Goal: Task Accomplishment & Management: Manage account settings

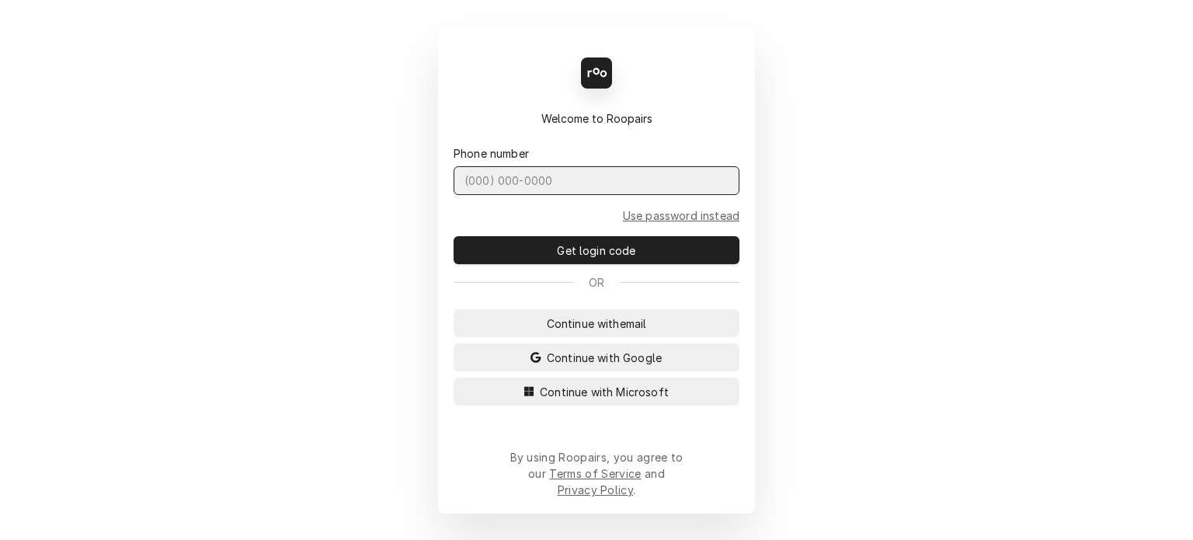
drag, startPoint x: 515, startPoint y: 204, endPoint x: 514, endPoint y: 184, distance: 19.4
click at [515, 195] on input "Dynamic Content Wrapper" at bounding box center [597, 180] width 286 height 29
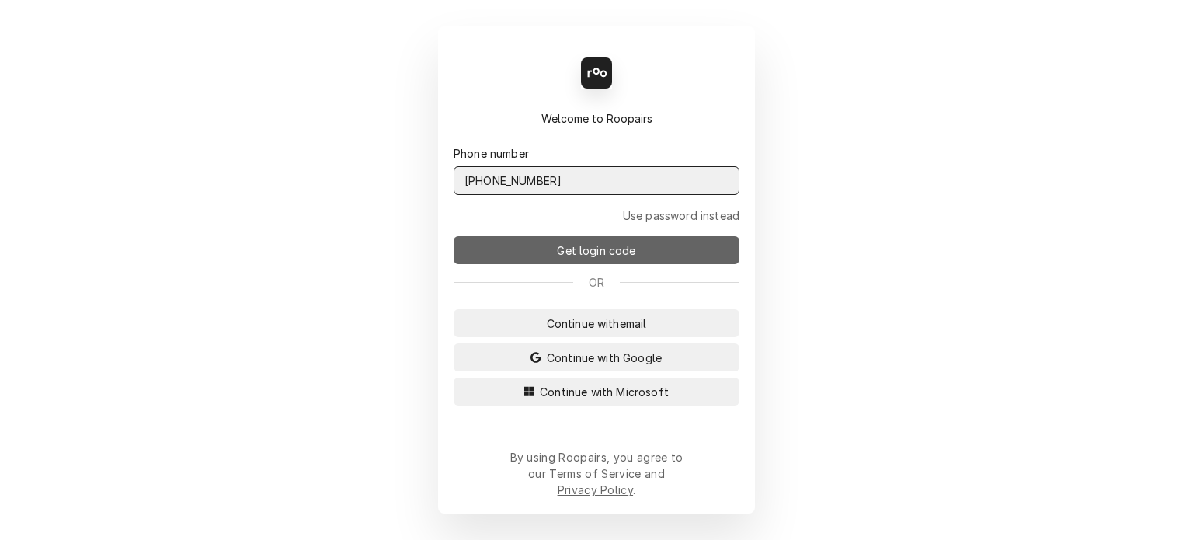
type input "[PHONE_NUMBER]"
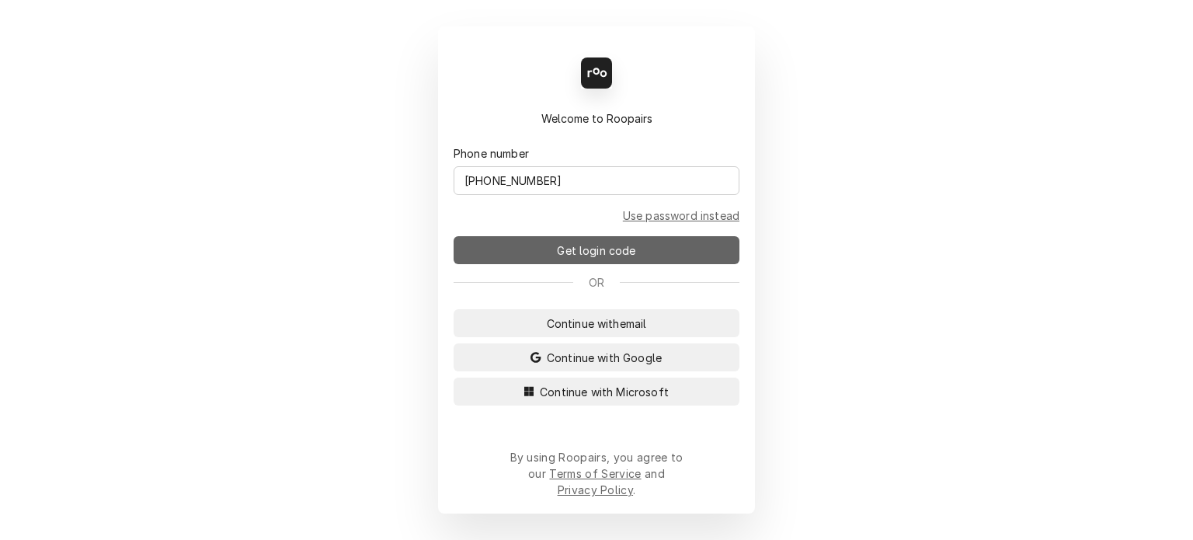
click at [597, 259] on span "Get login code" at bounding box center [596, 250] width 85 height 16
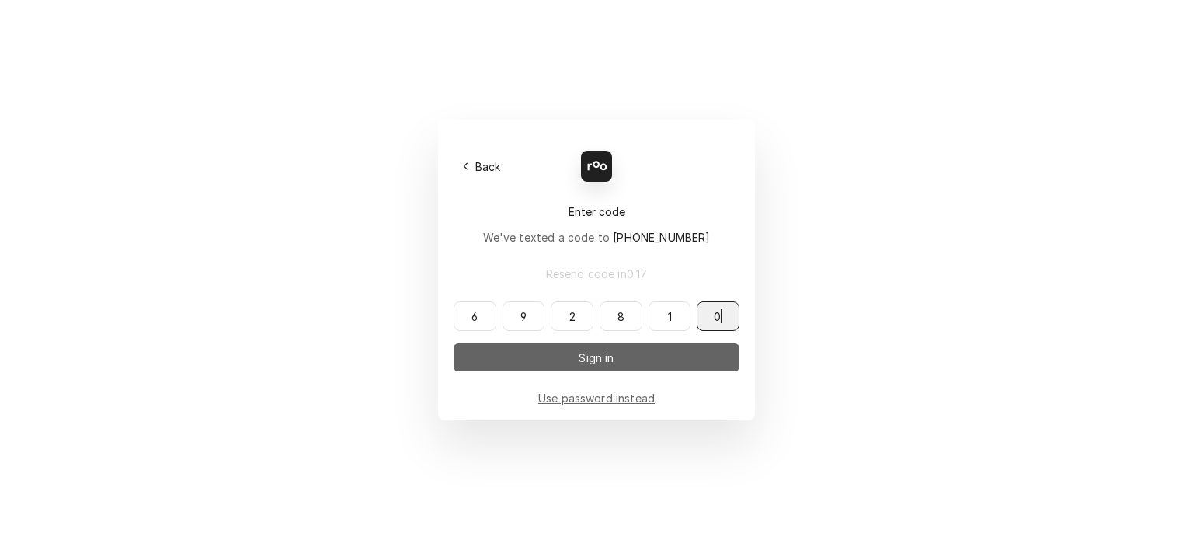
type input "692810"
click at [610, 357] on span "Sign in" at bounding box center [596, 358] width 41 height 16
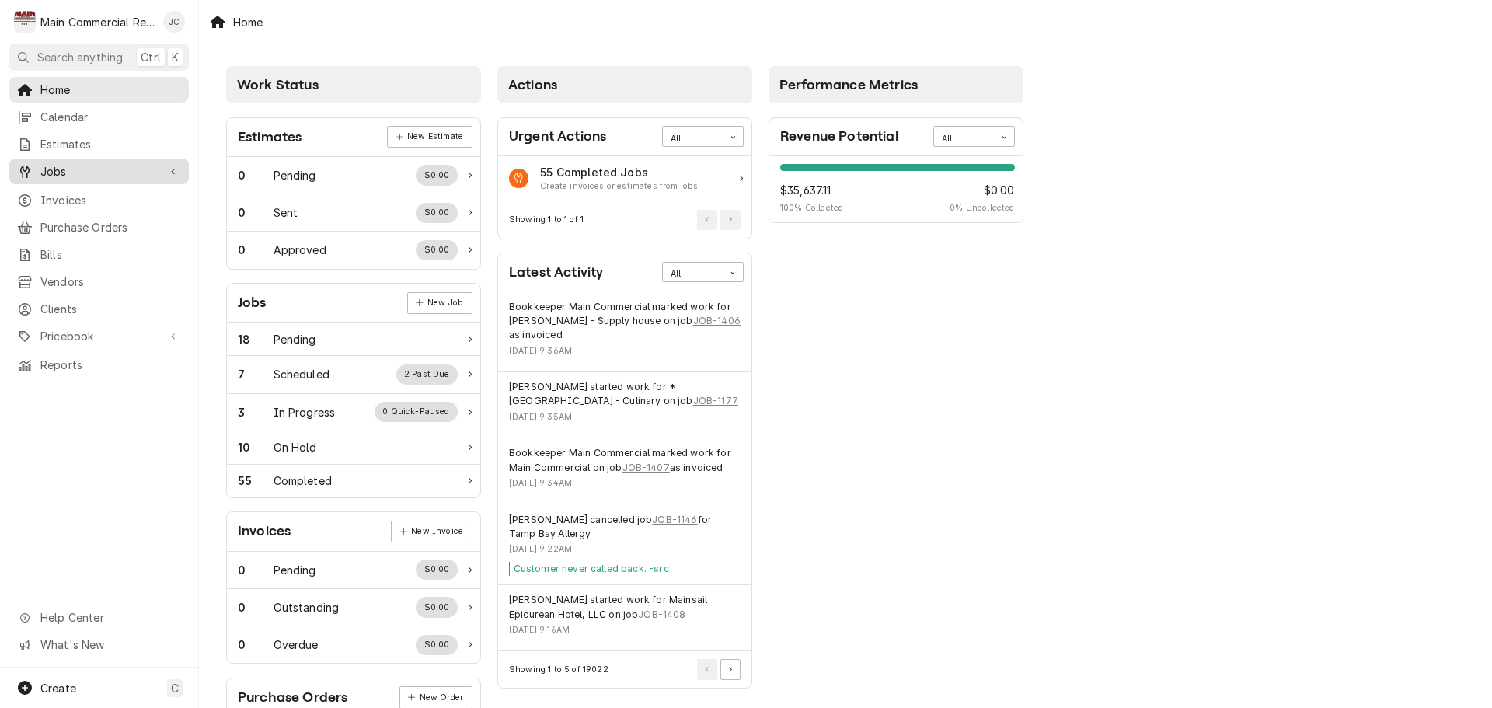
click at [63, 171] on span "Jobs" at bounding box center [98, 171] width 117 height 16
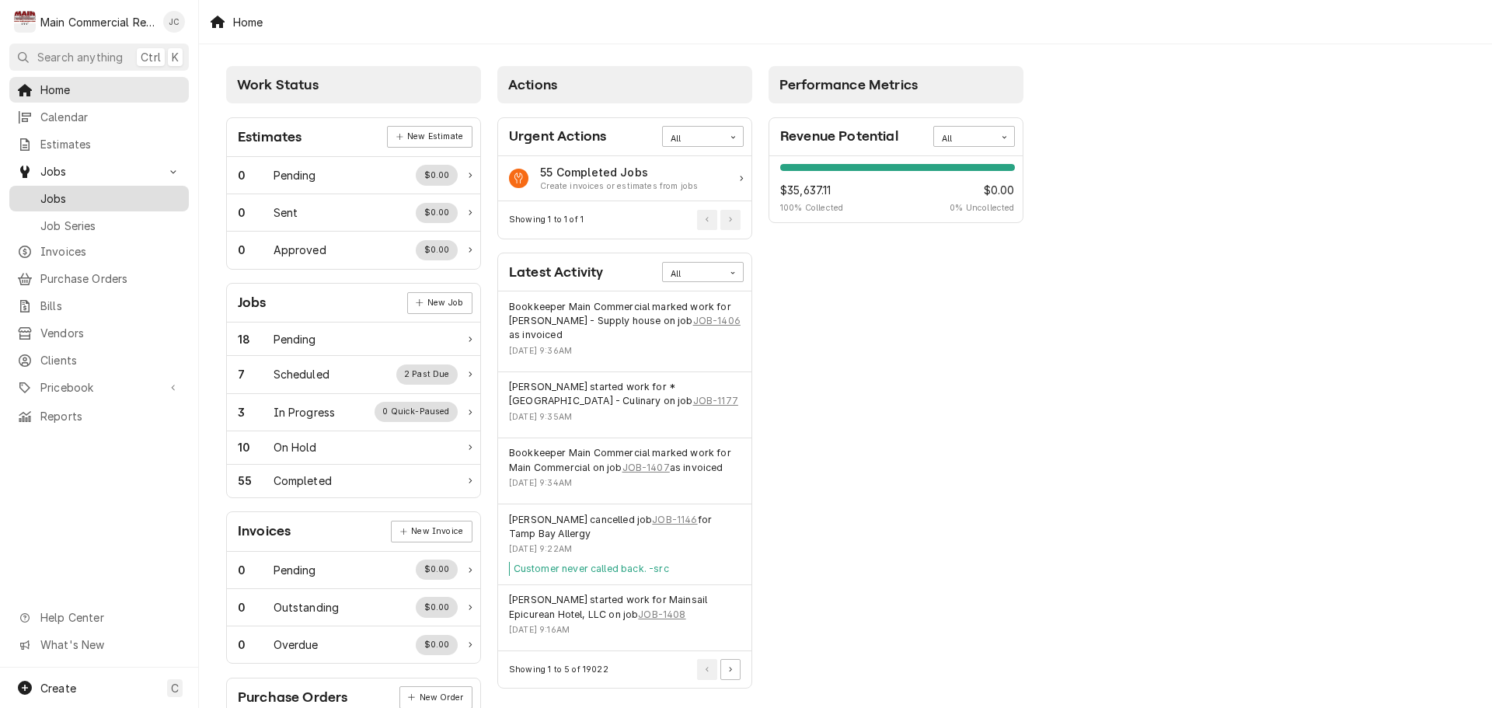
click at [57, 190] on span "Jobs" at bounding box center [110, 198] width 141 height 16
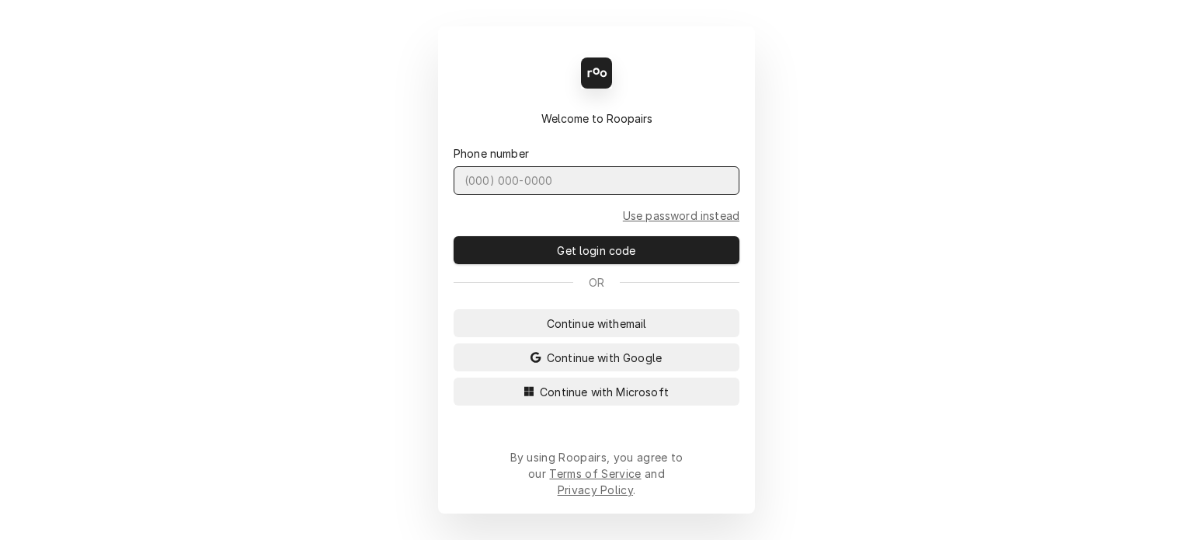
click at [599, 193] on input "Dynamic Content Wrapper" at bounding box center [597, 180] width 286 height 29
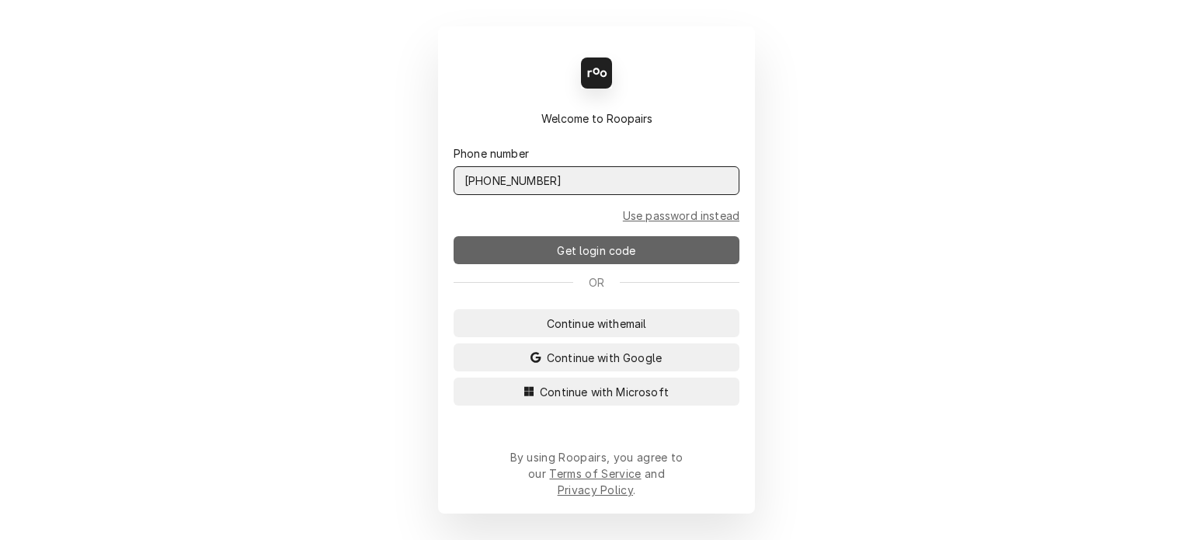
type input "(727) 215-5775"
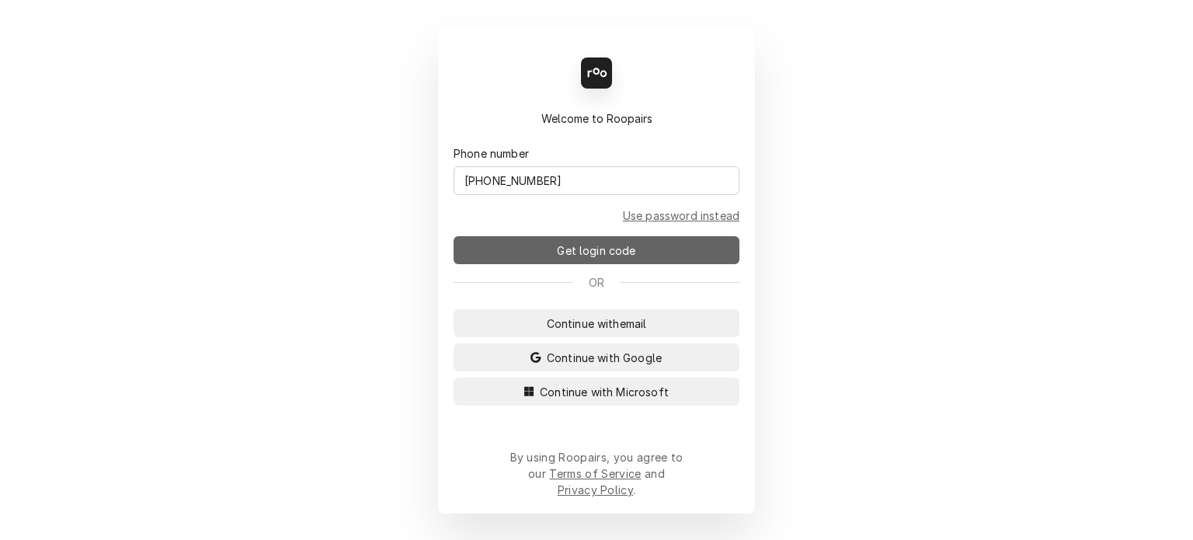
click at [634, 254] on span "Get login code" at bounding box center [596, 250] width 85 height 16
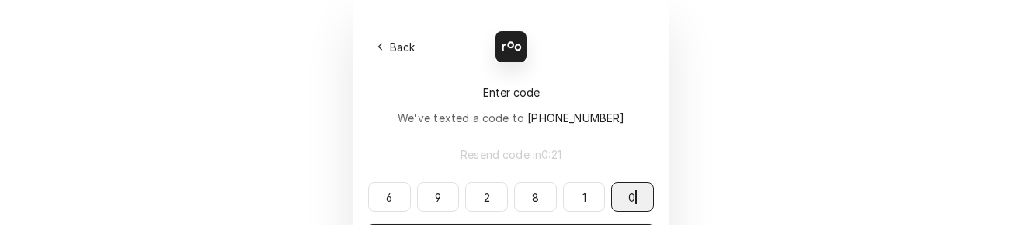
type input "692810"
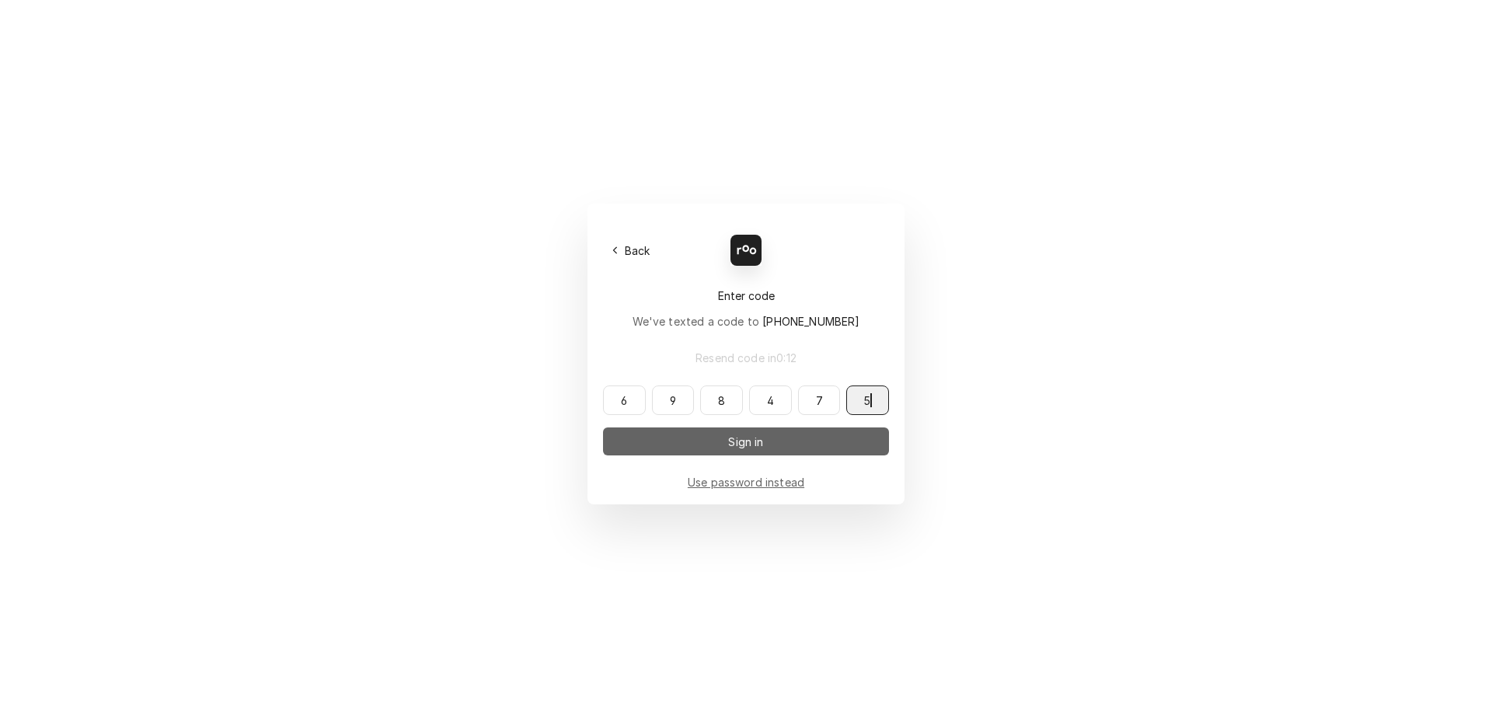
type input "698475"
click at [751, 448] on span "Sign in" at bounding box center [745, 442] width 41 height 16
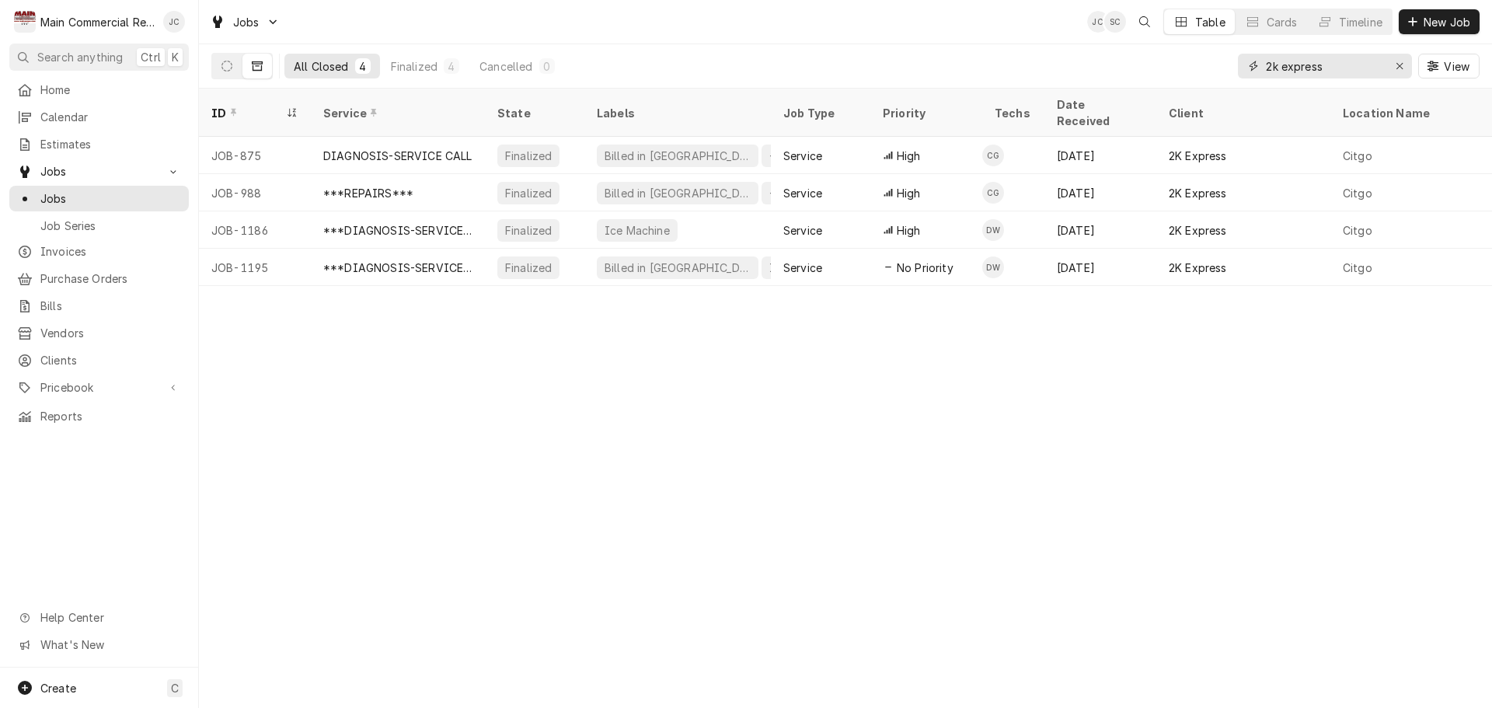
click at [1399, 71] on icon "Erase input" at bounding box center [1399, 66] width 9 height 11
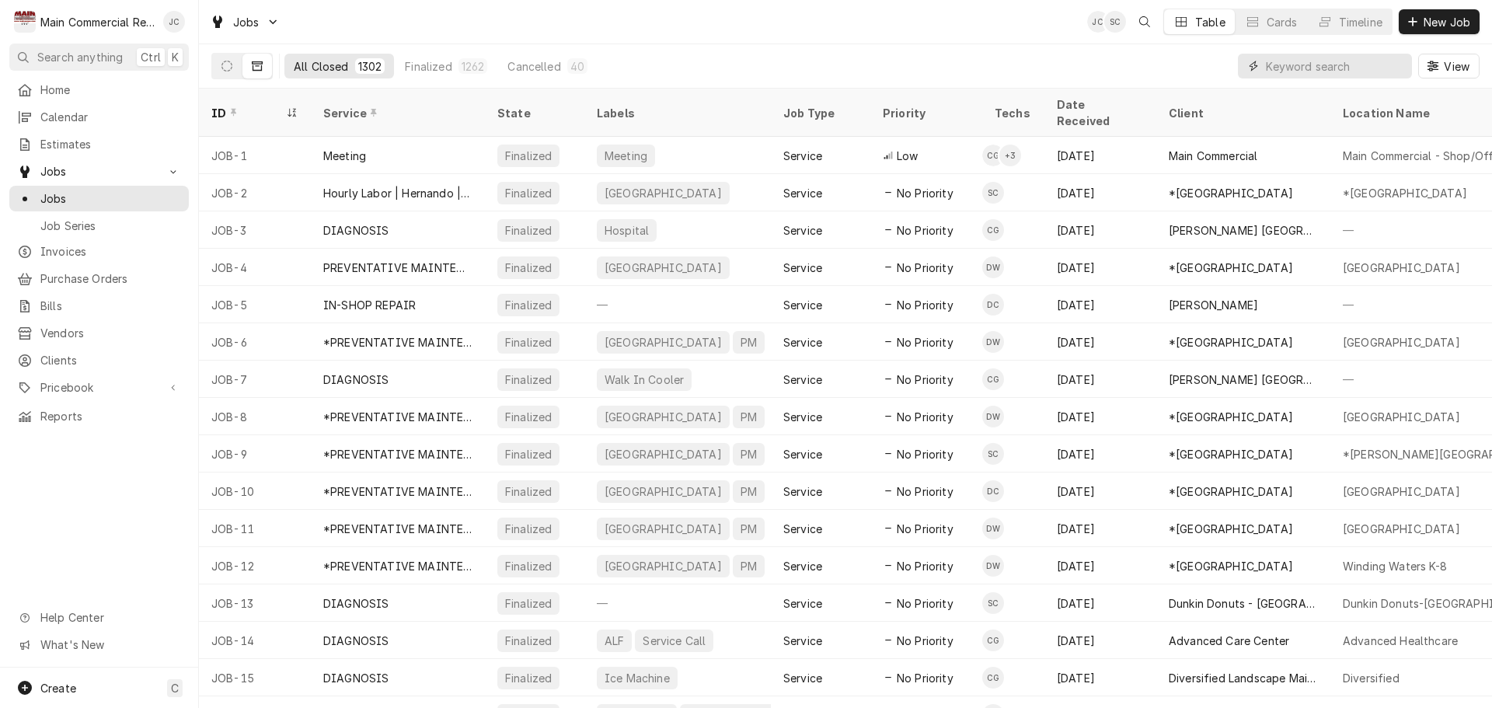
click at [1325, 66] on input "Dynamic Content Wrapper" at bounding box center [1335, 66] width 138 height 25
click at [223, 71] on icon "Dynamic Content Wrapper" at bounding box center [226, 66] width 11 height 11
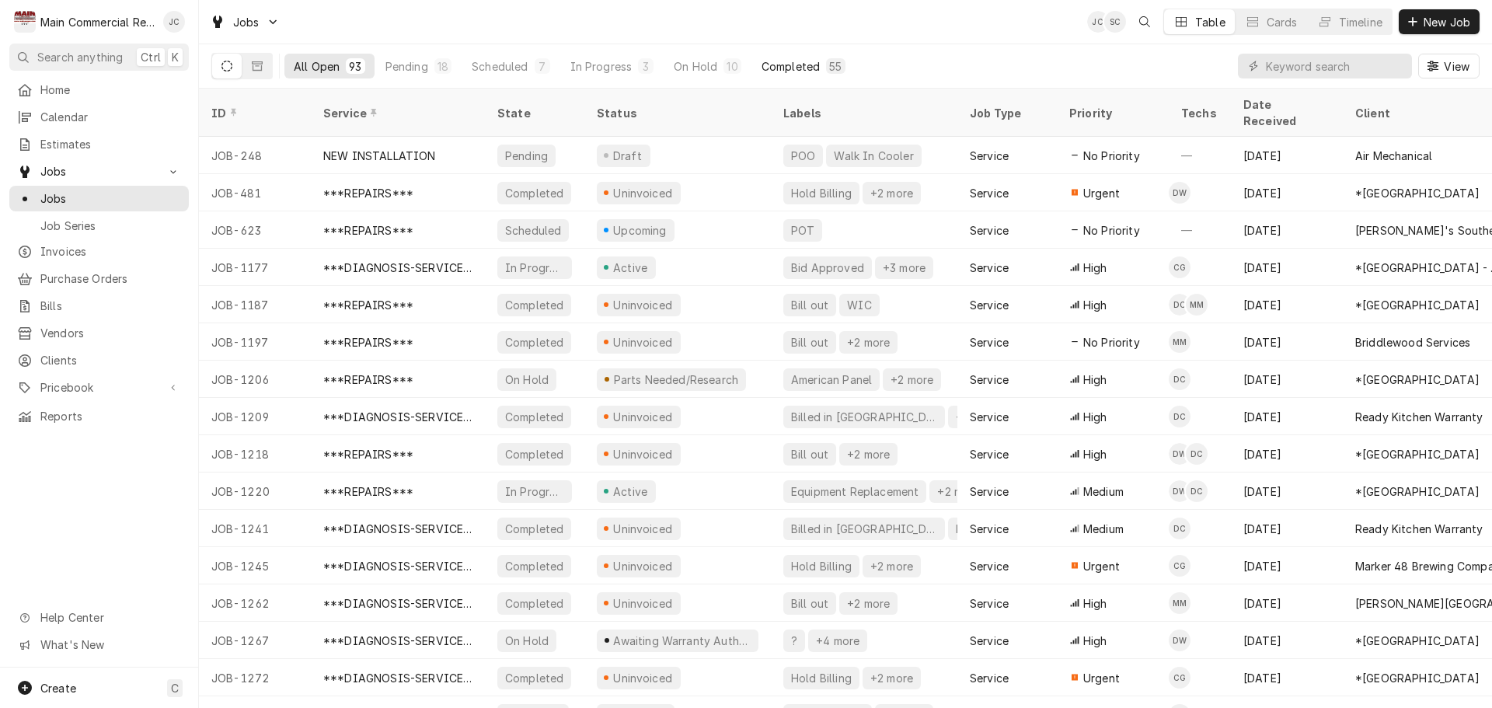
click at [790, 63] on div "Completed" at bounding box center [790, 66] width 58 height 16
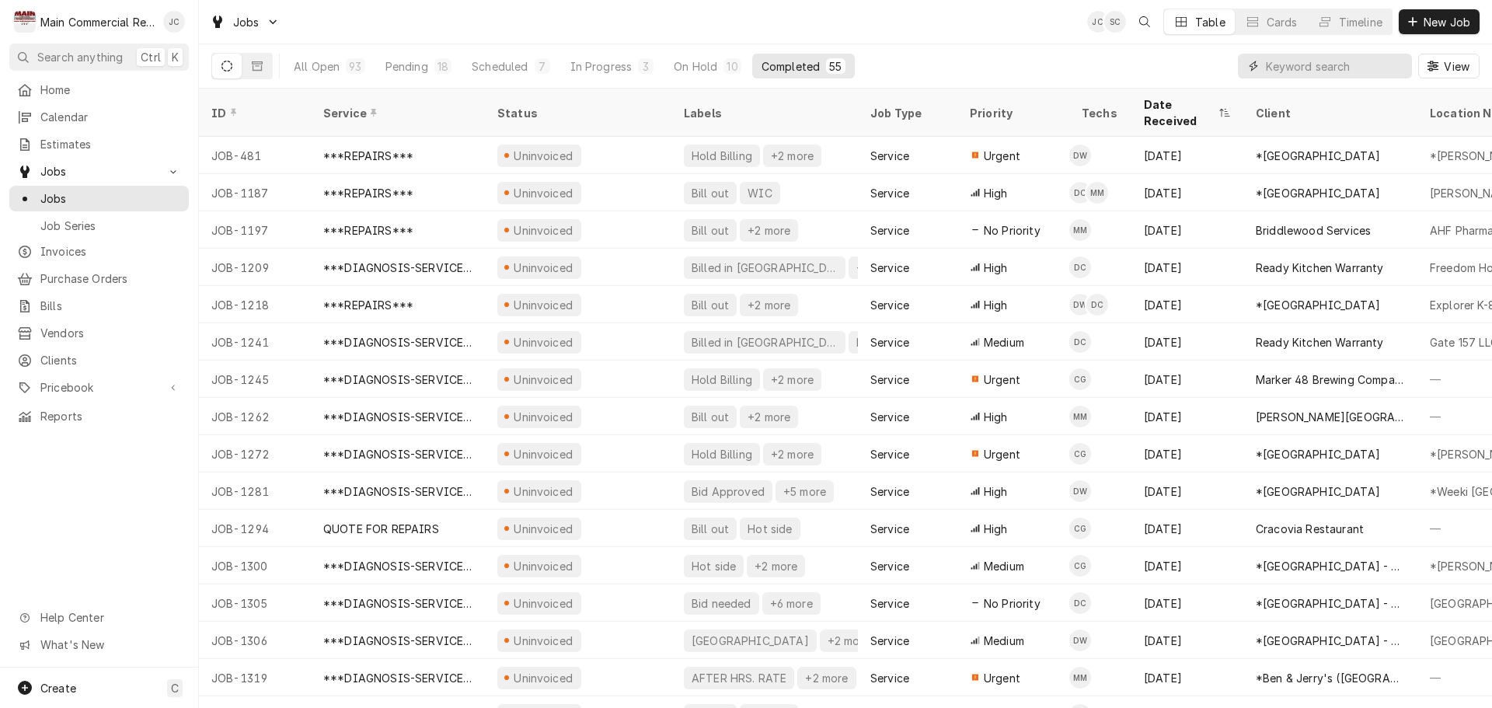
click at [1320, 64] on input "Dynamic Content Wrapper" at bounding box center [1335, 66] width 138 height 25
click at [1289, 68] on input "Dynamic Content Wrapper" at bounding box center [1335, 66] width 138 height 25
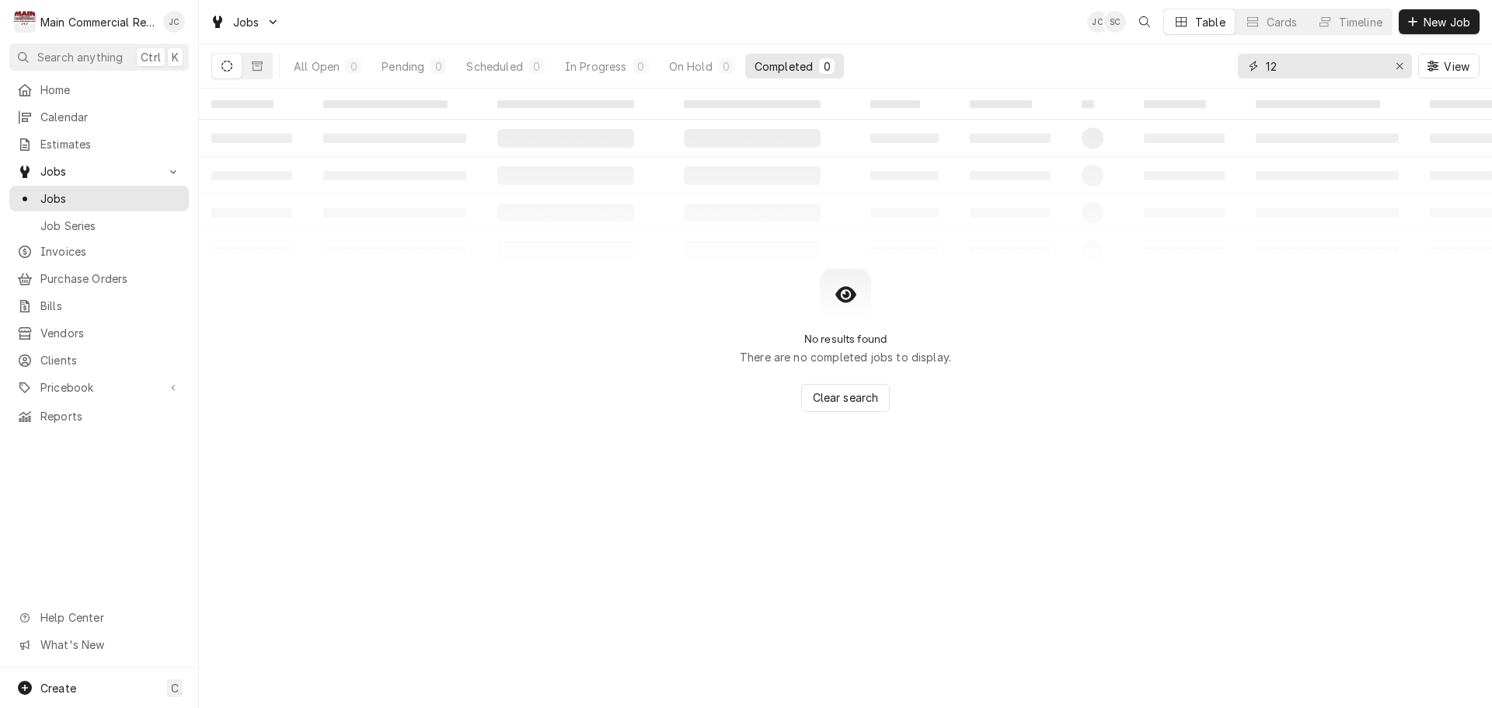
type input "1"
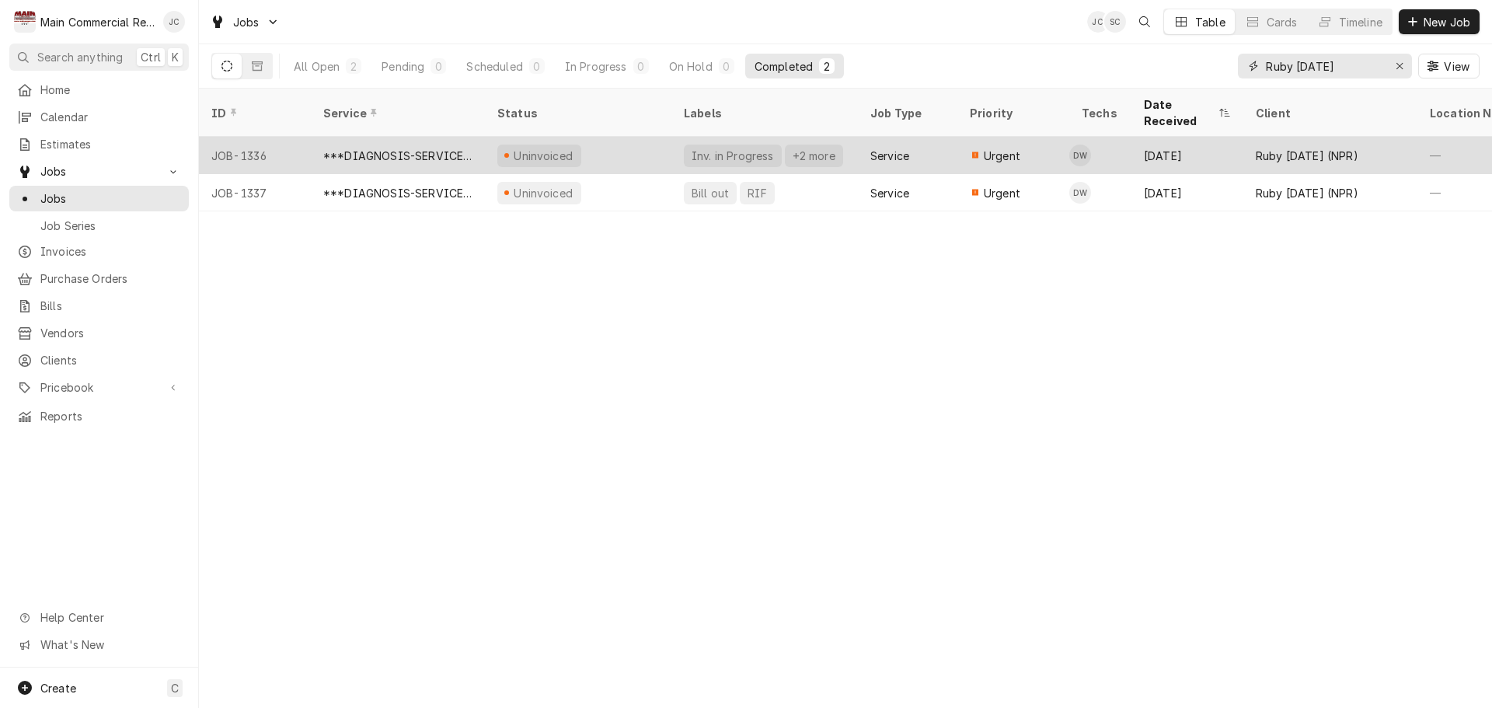
type input "Ruby Tuesday"
click at [648, 138] on div "Uninvoiced" at bounding box center [578, 155] width 186 height 37
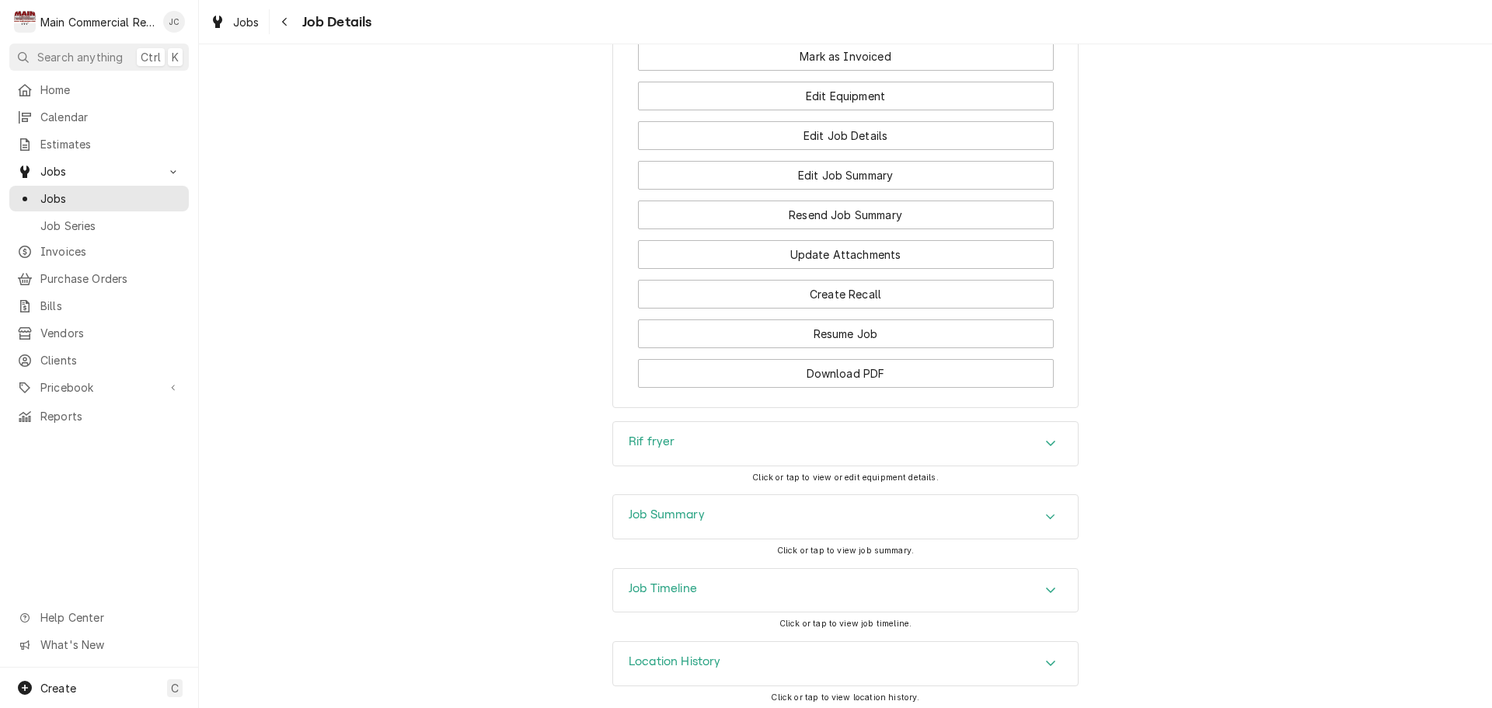
scroll to position [1691, 0]
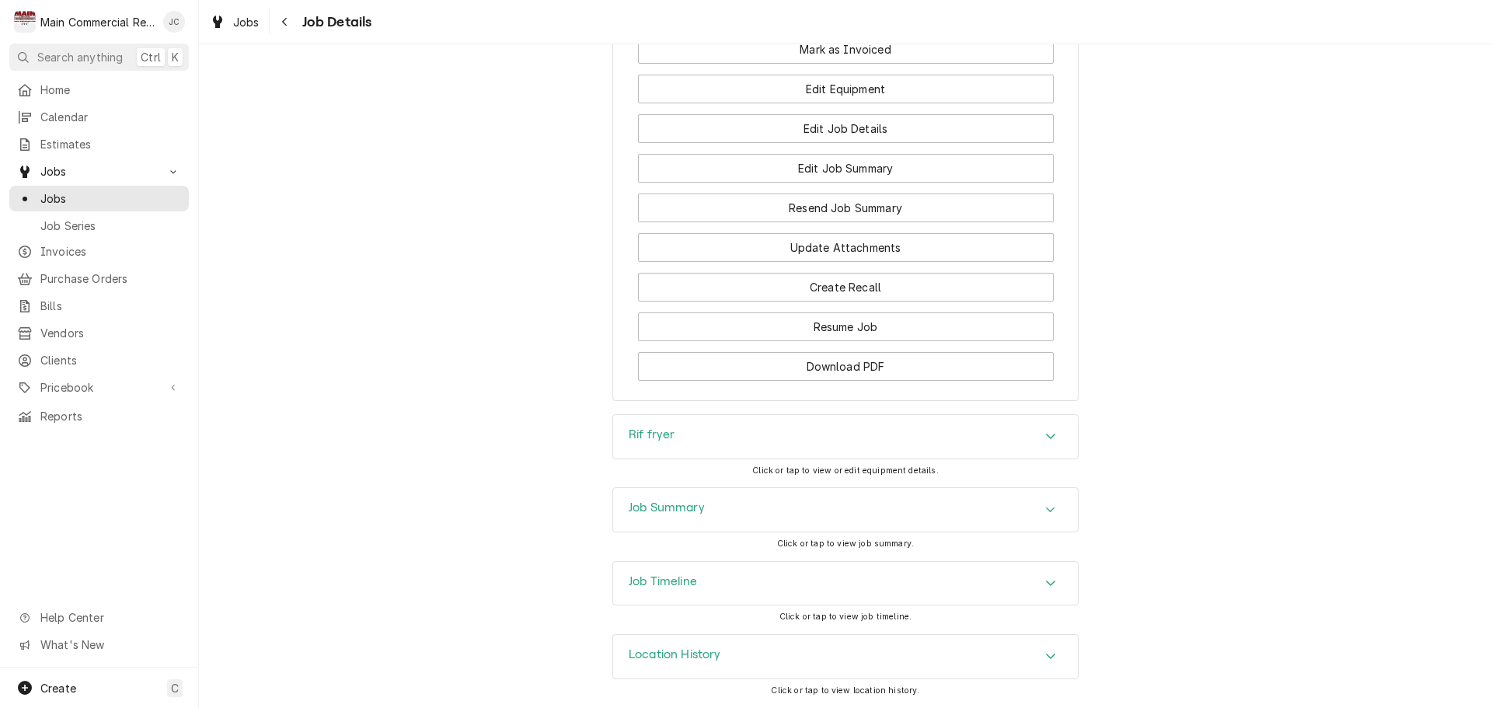
click at [1045, 510] on icon "Accordion Header" at bounding box center [1050, 509] width 11 height 12
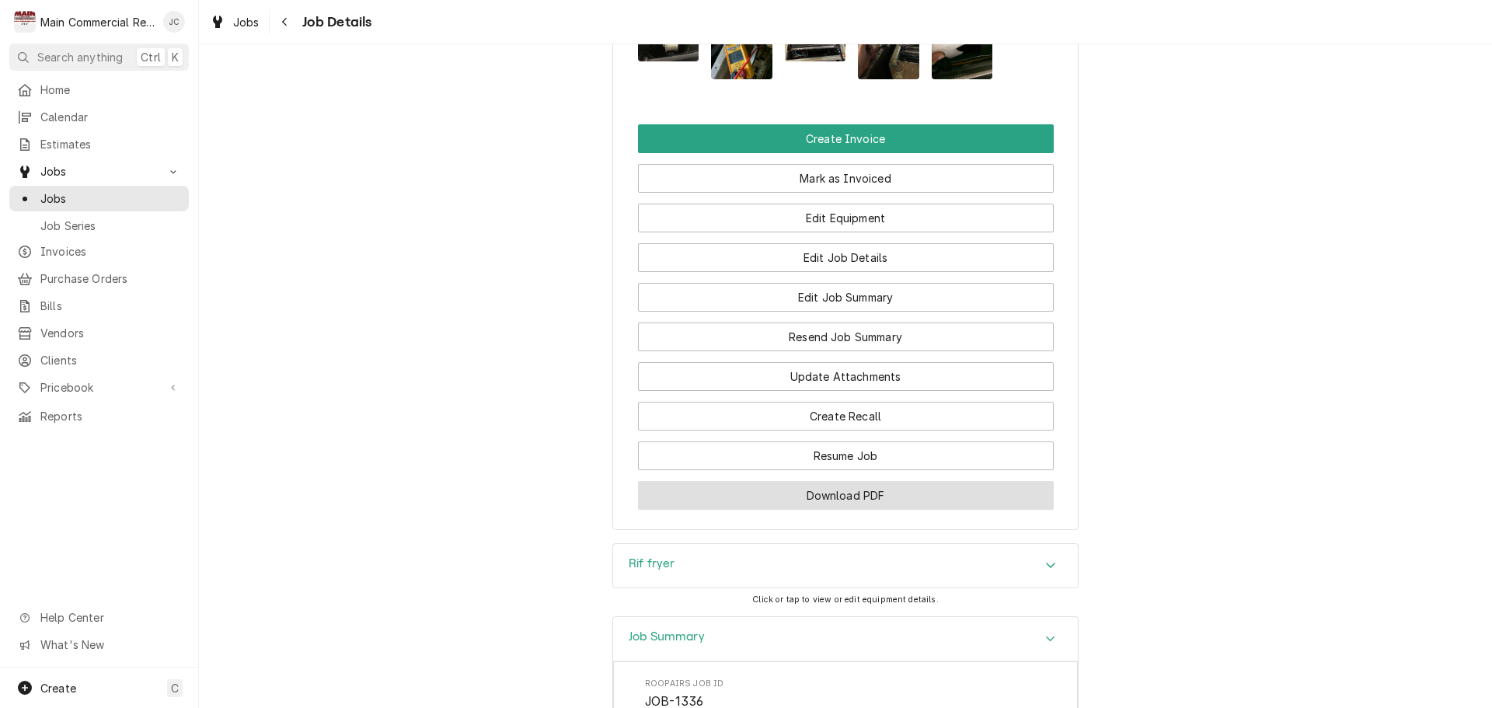
scroll to position [1536, 0]
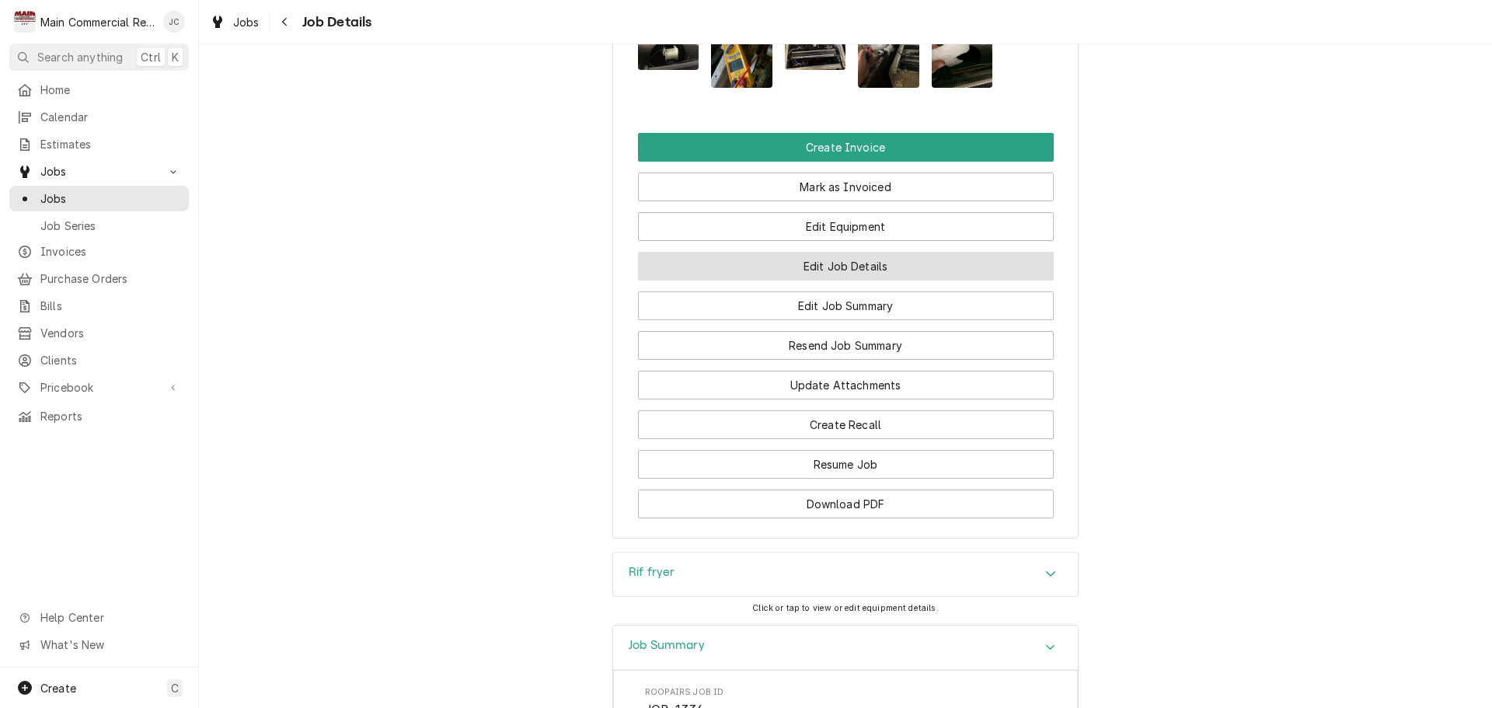
click at [841, 280] on button "Edit Job Details" at bounding box center [846, 266] width 416 height 29
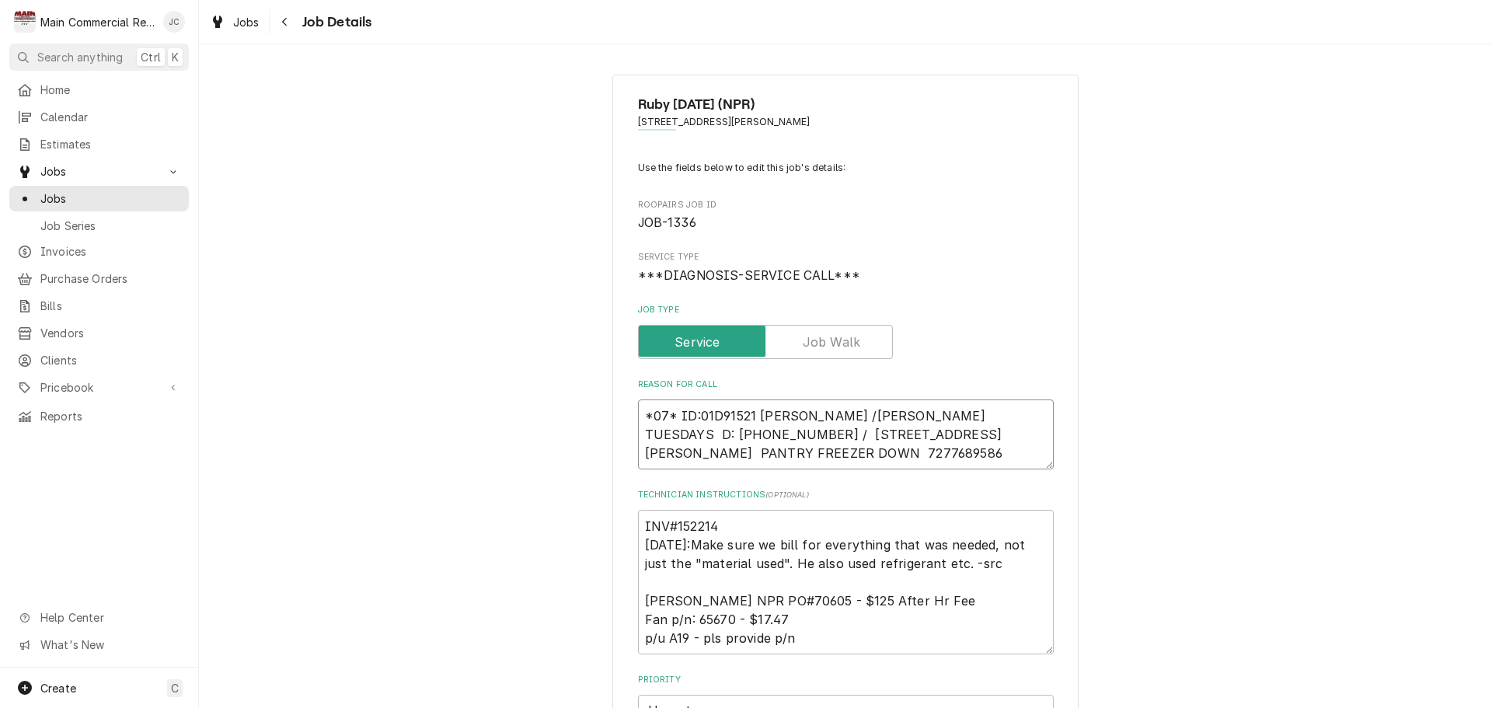
click at [639, 416] on textarea "*07* ID:01D91521 WES /RUBY TUESDAYS D: 727 768-9586 / 8512 RIDGE RD NEW PORT RI…" at bounding box center [846, 434] width 416 height 70
click at [638, 517] on textarea "INV#152214 9/3/25:Make sure we bill for everything that was needed, not just th…" at bounding box center [846, 582] width 416 height 145
type textarea "x"
type textarea "INV#152214 9/3/25:Make sure we bill for everything that was needed, not just th…"
type textarea "x"
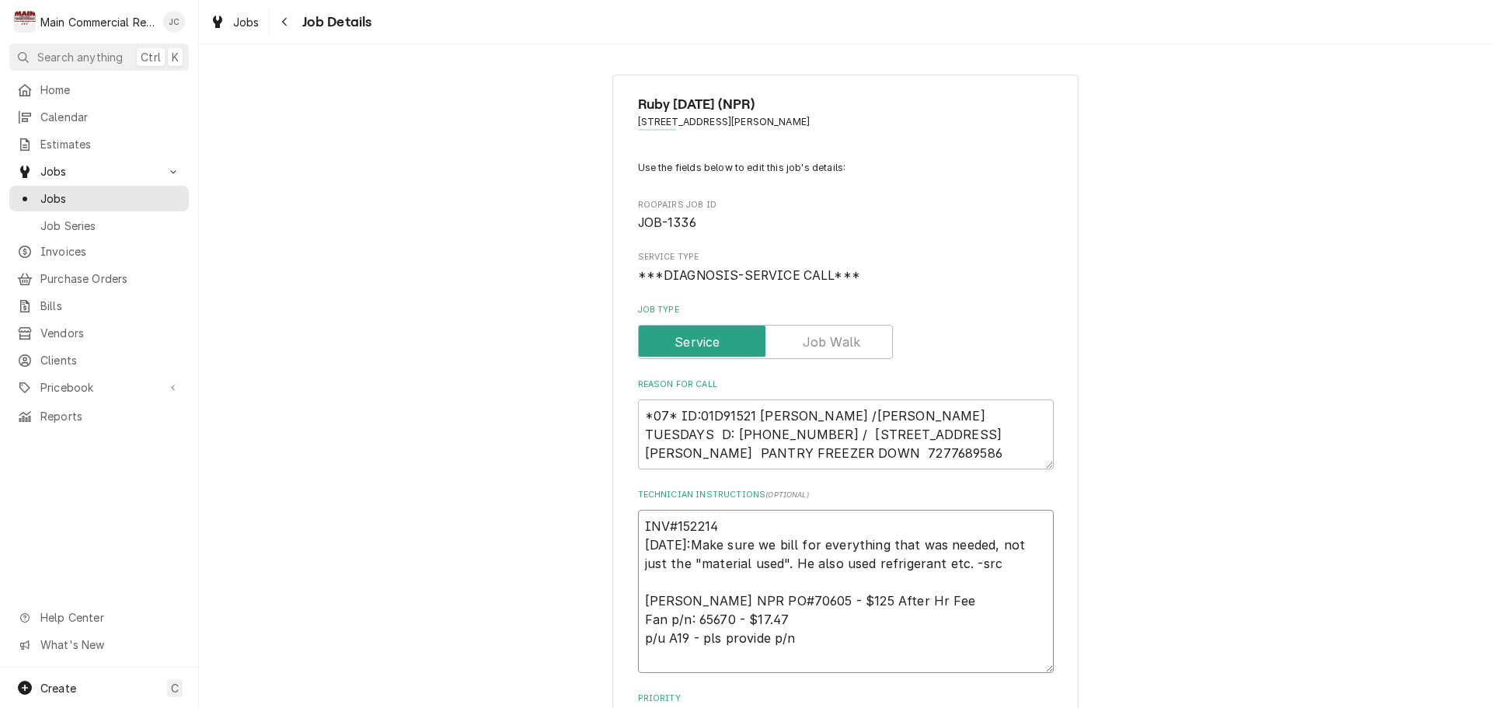
type textarea "A INV#152214 9/3/25:Make sure we bill for everything that was needed, not just …"
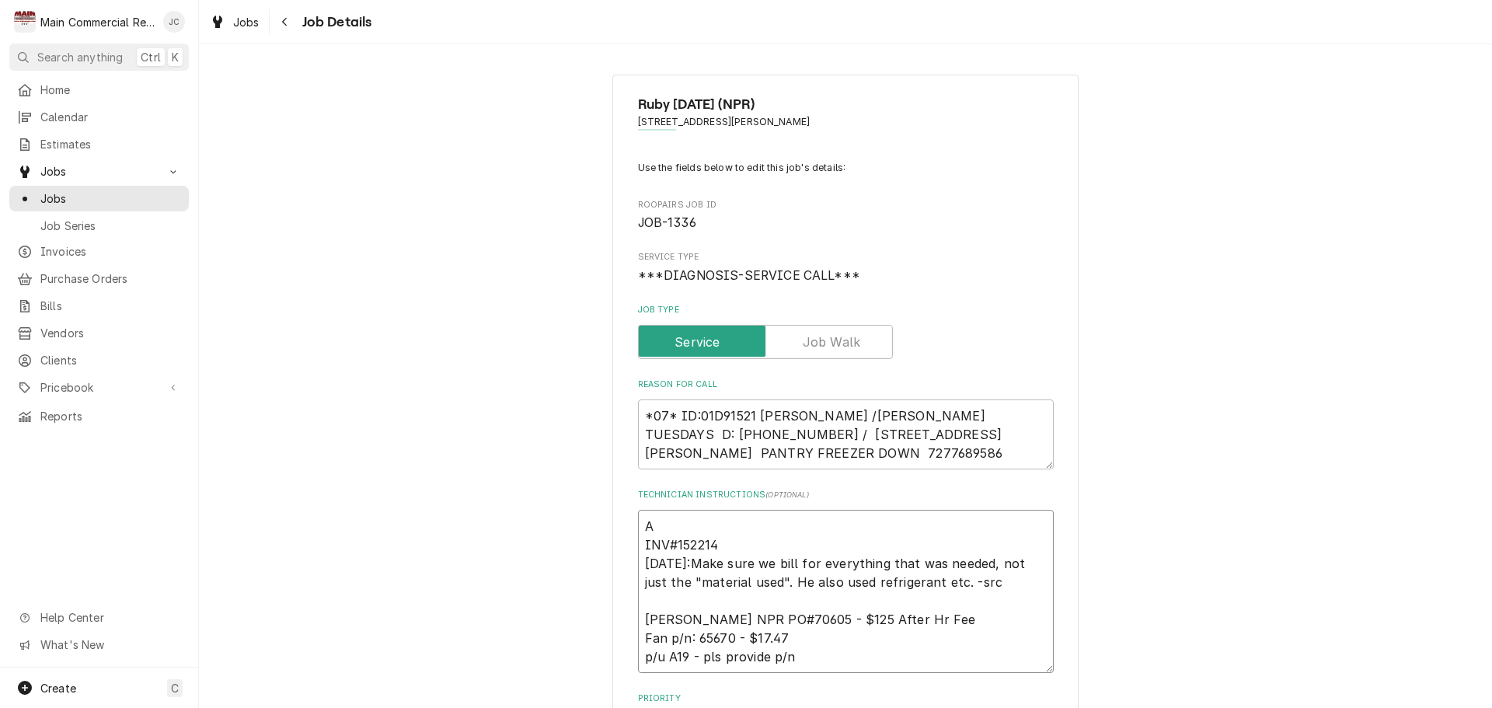
type textarea "x"
type textarea "AF INV#152214 9/3/25:Make sure we bill for everything that was needed, not just…"
type textarea "x"
type textarea "AFT INV#152214 9/3/25:Make sure we bill for everything that was needed, not jus…"
type textarea "x"
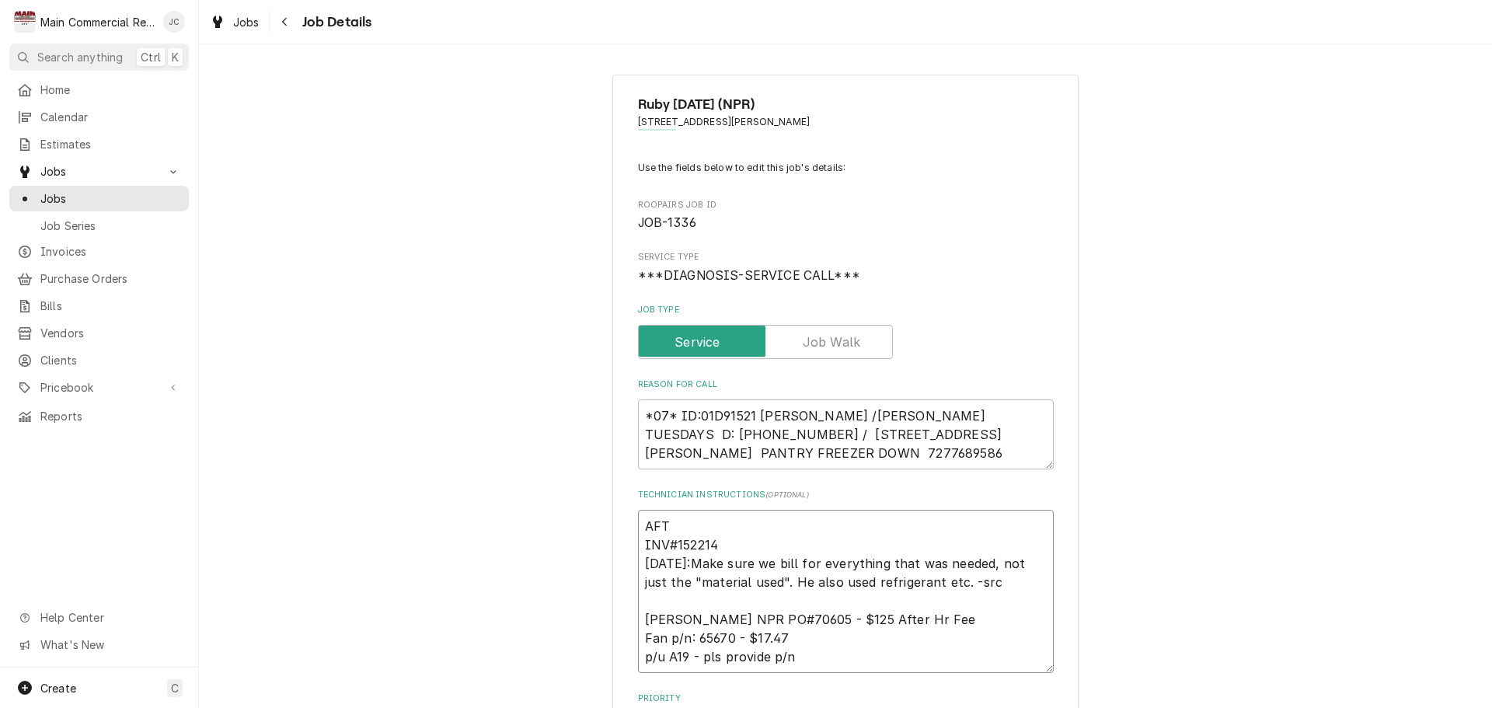
type textarea "AFTE INV#152214 9/3/25:Make sure we bill for everything that was needed, not ju…"
type textarea "x"
type textarea "AFTER INV#152214 9/3/25:Make sure we bill for everything that was needed, not j…"
type textarea "x"
type textarea "AFTER INV#152214 9/3/25:Make sure we bill for everything that was needed, not j…"
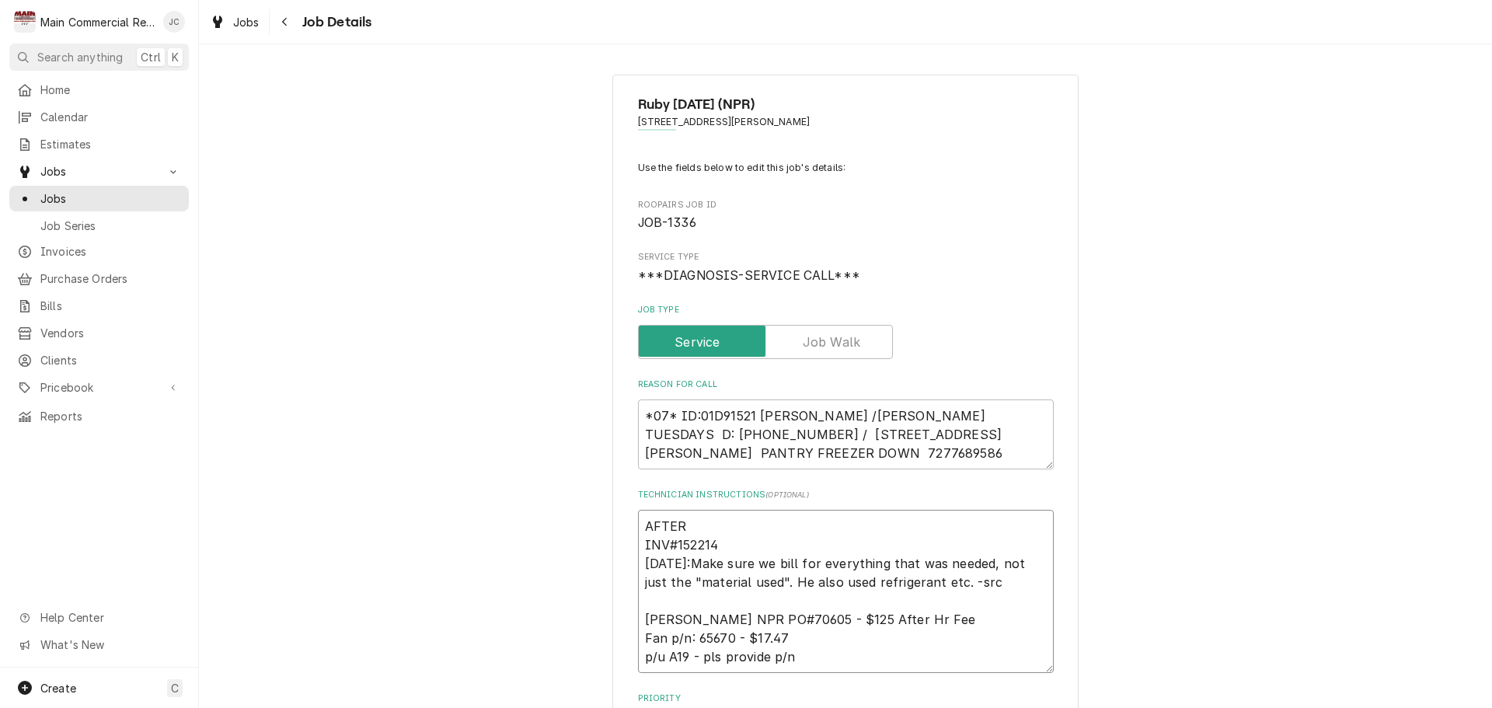
type textarea "x"
type textarea "AFTER H INV#152214 9/3/25:Make sure we bill for everything that was needed, not…"
type textarea "x"
type textarea "AFTER HO INV#152214 9/3/25:Make sure we bill for everything that was needed, no…"
type textarea "x"
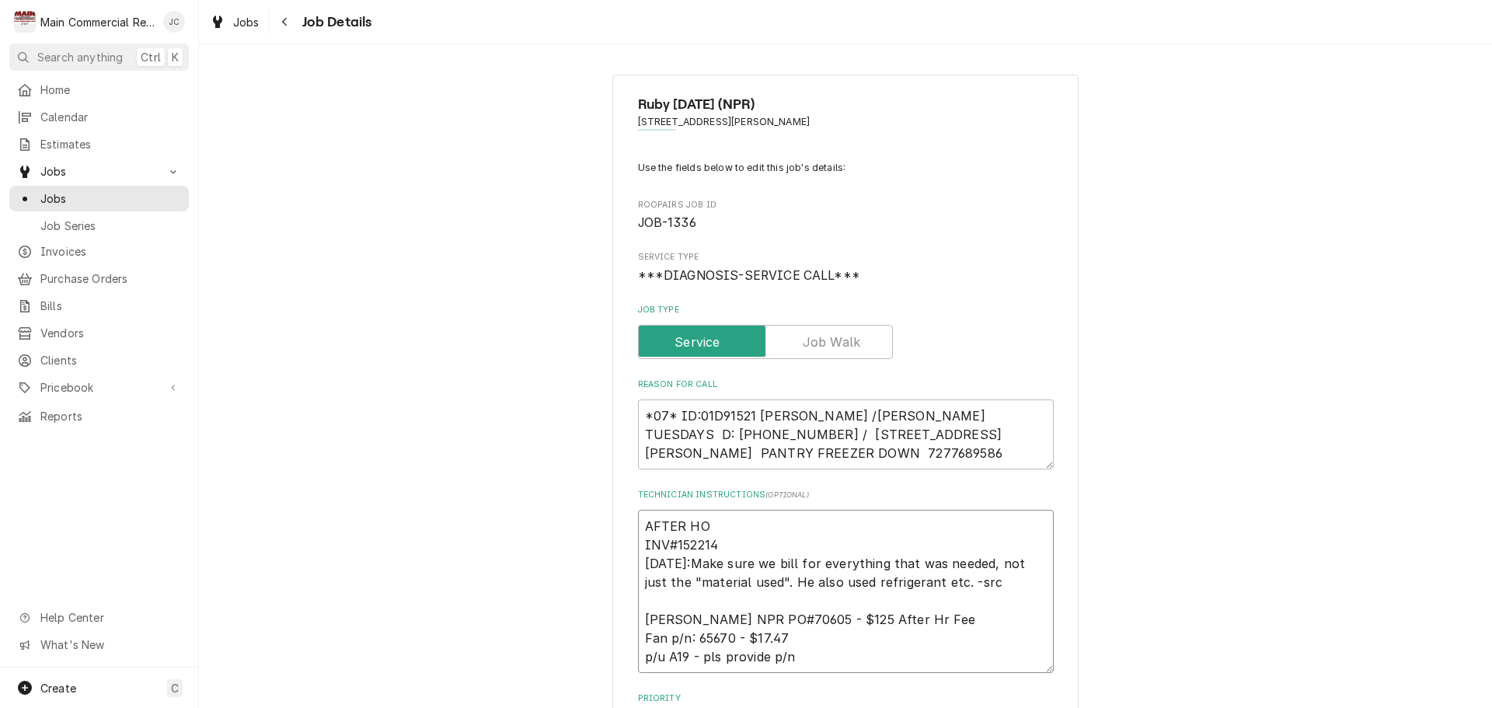
type textarea "AFTER HOU INV#152214 9/3/25:Make sure we bill for everything that was needed, n…"
type textarea "x"
type textarea "AFTER HOUR INV#152214 9/3/25:Make sure we bill for everything that was needed, …"
type textarea "x"
type textarea "AFTER HOURS INV#152214 9/3/25:Make sure we bill for everything that was needed,…"
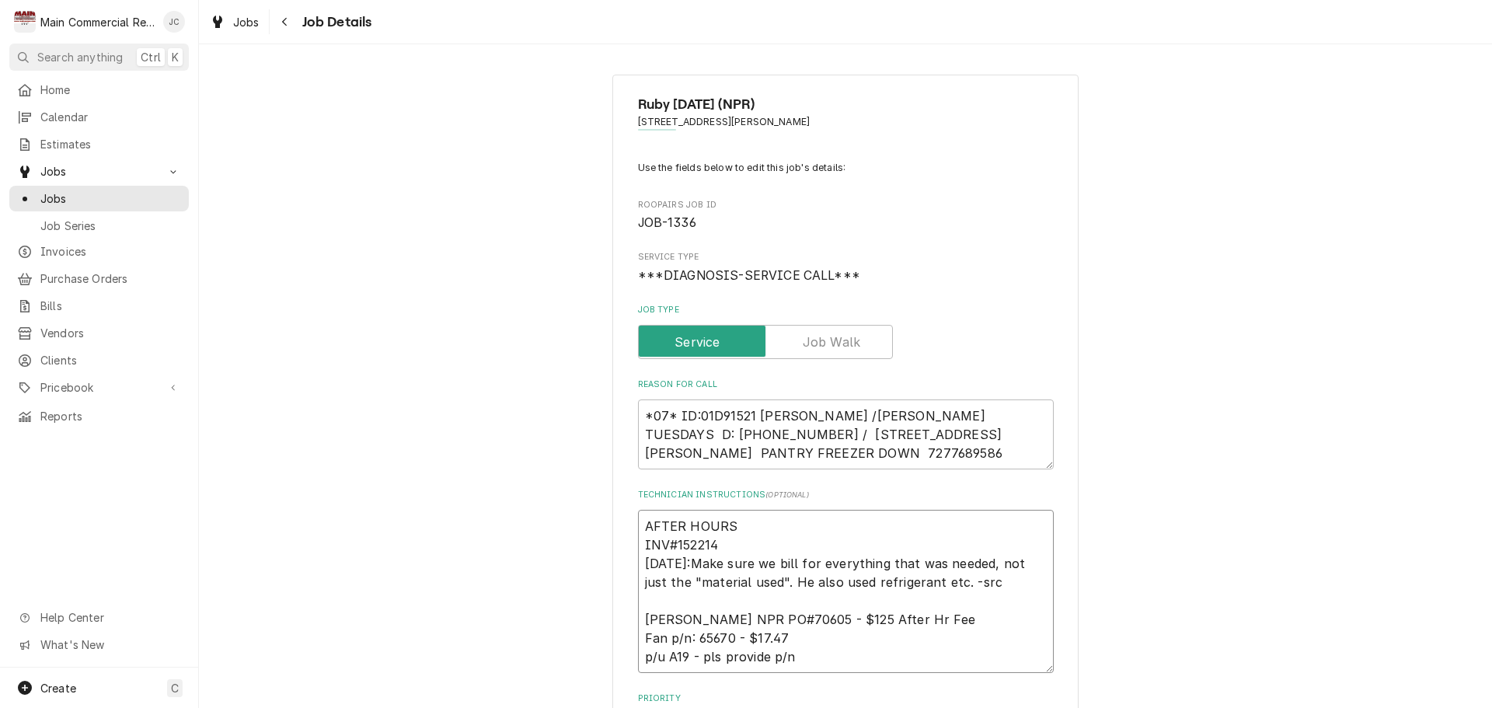
type textarea "x"
type textarea "AFTER HOURS INV#152214 9/3/25:Make sure we bill for everything that was needed,…"
type textarea "x"
type textarea "AFTER HOURS INV#152214 9/3/25:Make sure we bill for everything that was needed,…"
type textarea "x"
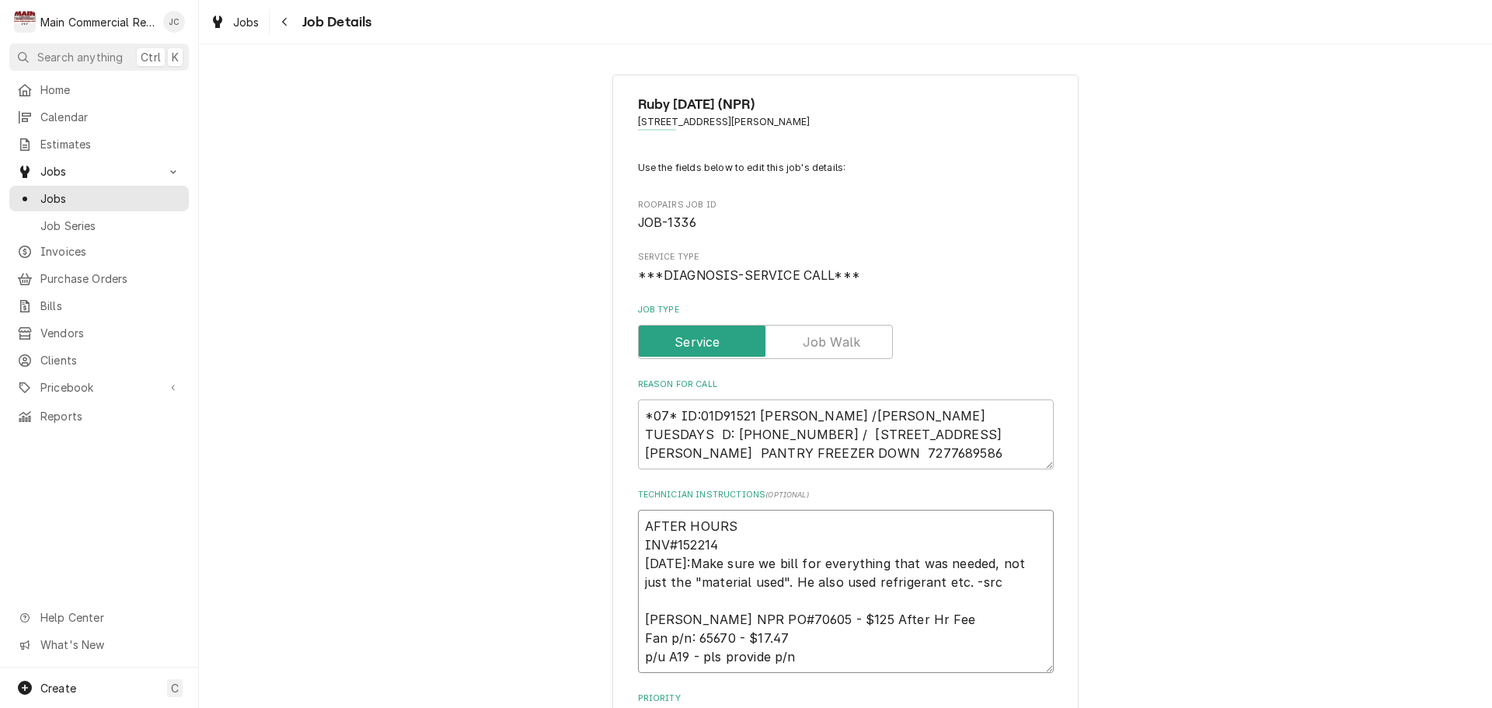
type textarea "AFTER HOURS C INV#152214 9/3/25:Make sure we bill for everything that was neede…"
type textarea "x"
type textarea "AFTER HOURS CA INV#152214 9/3/25:Make sure we bill for everything that was need…"
type textarea "x"
type textarea "AFTER HOURS CAL INV#152214 9/3/25:Make sure we bill for everything that was nee…"
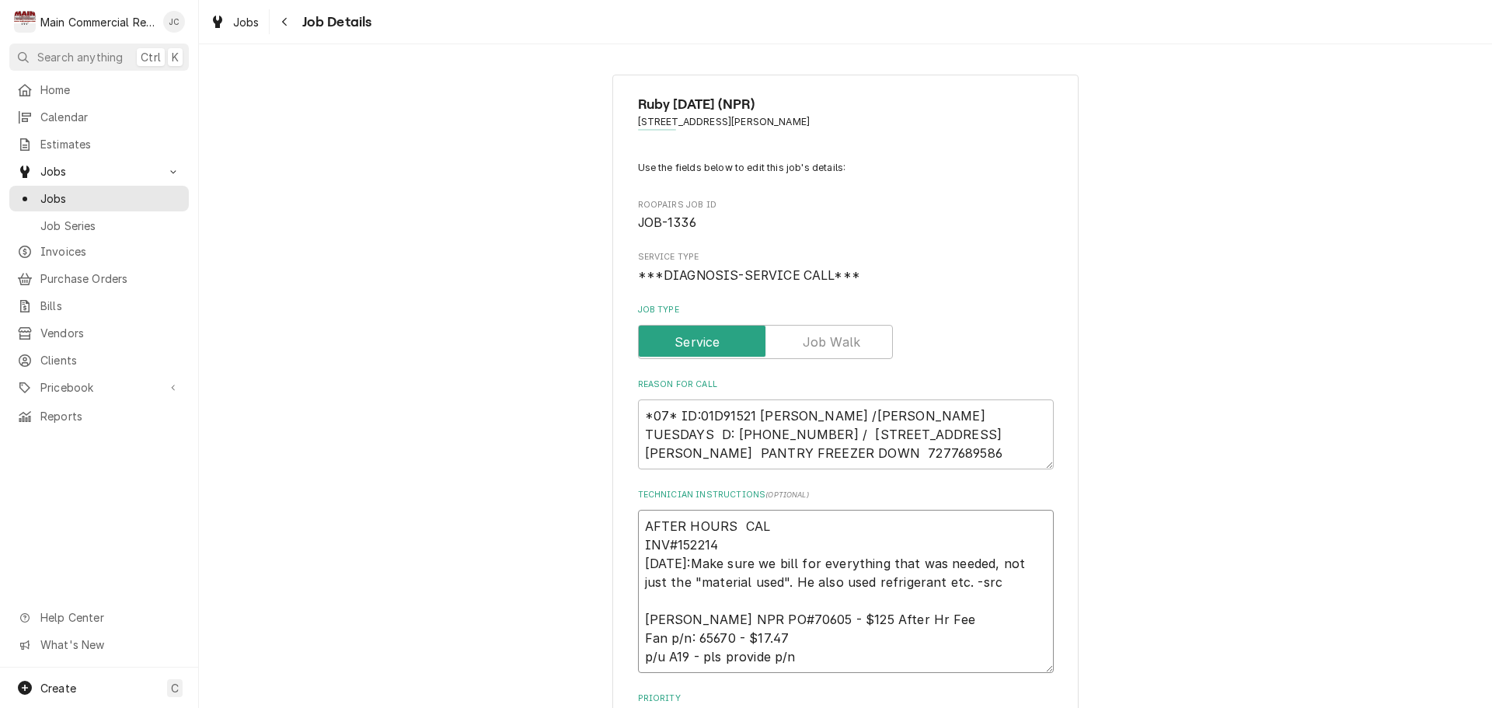
type textarea "x"
type textarea "AFTER HOURS CALL INV#152214 9/3/25:Make sure we bill for everything that was ne…"
type textarea "x"
type textarea "AFTER HOURS CALL* INV#152214 9/3/25:Make sure we bill for everything that was n…"
type textarea "x"
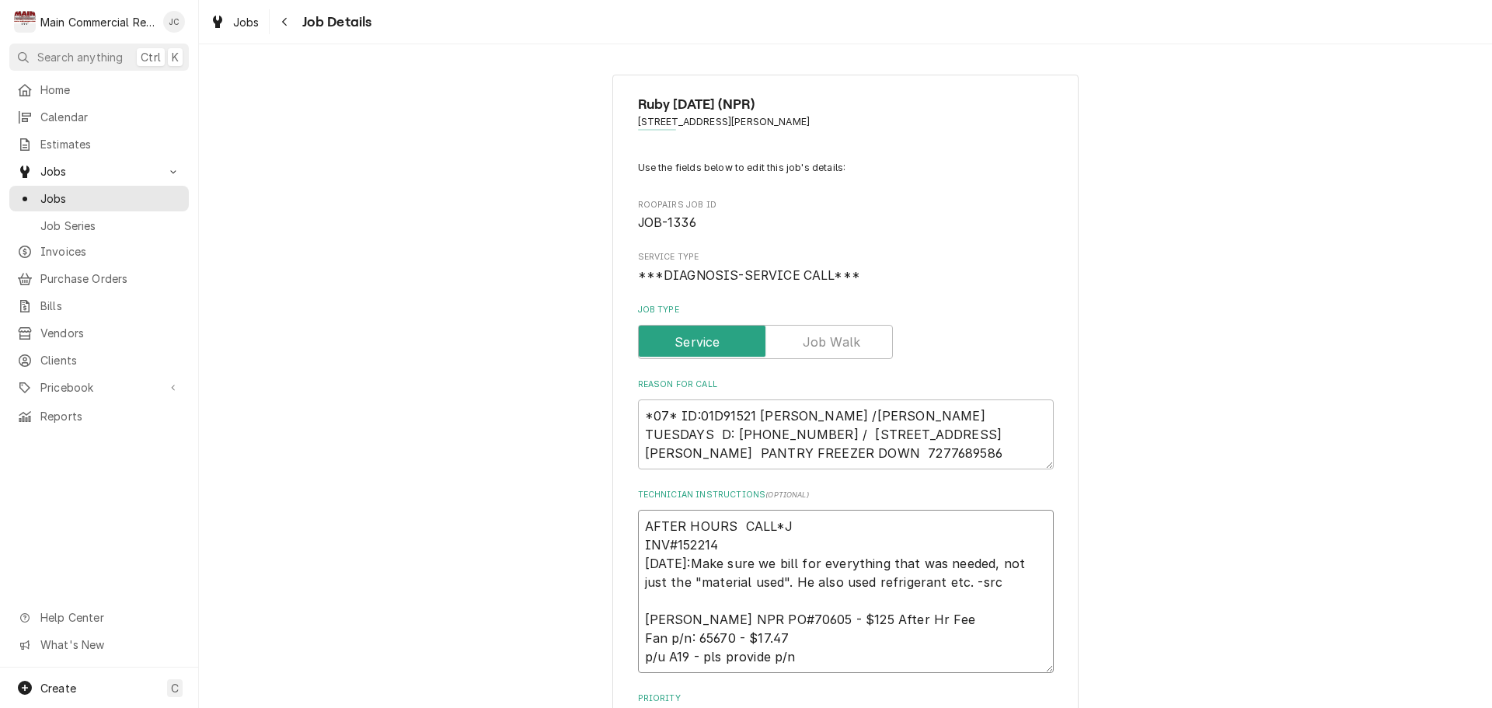
type textarea "AFTER HOURS CALL*JC INV#152214 9/3/25:Make sure we bill for everything that was…"
type textarea "x"
type textarea "AFTER HOURS CALL*JC INV#152214 9/3/25:Make sure we bill for everything that was…"
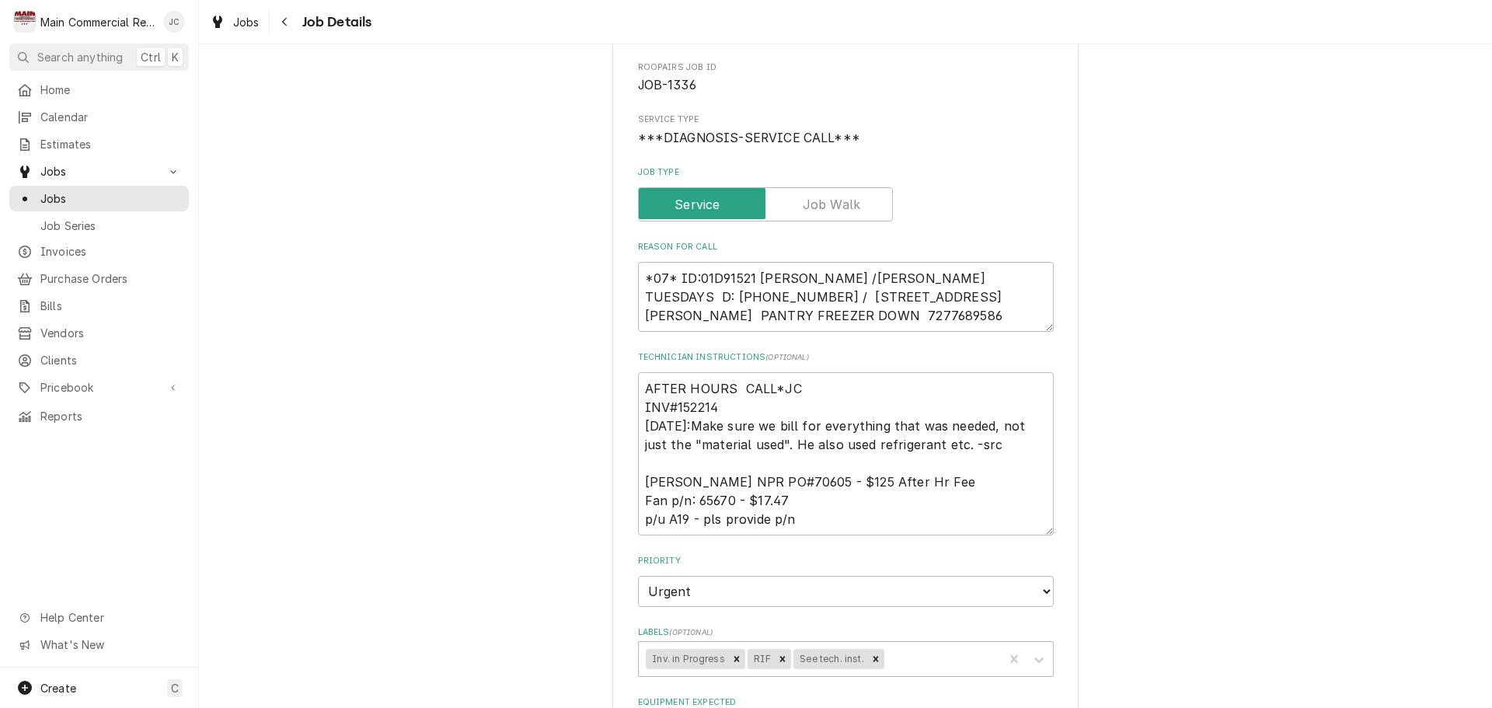
scroll to position [355, 0]
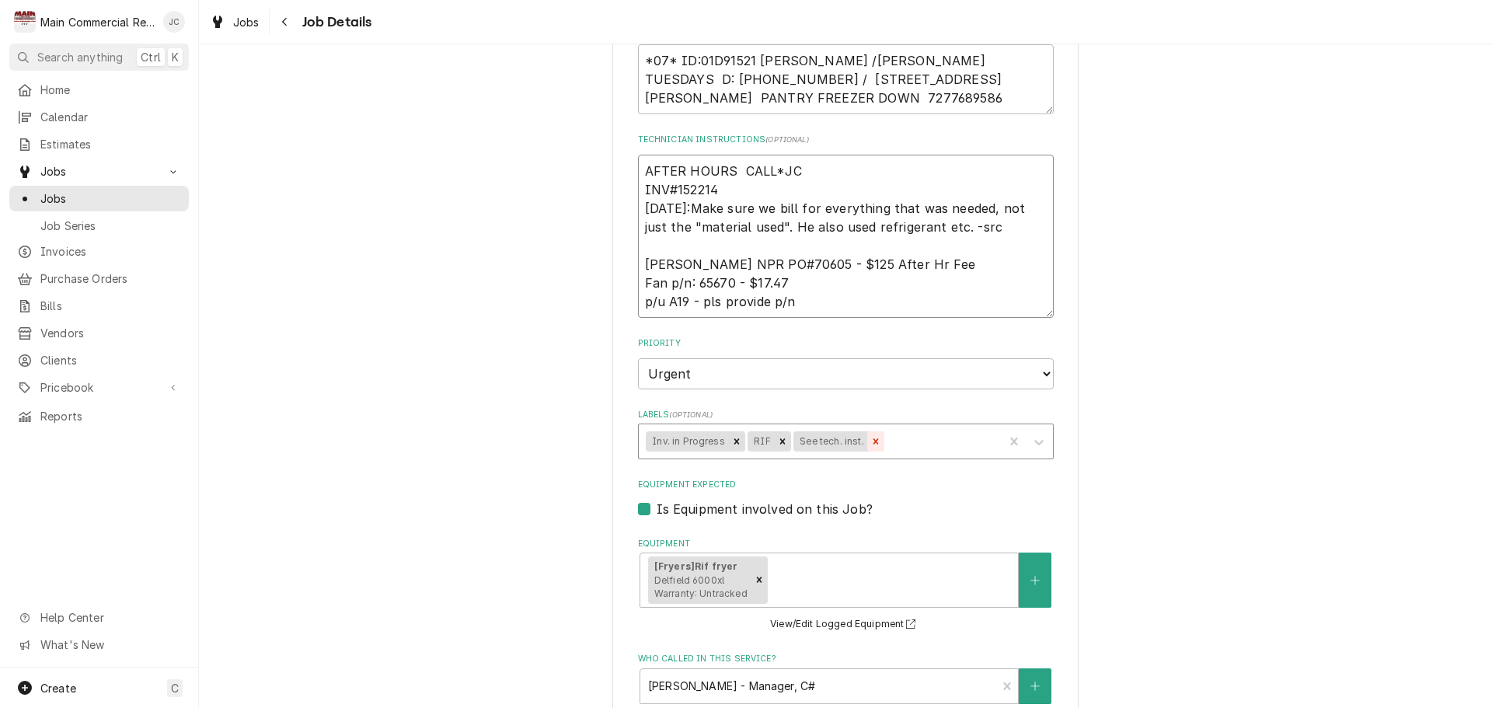
click at [873, 440] on icon "Remove See tech. inst." at bounding box center [875, 440] width 5 height 5
click at [731, 444] on icon "Remove Inv. in Progress" at bounding box center [736, 441] width 11 height 11
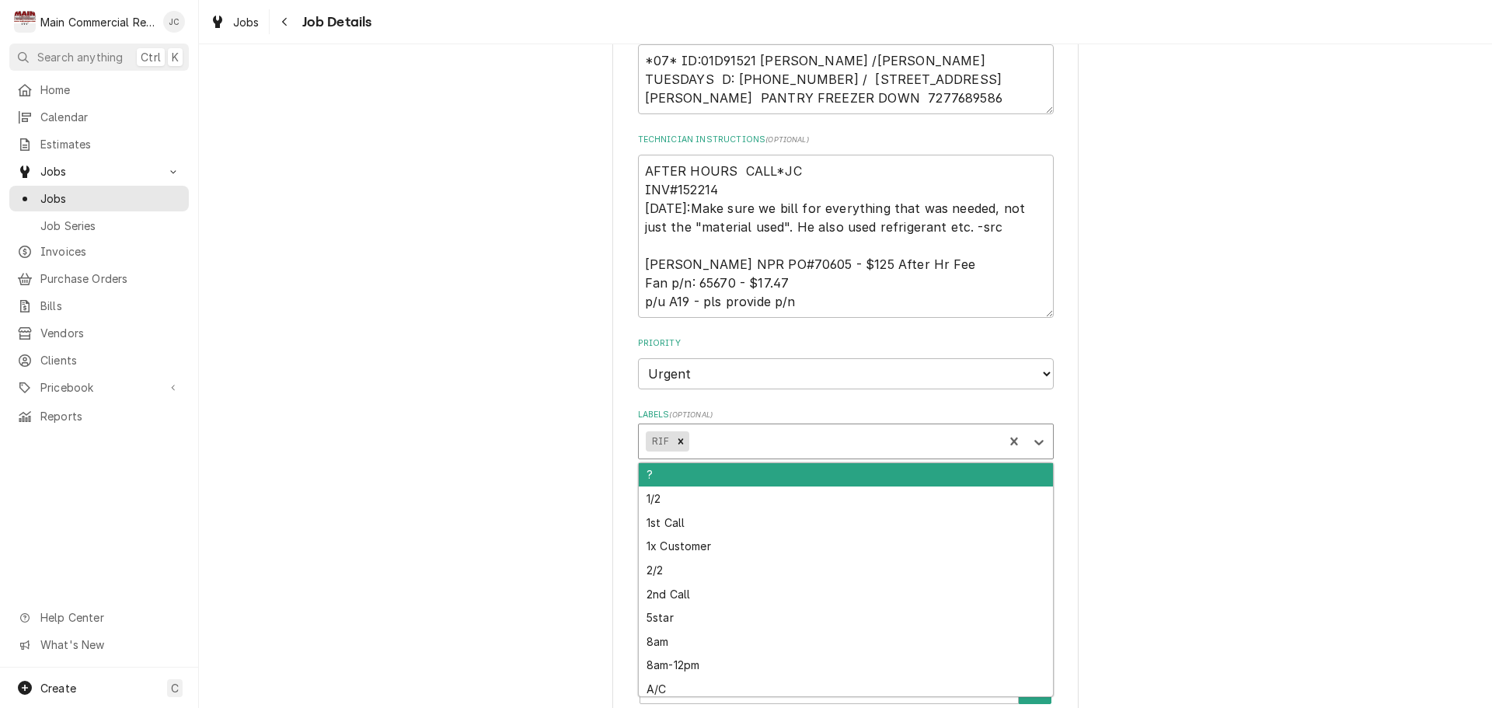
click at [740, 440] on div "Labels" at bounding box center [843, 441] width 304 height 28
type textarea "x"
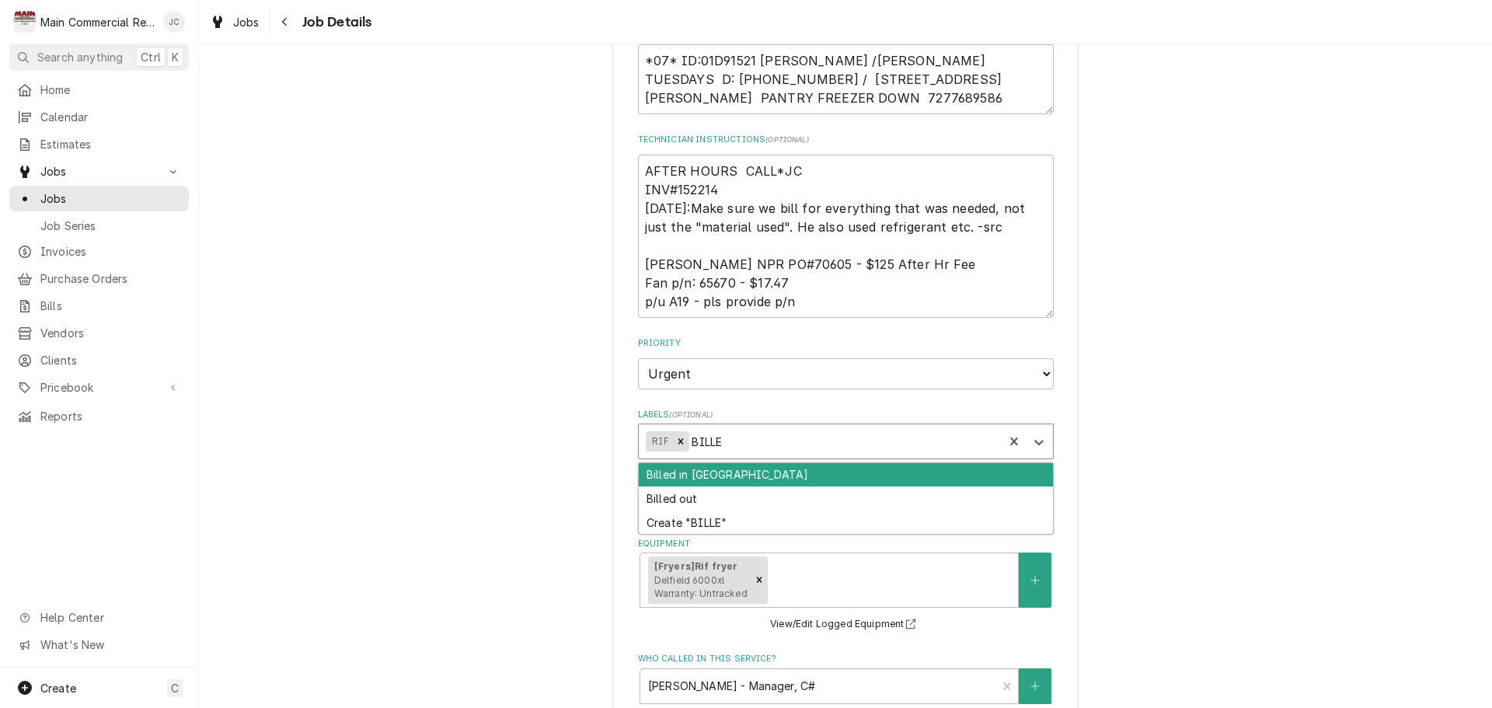
type input "BILLED"
click at [752, 474] on div "Billed in [GEOGRAPHIC_DATA]" at bounding box center [846, 475] width 414 height 24
type textarea "x"
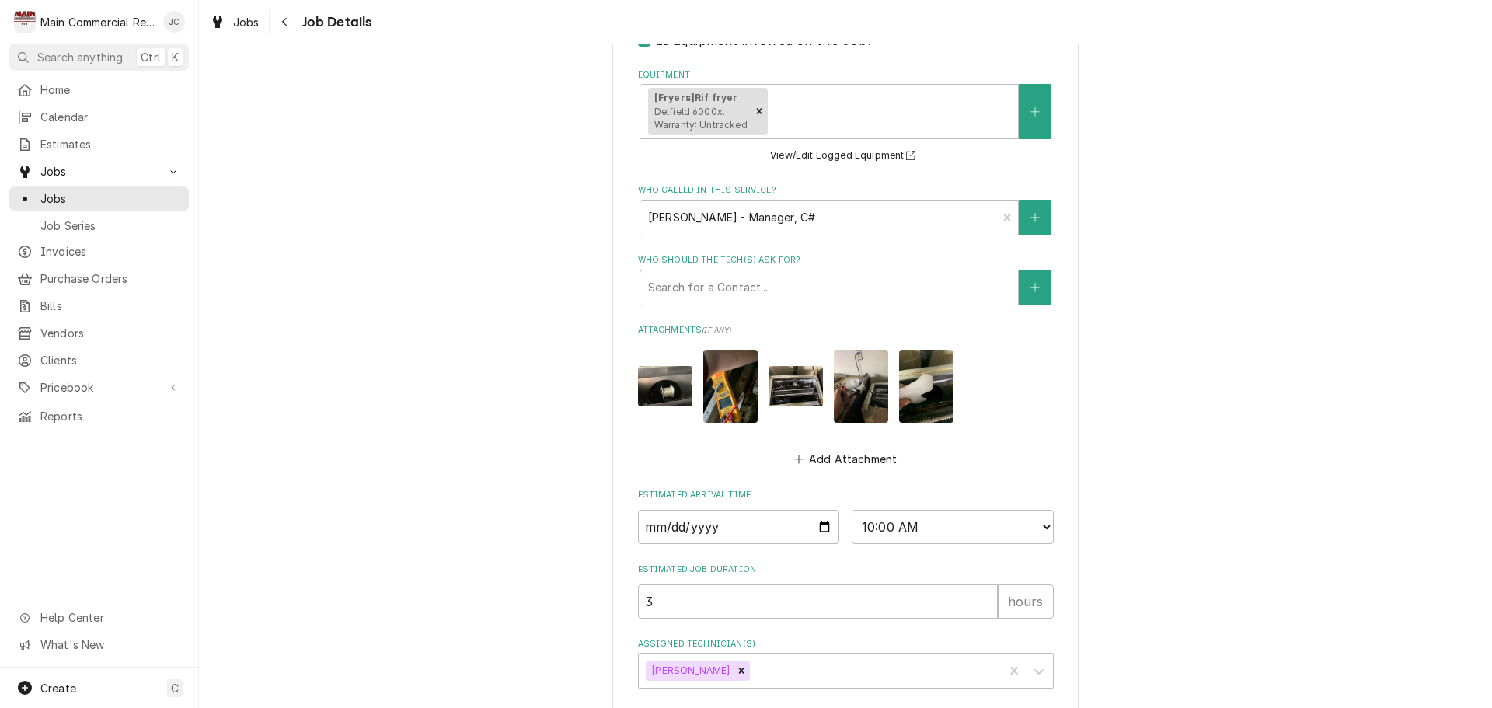
scroll to position [899, 0]
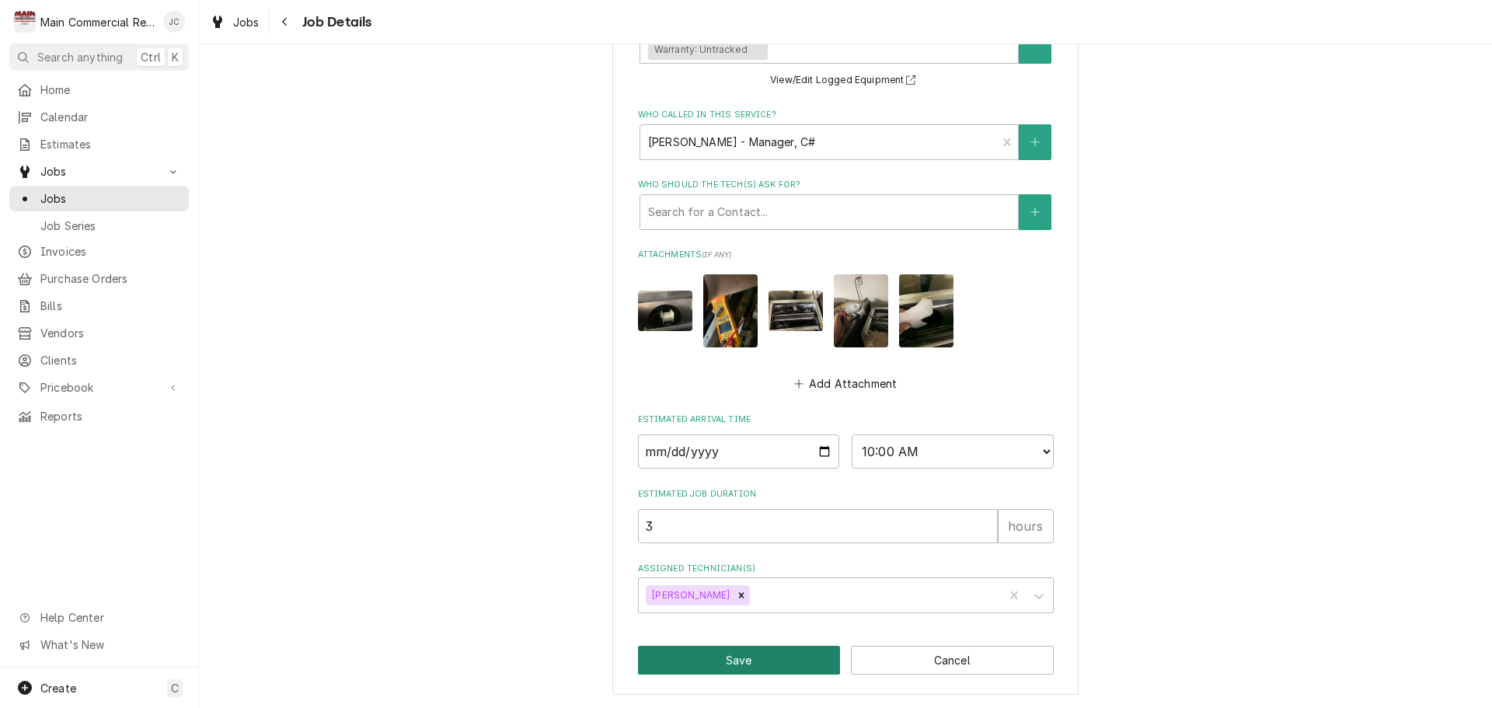
click at [730, 665] on button "Save" at bounding box center [739, 660] width 203 height 29
type textarea "x"
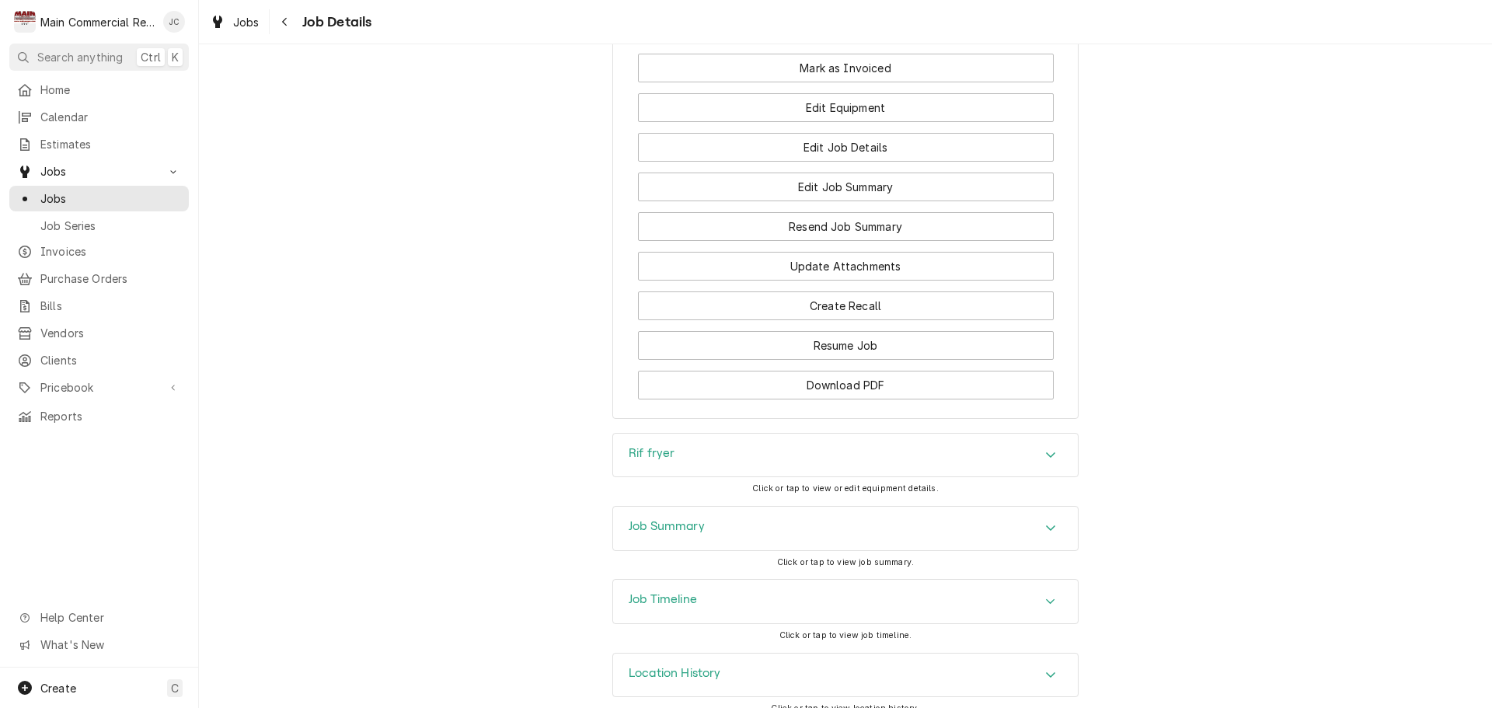
scroll to position [1710, 0]
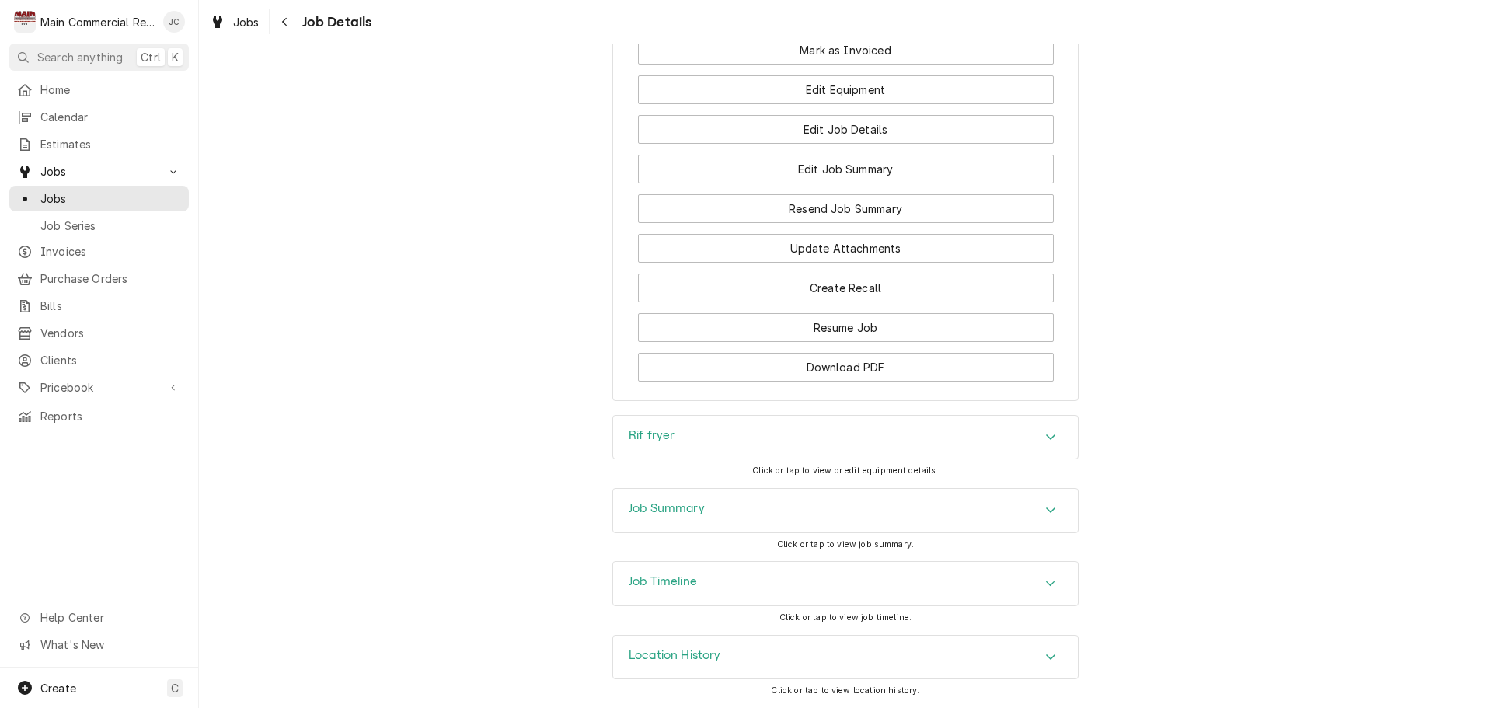
click at [753, 505] on div "Job Summary" at bounding box center [845, 511] width 465 height 44
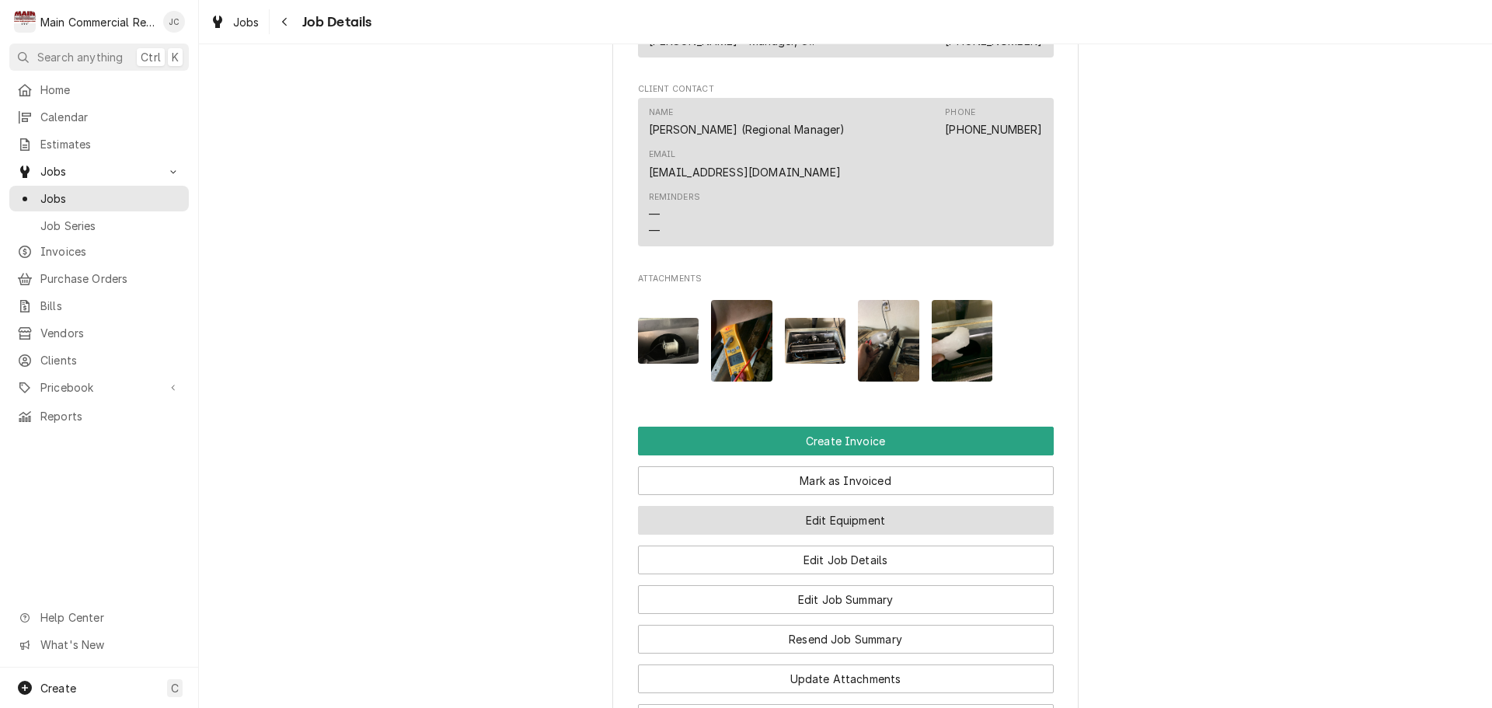
scroll to position [1476, 0]
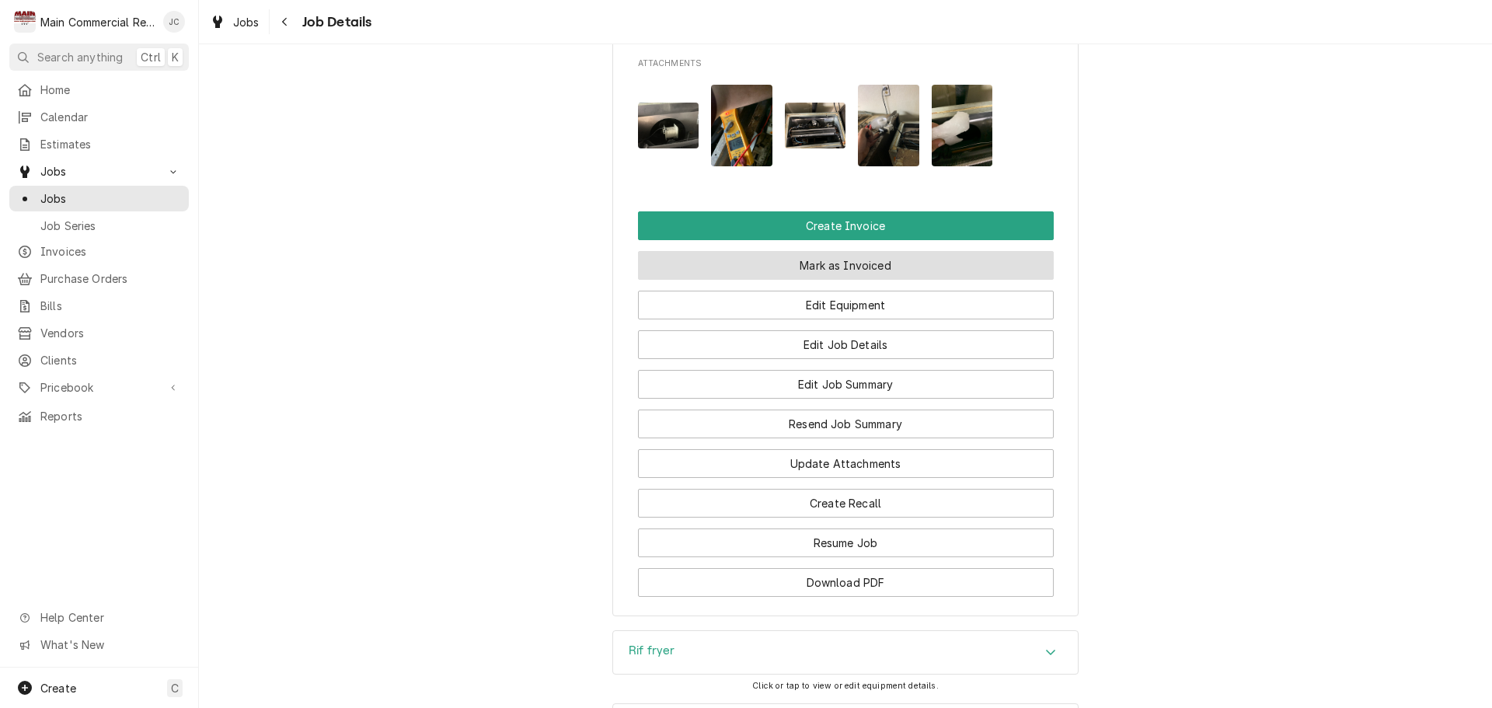
click at [840, 279] on button "Mark as Invoiced" at bounding box center [846, 265] width 416 height 29
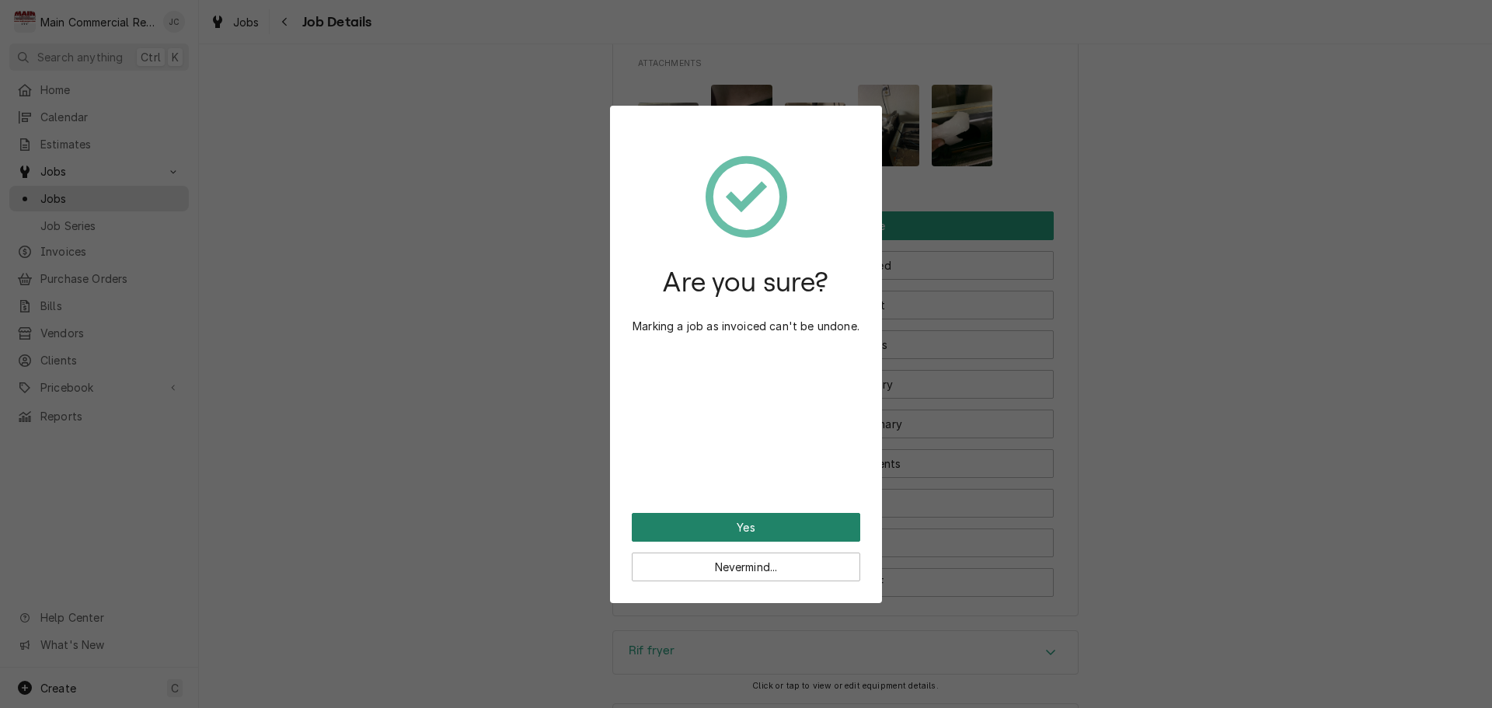
click at [754, 517] on button "Yes" at bounding box center [746, 527] width 228 height 29
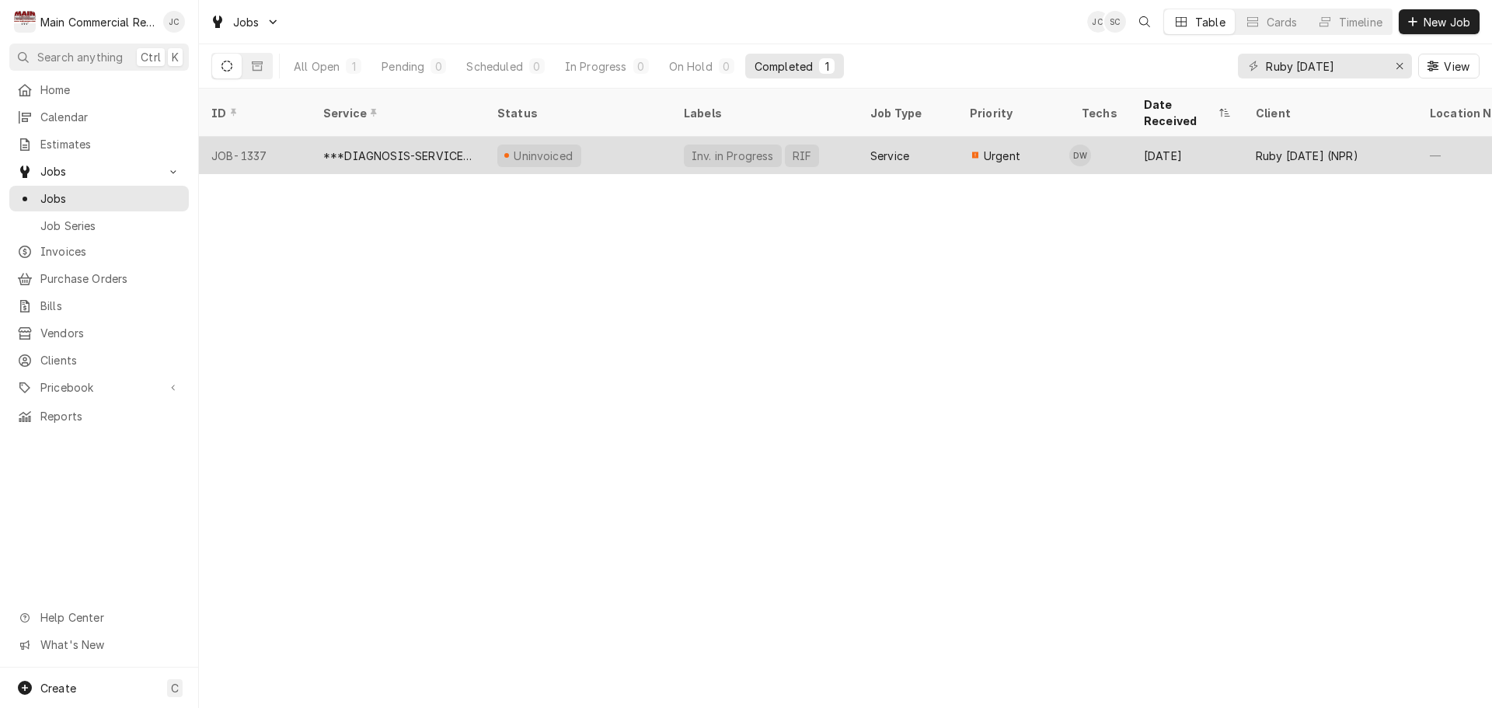
click at [632, 137] on div "Uninvoiced" at bounding box center [578, 155] width 186 height 37
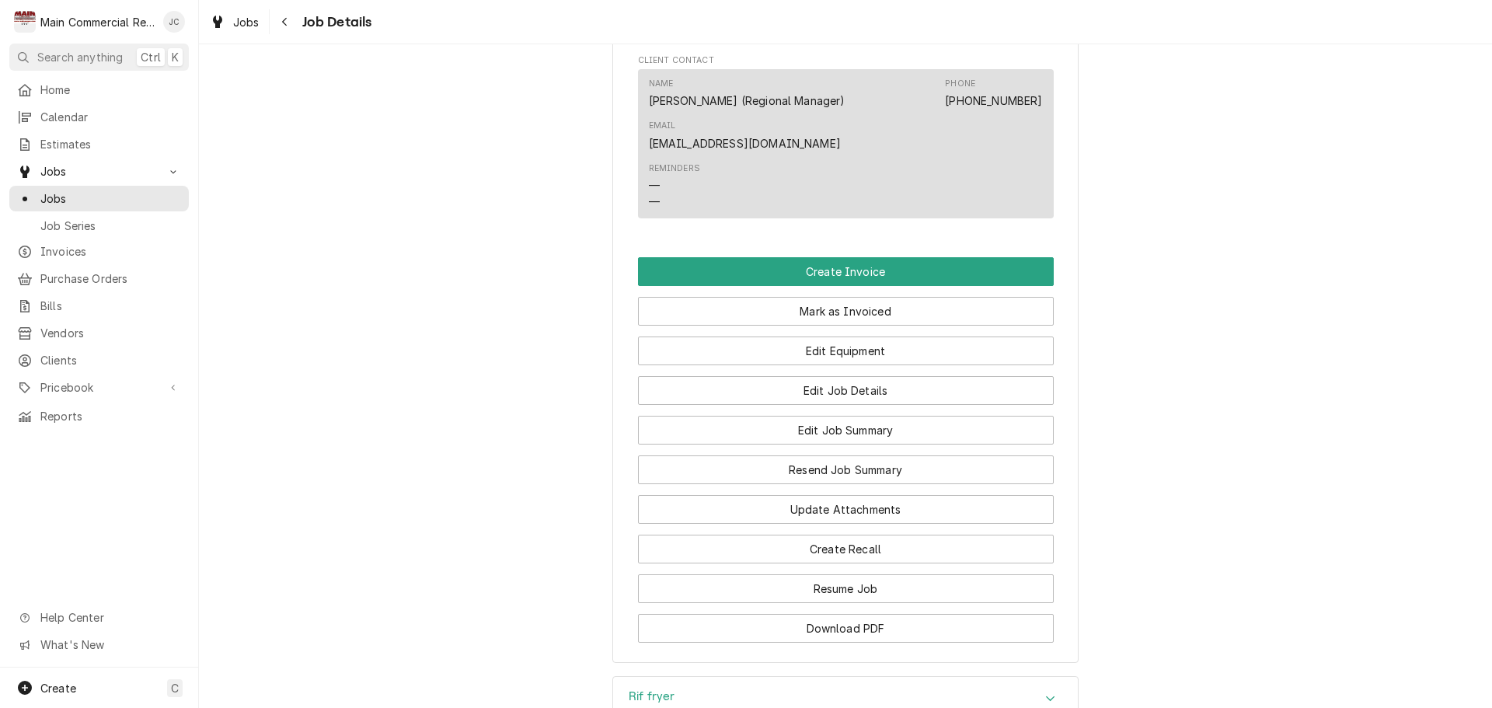
scroll to position [1243, 0]
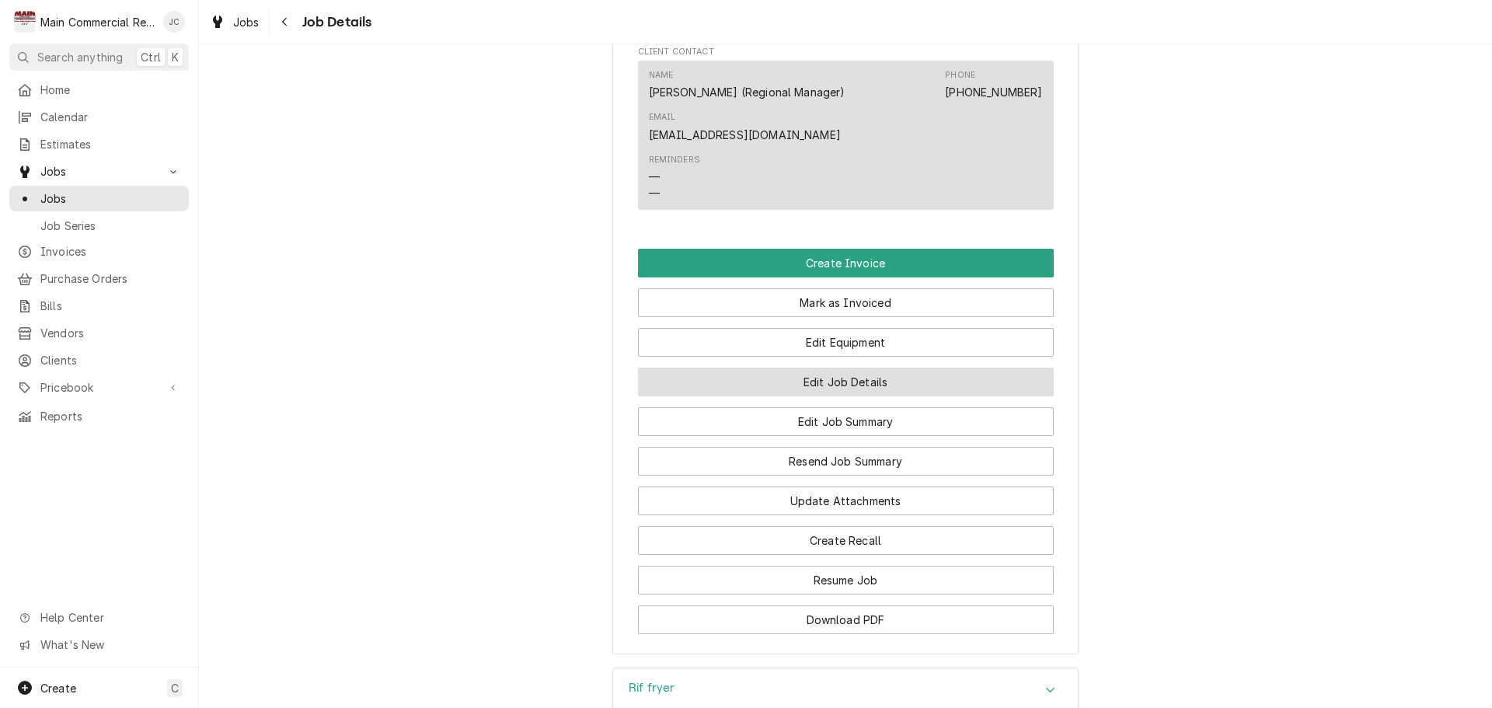
click at [873, 384] on button "Edit Job Details" at bounding box center [846, 382] width 416 height 29
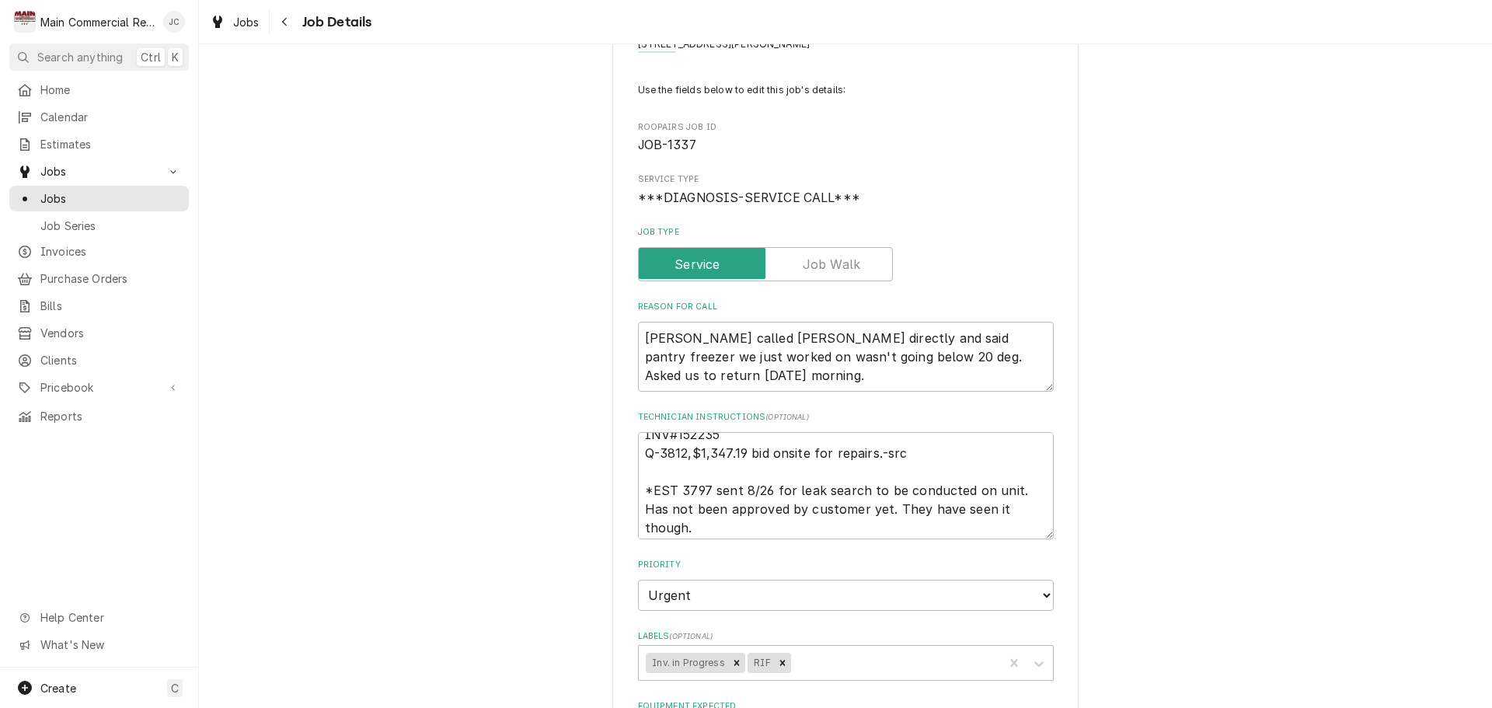
scroll to position [19, 0]
drag, startPoint x: 727, startPoint y: 668, endPoint x: 739, endPoint y: 665, distance: 12.1
click at [731, 668] on icon "Remove Inv. in Progress" at bounding box center [736, 662] width 11 height 11
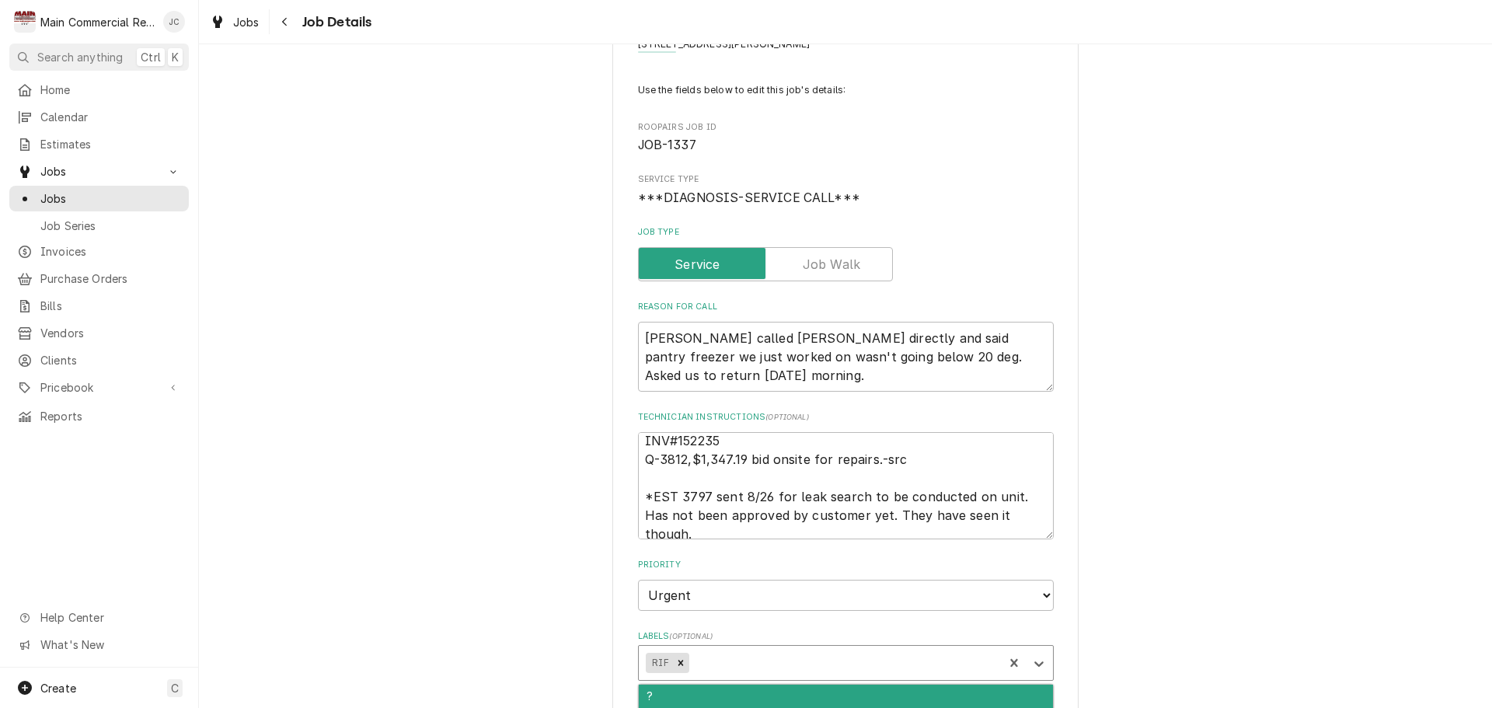
click at [827, 660] on div "Labels" at bounding box center [843, 663] width 304 height 28
type textarea "x"
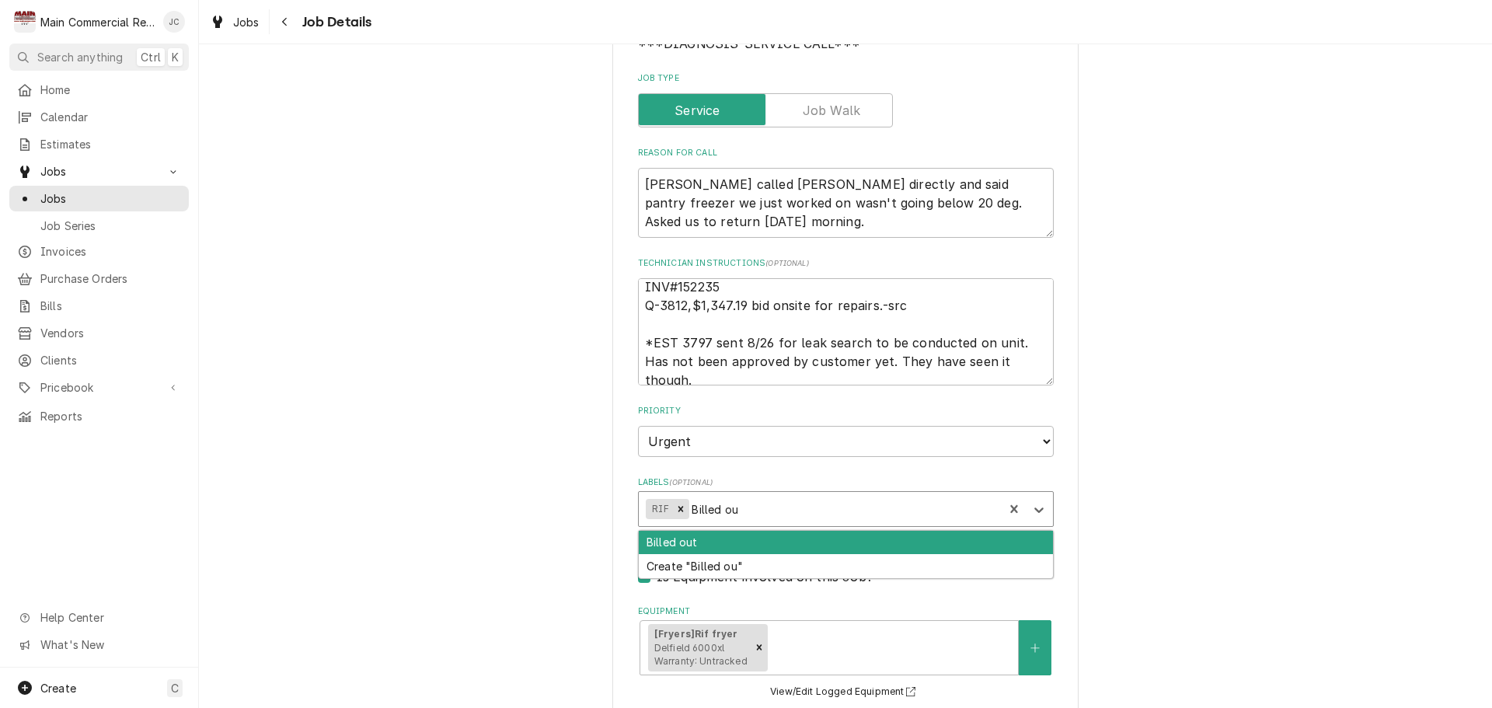
scroll to position [233, 0]
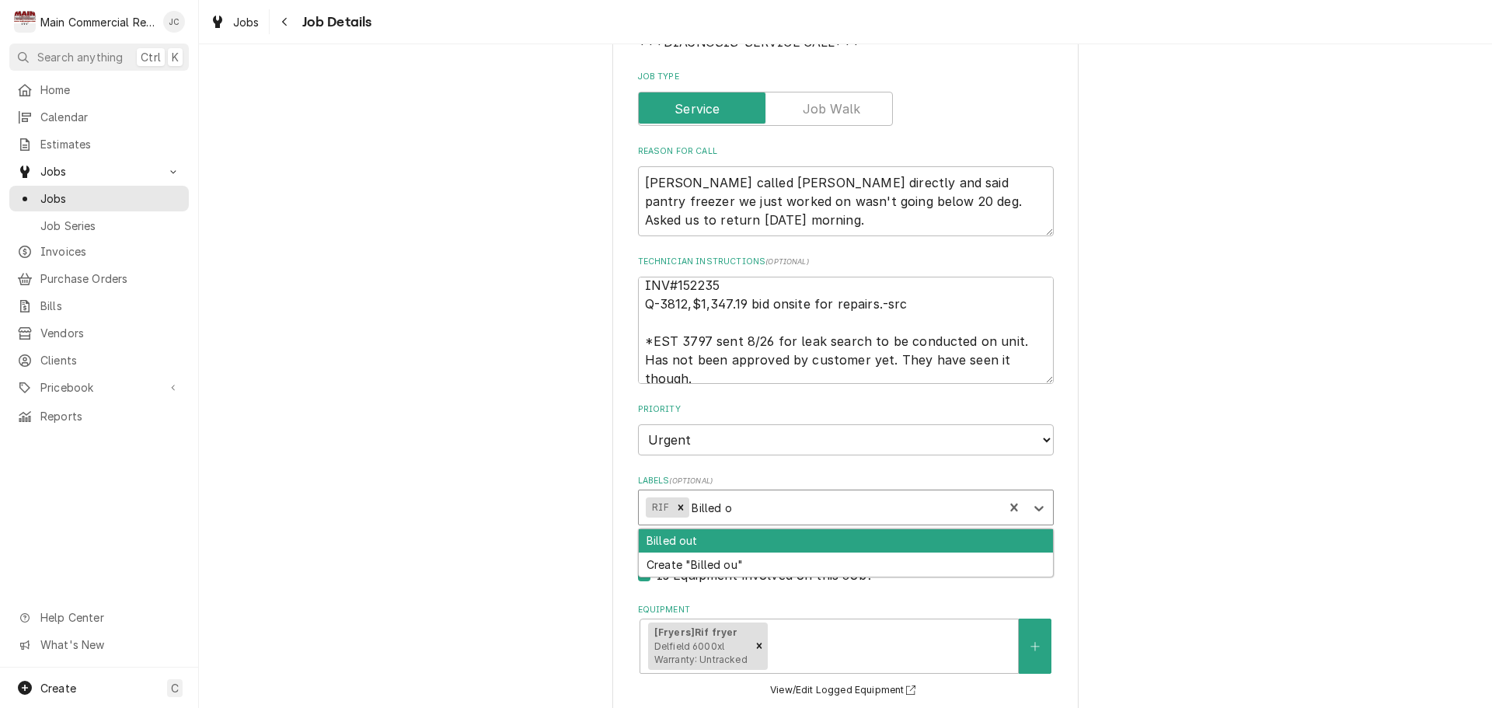
type input "Billed"
click at [709, 542] on div "Billed in QBO" at bounding box center [846, 541] width 414 height 24
type textarea "x"
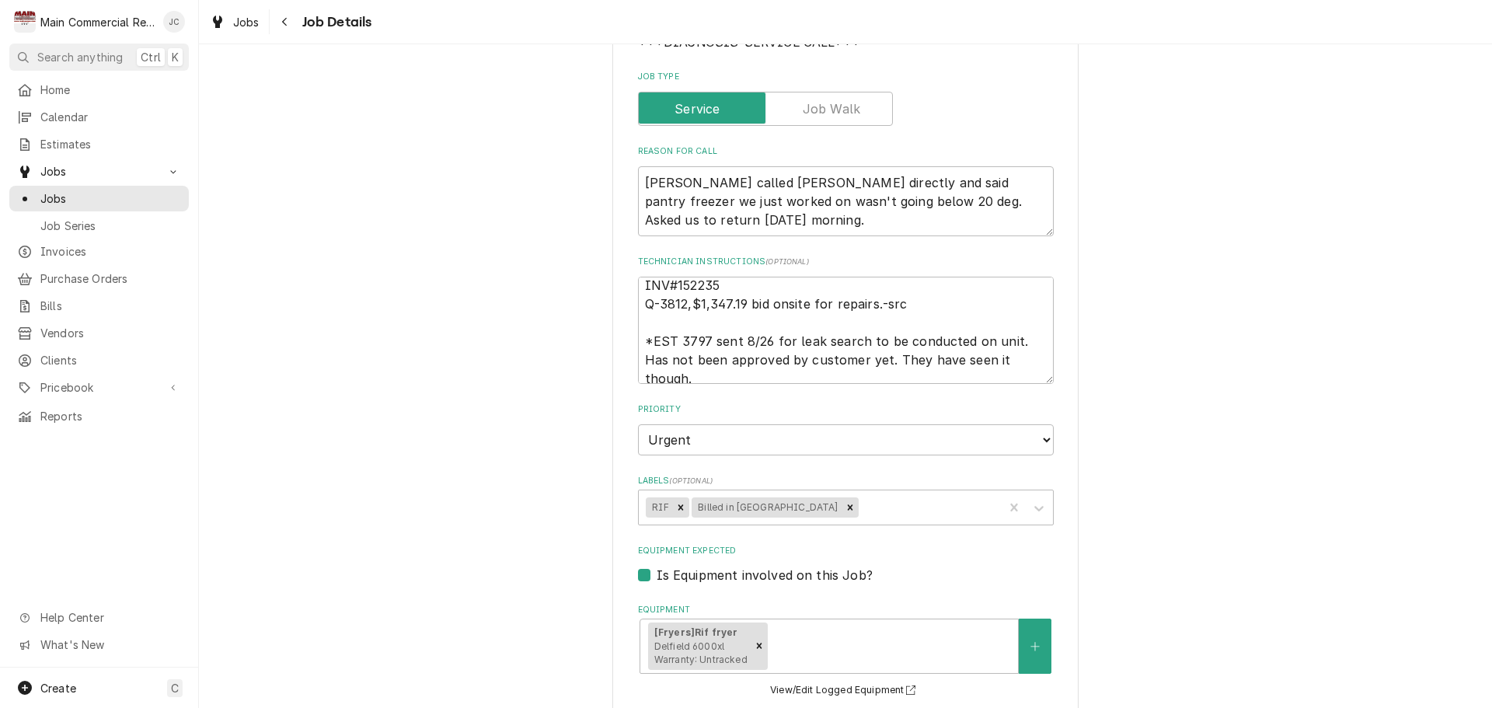
click at [1160, 505] on div "Ruby Tuesday (NPR) 8512 Ridge Road, New Port Richey, FL 34654 Use the fields be…" at bounding box center [845, 526] width 1293 height 1396
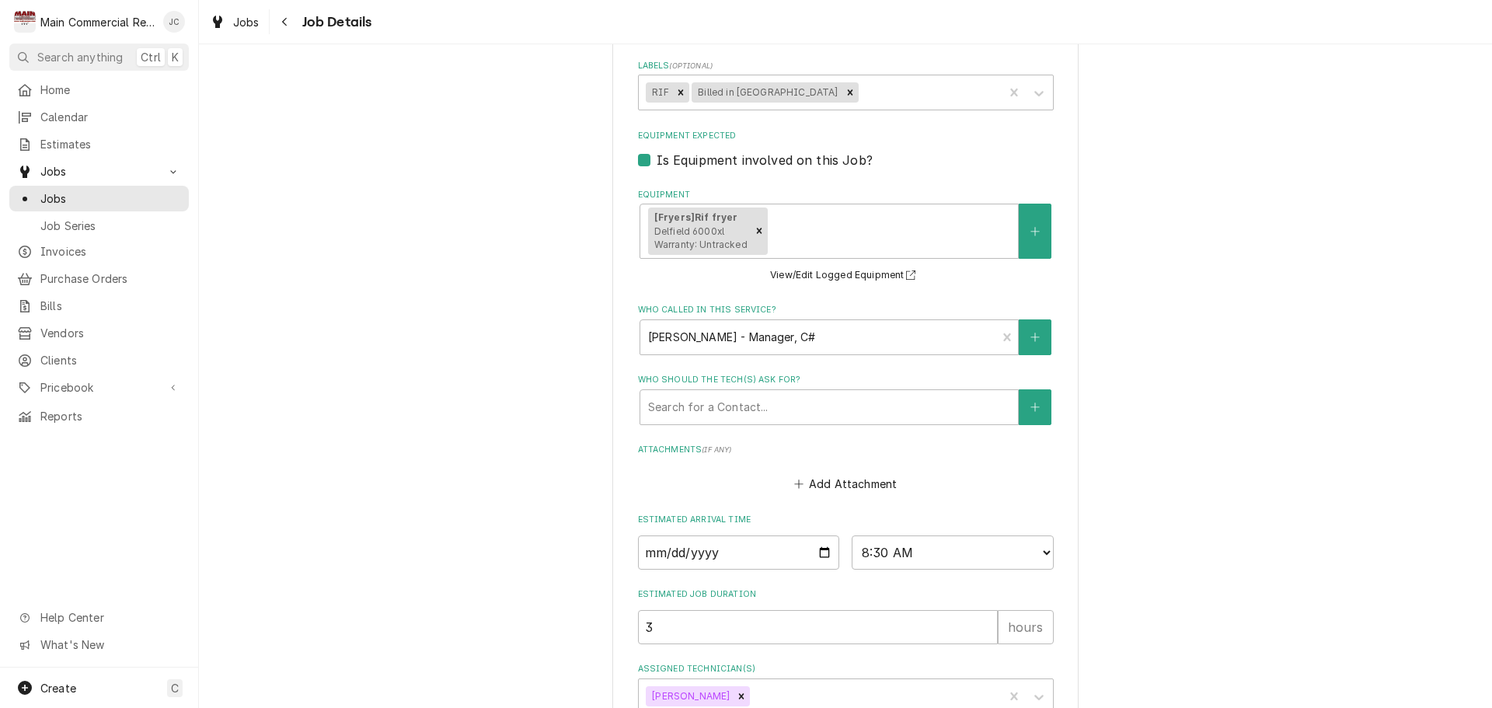
scroll to position [749, 0]
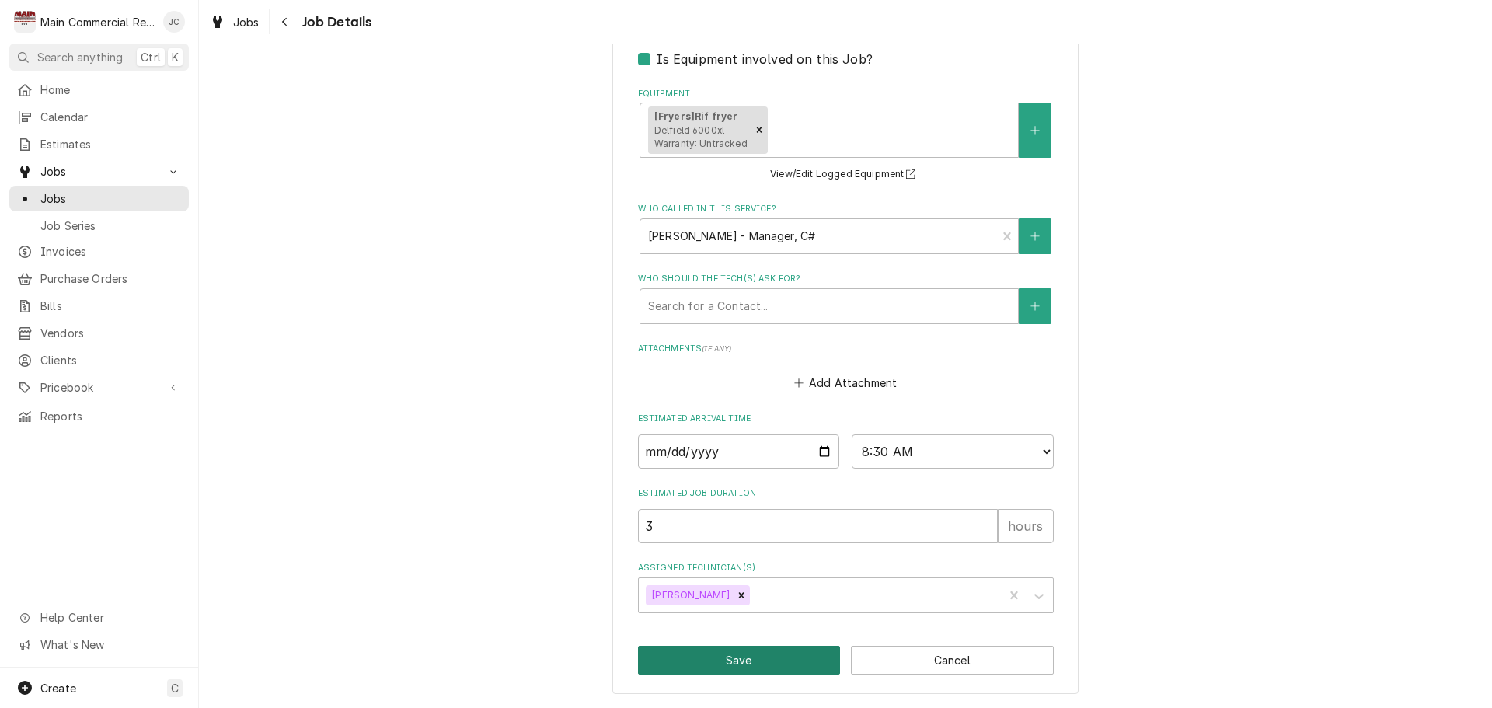
click at [796, 662] on button "Save" at bounding box center [739, 660] width 203 height 29
type textarea "x"
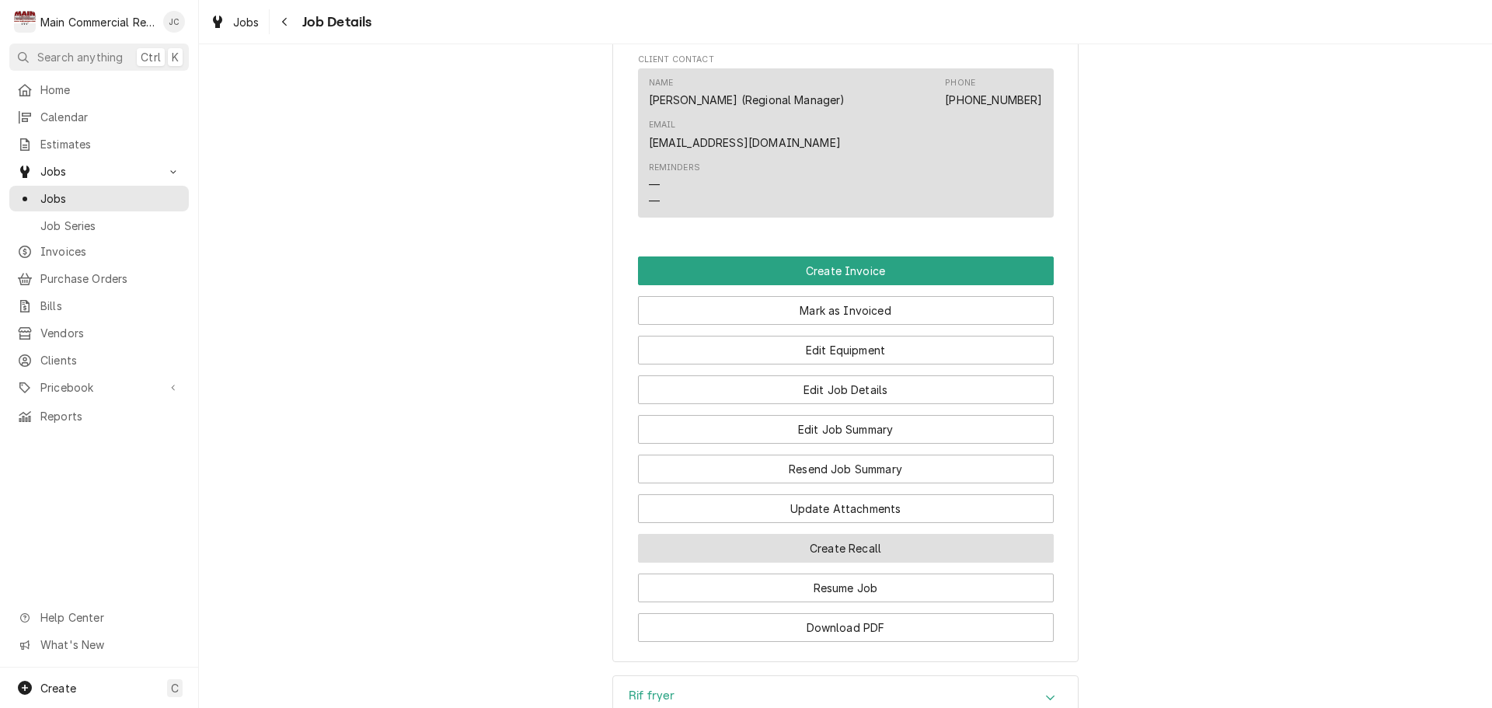
scroll to position [1321, 0]
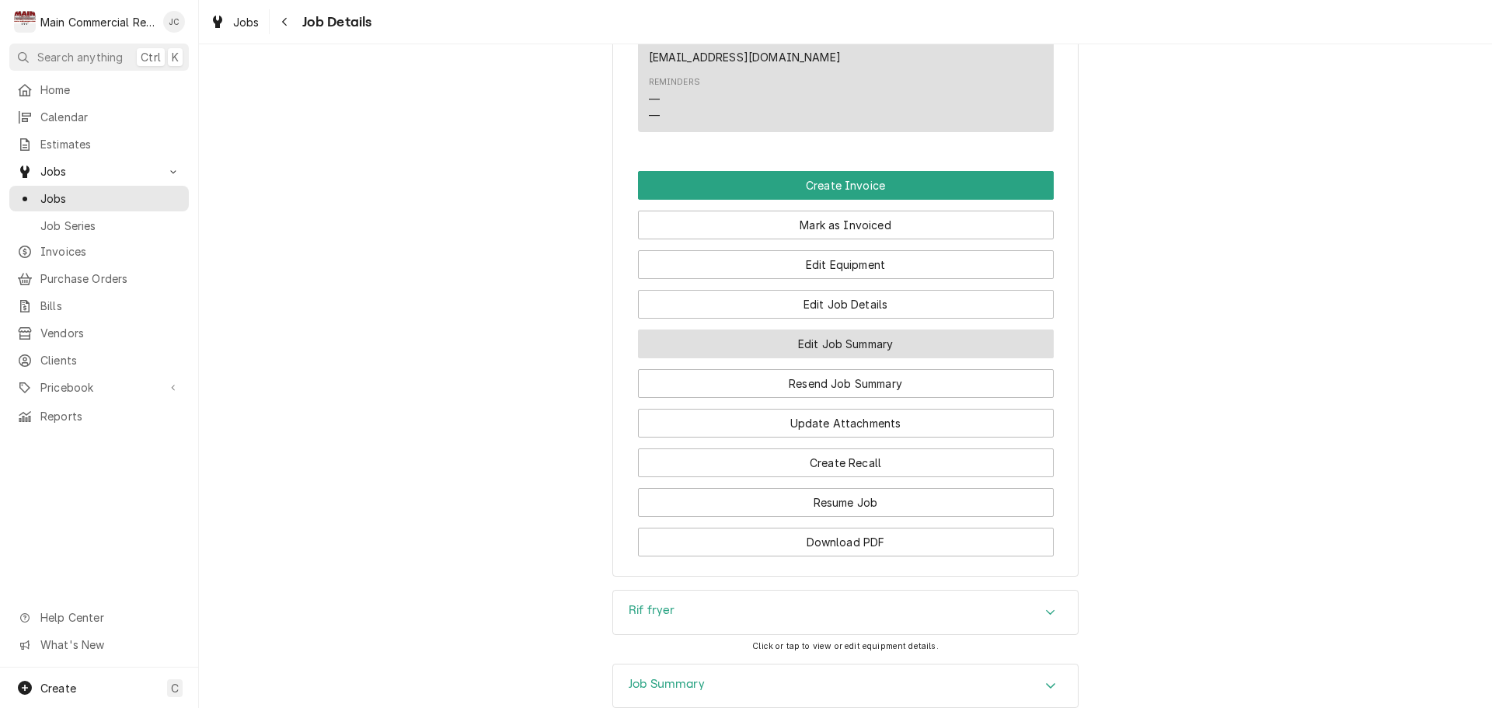
click at [869, 352] on button "Edit Job Summary" at bounding box center [846, 343] width 416 height 29
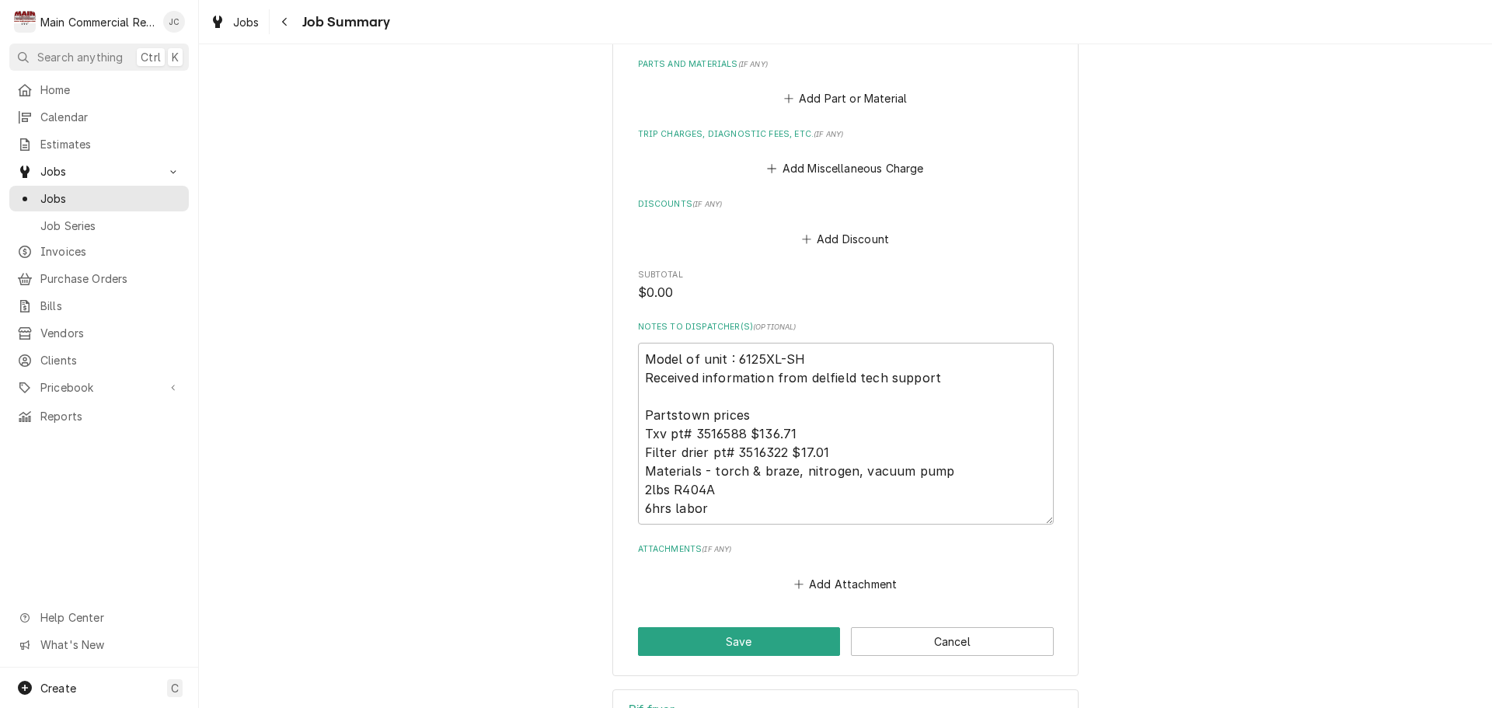
scroll to position [2143, 0]
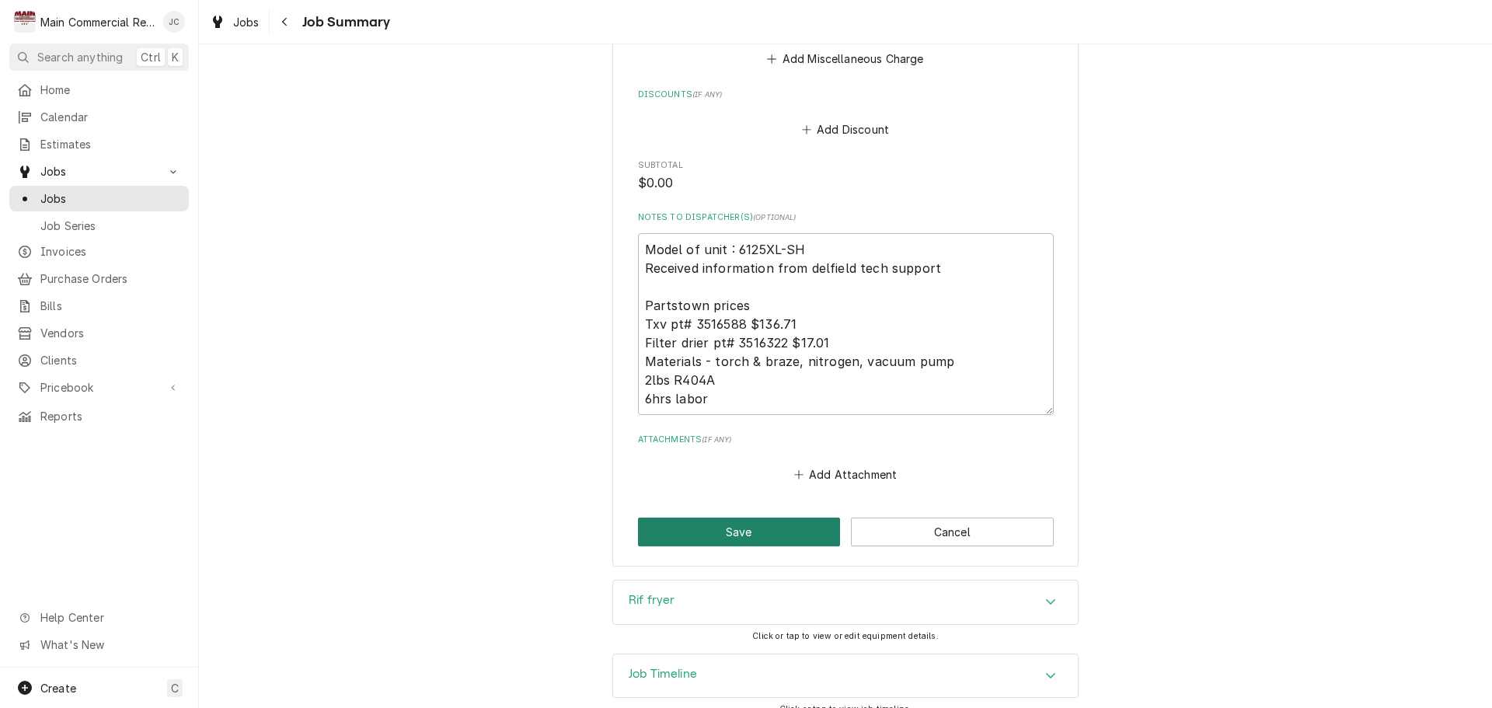
click at [767, 517] on button "Save" at bounding box center [739, 531] width 203 height 29
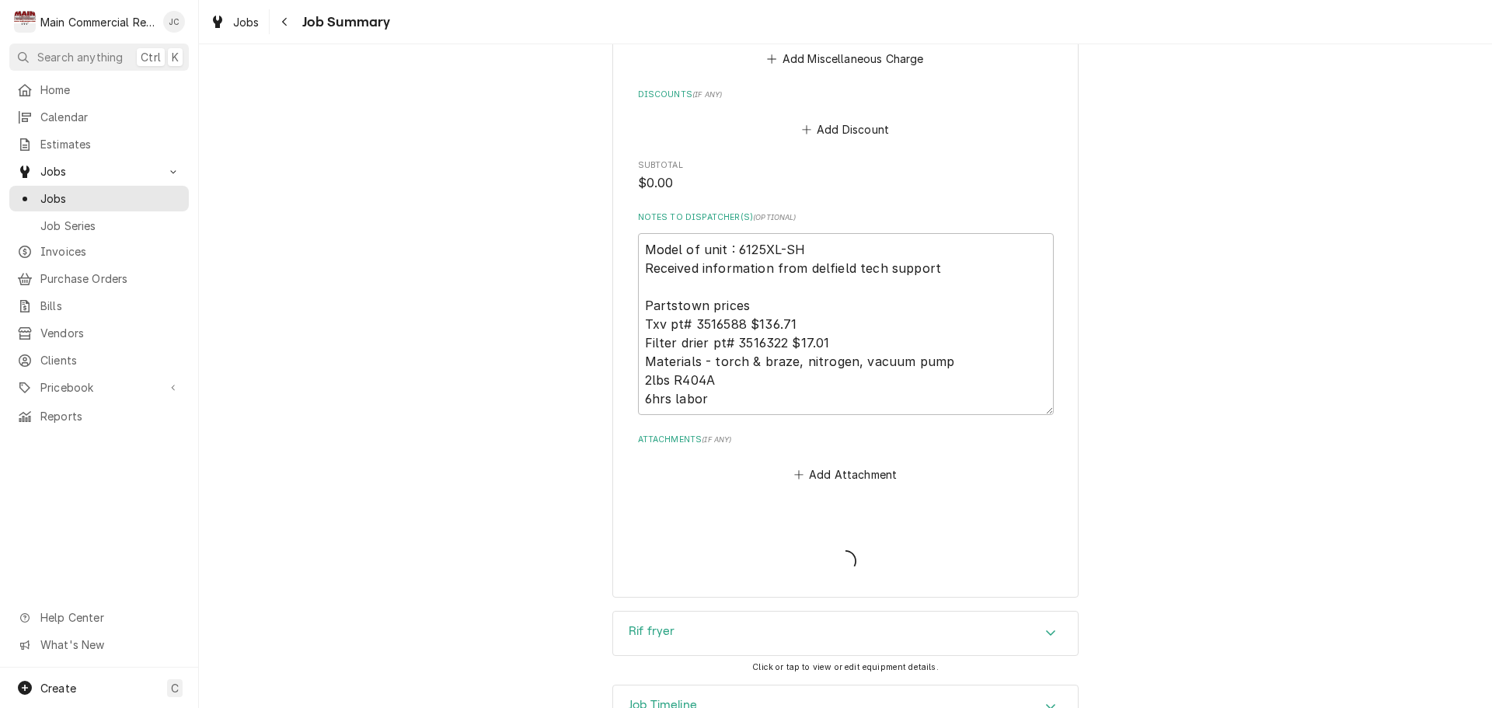
type textarea "x"
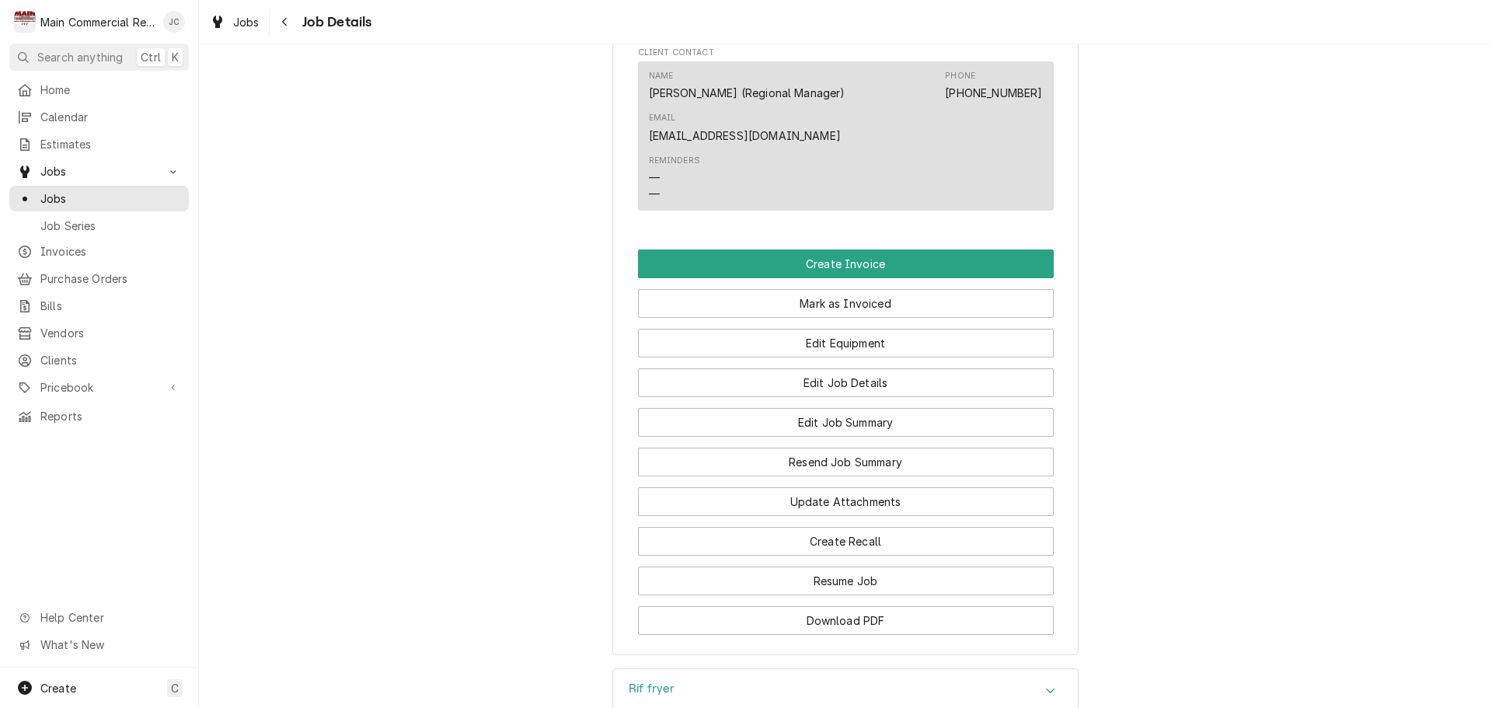
scroll to position [1243, 0]
click at [839, 299] on button "Mark as Invoiced" at bounding box center [846, 302] width 416 height 29
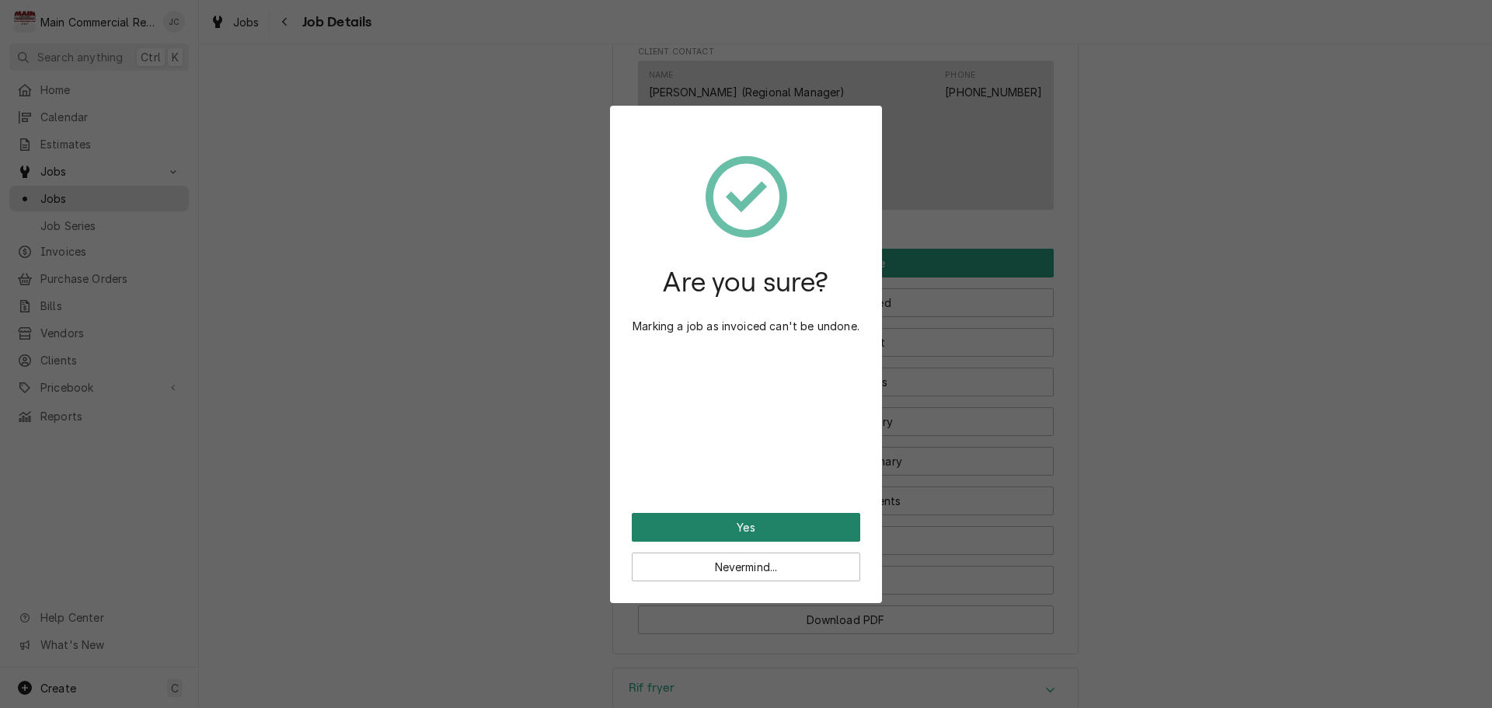
click at [721, 532] on button "Yes" at bounding box center [746, 527] width 228 height 29
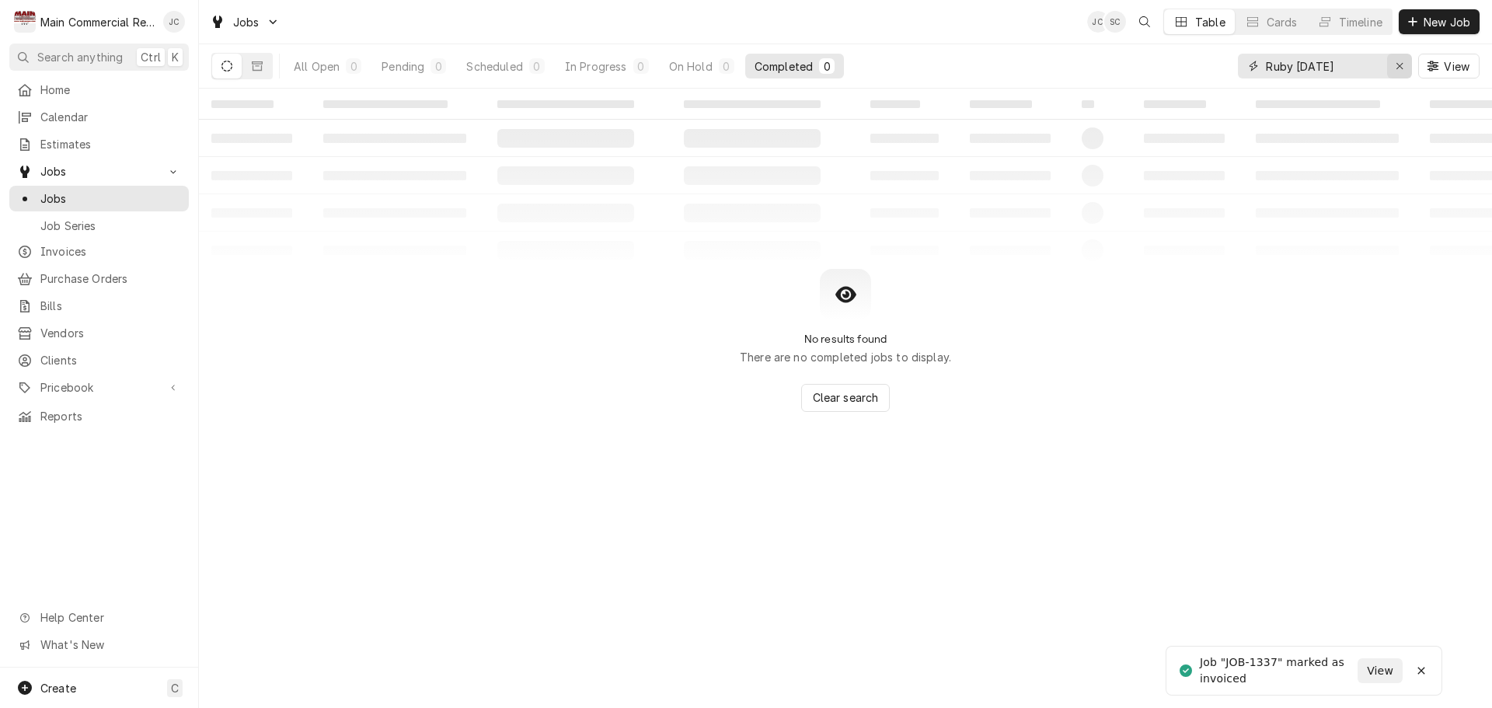
click at [1396, 68] on icon "Erase input" at bounding box center [1399, 66] width 9 height 11
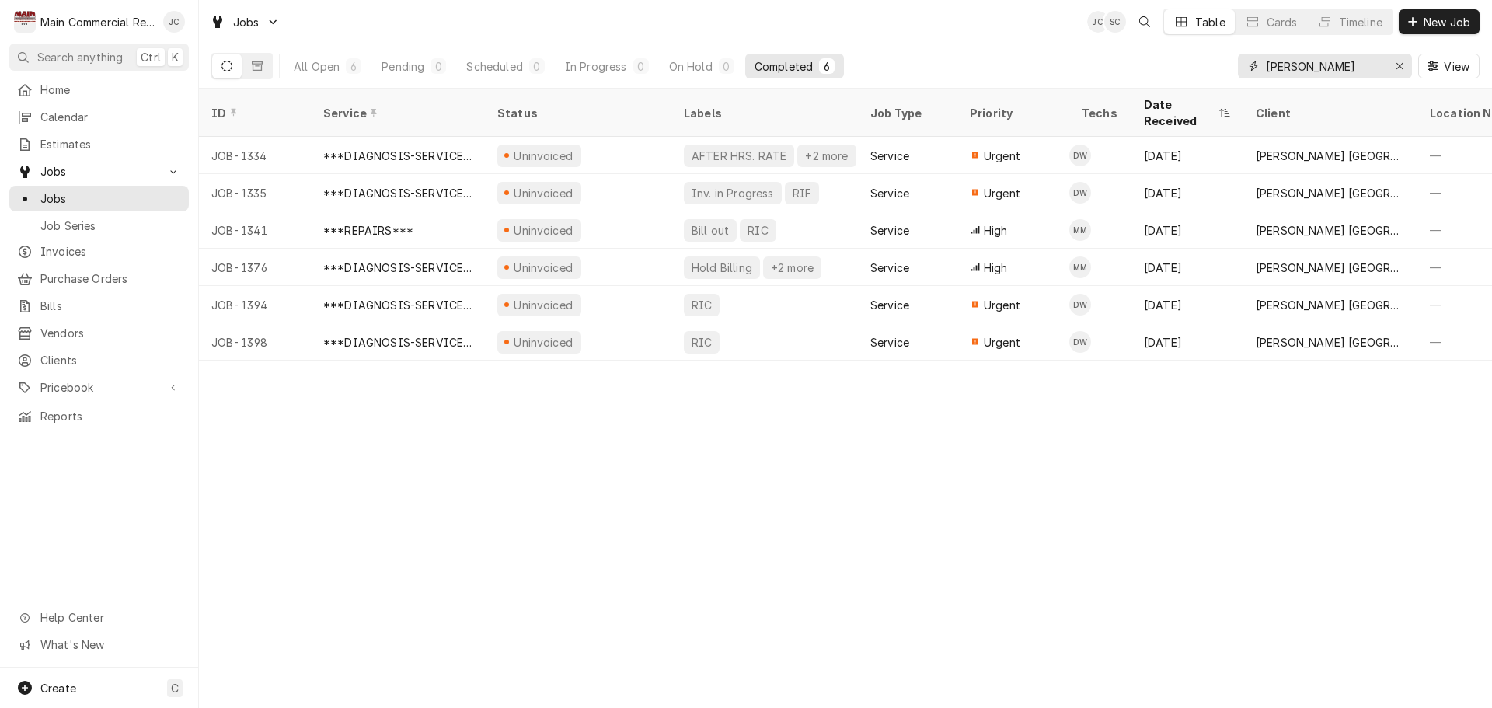
type input "[PERSON_NAME]"
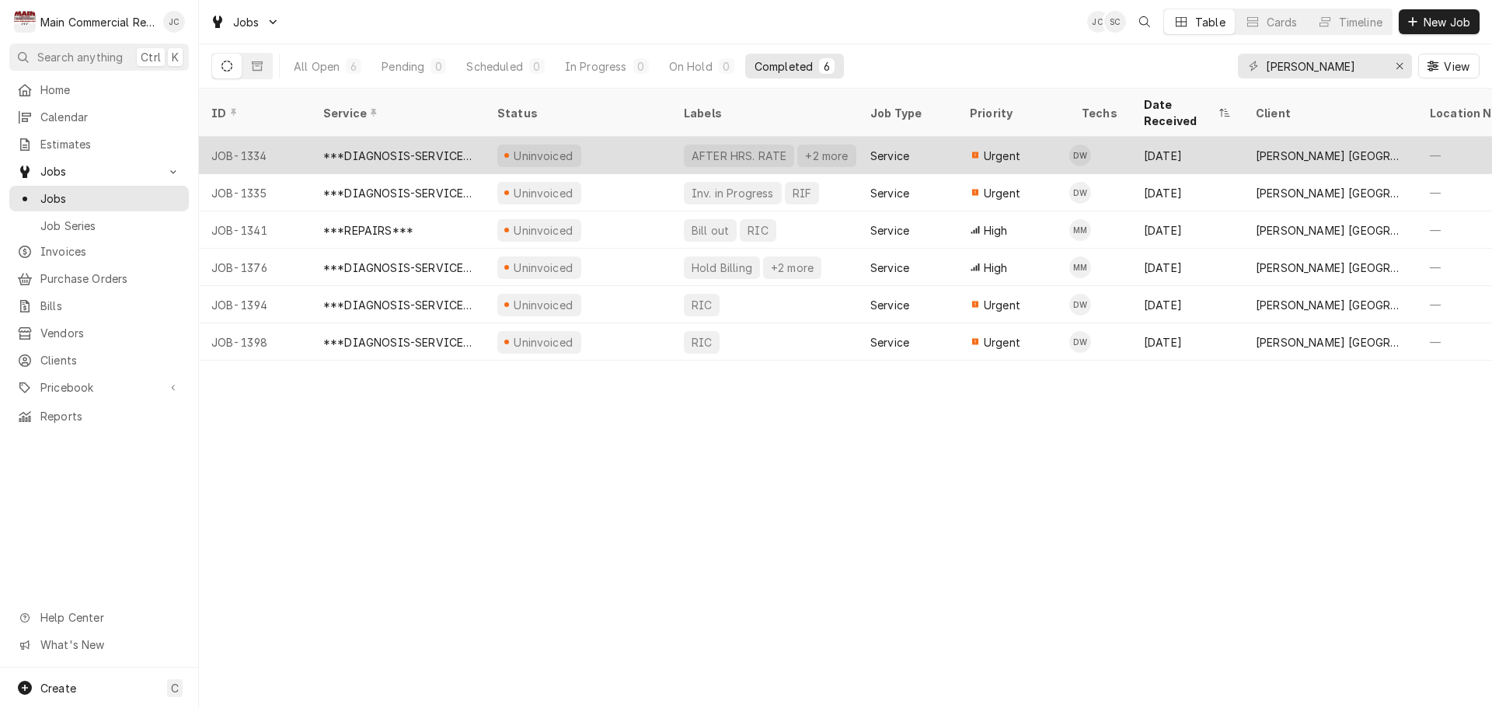
click at [619, 138] on div "Uninvoiced" at bounding box center [578, 155] width 186 height 37
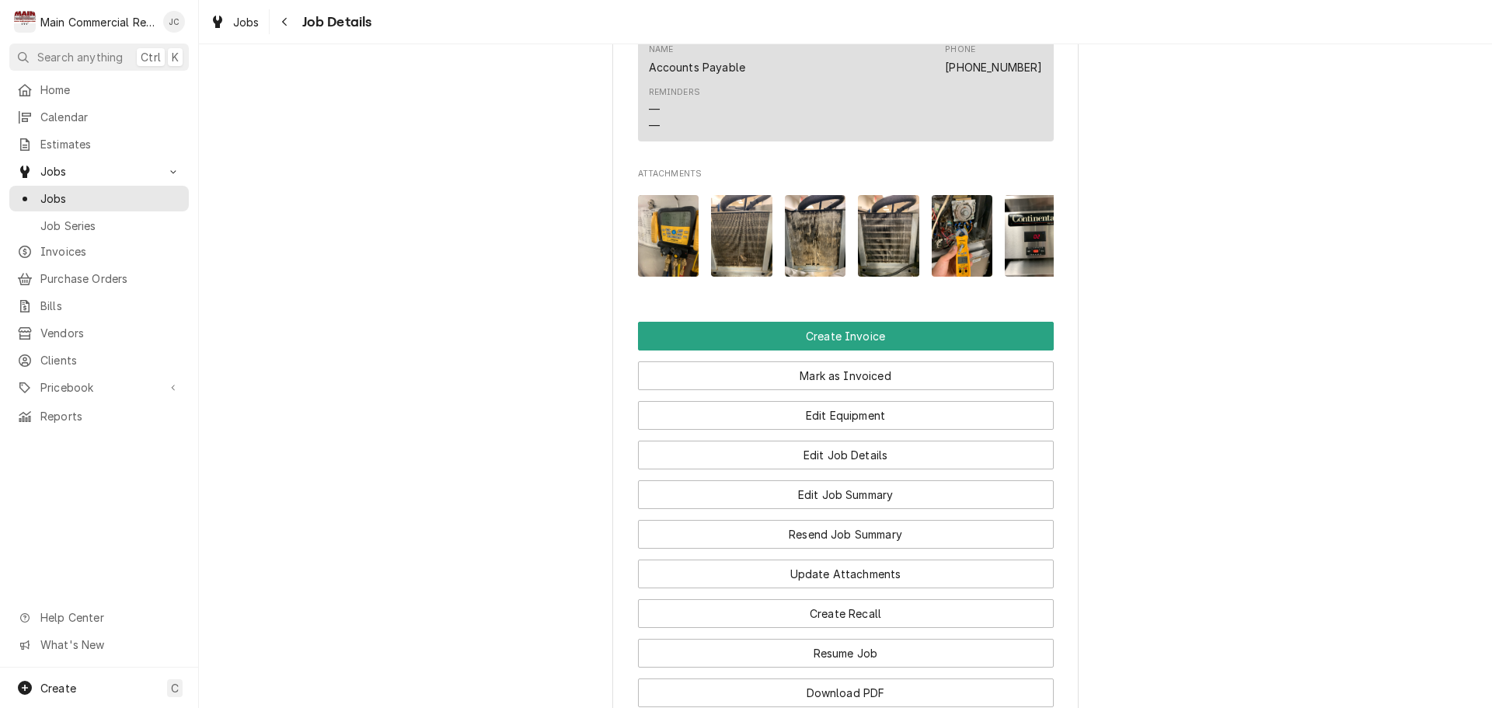
scroll to position [1321, 0]
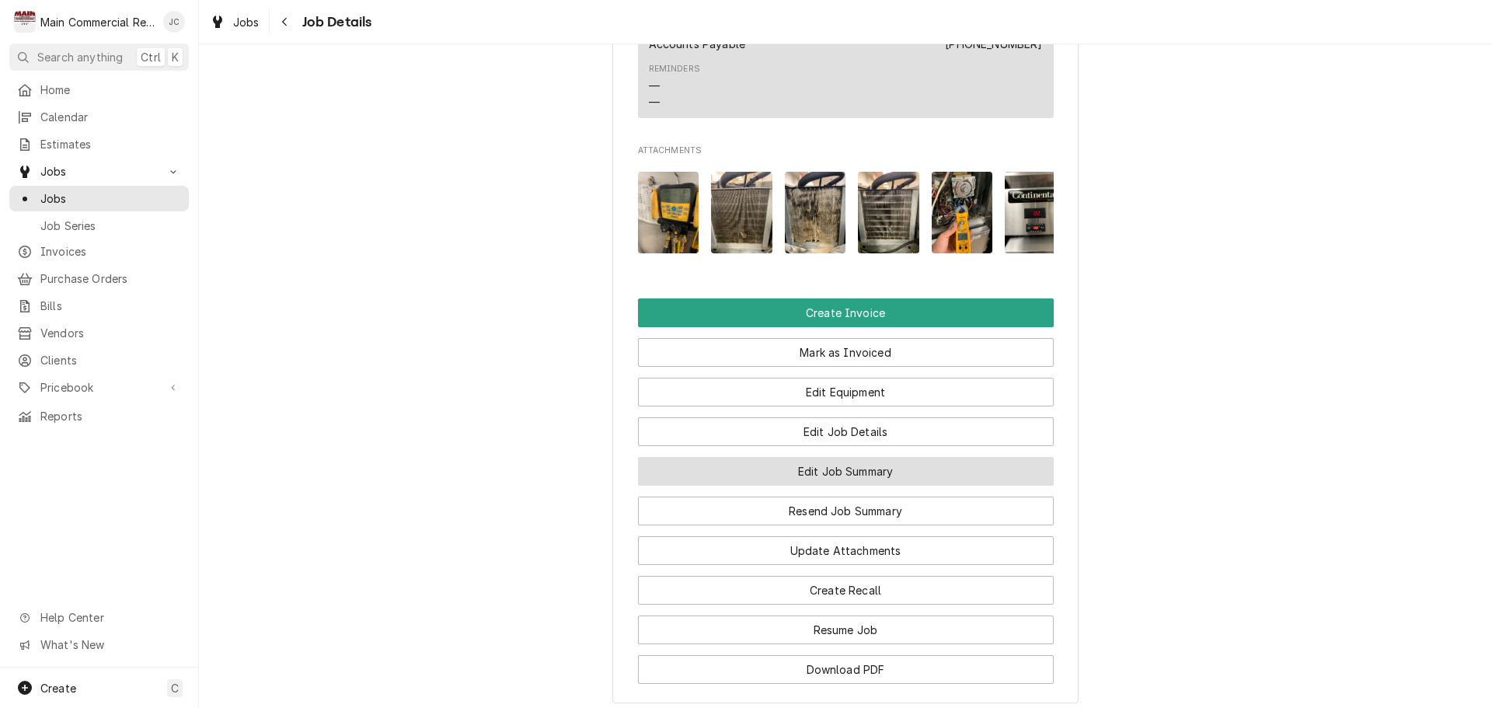
click at [815, 457] on button "Edit Job Summary" at bounding box center [846, 471] width 416 height 29
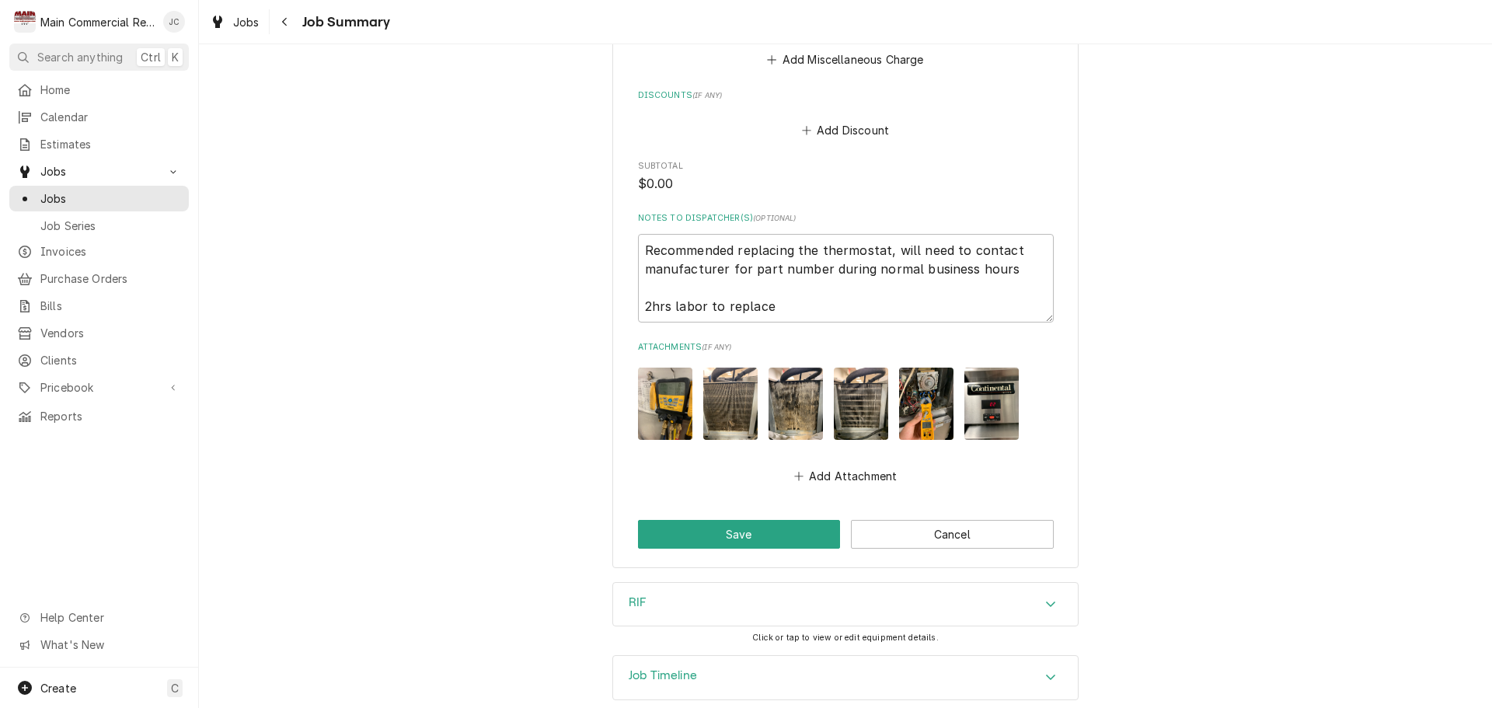
scroll to position [2144, 0]
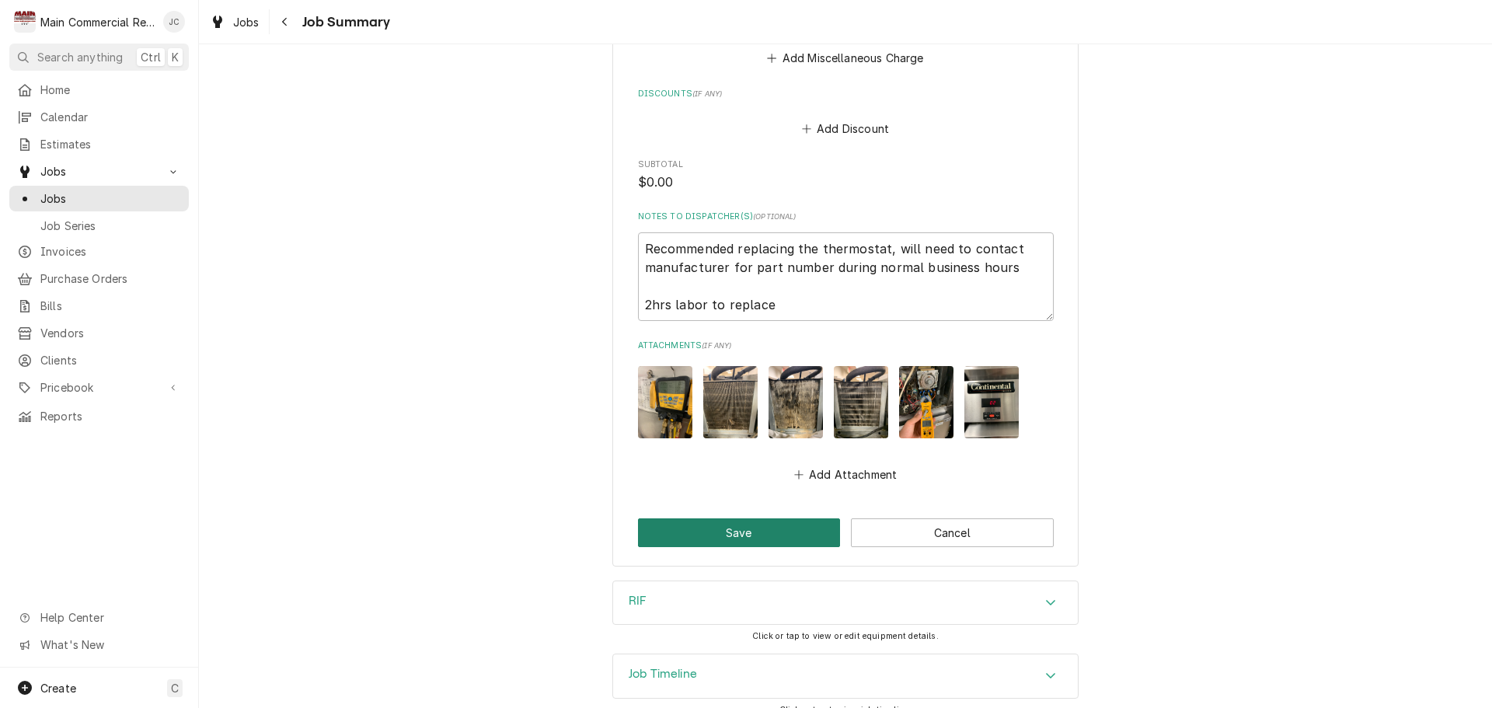
click at [746, 518] on button "Save" at bounding box center [739, 532] width 203 height 29
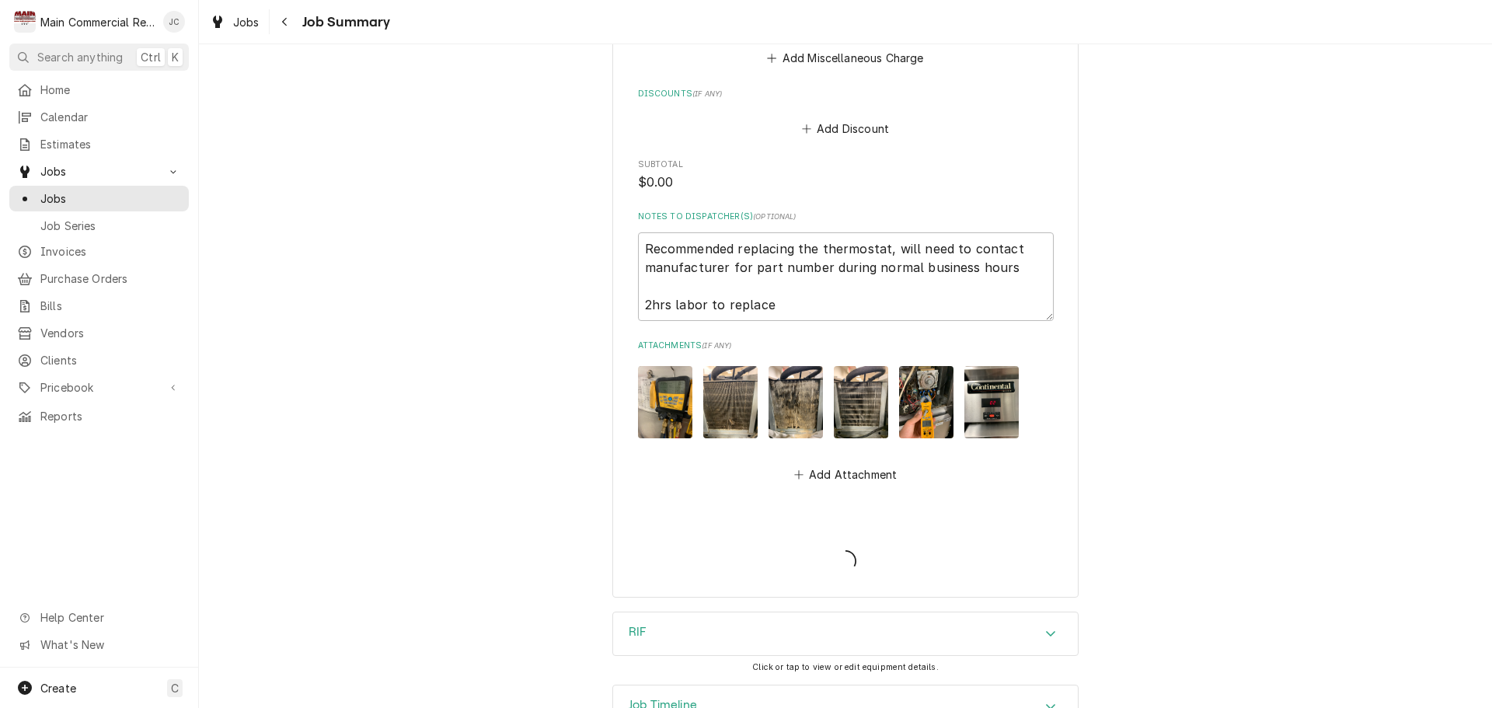
type textarea "x"
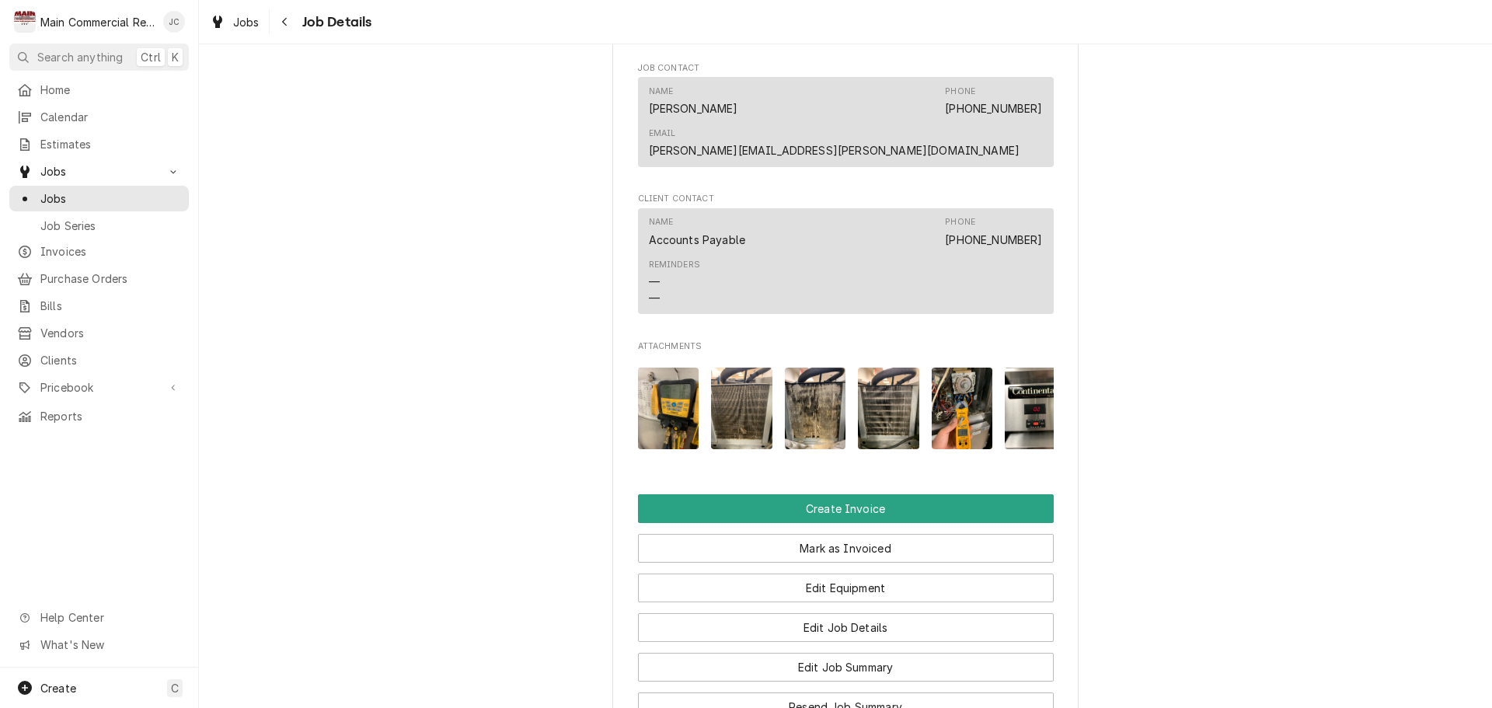
scroll to position [1165, 0]
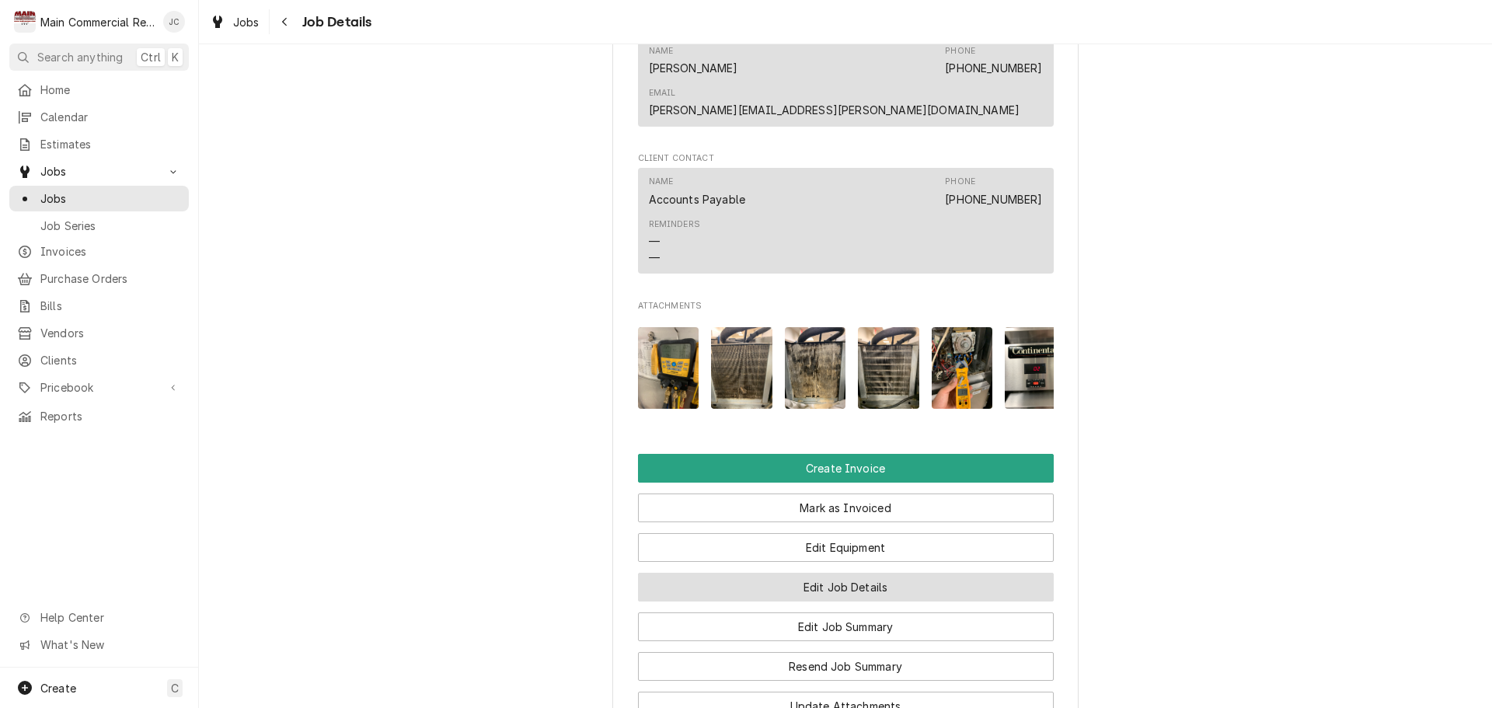
click at [838, 573] on button "Edit Job Details" at bounding box center [846, 587] width 416 height 29
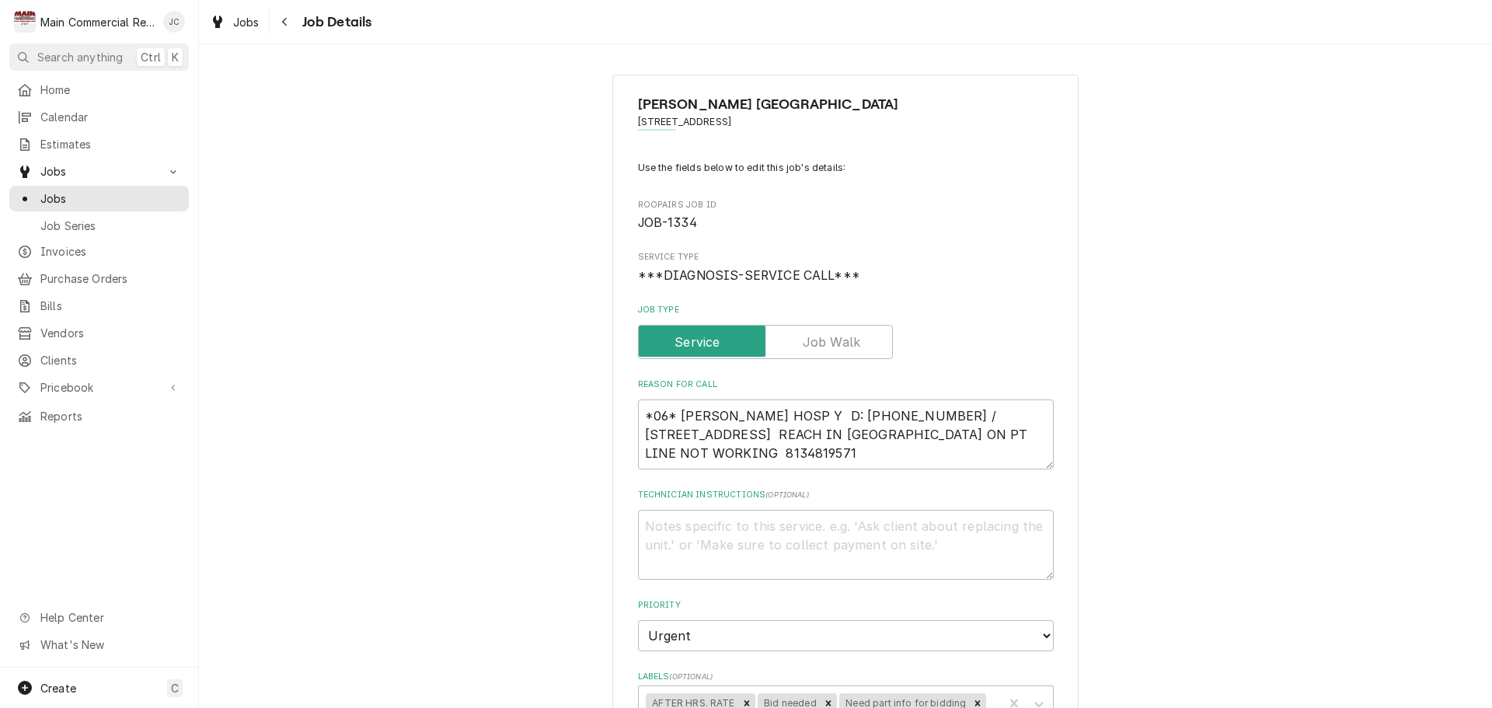
type textarea "x"
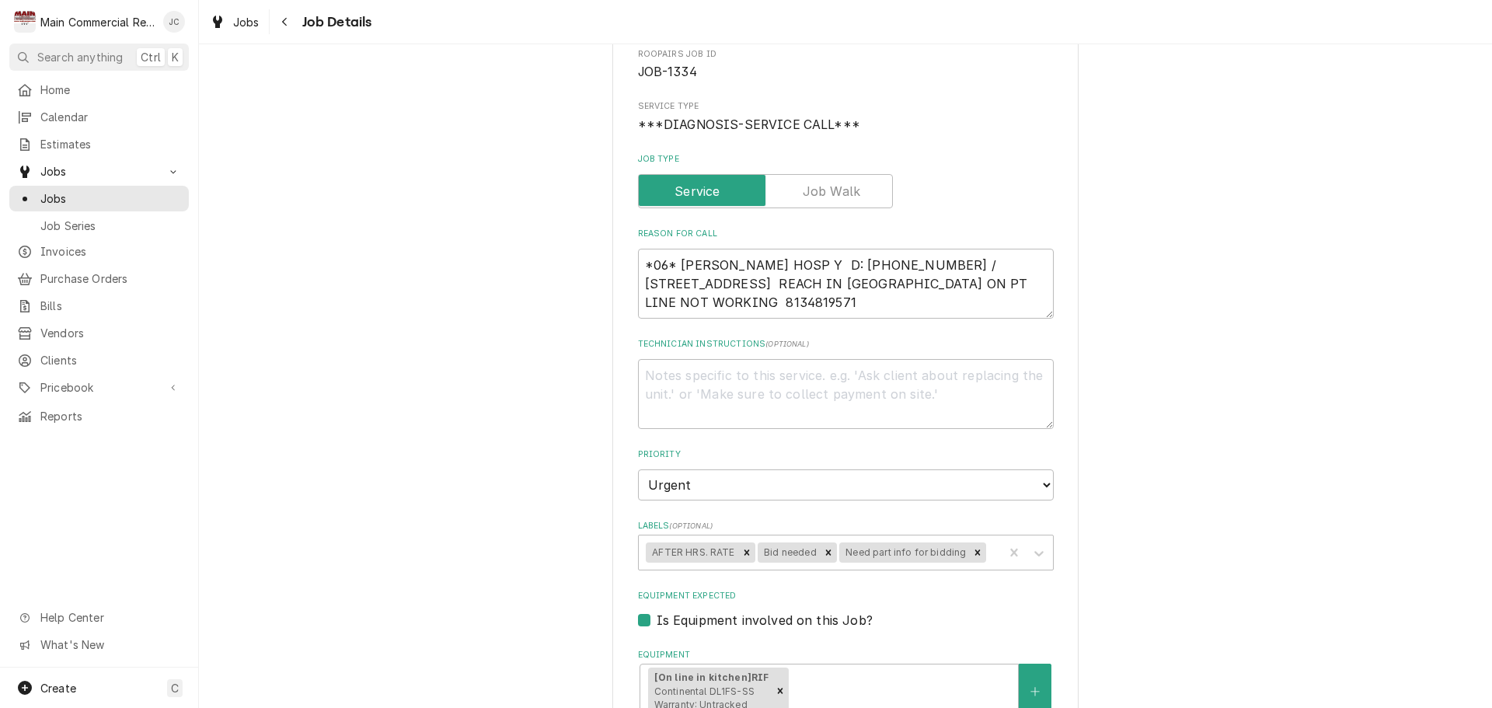
scroll to position [155, 0]
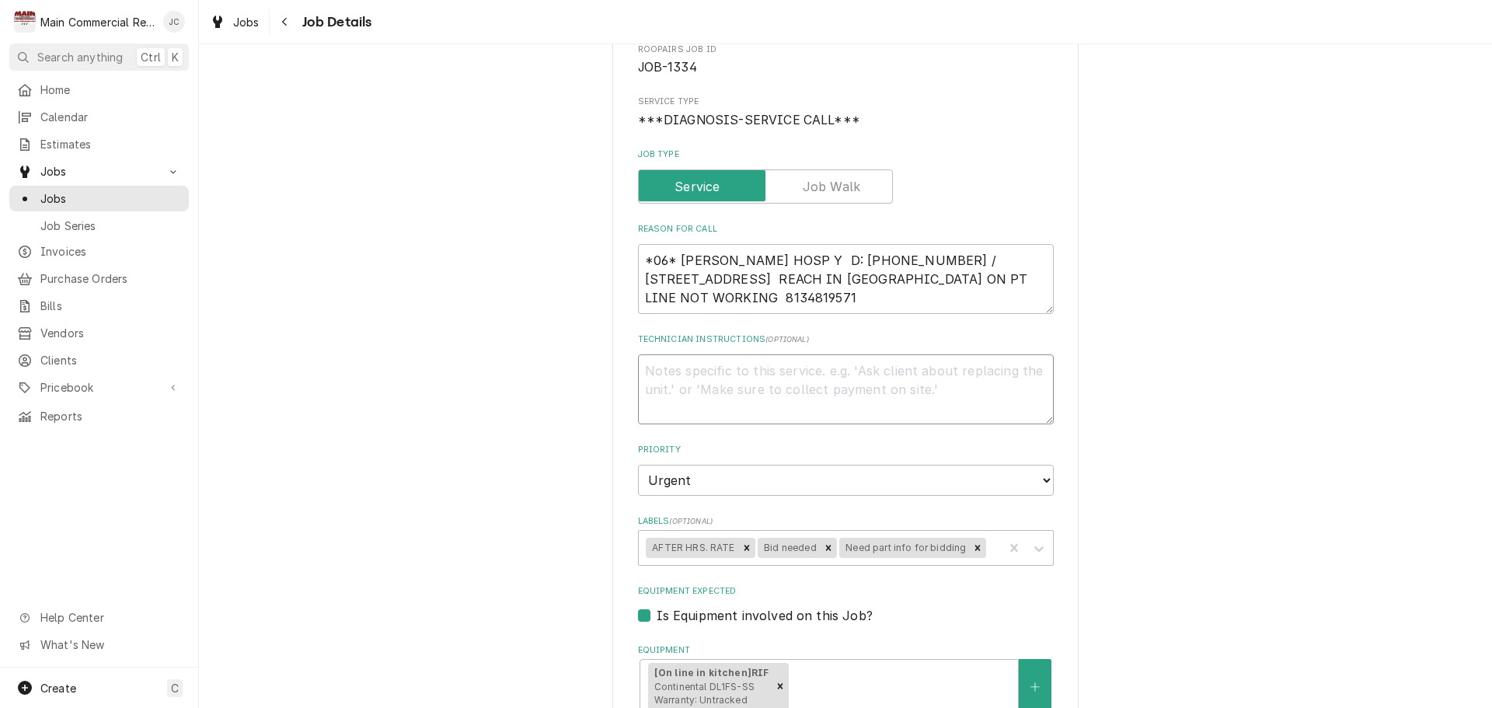
click at [678, 373] on textarea "Technician Instructions ( optional )" at bounding box center [846, 389] width 416 height 70
type textarea "j"
type textarea "x"
type textarea "i"
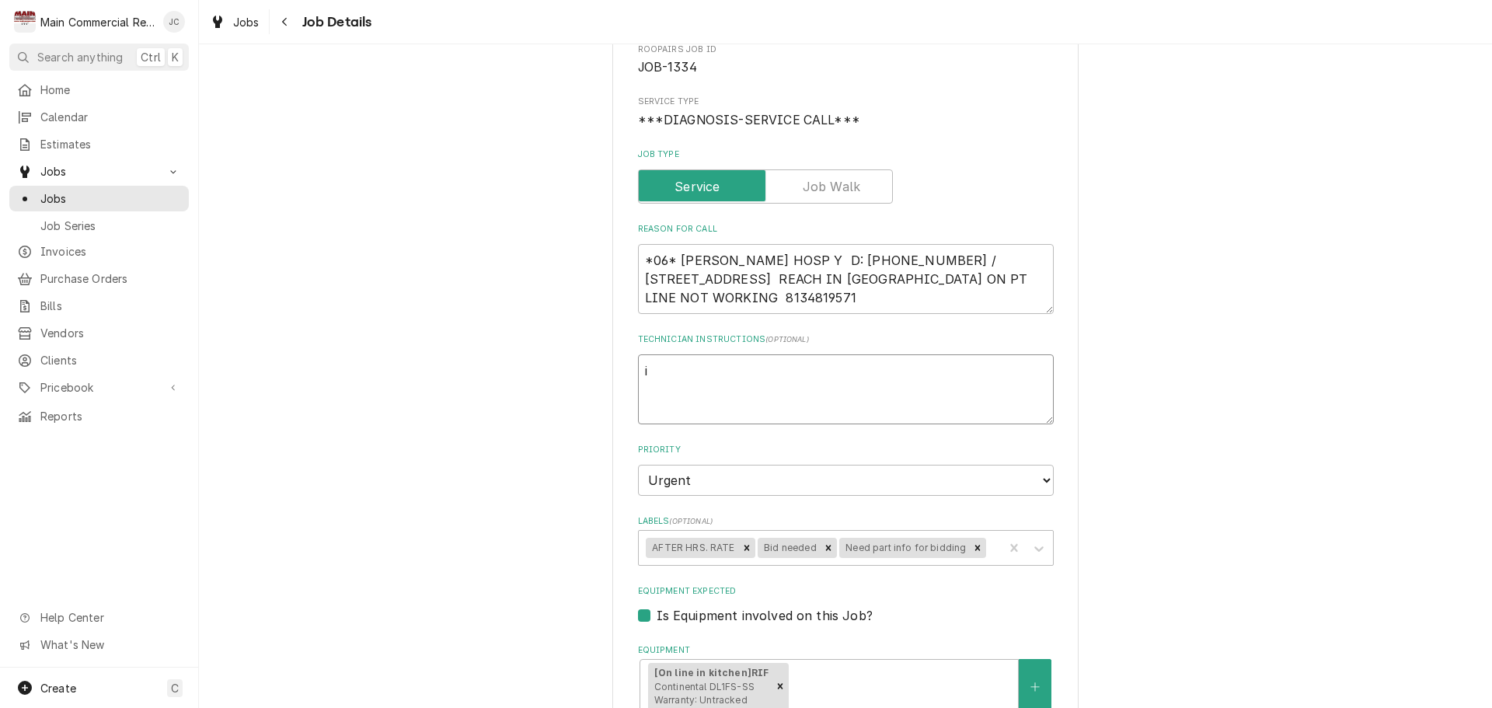
type textarea "x"
type textarea "in"
type textarea "x"
type textarea "inv"
type textarea "x"
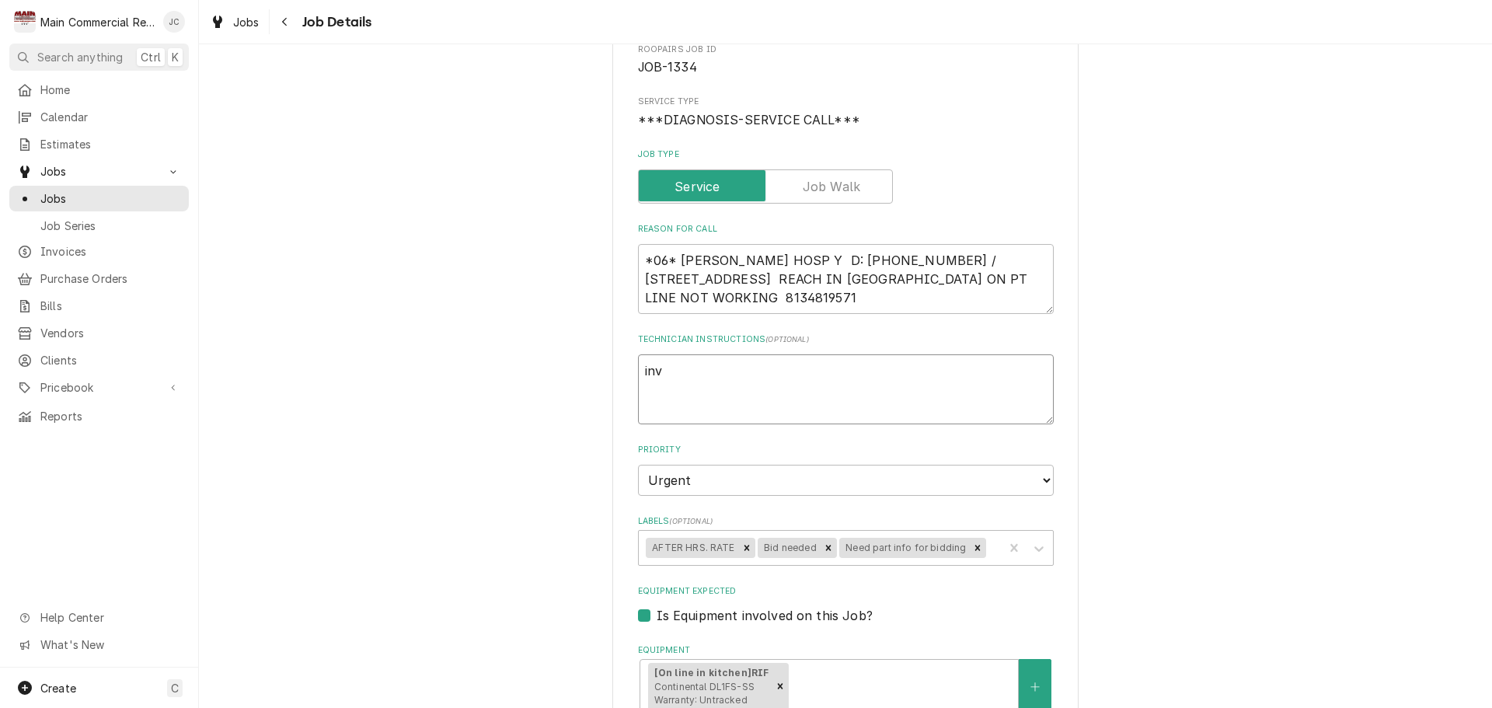
type textarea "invo"
type textarea "x"
type textarea "invoi"
type textarea "x"
type textarea "invo"
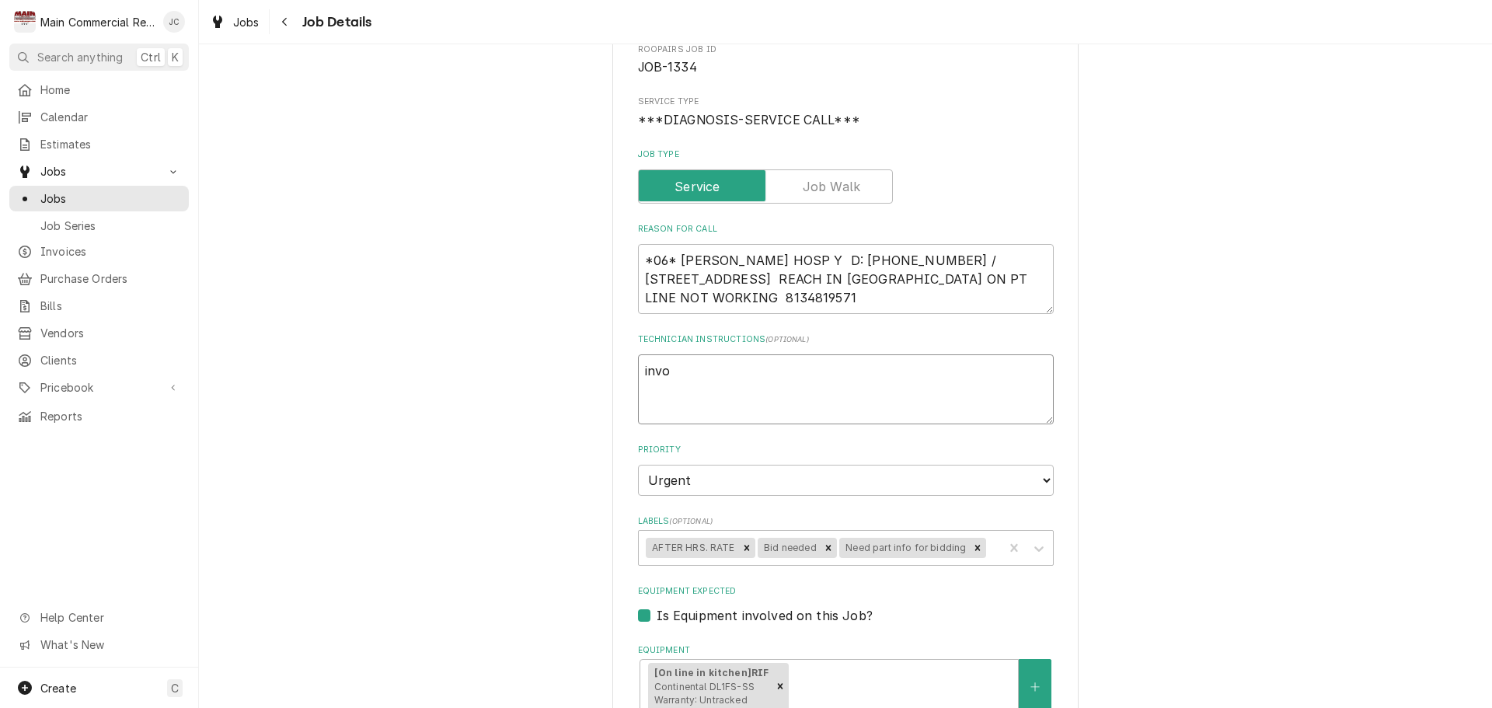
type textarea "x"
type textarea "inv"
type textarea "x"
type textarea "in"
type textarea "x"
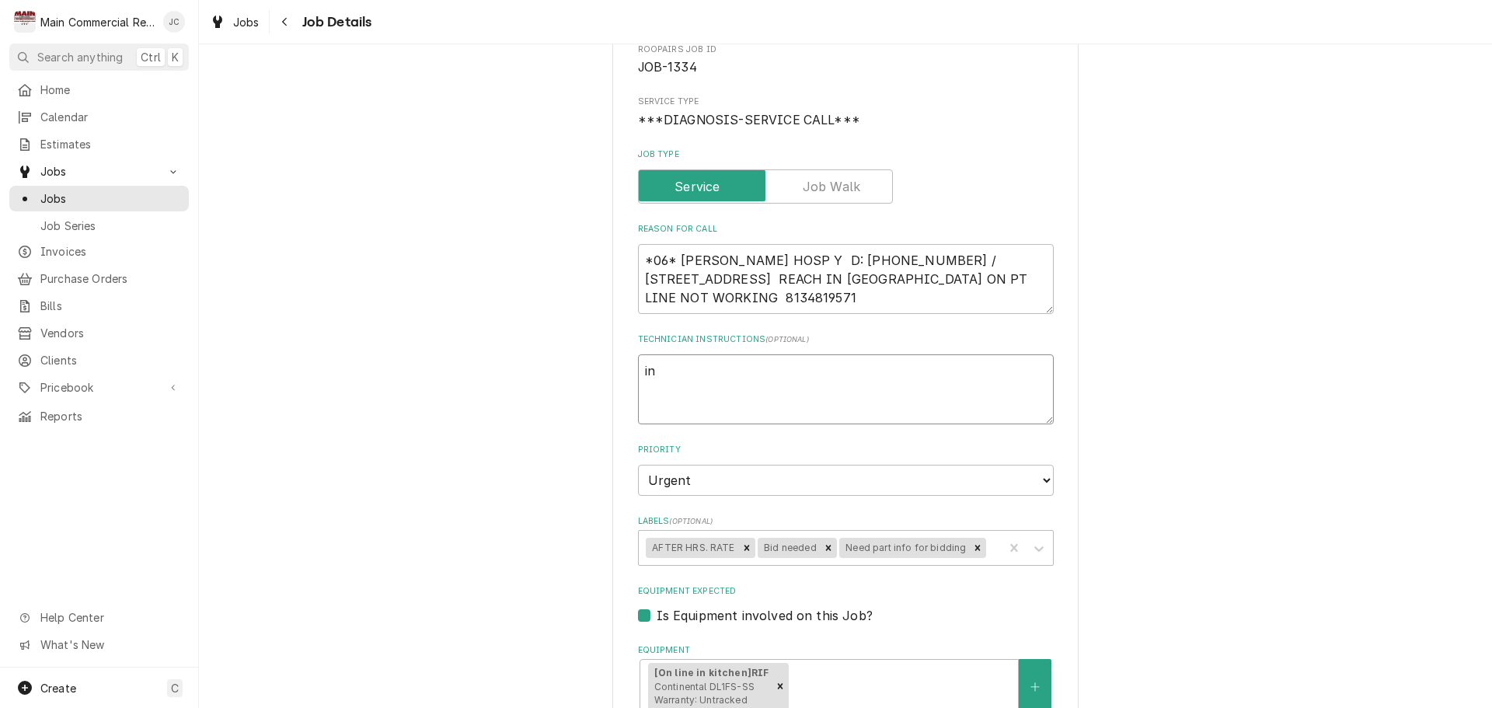
type textarea "i"
type textarea "x"
type textarea "i"
type textarea "x"
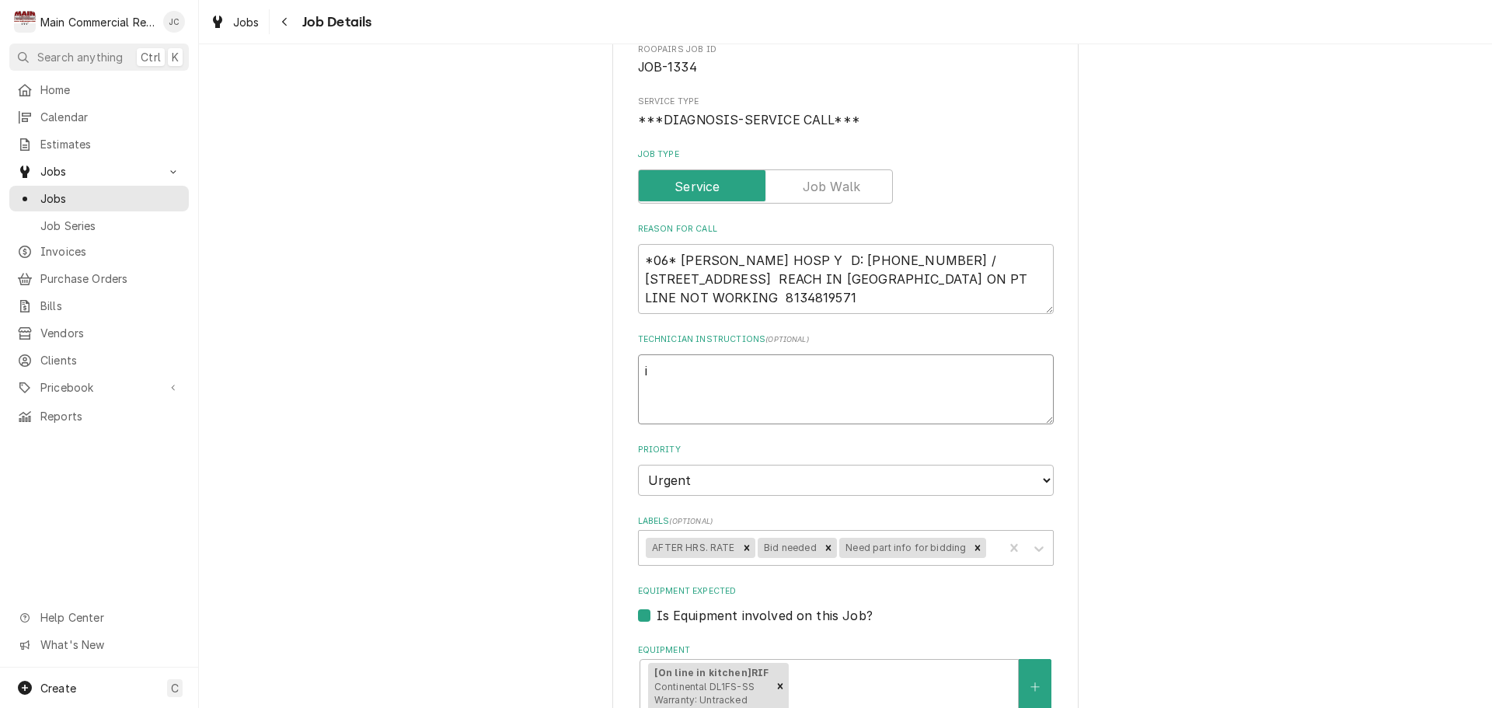
type textarea "iN"
type textarea "x"
type textarea "iNV"
type textarea "x"
type textarea "iNVO"
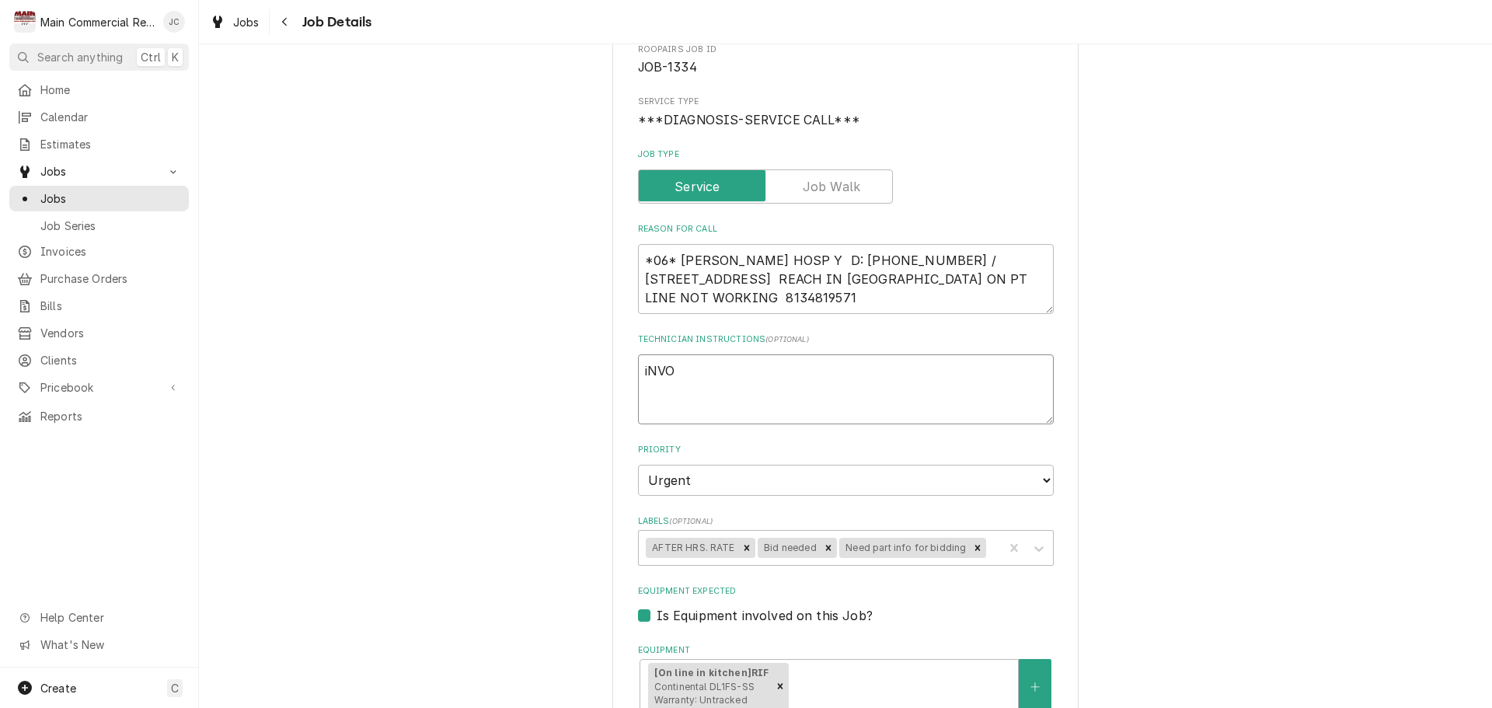
type textarea "x"
type textarea "iNVOI"
type textarea "x"
type textarea "iNVO"
type textarea "x"
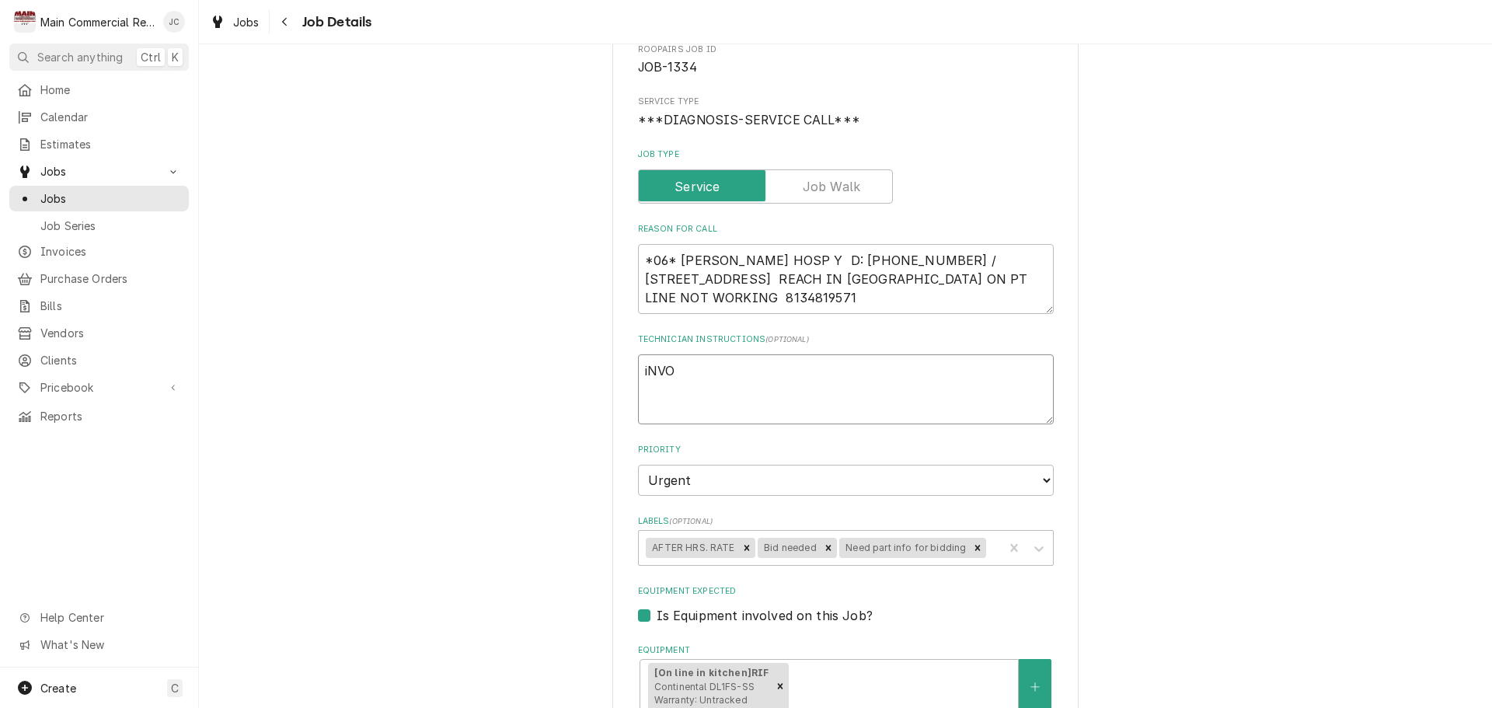
type textarea "iNV"
type textarea "x"
type textarea "iN"
type textarea "x"
type textarea "i"
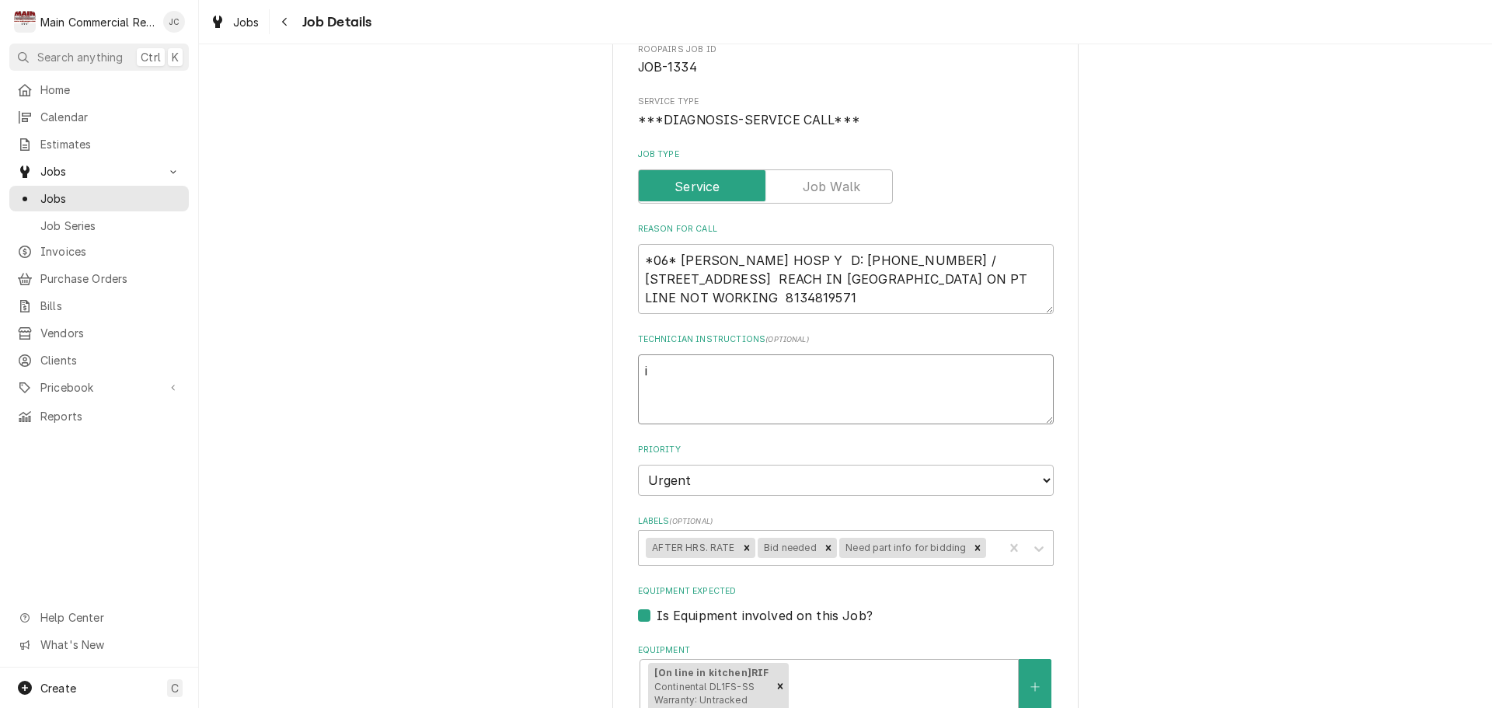
type textarea "x"
type textarea "I"
type textarea "x"
type textarea "In"
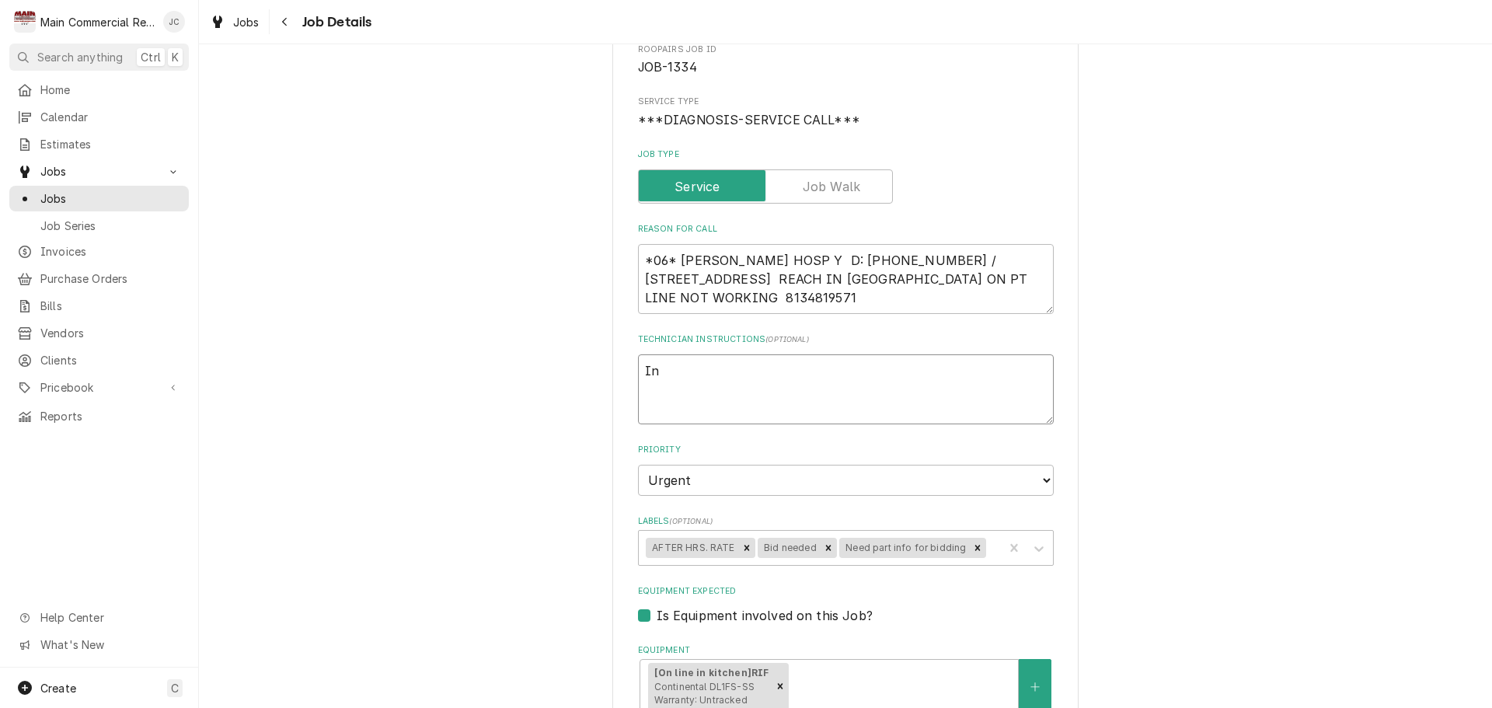
type textarea "x"
type textarea "Inv"
type textarea "x"
type textarea "Invo"
type textarea "x"
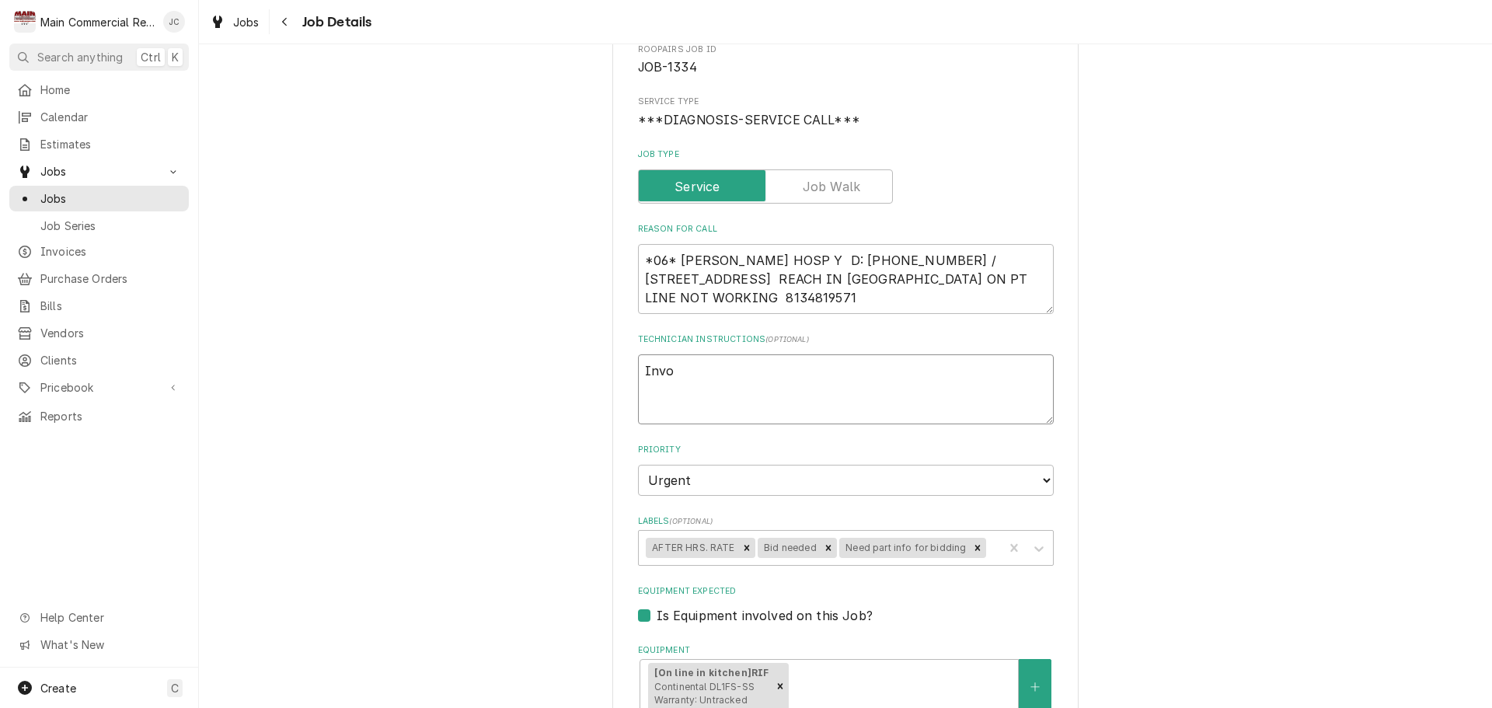
type textarea "Invoi"
type textarea "x"
type textarea "Invoic"
type textarea "x"
type textarea "Invoice"
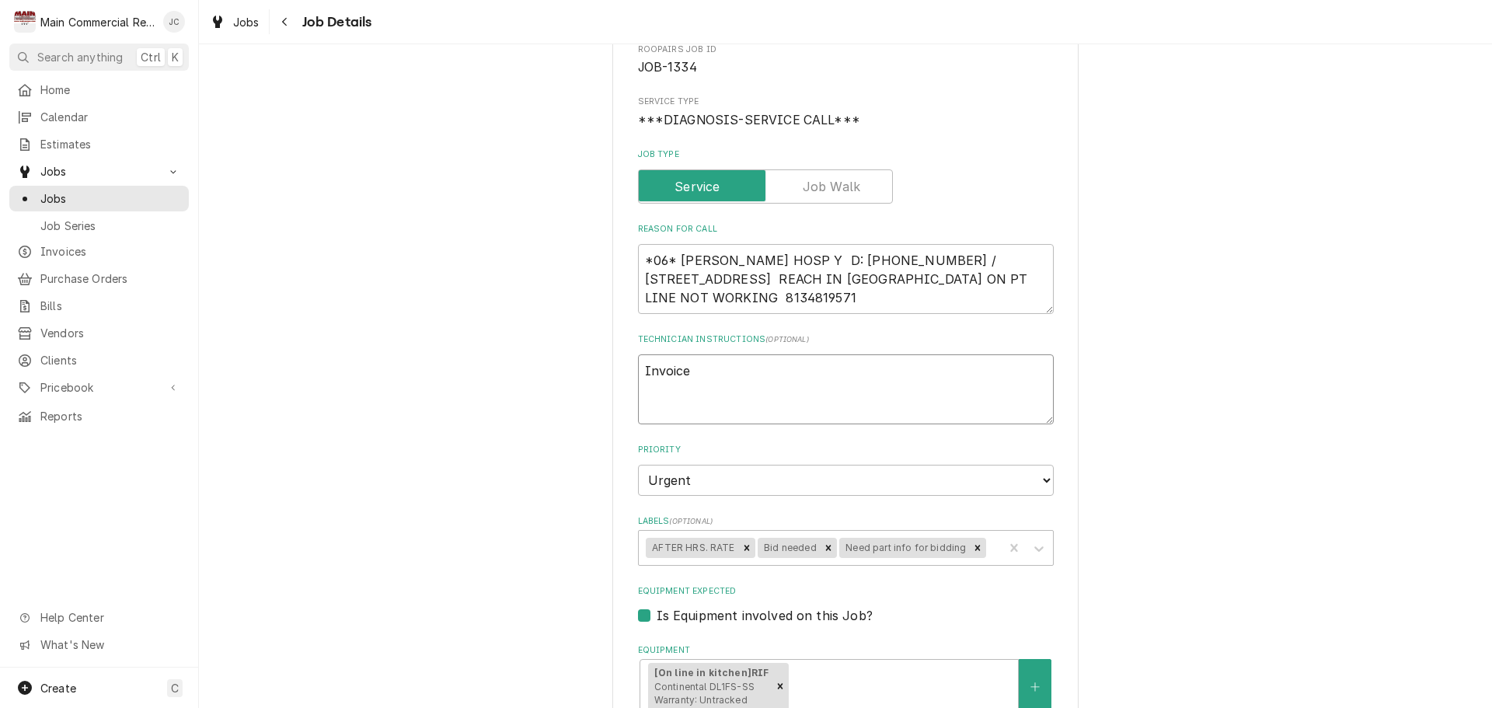
type textarea "x"
type textarea "Invoice@"
type textarea "x"
type textarea "Invoice"
type textarea "x"
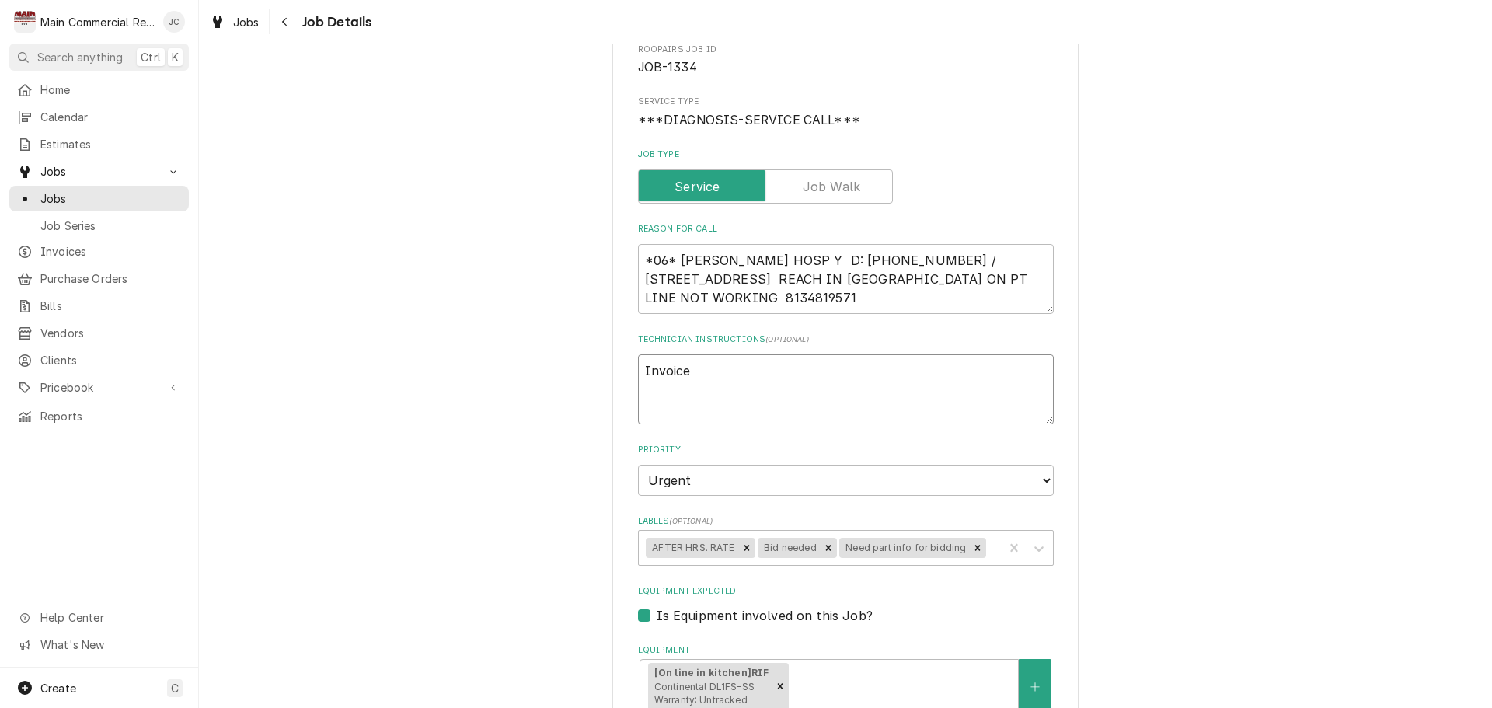
type textarea "Invoice#"
type textarea "x"
type textarea "Invoice#1"
type textarea "x"
type textarea "Invoice#15"
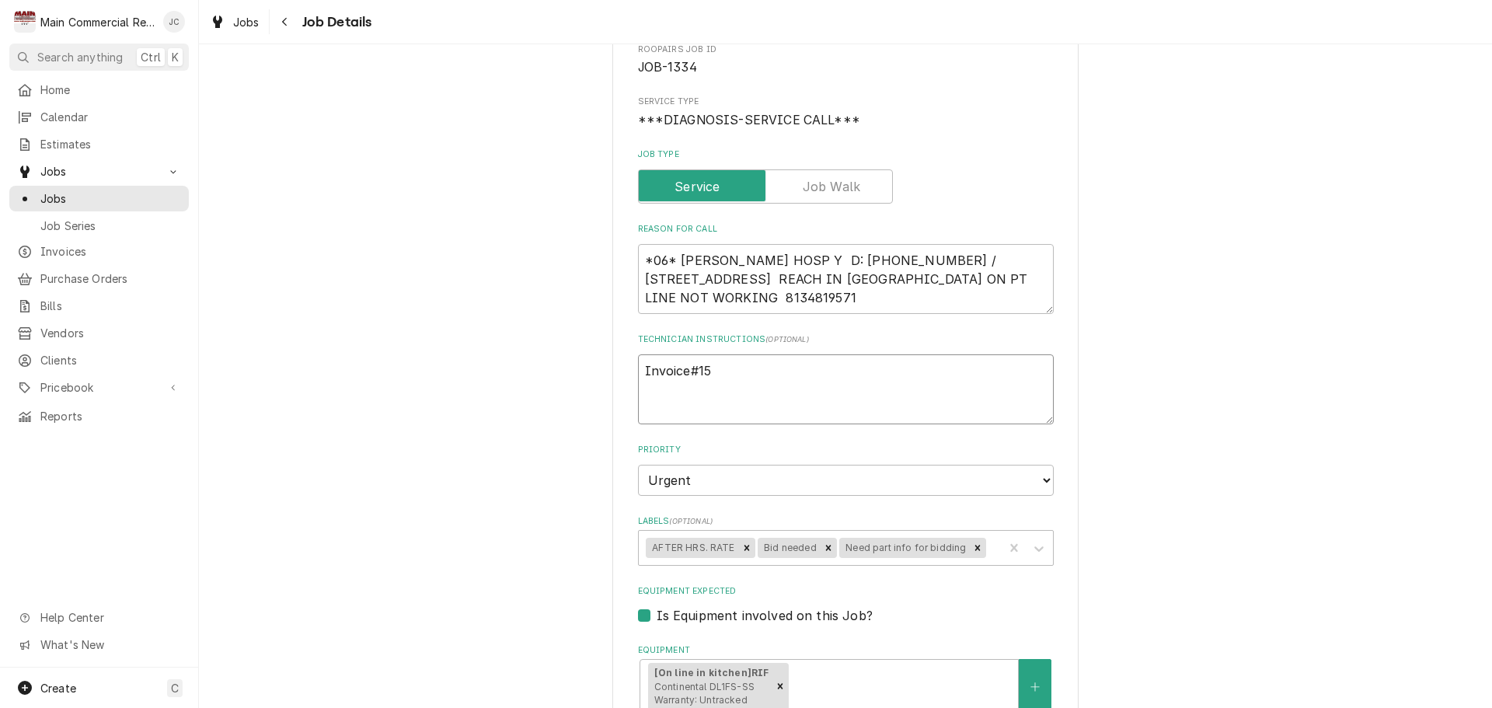
type textarea "x"
type textarea "Invoice#152"
type textarea "x"
type textarea "Invoice#1522"
type textarea "x"
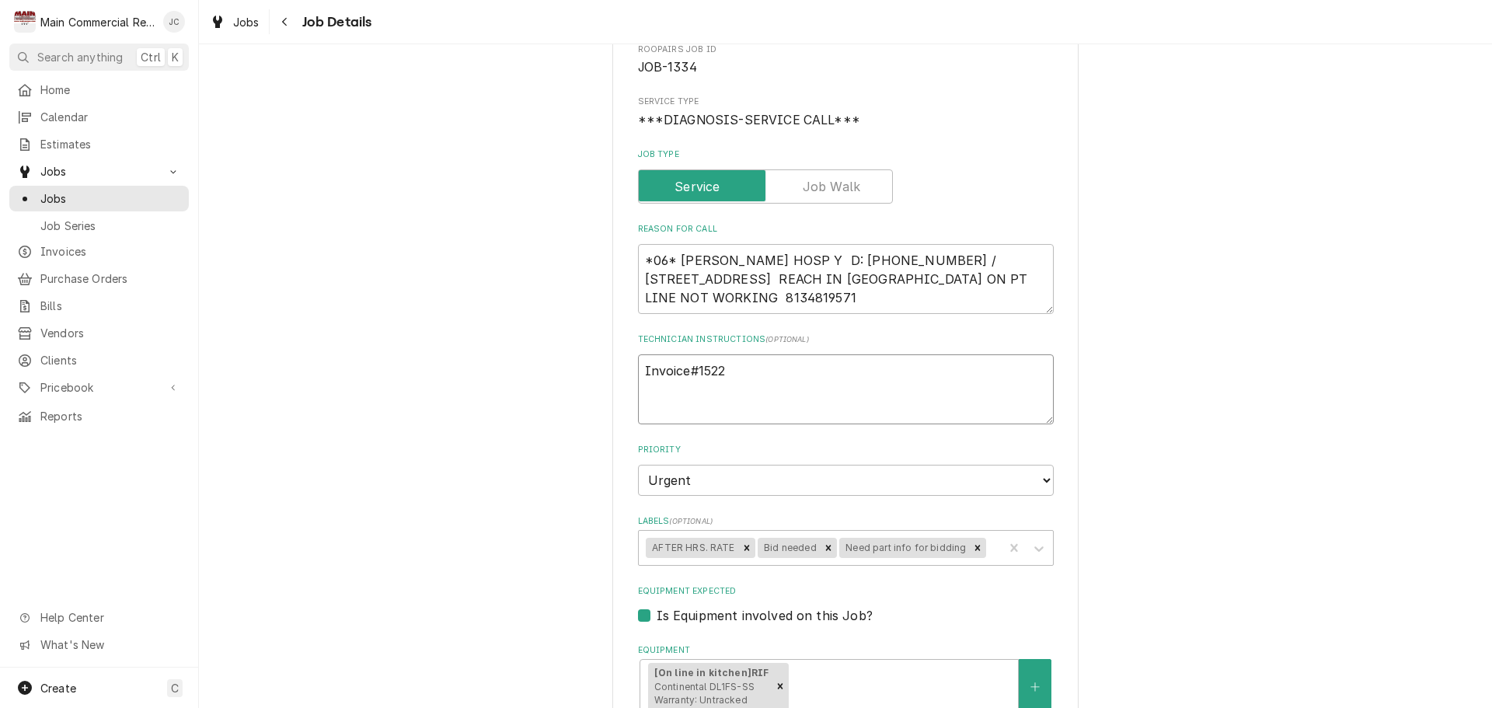
type textarea "Invoice#15221"
type textarea "x"
type textarea "Invoice#152215"
type textarea "x"
type textarea "Invoice#152215"
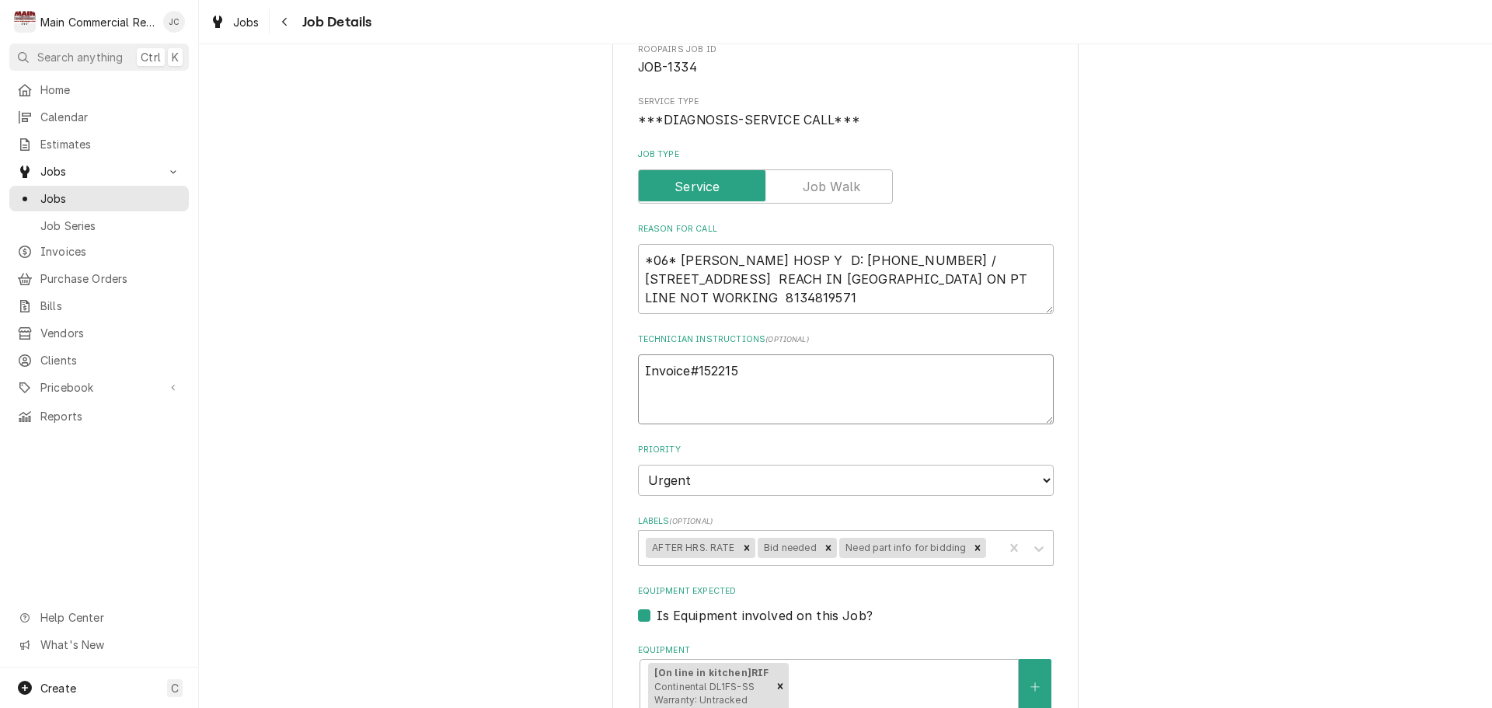
type textarea "x"
type textarea "Invoice#152215 -"
type textarea "x"
type textarea "Invoice#152215 -"
type textarea "x"
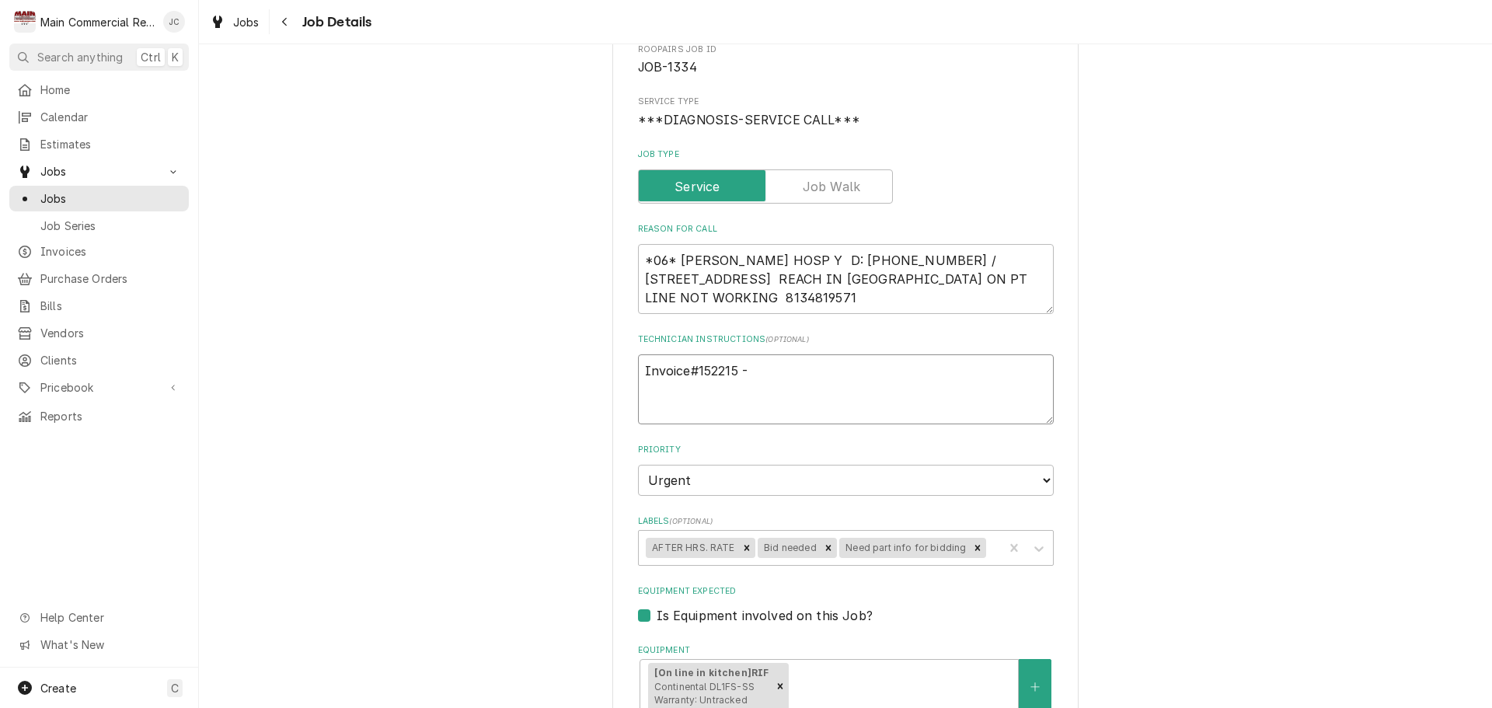
type textarea "Invoice#152215 -"
type textarea "x"
type textarea "Invoice#152215 - E"
type textarea "x"
type textarea "Invoice#152215 - Es"
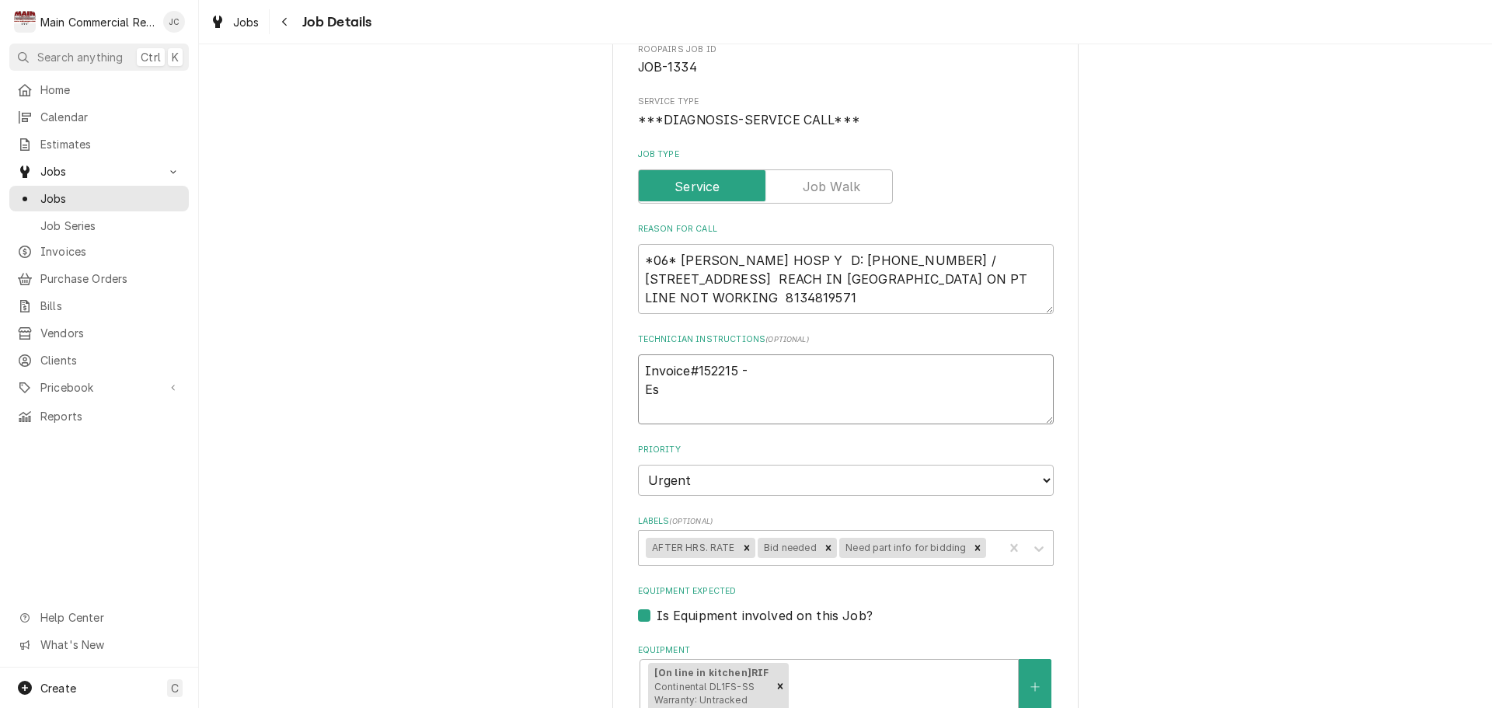
type textarea "x"
type textarea "Invoice#152215 - Est"
type textarea "x"
type textarea "Invoice#152215 - Esti"
type textarea "x"
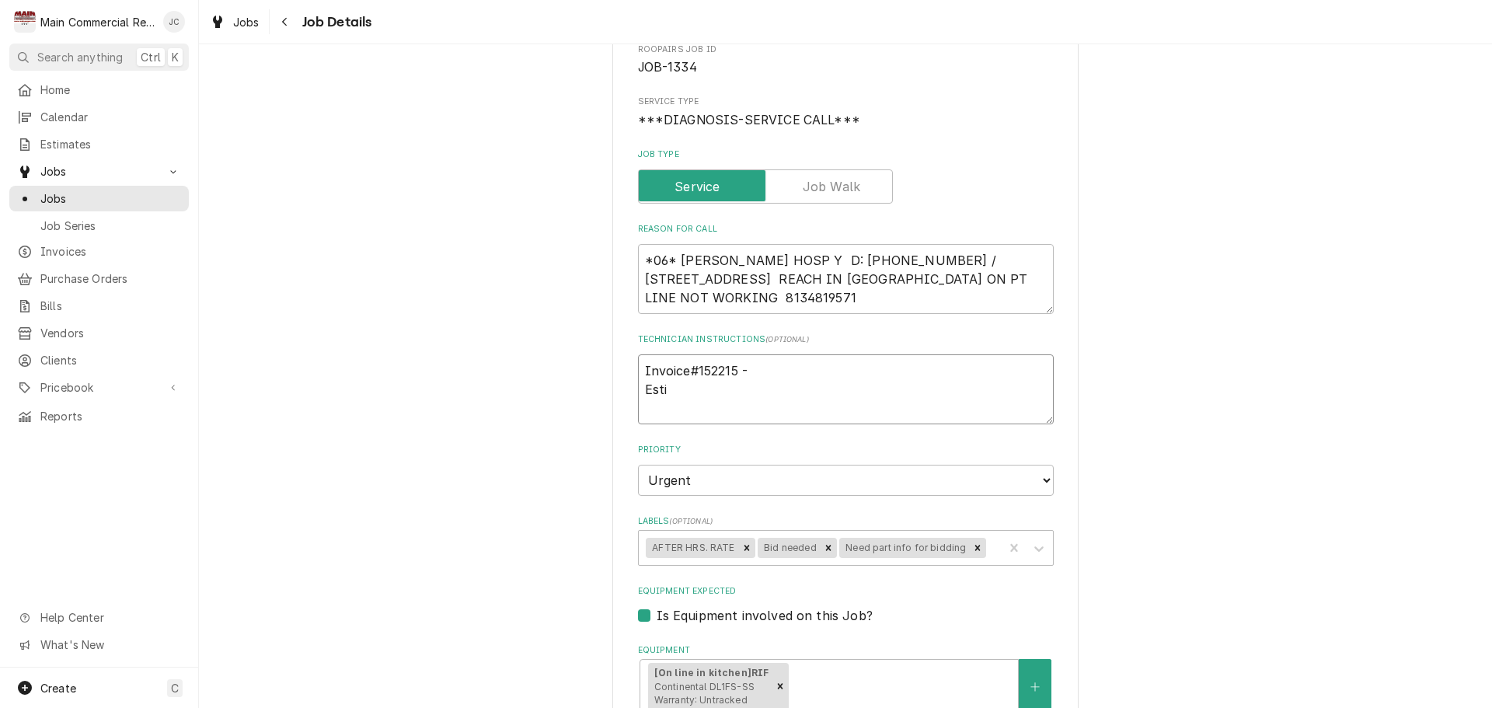
type textarea "Invoice#152215 - Estim"
type textarea "x"
type textarea "Invoice#152215 - Estima"
type textarea "x"
type textarea "Invoice#152215 - Estimate"
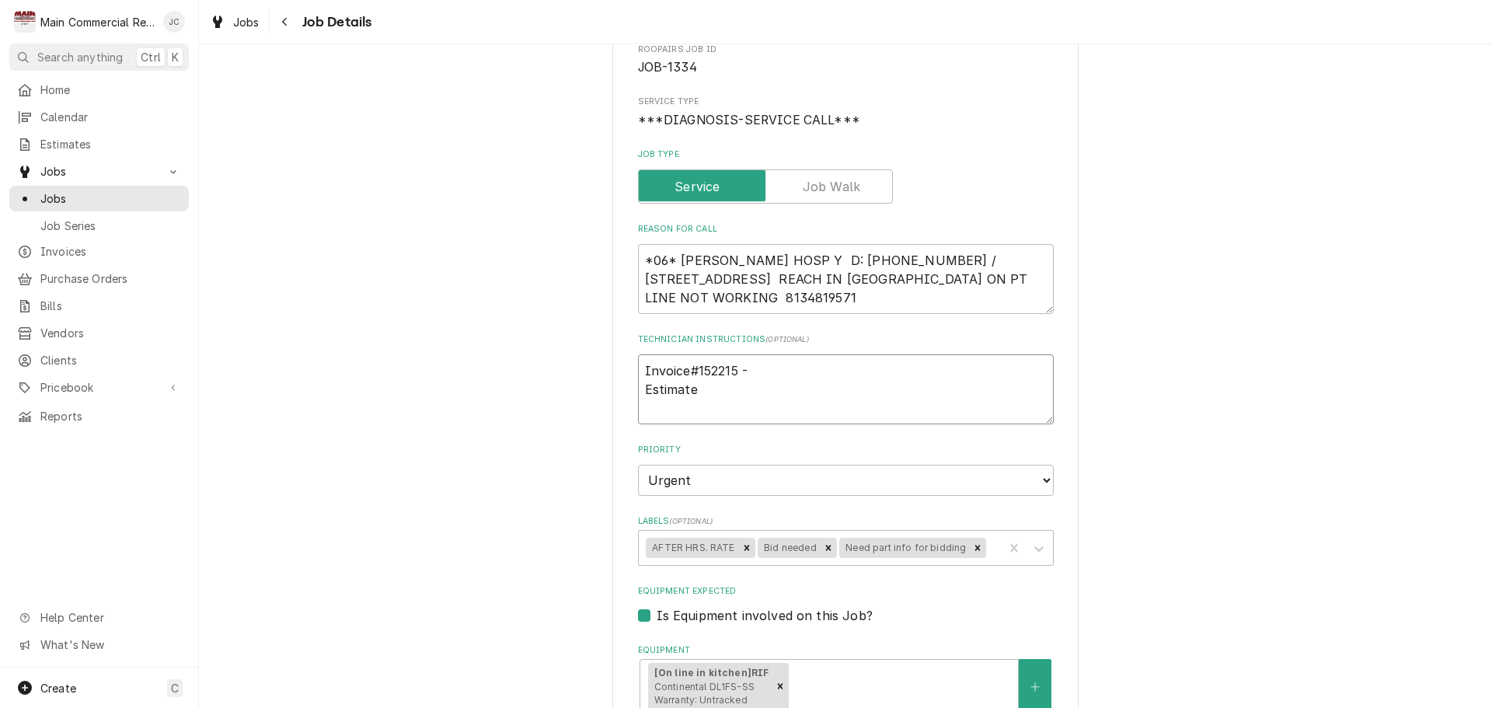
type textarea "x"
type textarea "Invoice#152215 - Estimate"
type textarea "x"
type textarea "Invoice#152215 - Estimate n"
type textarea "x"
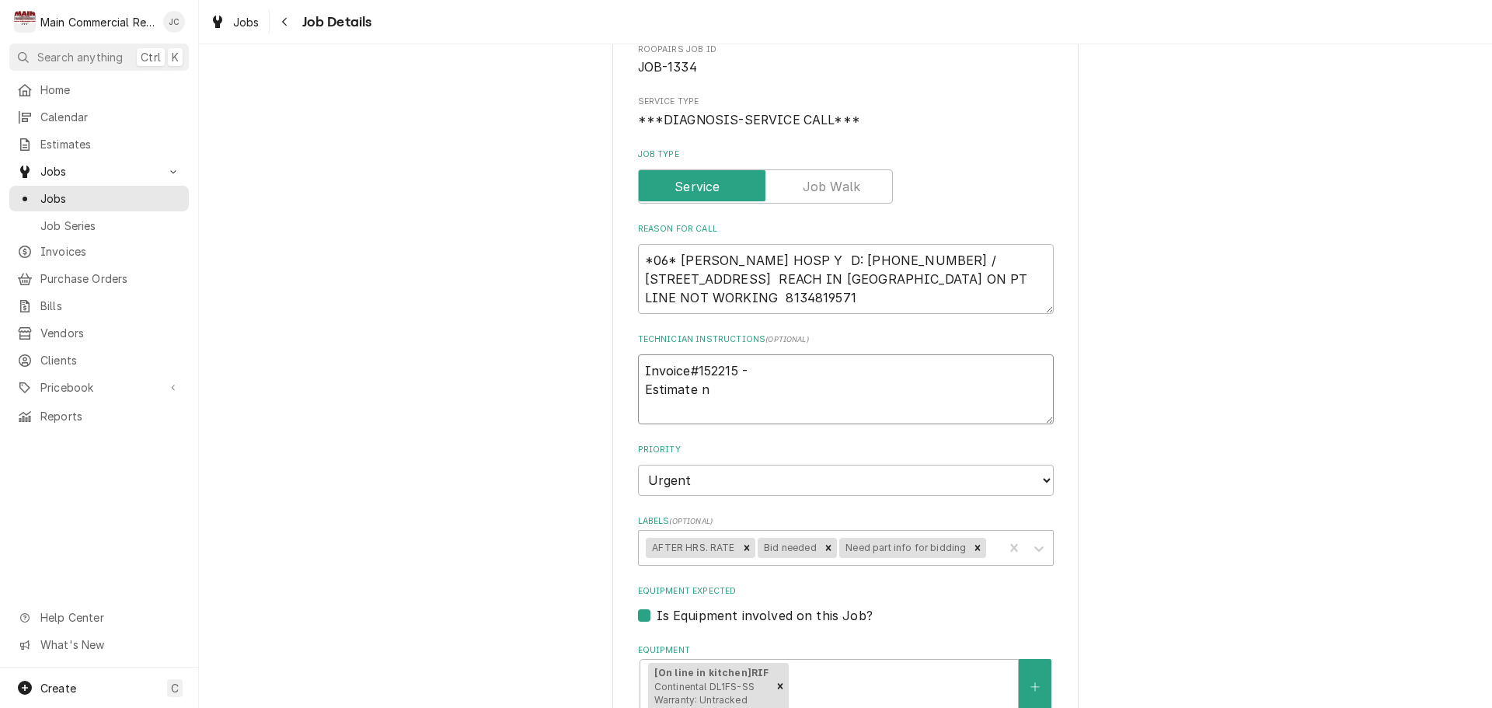
type textarea "Invoice#152215 - Estimate ne"
type textarea "x"
type textarea "Invoice#152215 - Estimate nee"
type textarea "x"
type textarea "Invoice#152215 - Estimate need"
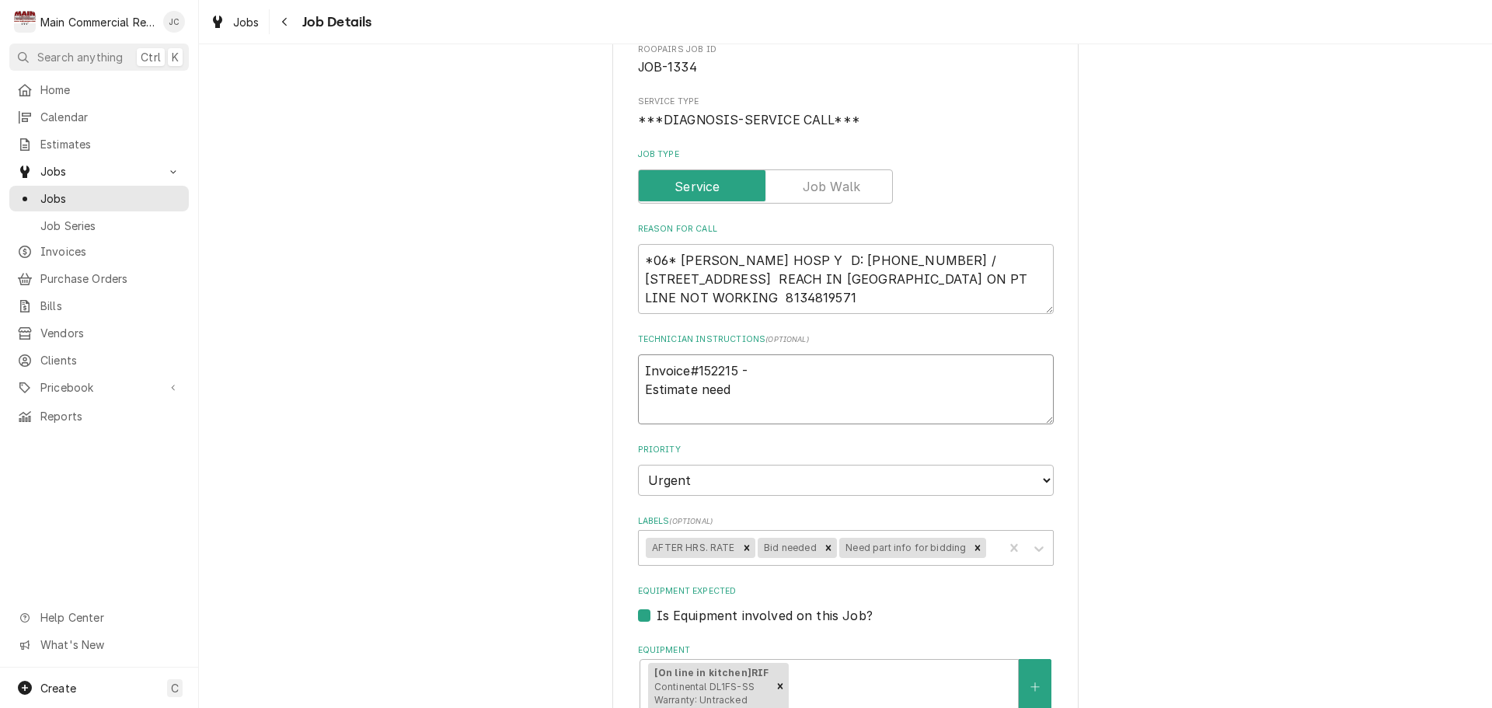
type textarea "x"
type textarea "Invoice#152215 - Estimate need"
type textarea "x"
type textarea "Invoice#152215 - Estimate need t"
type textarea "x"
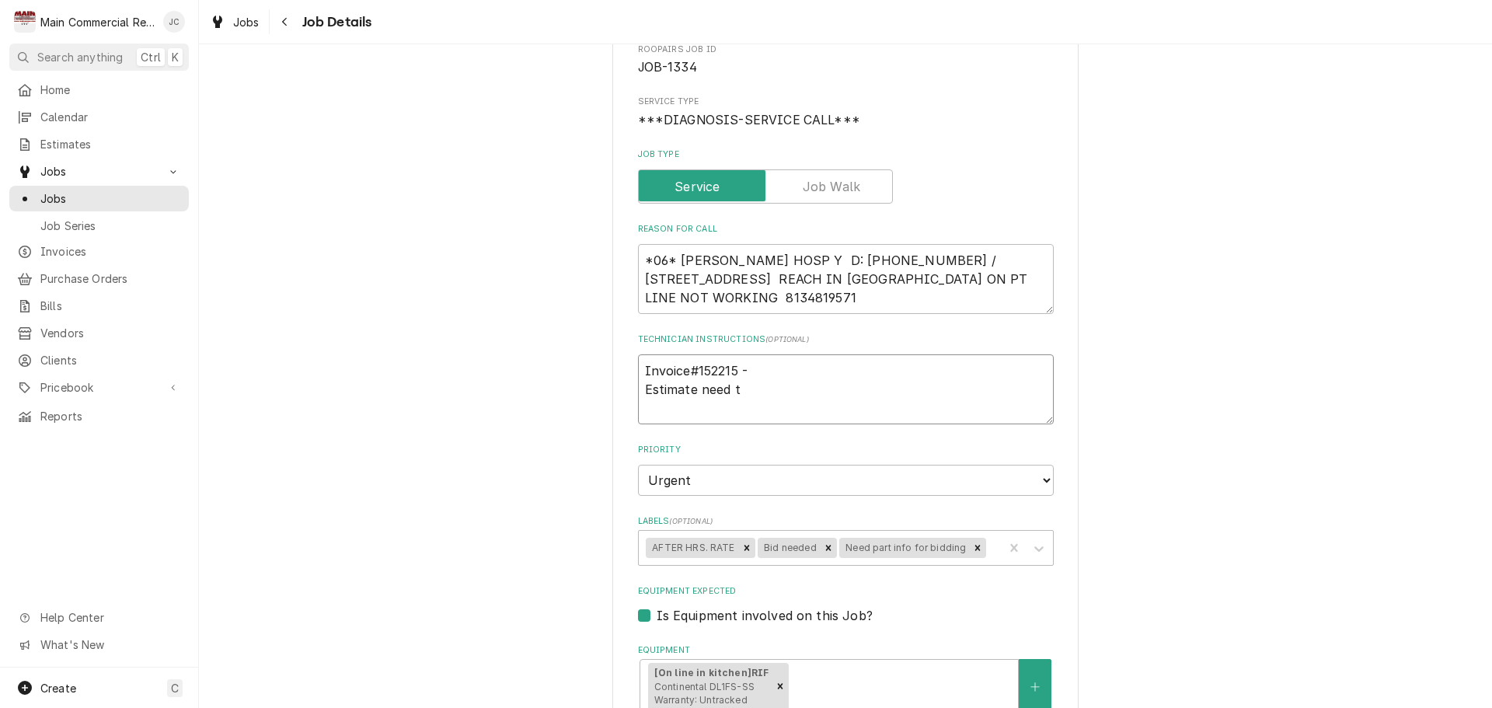
type textarea "Invoice#152215 - Estimate need to"
type textarea "x"
type textarea "Invoice#152215 - Estimate need to"
type textarea "x"
type textarea "Invoice#152215 - Estimate need to r"
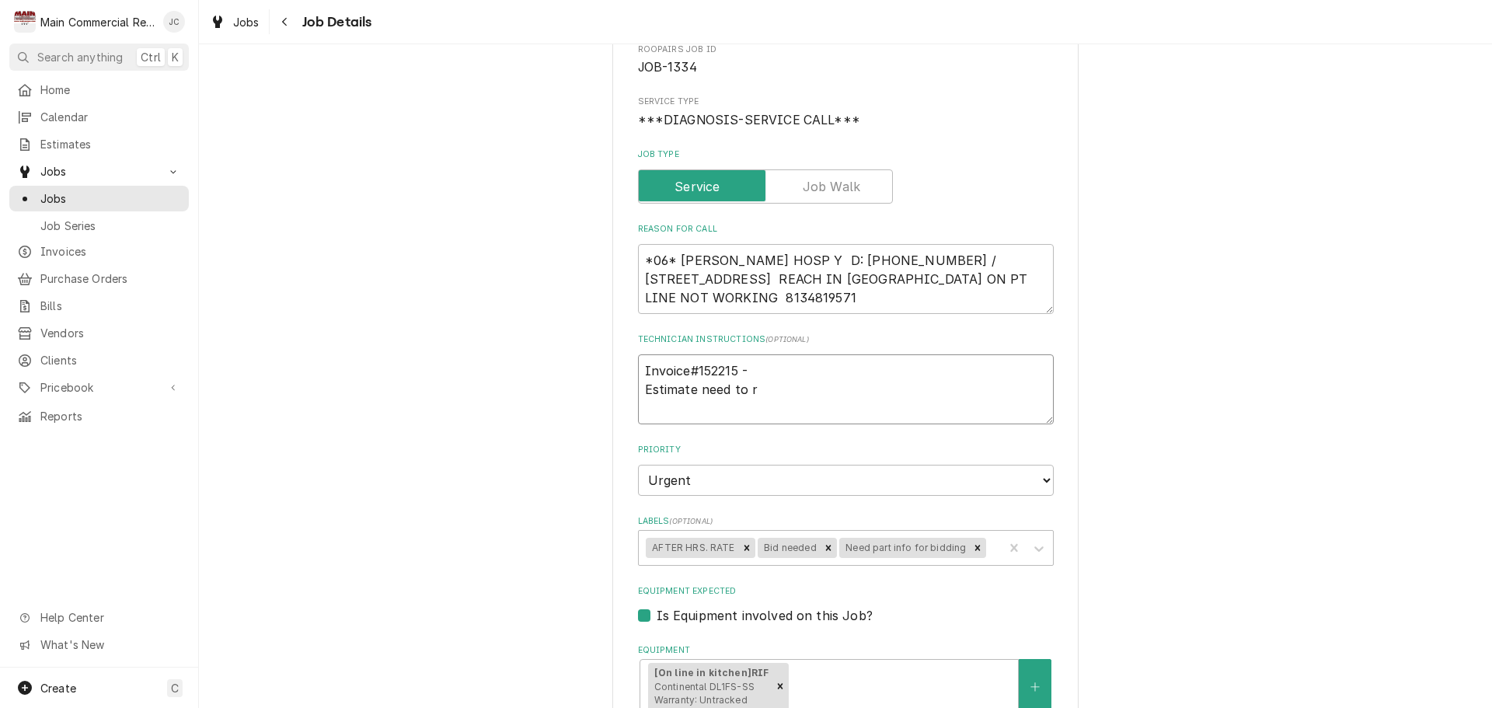
type textarea "x"
type textarea "Invoice#152215 - Estimate need to re"
type textarea "x"
type textarea "Invoice#152215 - Estimate need to rep"
type textarea "x"
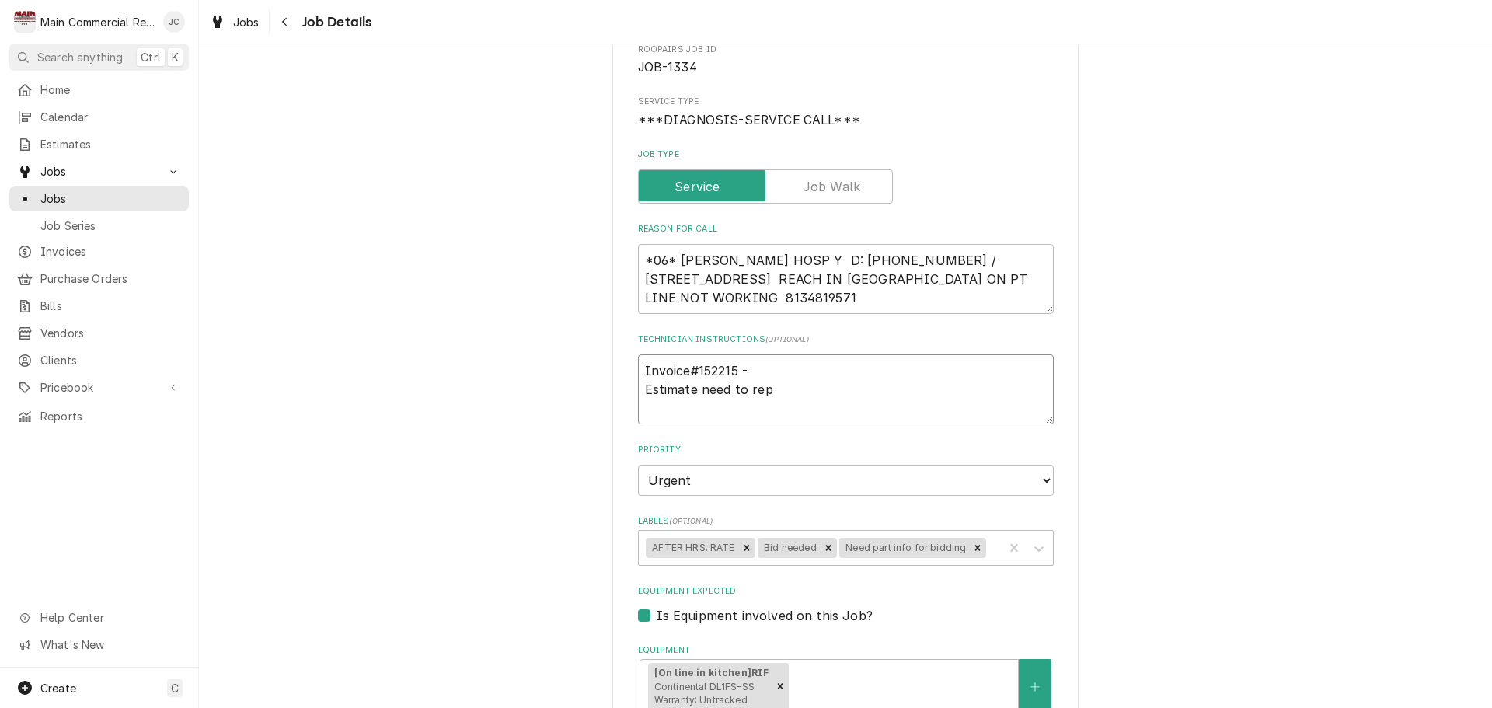
type textarea "Invoice#152215 - Estimate need to repl"
type textarea "x"
type textarea "Invoice#152215 - Estimate need to repla"
type textarea "x"
type textarea "Invoice#152215 - Estimate need to replac"
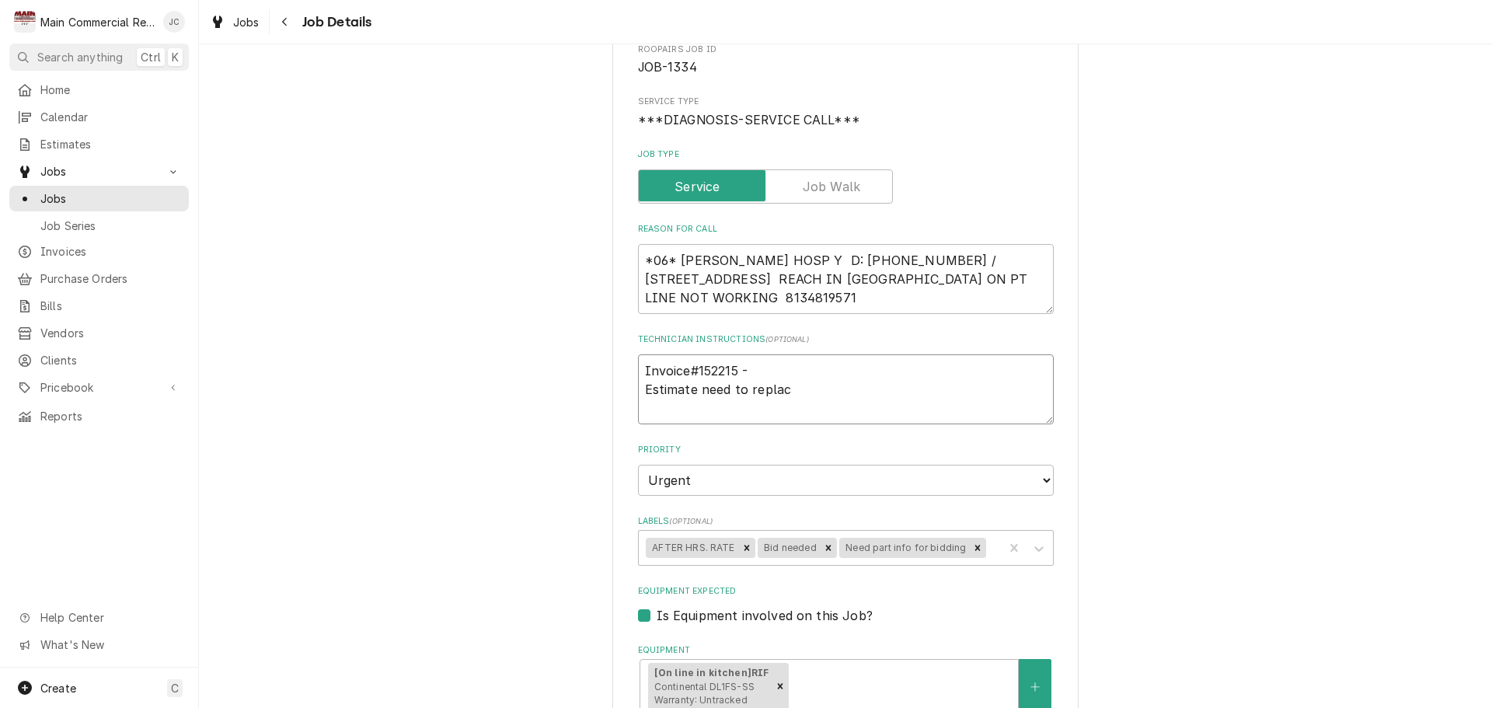
type textarea "x"
type textarea "Invoice#152215 - Estimate need to replace"
type textarea "x"
type textarea "Invoice#152215 - Estimate need to replace"
type textarea "x"
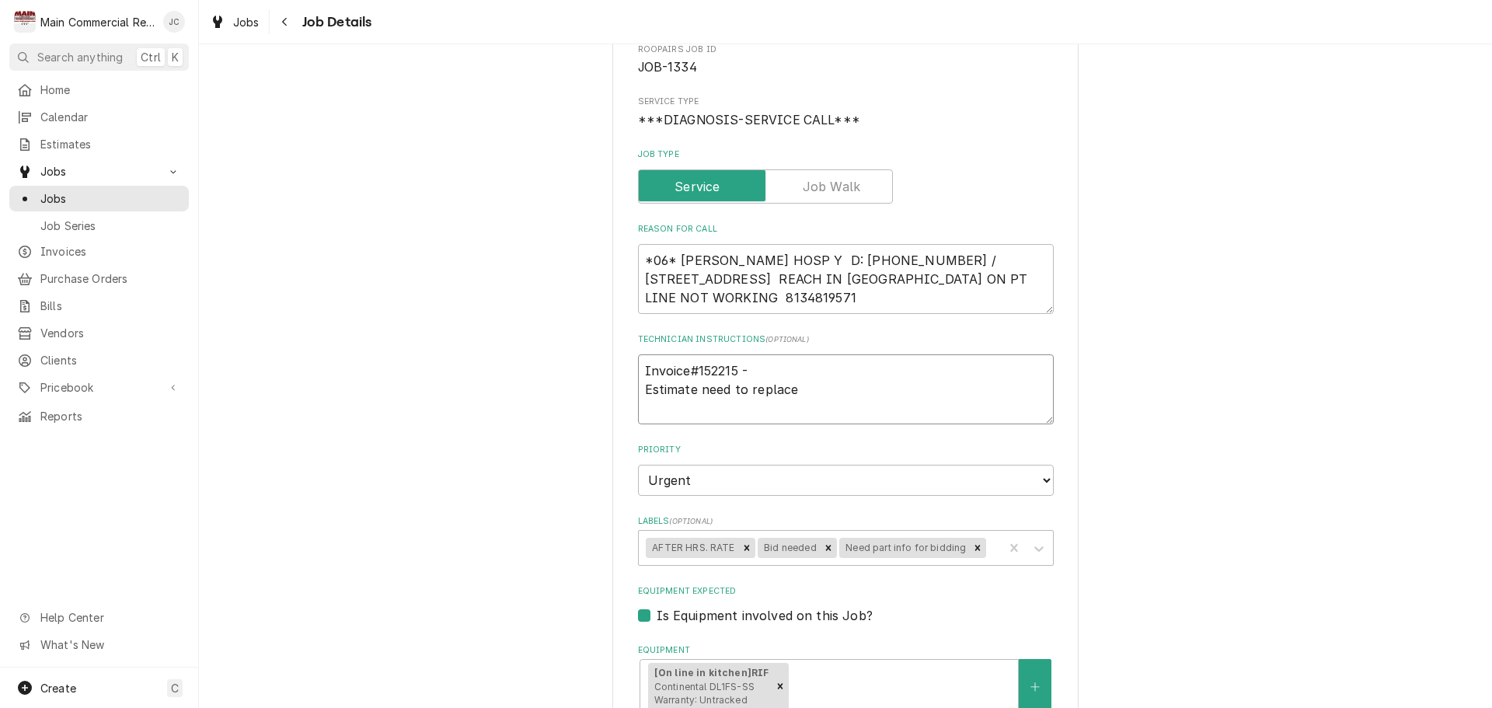
type textarea "Invoice#152215 - Estimate need to replace T"
type textarea "x"
type textarea "Invoice#152215 - Estimate need to replace T-"
type textarea "x"
type textarea "Invoice#152215 - Estimate need to replace T-S"
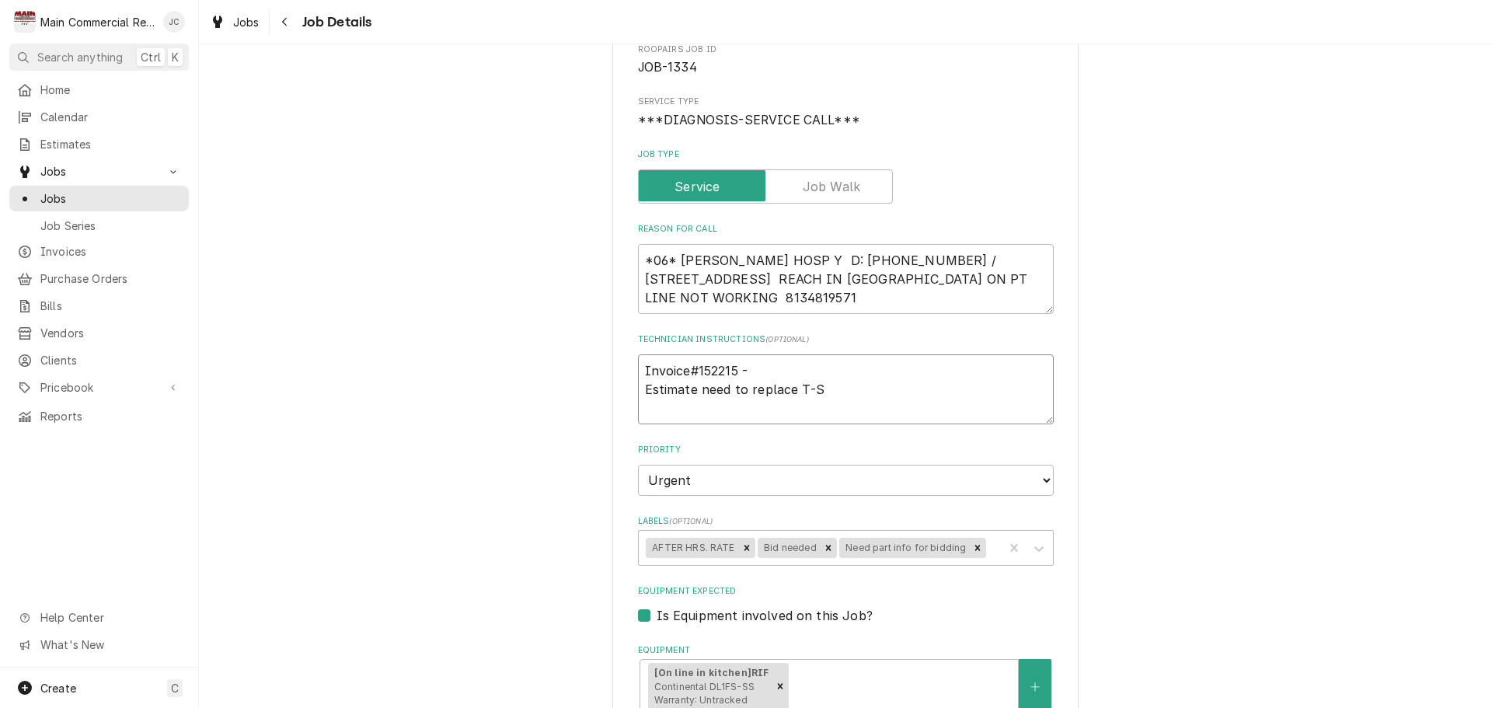
type textarea "x"
type textarea "Invoice#152215 - Estimate need to replace T-St"
type textarea "x"
type textarea "Invoice#152215 - Estimate need to replace T-Sta"
type textarea "x"
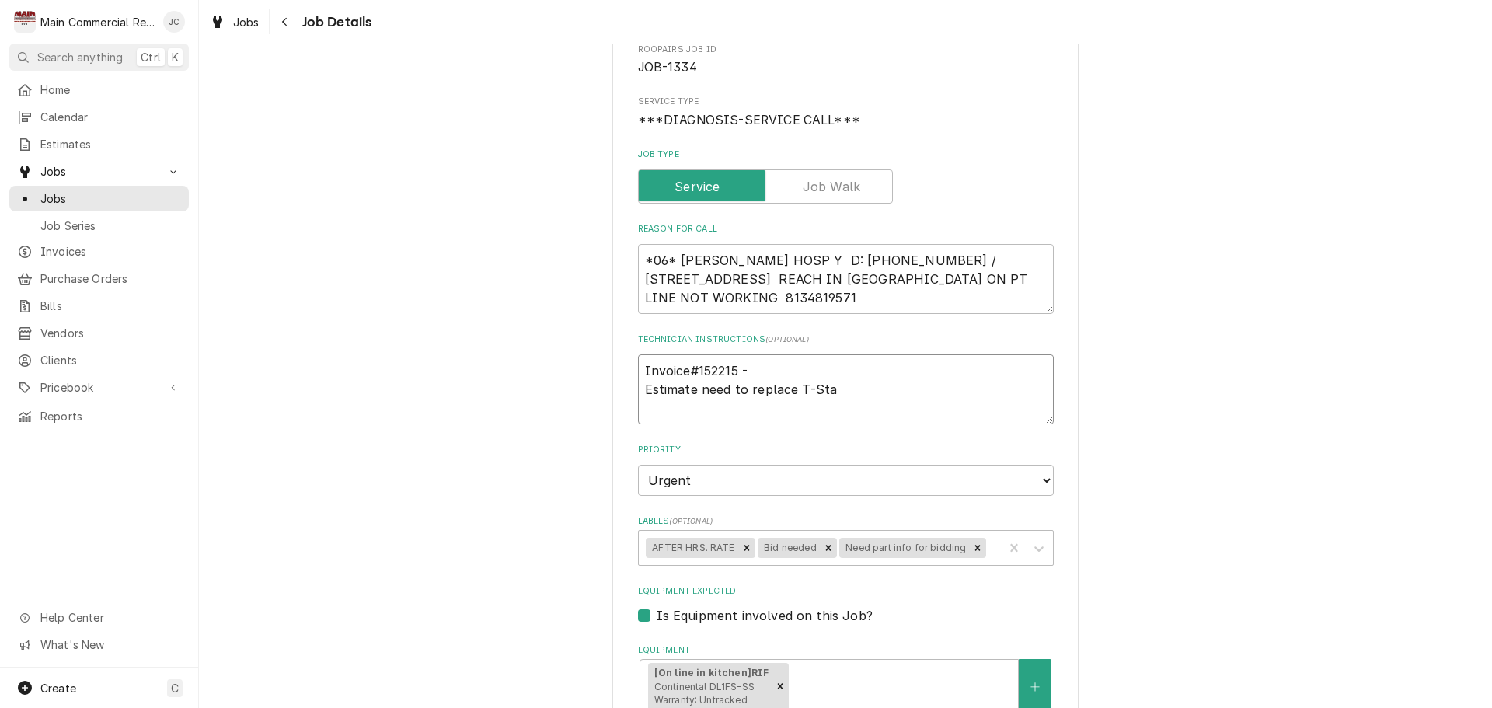
type textarea "Invoice#152215 - Estimate need to replace T-Stat"
type textarea "x"
type textarea "Invoice#152215 - Estimate need to replace T-State"
type textarea "x"
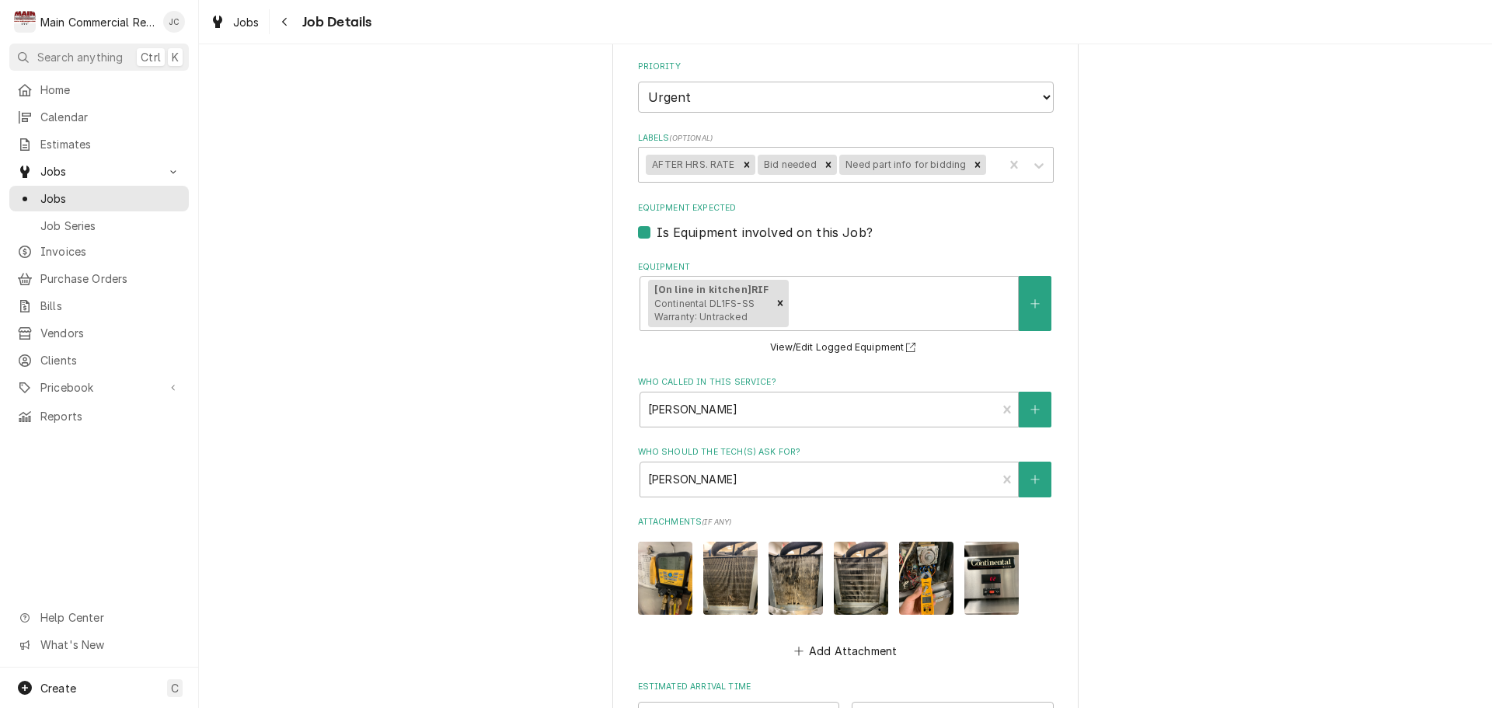
scroll to position [544, 0]
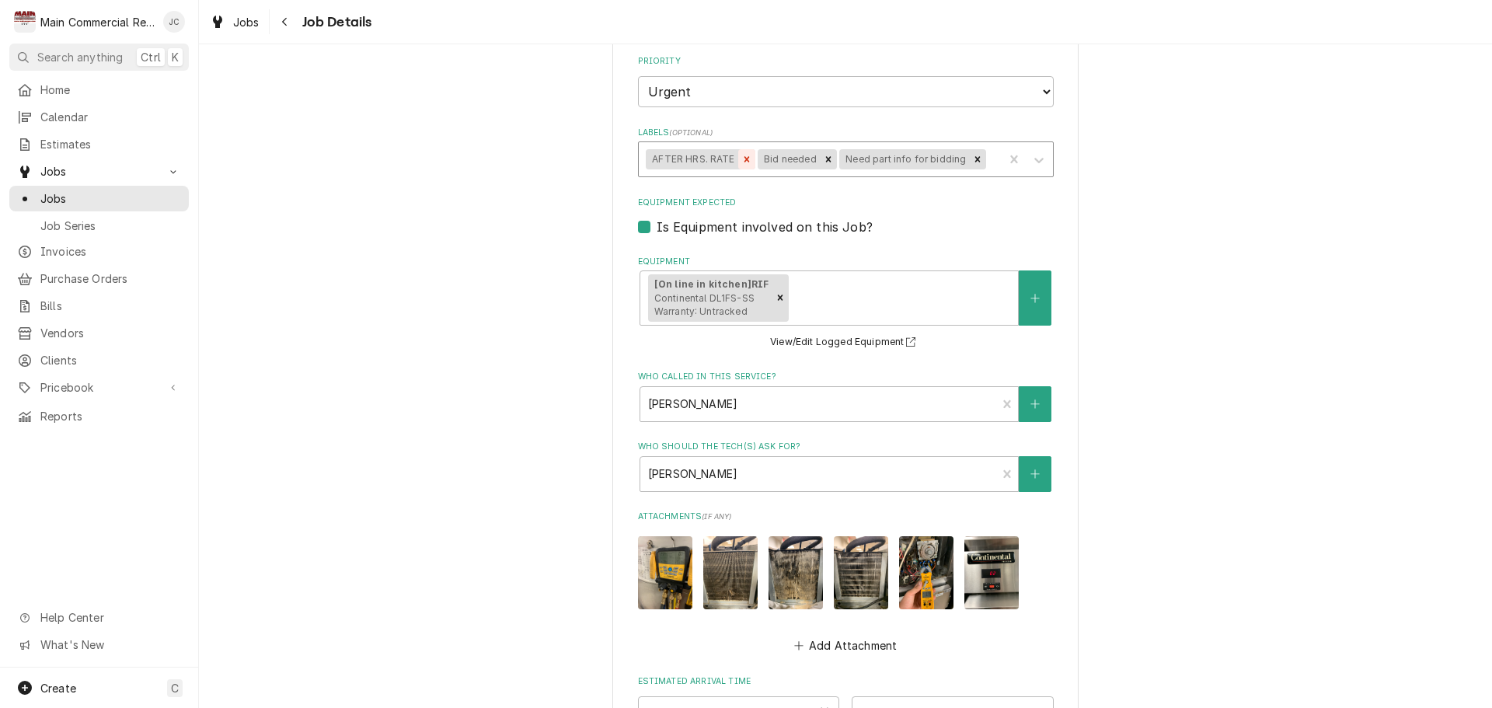
click at [741, 162] on icon "Remove AFTER HRS. RATE" at bounding box center [746, 159] width 11 height 11
type textarea "Invoice#152215 - Estimate need to replace T-State"
type textarea "x"
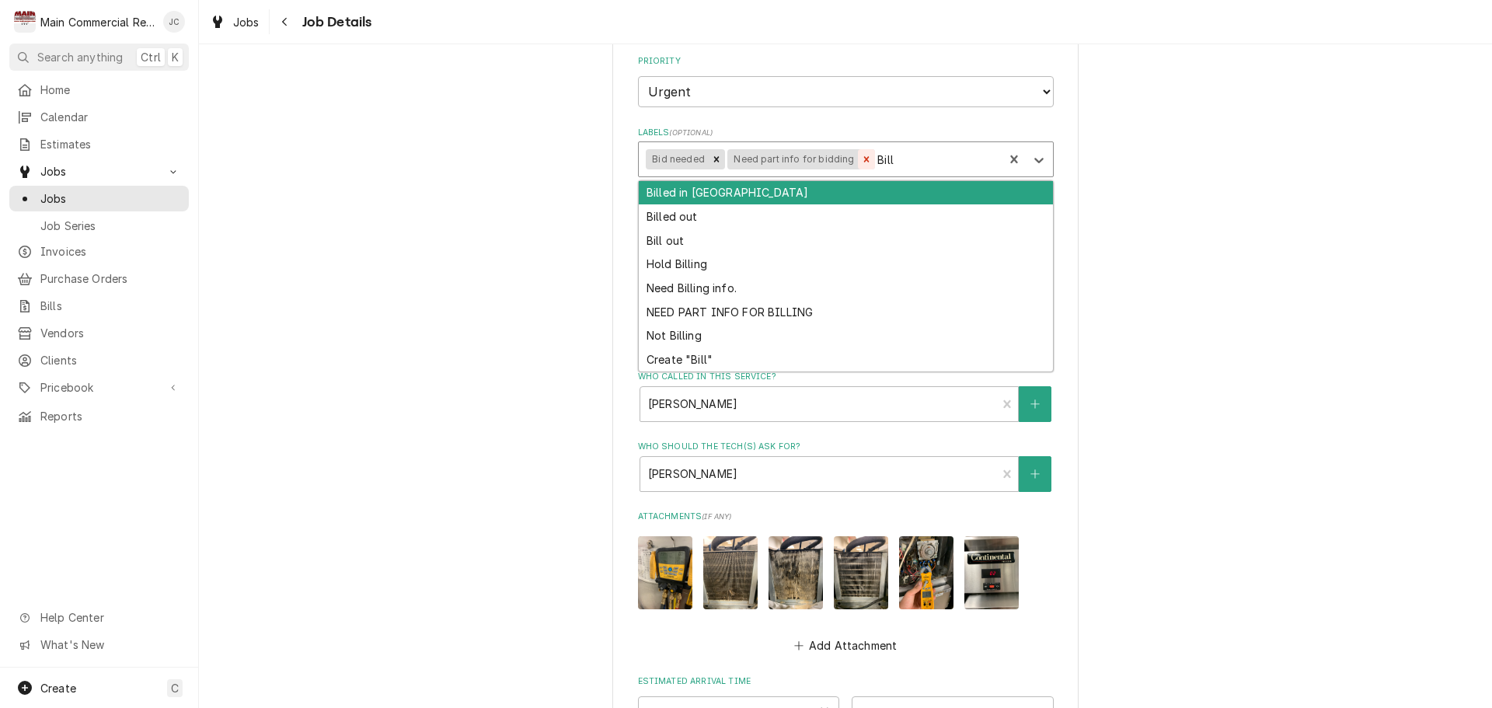
type input "Bille"
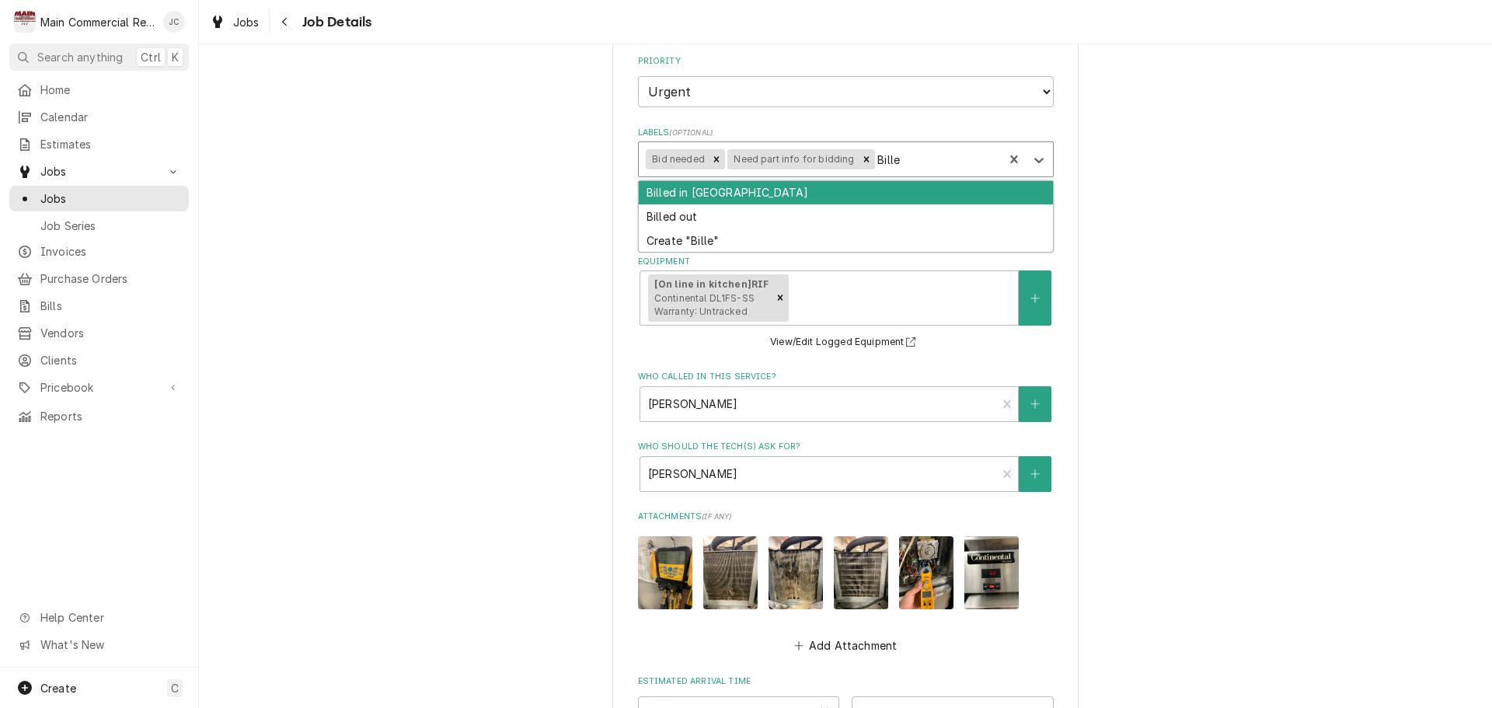
click at [680, 197] on div "Billed in [GEOGRAPHIC_DATA]" at bounding box center [846, 193] width 414 height 24
type textarea "x"
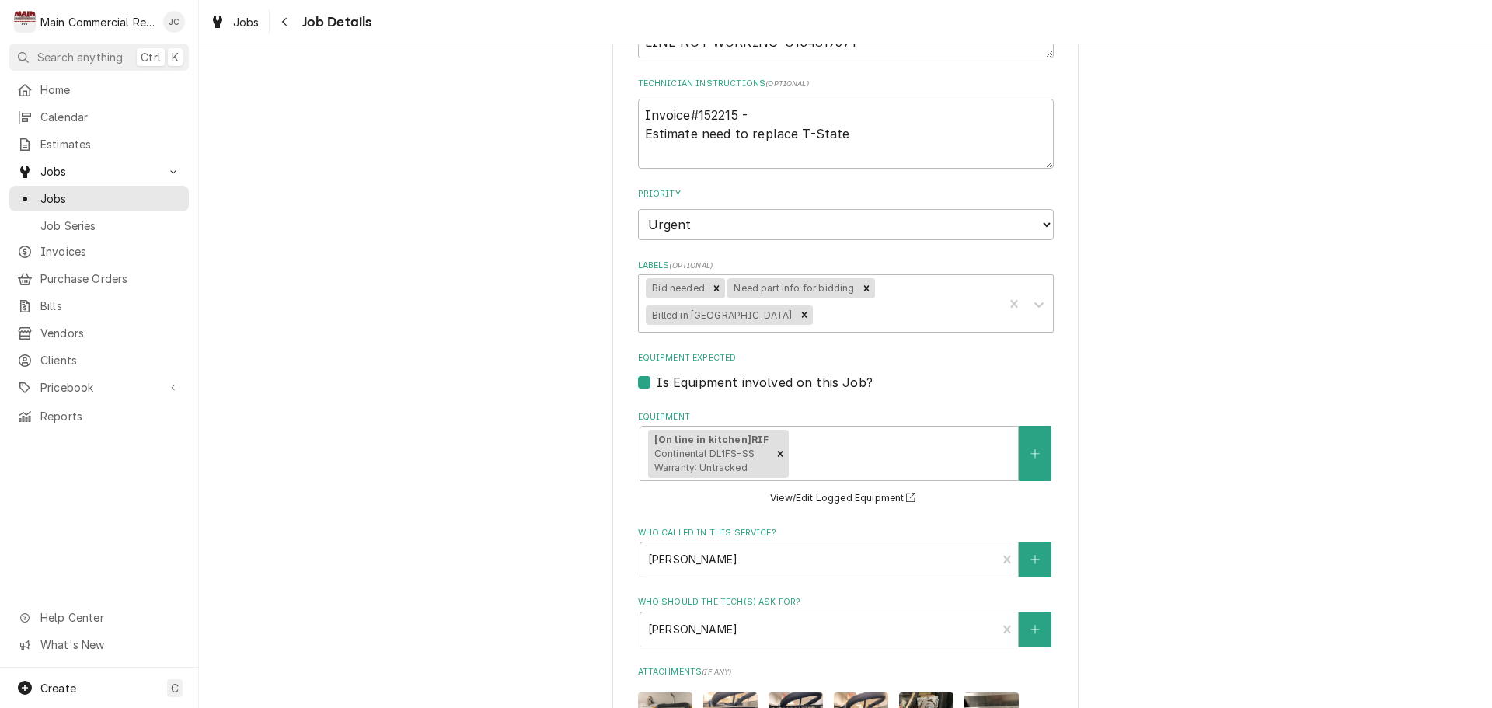
scroll to position [233, 0]
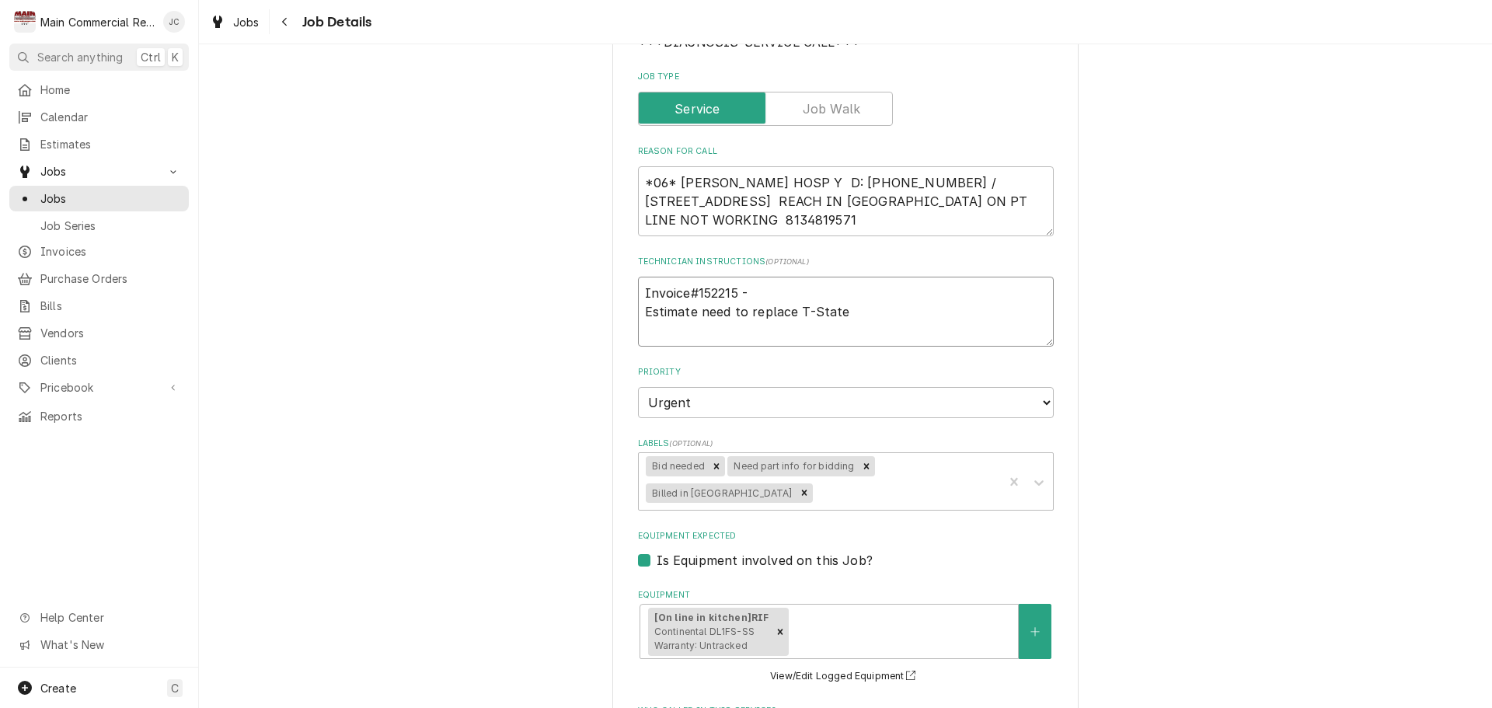
click at [865, 318] on textarea "Invoice#152215 - Estimate need to replace T-State" at bounding box center [846, 312] width 416 height 70
type textarea "x"
type textarea "Invoice#152215 - Estimate need to replace T-State"
type textarea "x"
type textarea "Invoice#152215 - Estimate need to replace T-State E"
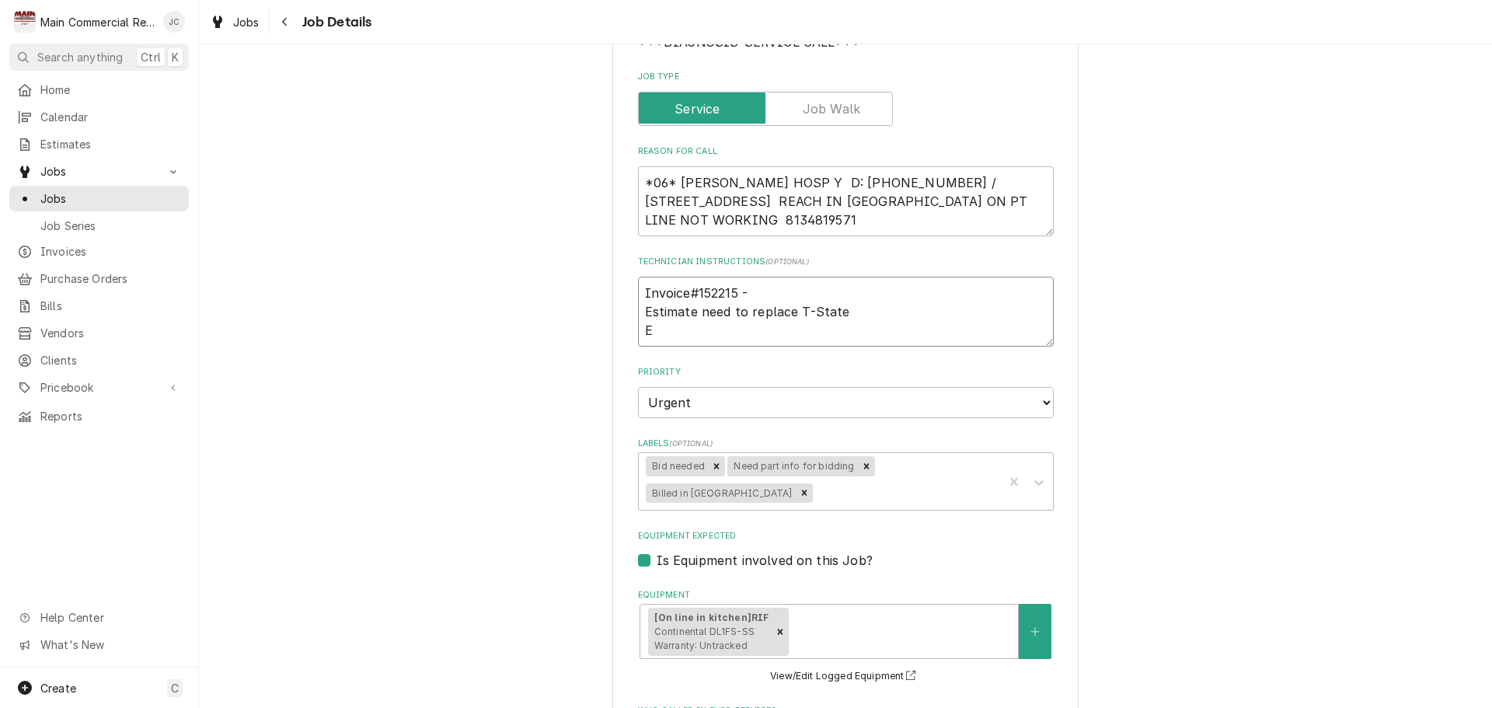
type textarea "x"
type textarea "Invoice#152215 - Estimate need to replace T-State Es"
type textarea "x"
type textarea "Invoice#152215 - Estimate need to replace T-State Est"
type textarea "x"
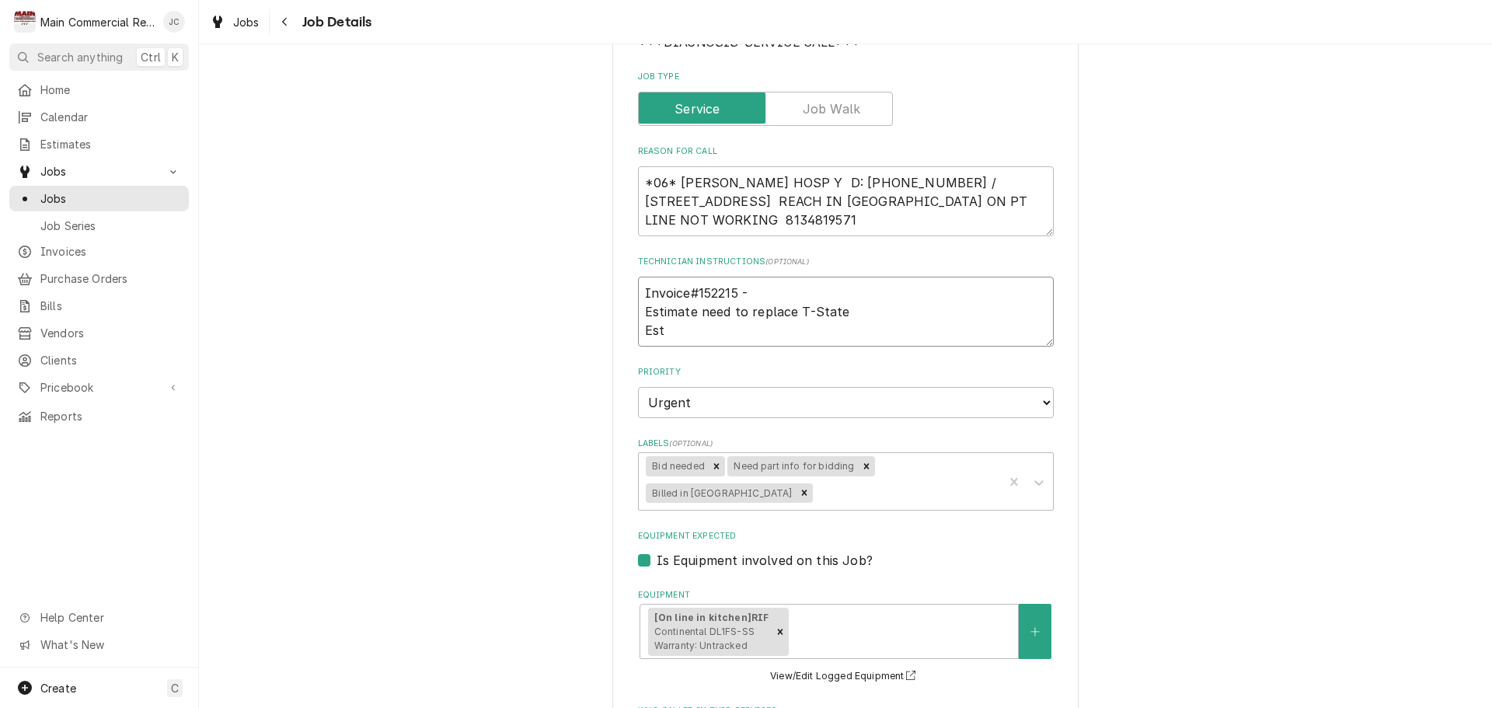
type textarea "Invoice#152215 - Estimate need to replace T-State Esta"
type textarea "x"
type textarea "Invoice#152215 - Estimate need to replace T-State Estae"
type textarea "x"
type textarea "Invoice#152215 - Estimate need to replace T-State Esta"
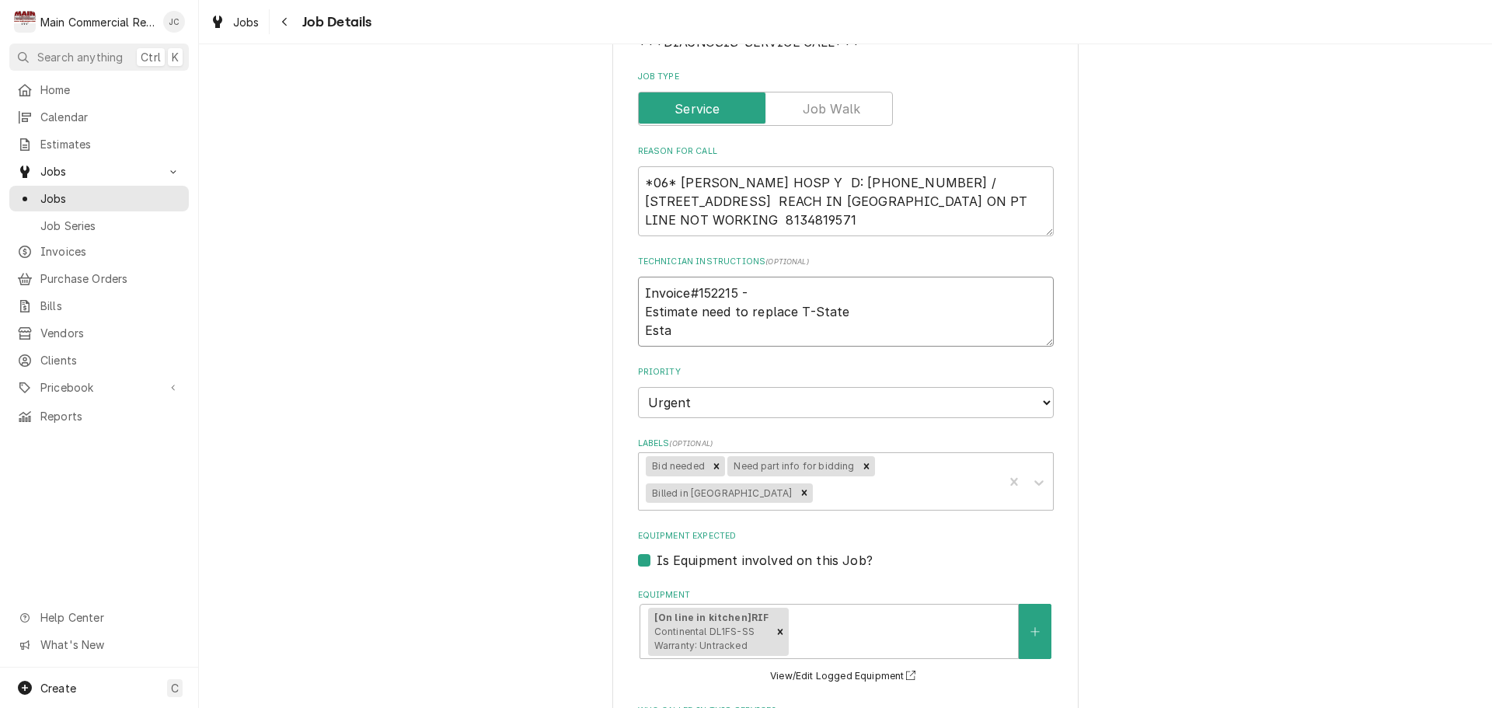
type textarea "x"
type textarea "Invoice#152215 - Estimate need to replace T-State Est"
type textarea "x"
type textarea "Invoice#152215 - Estimate need to replace T-State Est#"
type textarea "x"
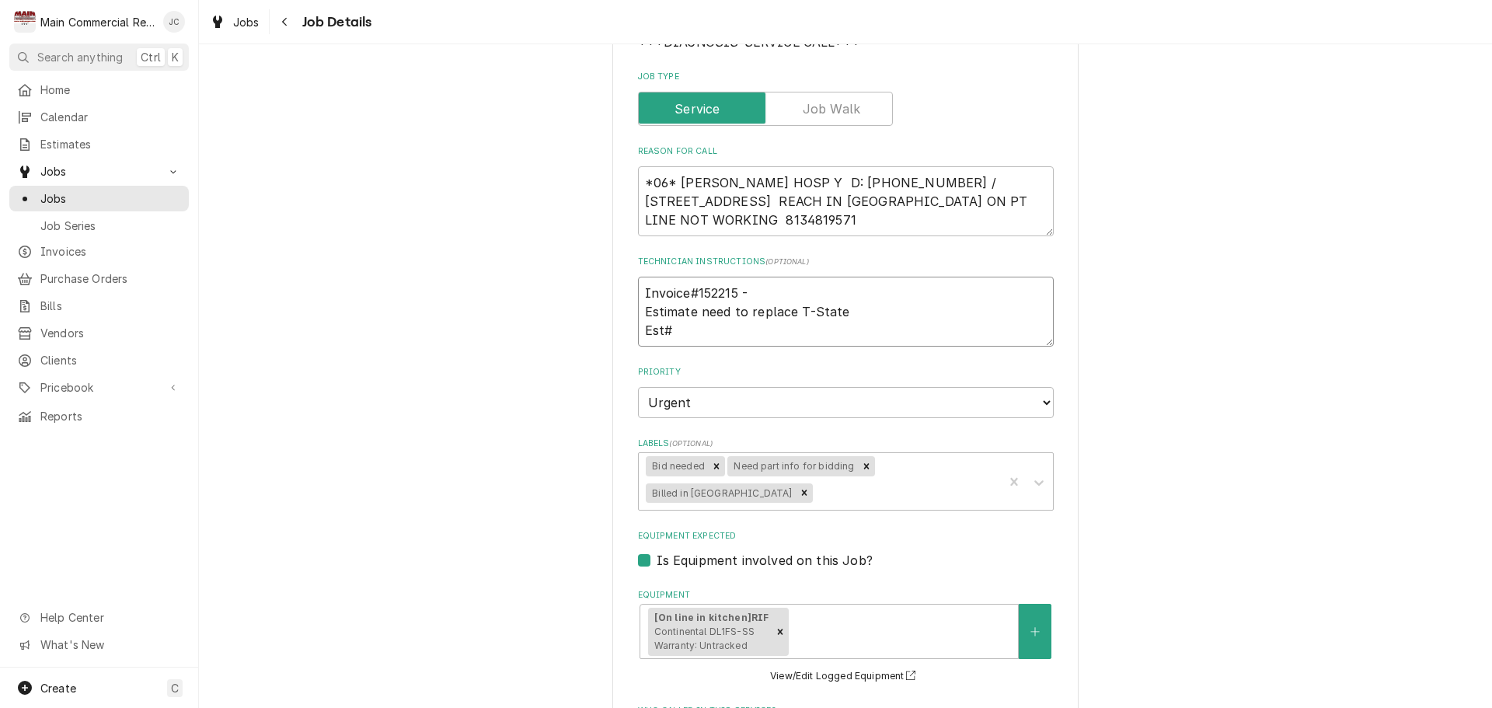
type textarea "Invoice#152215 - Estimate need to replace T-State Est#3"
type textarea "x"
type textarea "Invoice#152215 - Estimate need to replace T-State Est#38"
type textarea "x"
type textarea "Invoice#152215 - Estimate need to replace T-State Est#383"
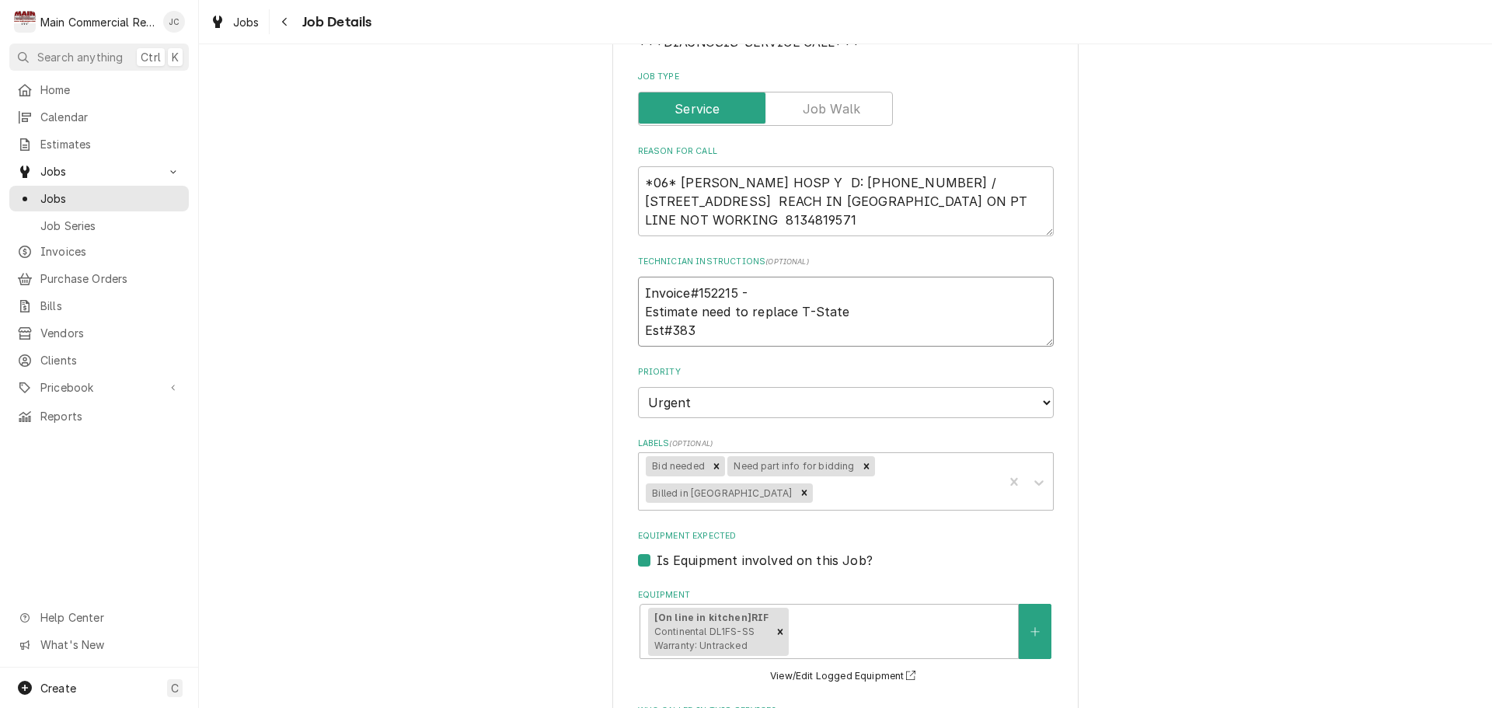
type textarea "x"
type textarea "Invoice#152215 - Estimate need to replace T-State Est#3832"
type textarea "x"
type textarea "Invoice#152215 - Estimate need to replace T-State Est#3832:"
type textarea "x"
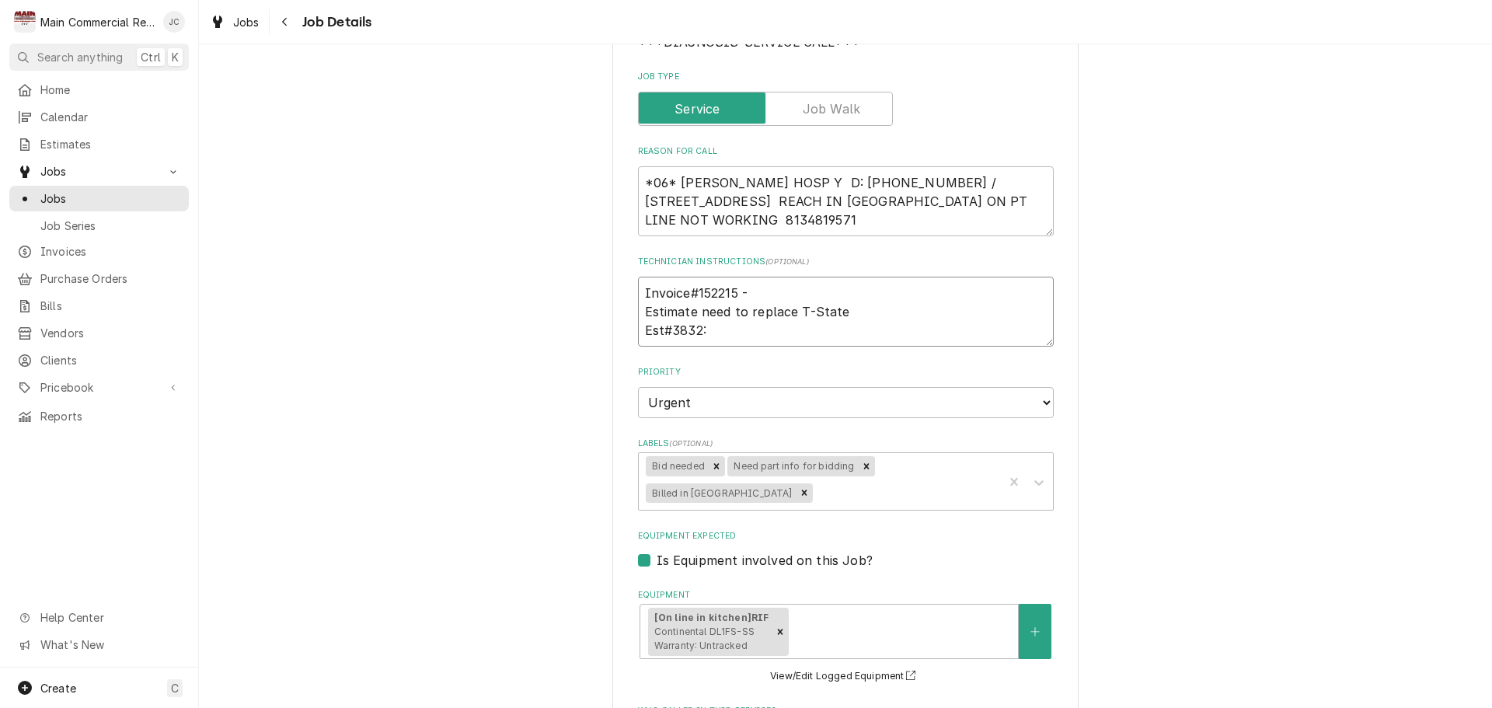
type textarea "Invoice#152215 - Estimate need to replace T-State Est#3832: p"
type textarea "x"
type textarea "Invoice#152215 - Estimate need to replace T-State Est#3832: p/"
type textarea "x"
type textarea "Invoice#152215 - Estimate need to replace T-State Est#3832: p/n"
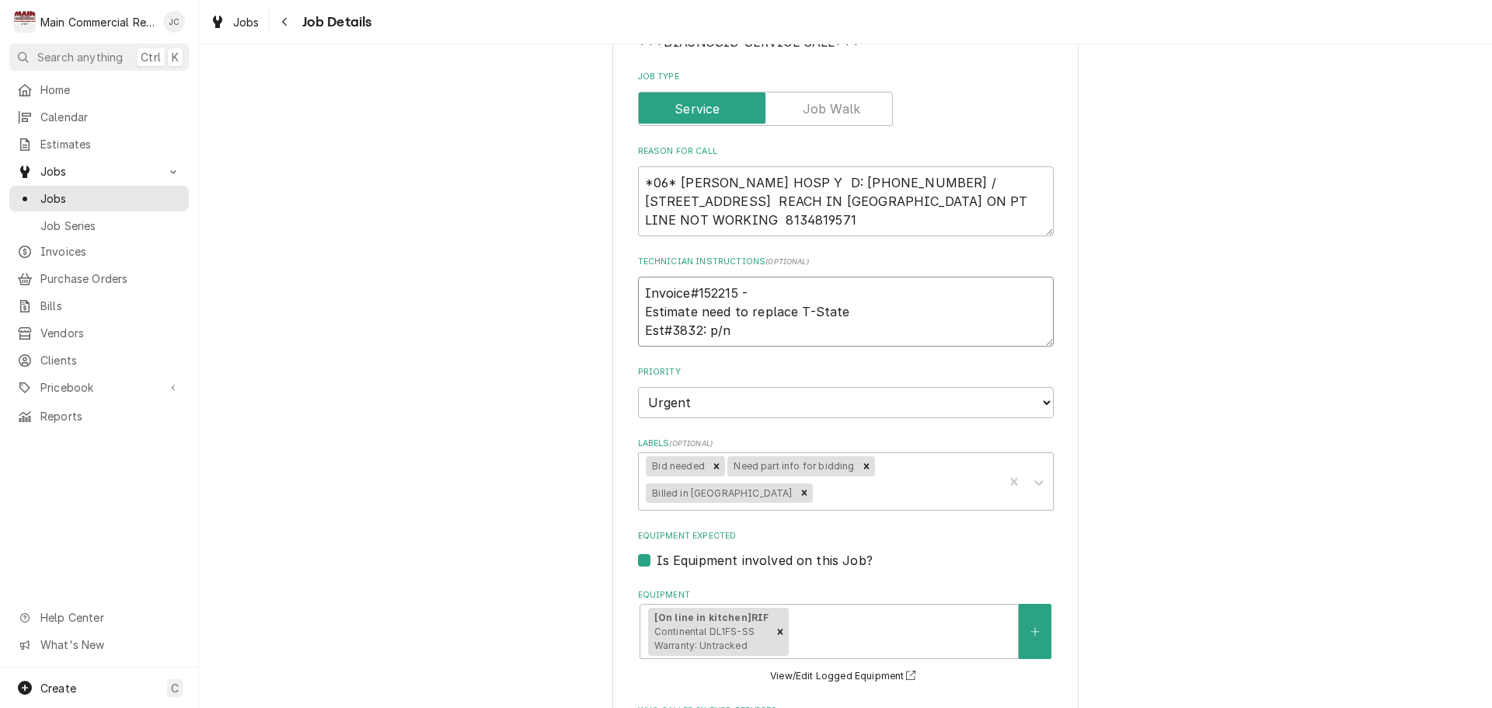
type textarea "x"
type textarea "Invoice#152215 - Estimate need to replace T-State Est#3832: p/n"
type textarea "x"
type textarea "Invoice#152215 - Estimate need to replace T-State Est#3832: p/n f"
type textarea "x"
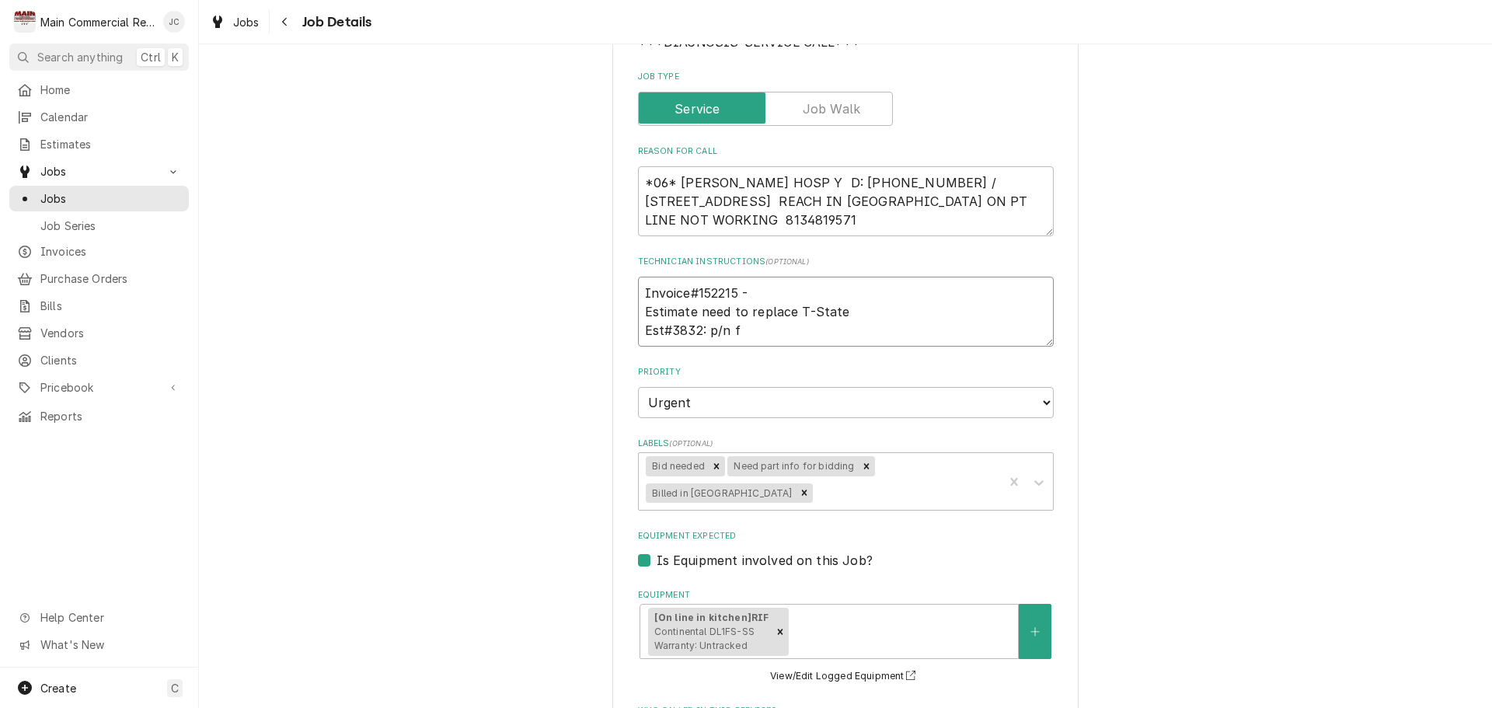
type textarea "Invoice#152215 - Estimate need to replace T-State Est#3832: p/n fr"
type textarea "x"
type textarea "Invoice#152215 - Estimate need to replace T-State Est#3832: p/n fro"
type textarea "x"
type textarea "Invoice#152215 - Estimate need to replace T-State Est#3832: p/n from"
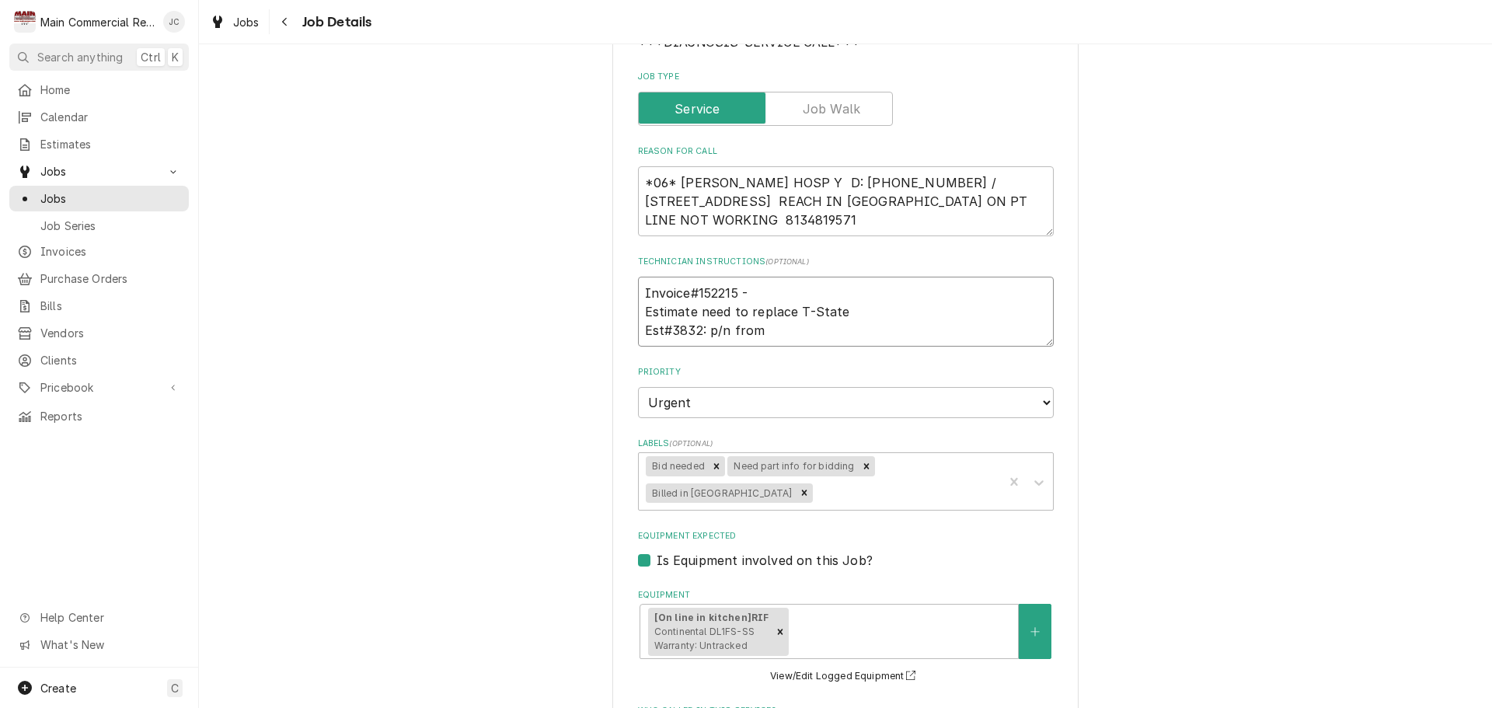
type textarea "x"
type textarea "Invoice#152215 - Estimate need to replace T-State Est#3832: p/n from"
type textarea "x"
type textarea "Invoice#152215 - Estimate need to replace T-State Est#3832: p/n from T"
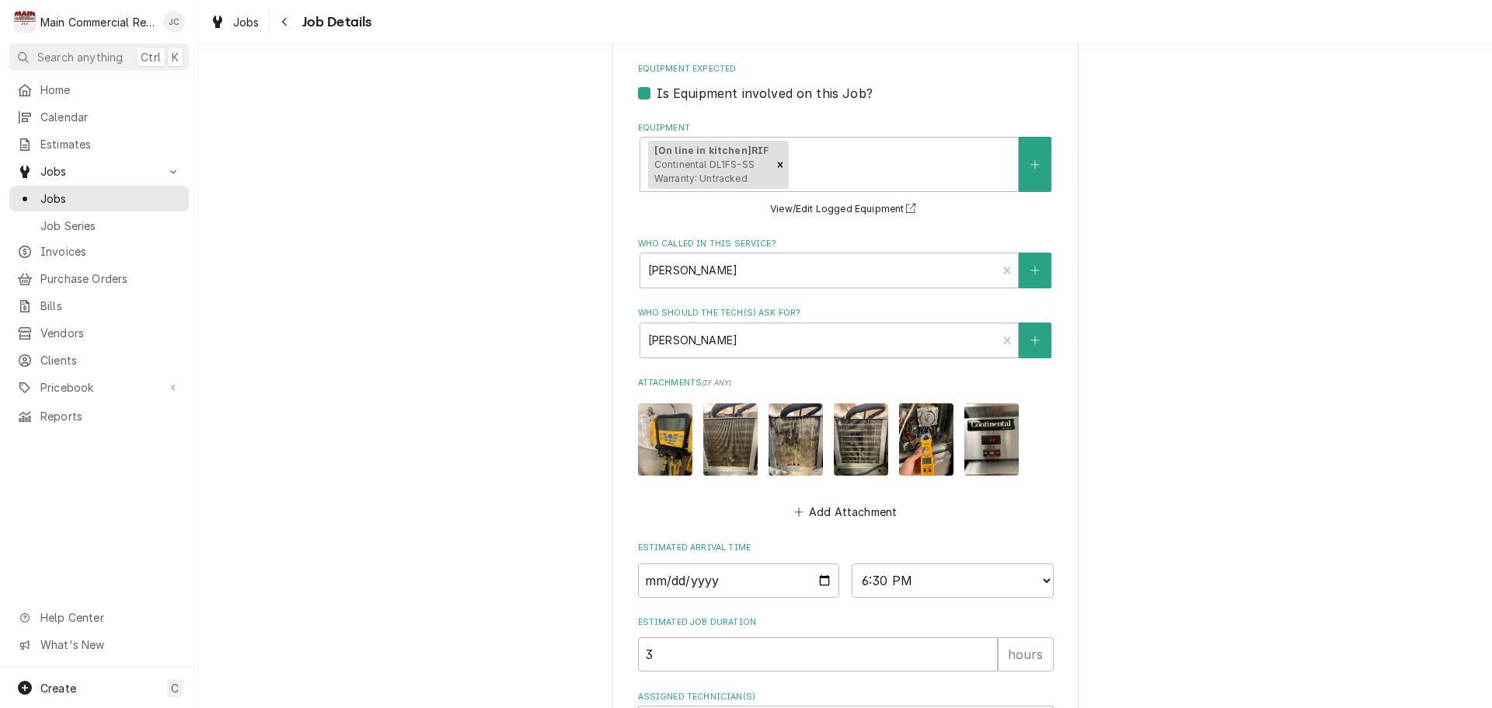
scroll to position [806, 0]
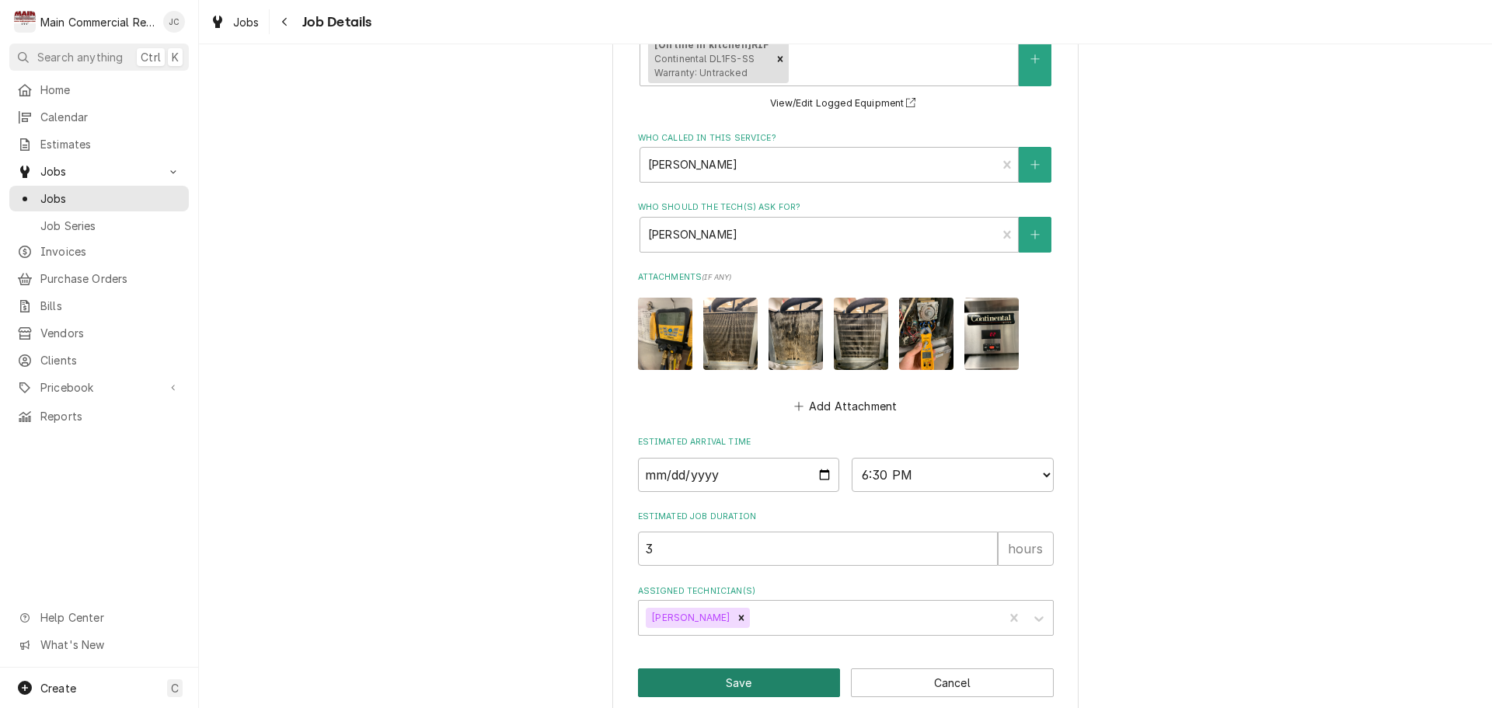
click at [807, 668] on button "Save" at bounding box center [739, 682] width 203 height 29
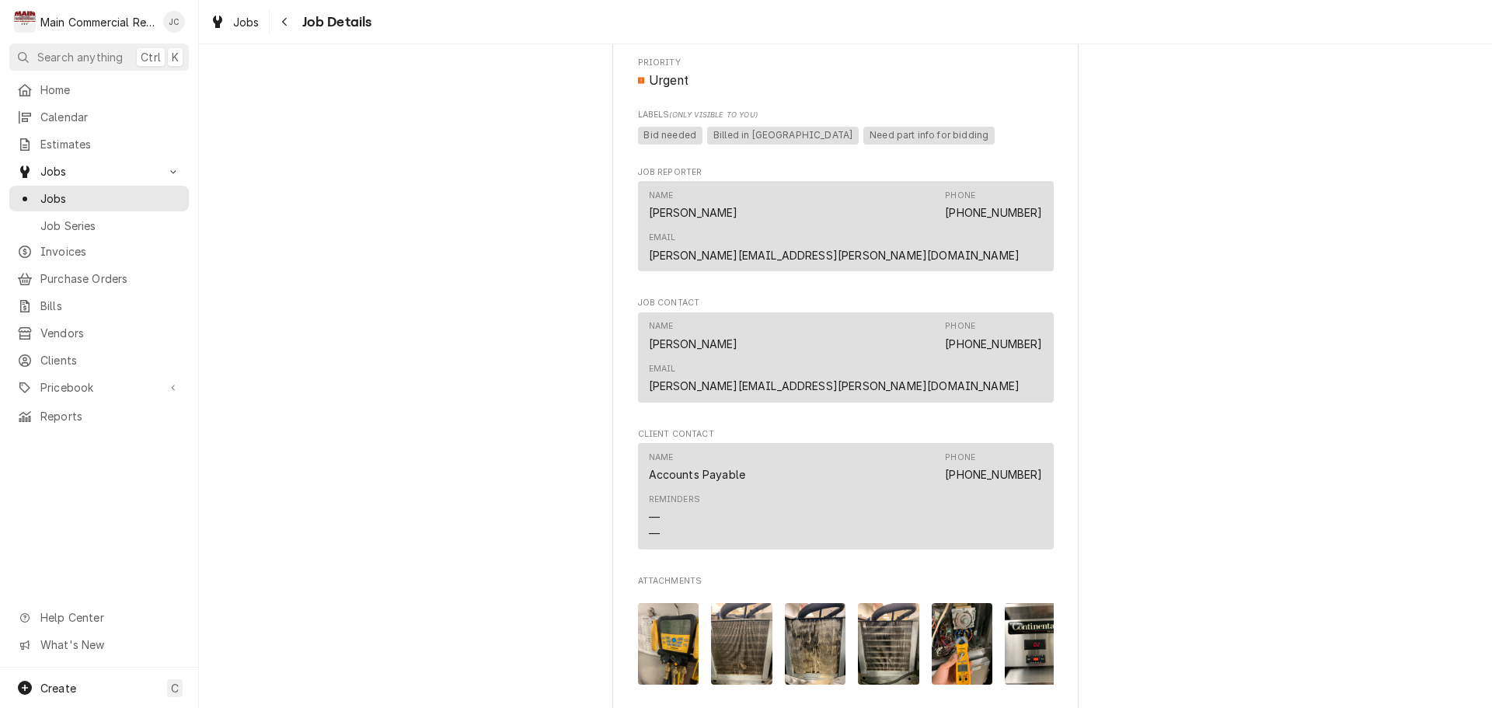
scroll to position [1165, 0]
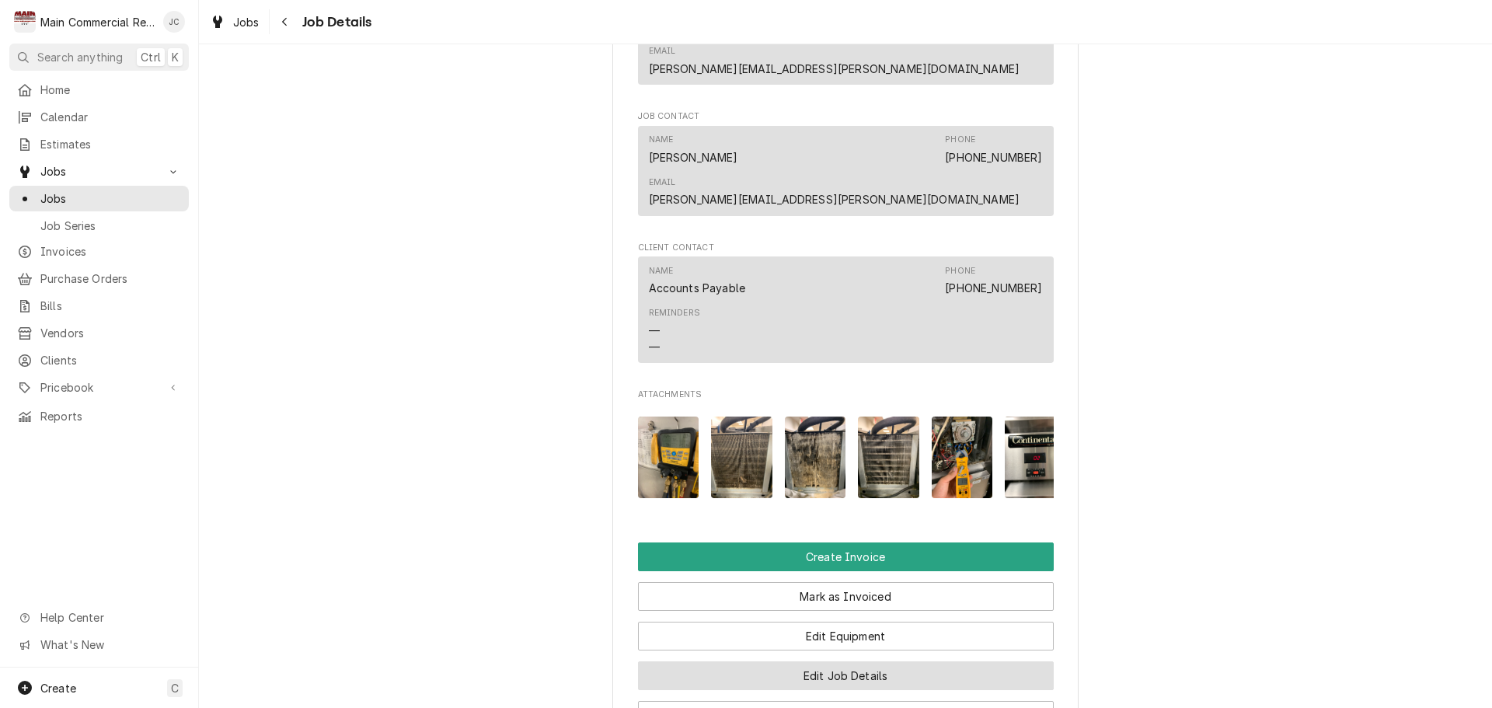
click at [850, 661] on button "Edit Job Details" at bounding box center [846, 675] width 416 height 29
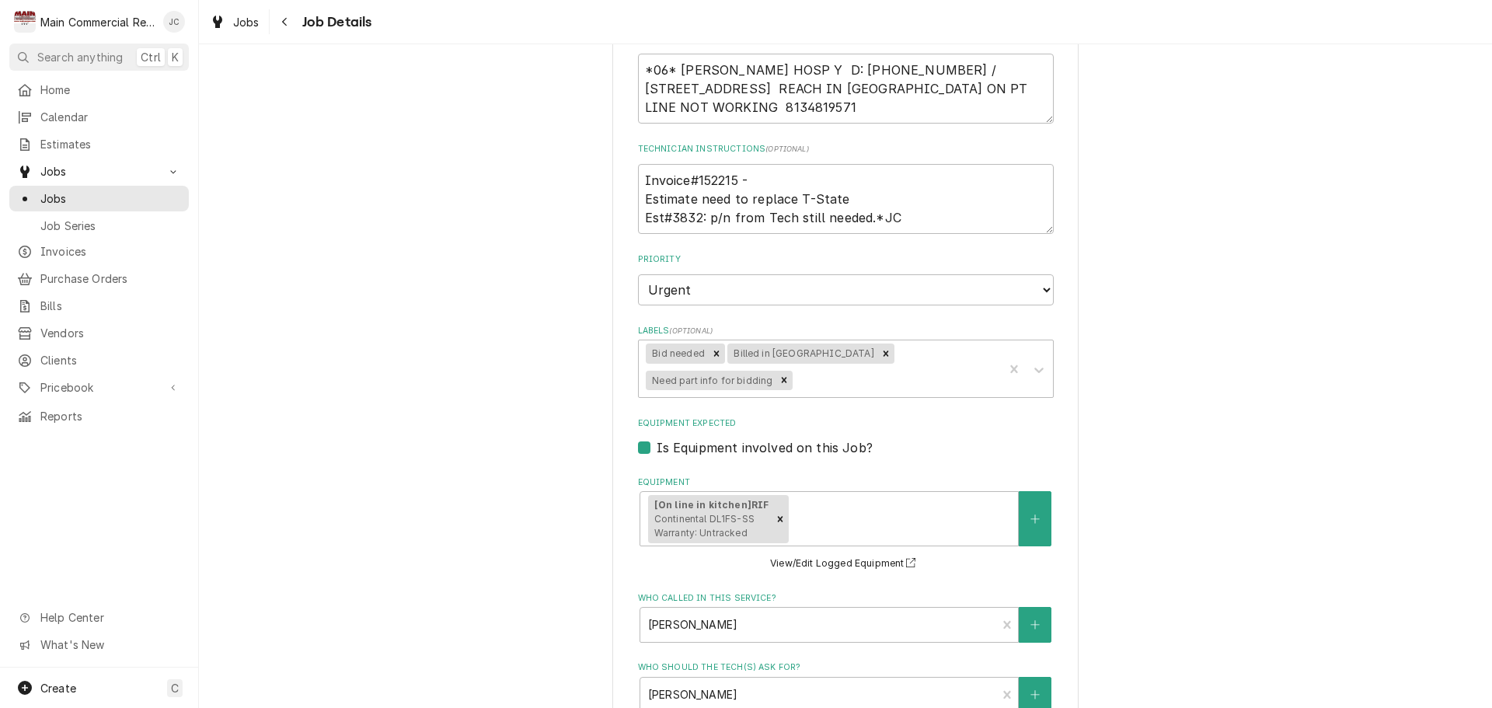
scroll to position [388, 0]
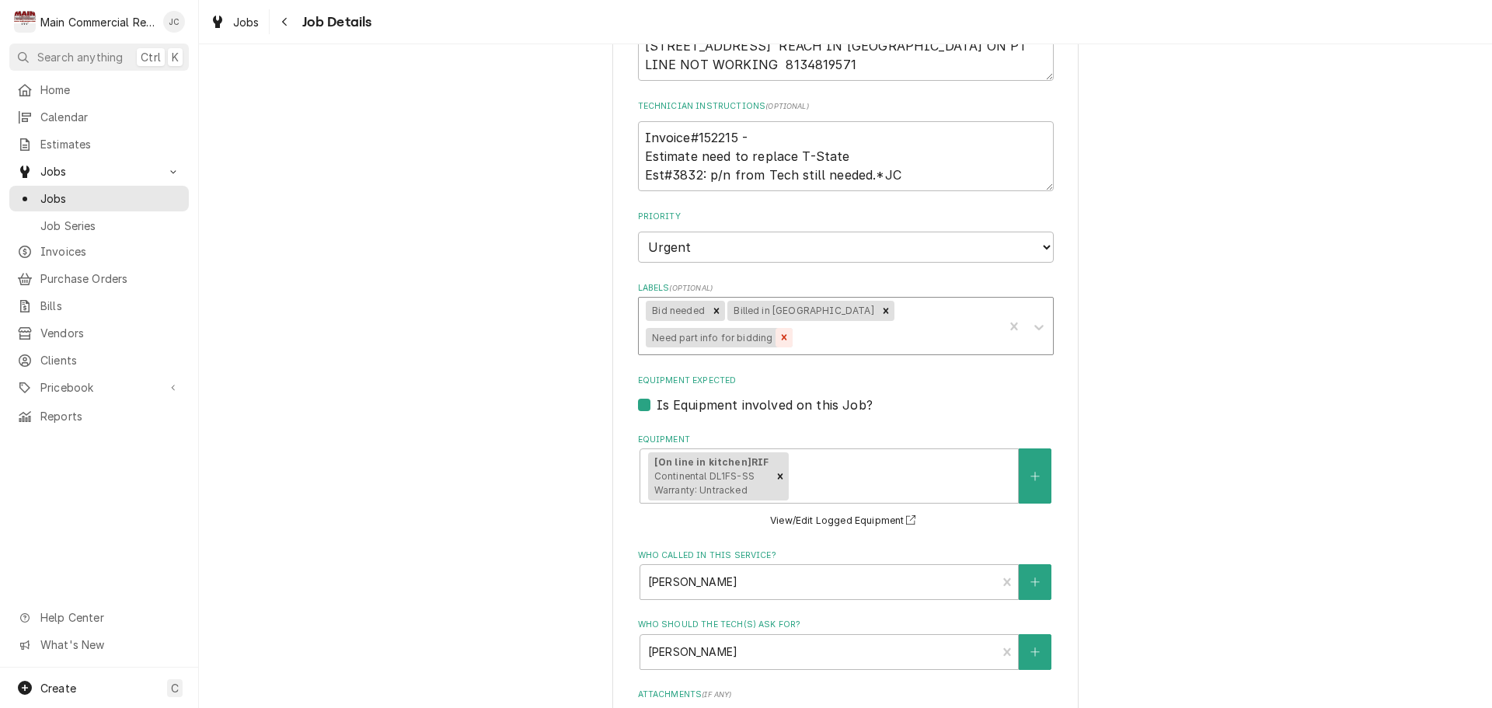
click at [787, 335] on icon "Remove Need part info for bidding" at bounding box center [784, 337] width 5 height 5
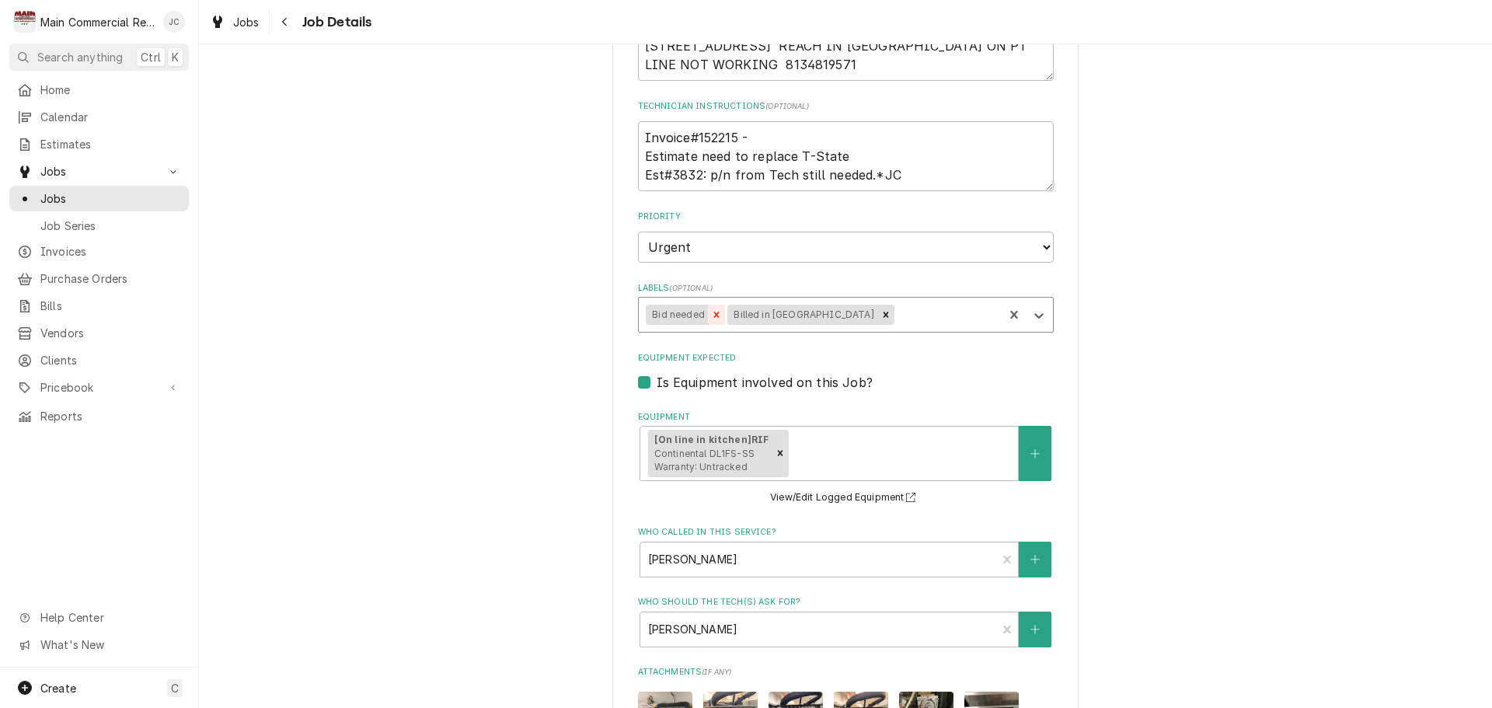
click at [711, 314] on icon "Remove Bid needed" at bounding box center [716, 314] width 11 height 11
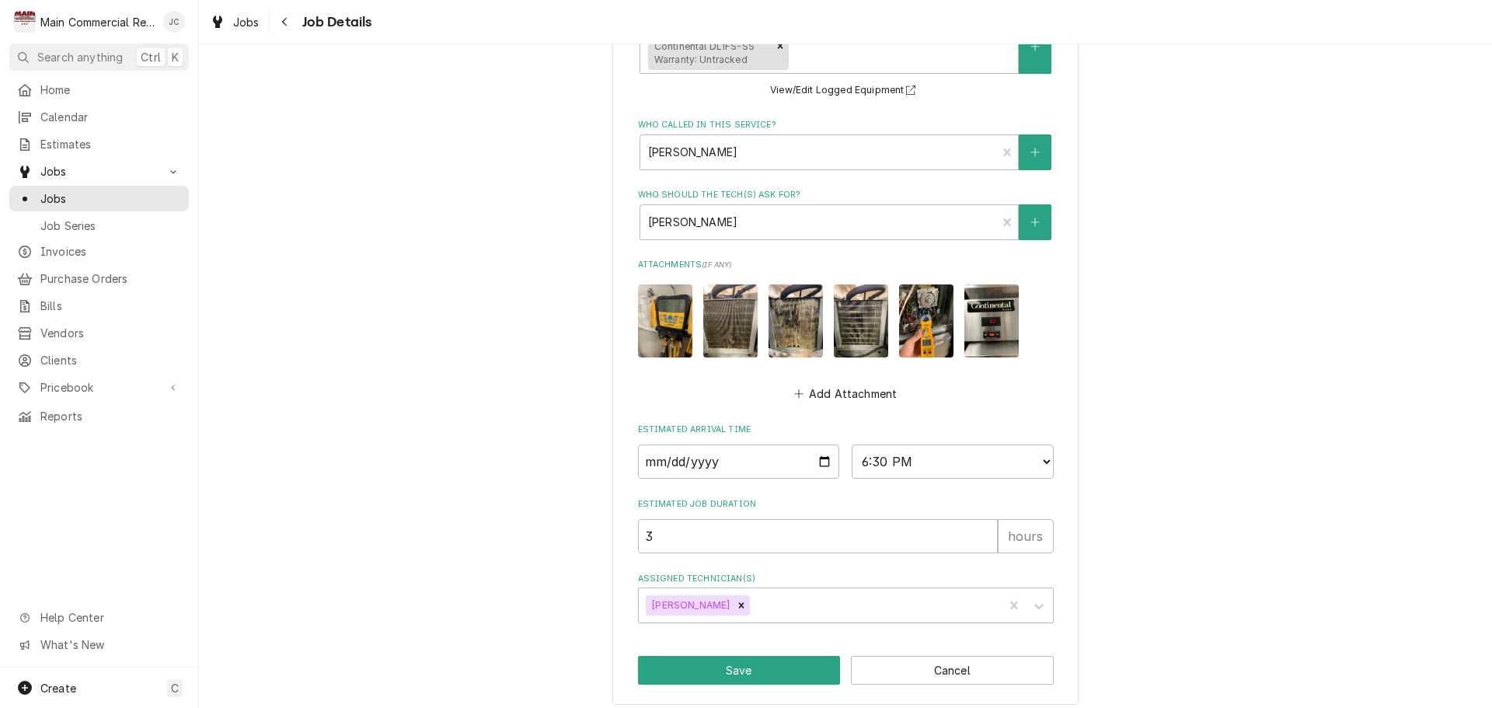
scroll to position [806, 0]
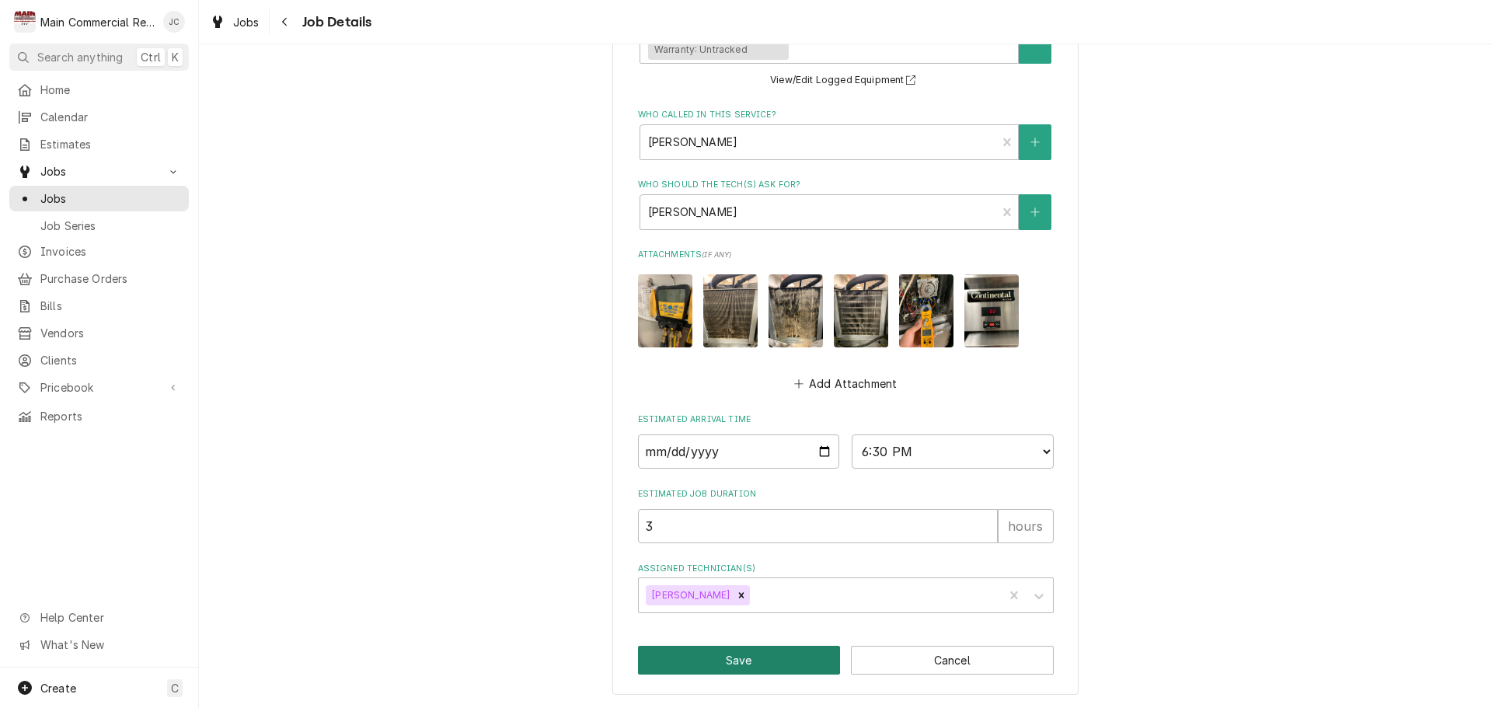
click at [792, 653] on button "Save" at bounding box center [739, 660] width 203 height 29
type textarea "x"
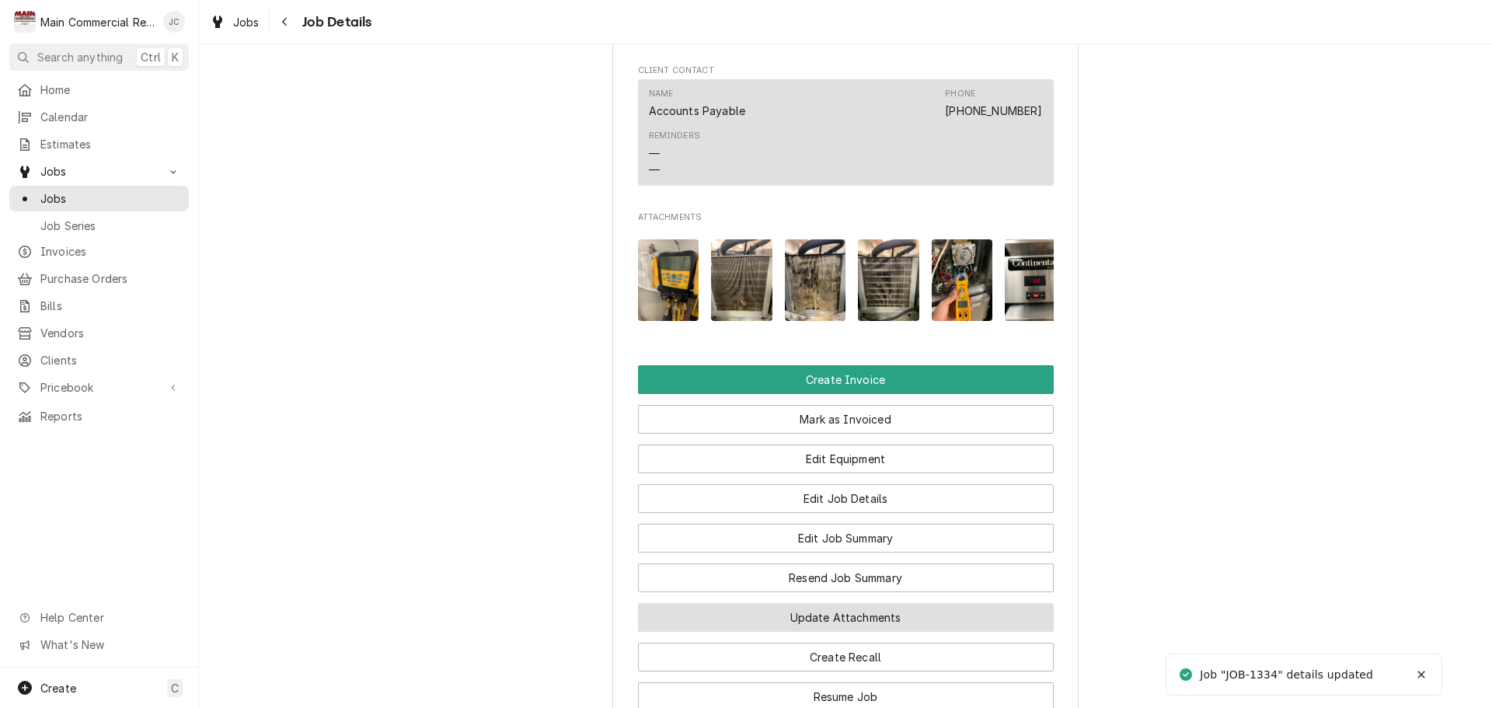
scroll to position [1476, 0]
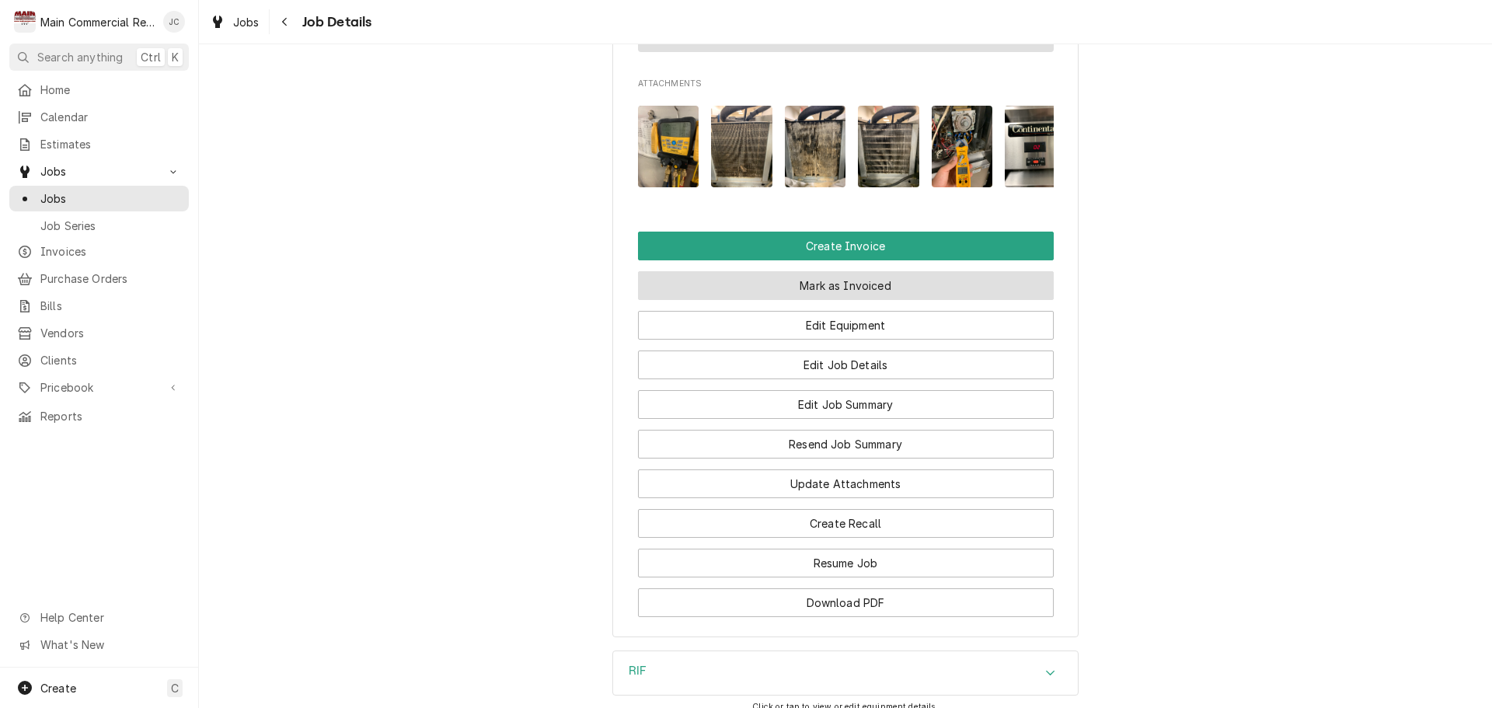
click at [799, 271] on button "Mark as Invoiced" at bounding box center [846, 285] width 416 height 29
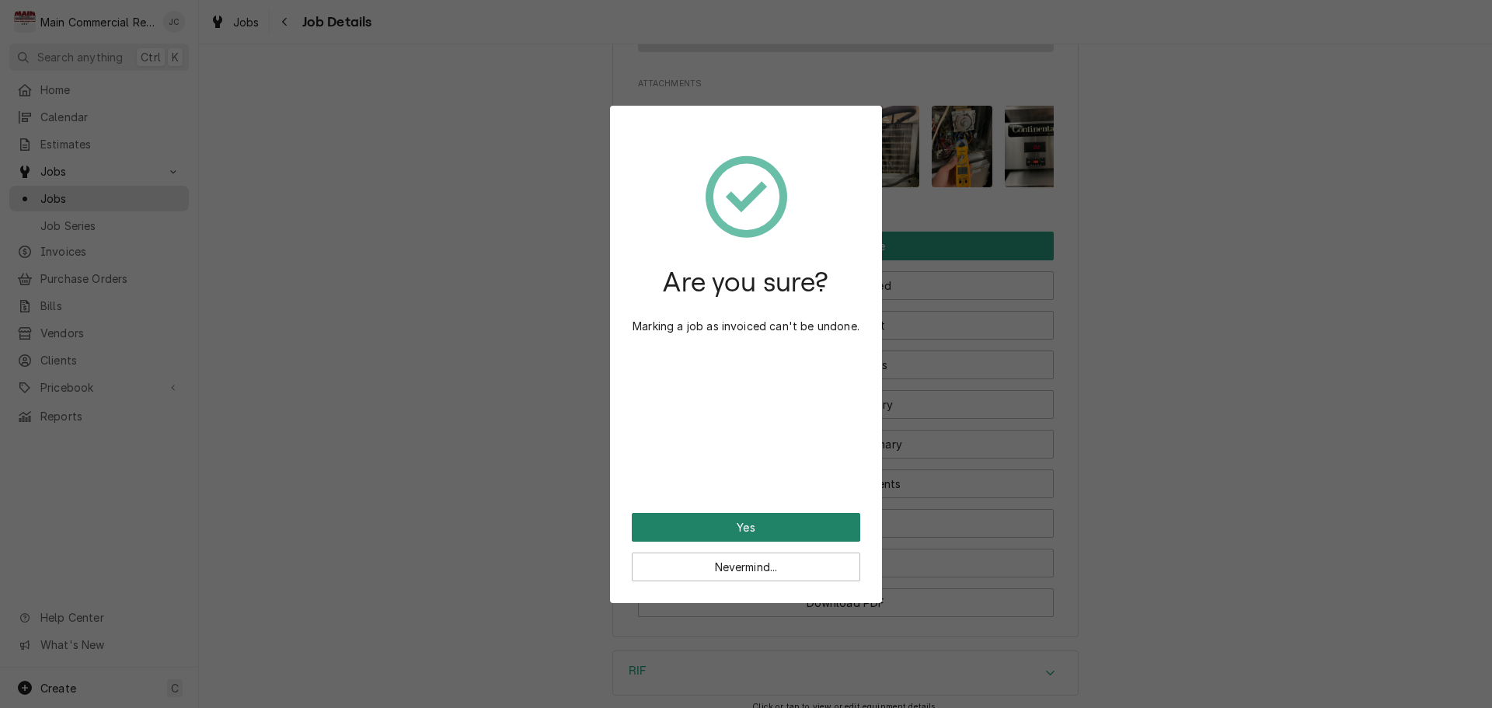
click at [778, 531] on button "Yes" at bounding box center [746, 527] width 228 height 29
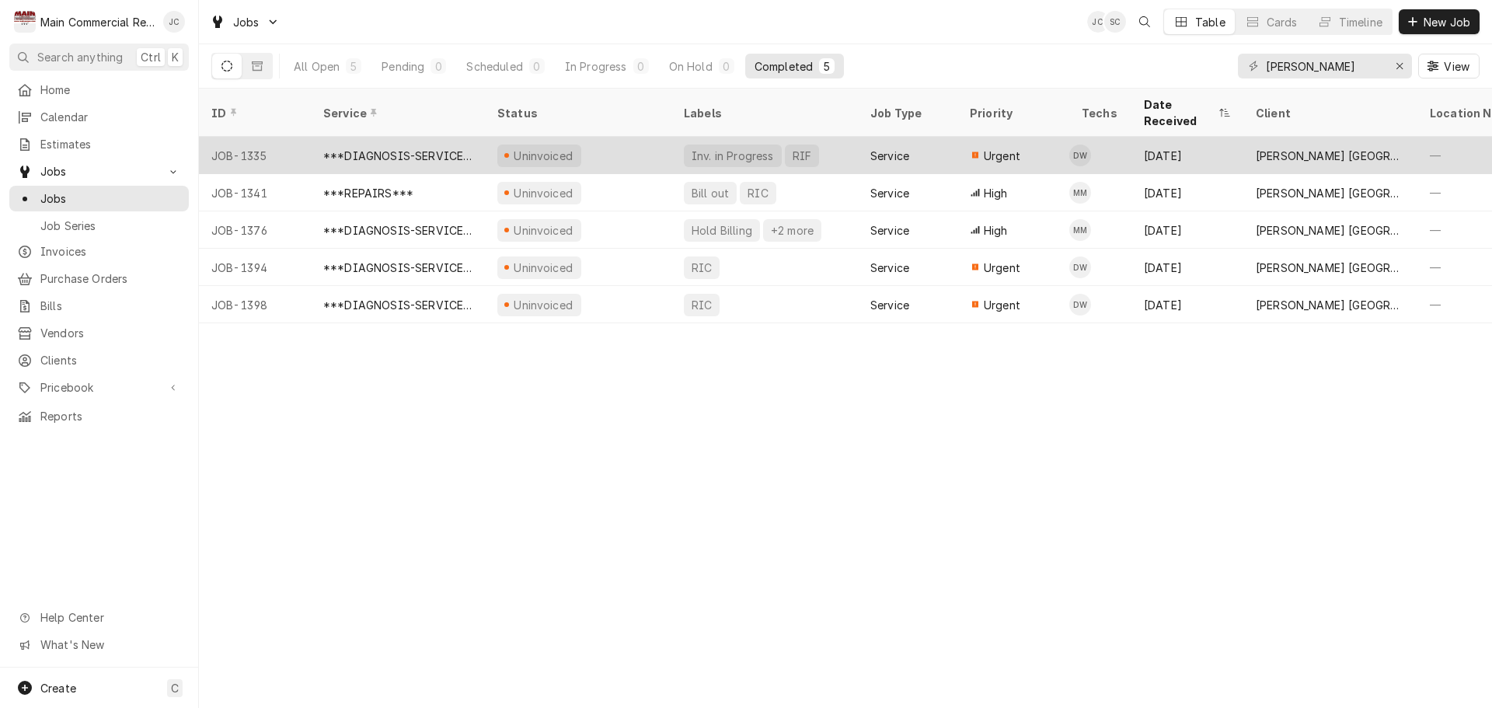
click at [822, 137] on div "Inv. in Progress RIF" at bounding box center [764, 155] width 186 height 37
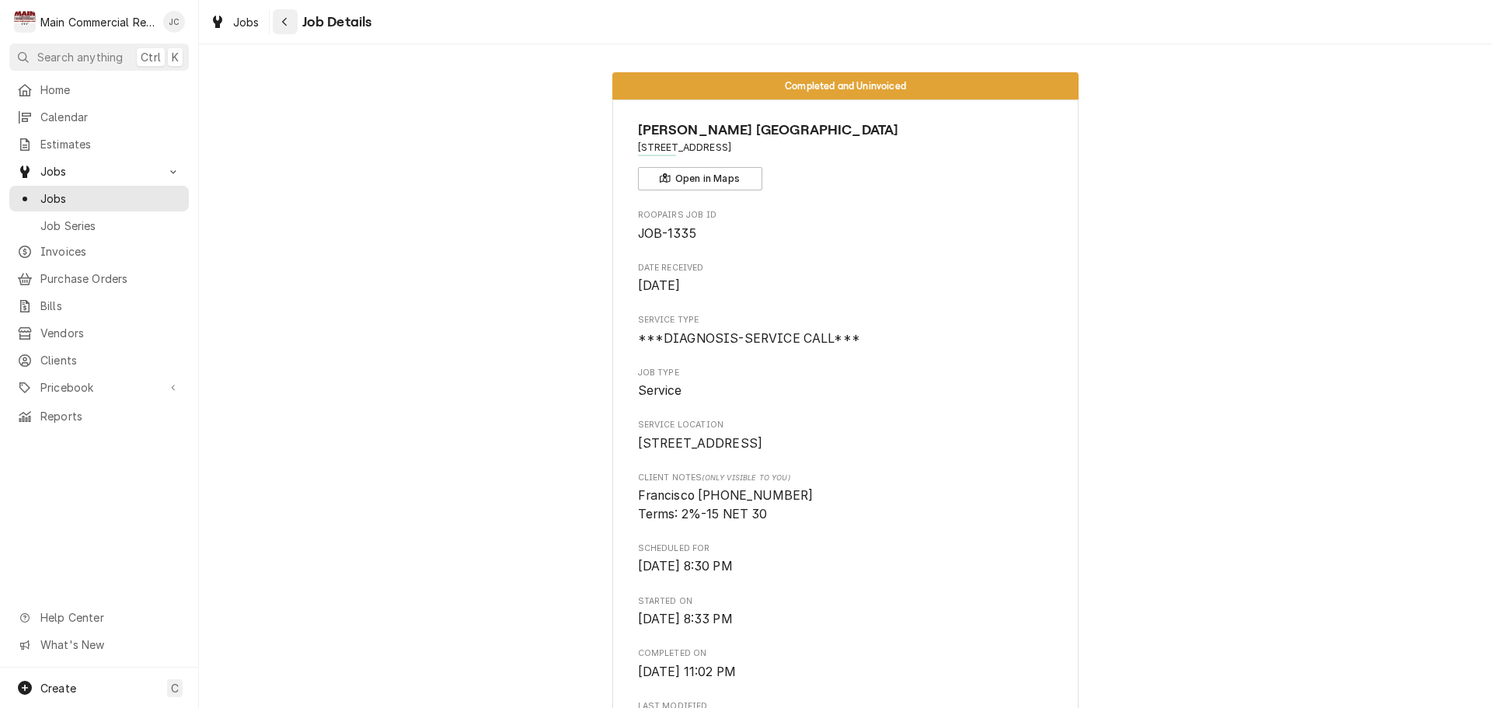
click at [285, 24] on icon "Navigate back" at bounding box center [284, 22] width 5 height 9
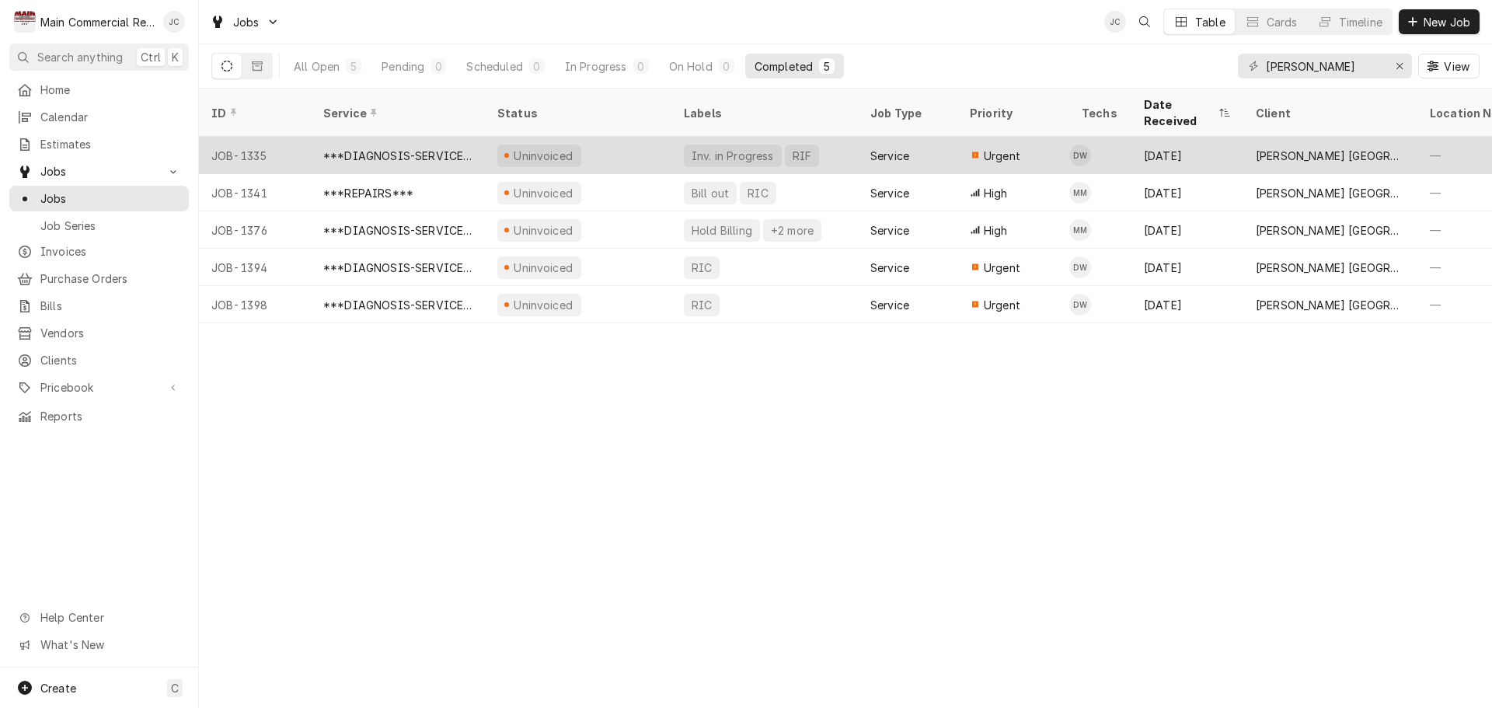
click at [602, 142] on div "Uninvoiced" at bounding box center [578, 155] width 186 height 37
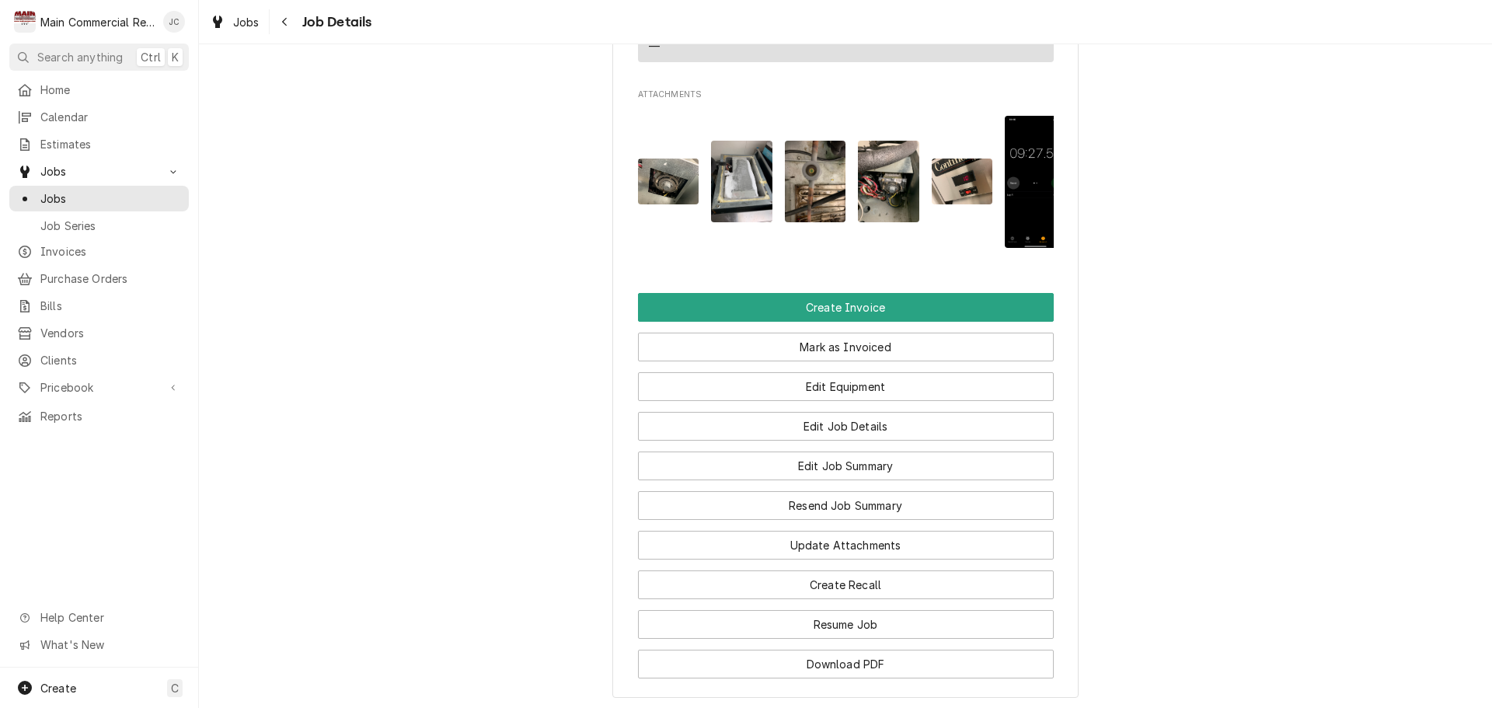
scroll to position [1165, 0]
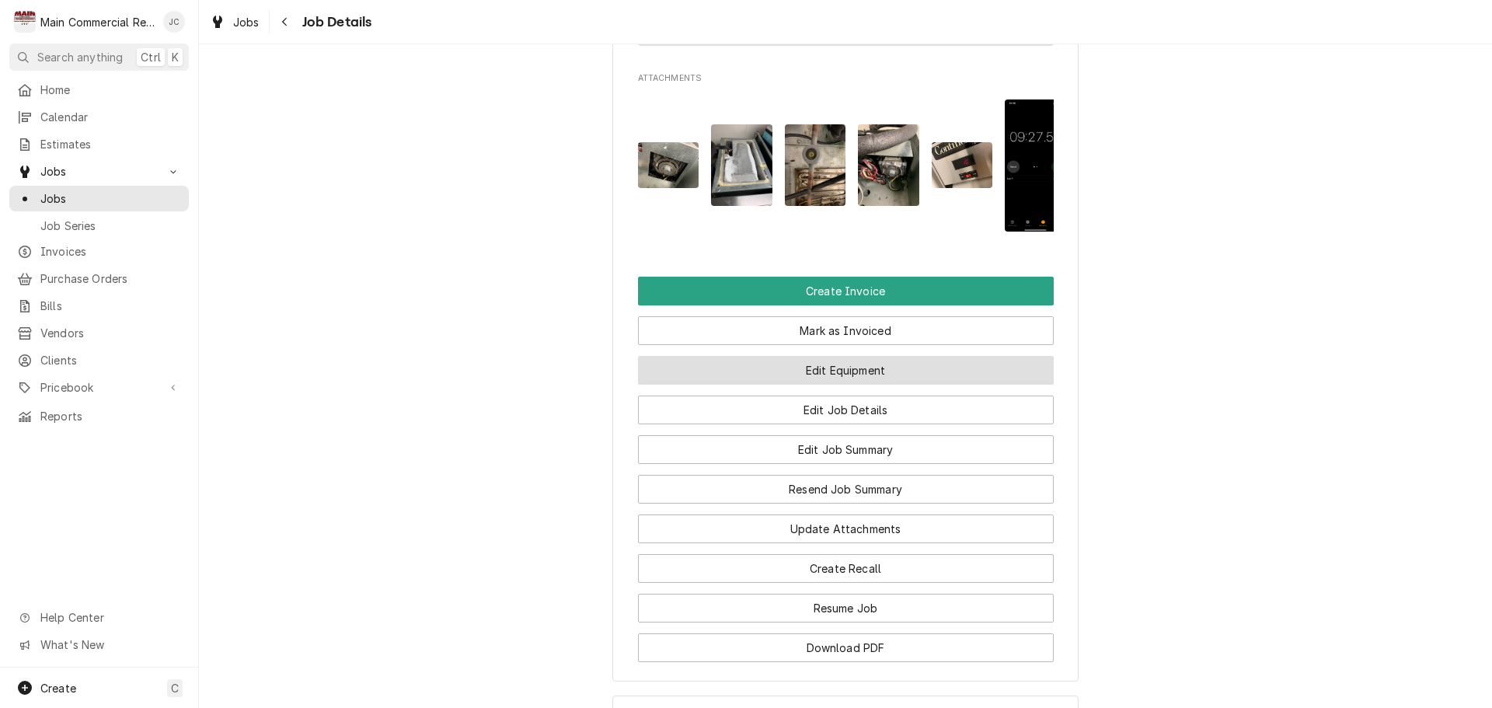
click at [868, 385] on button "Edit Equipment" at bounding box center [846, 370] width 416 height 29
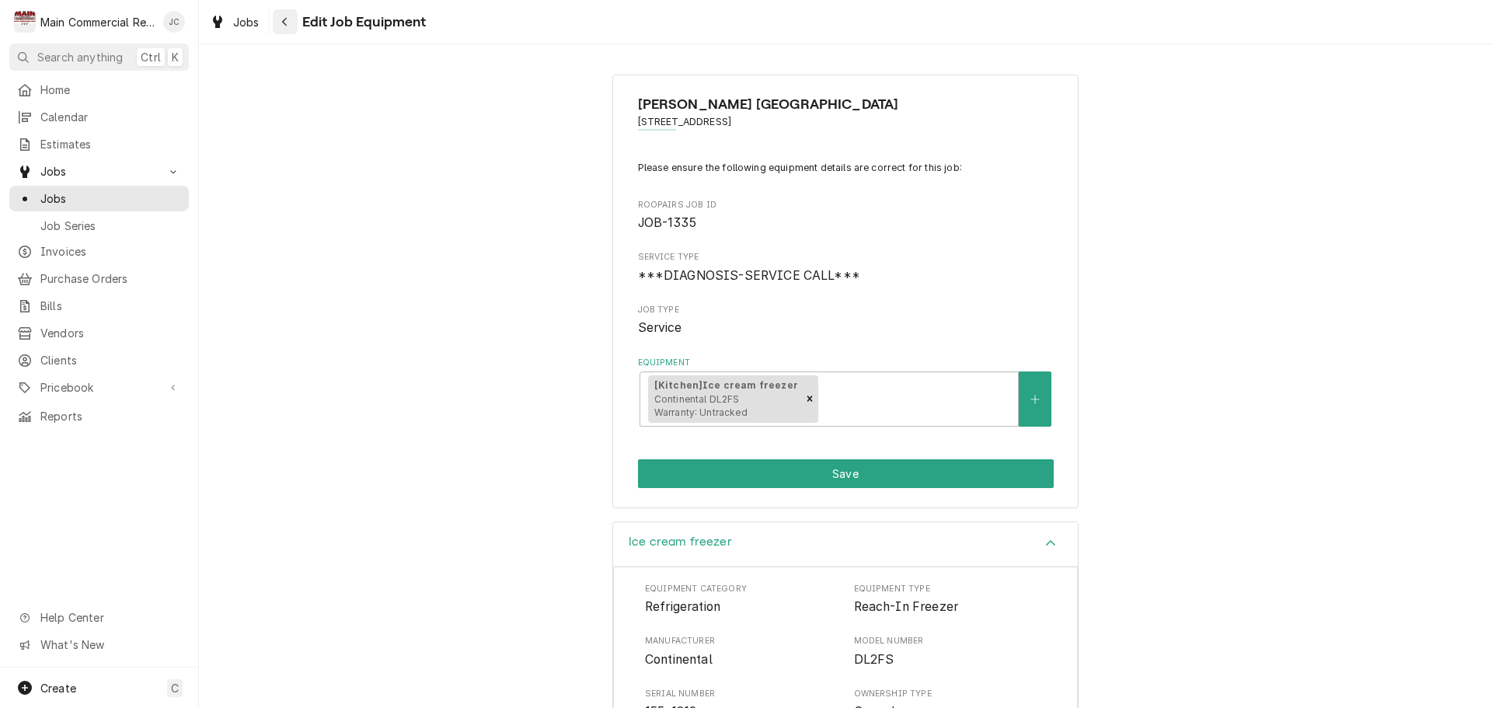
click at [284, 24] on icon "Navigate back" at bounding box center [284, 22] width 5 height 9
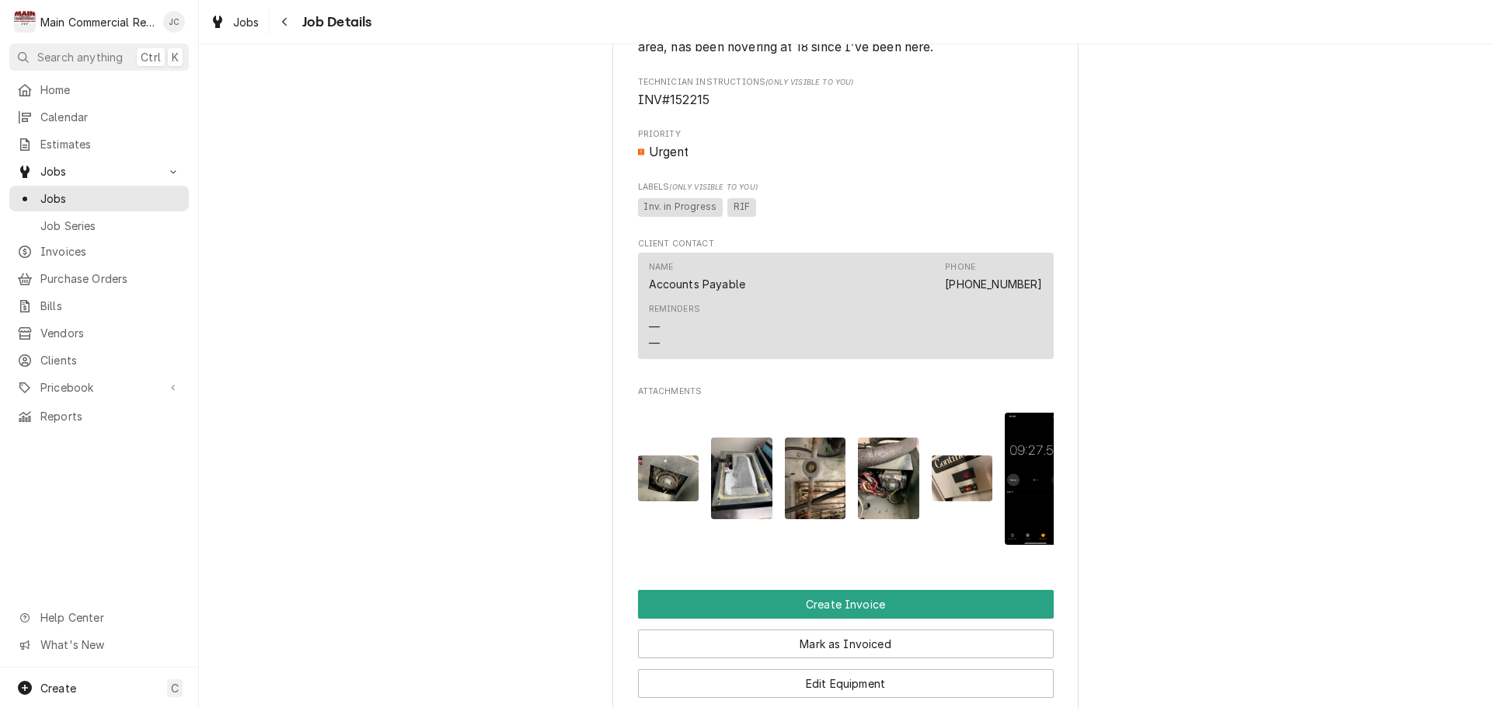
scroll to position [1165, 0]
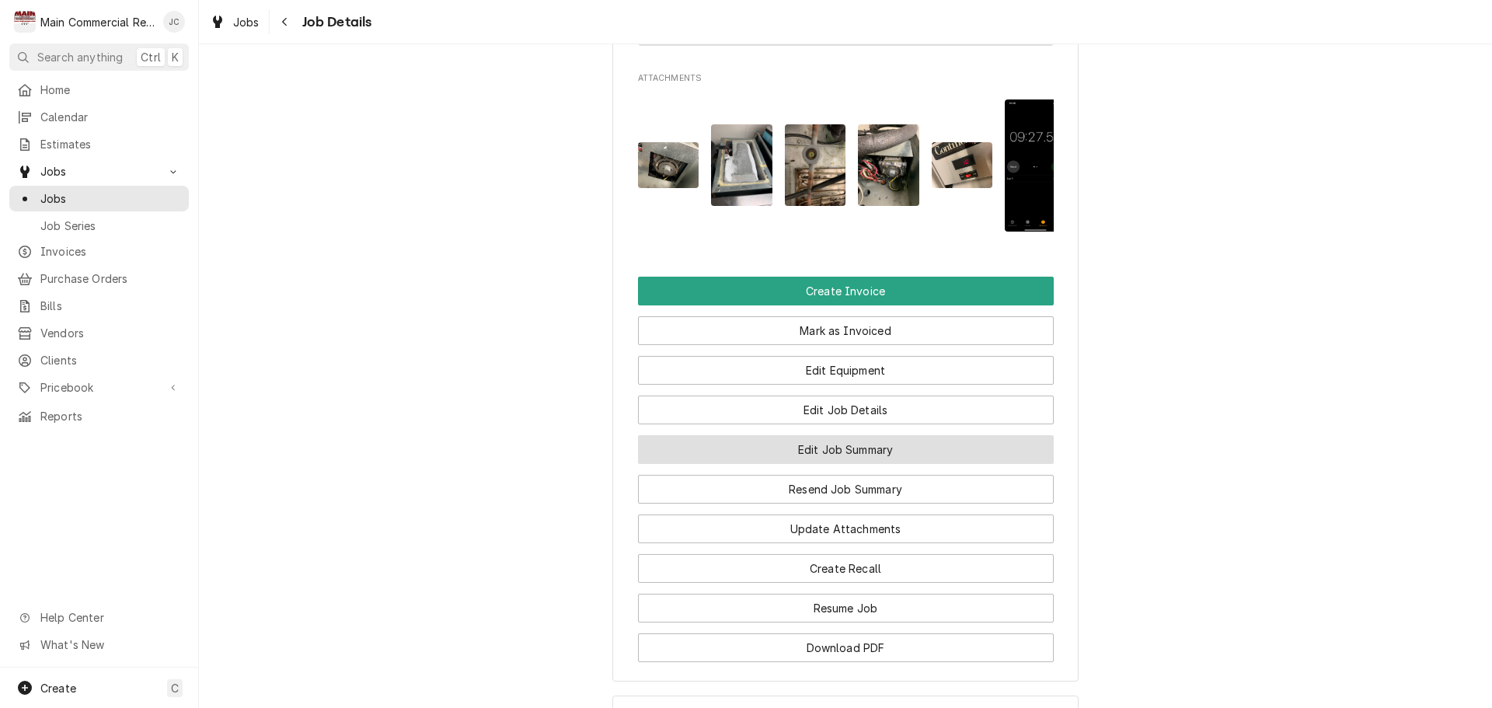
click at [857, 464] on button "Edit Job Summary" at bounding box center [846, 449] width 416 height 29
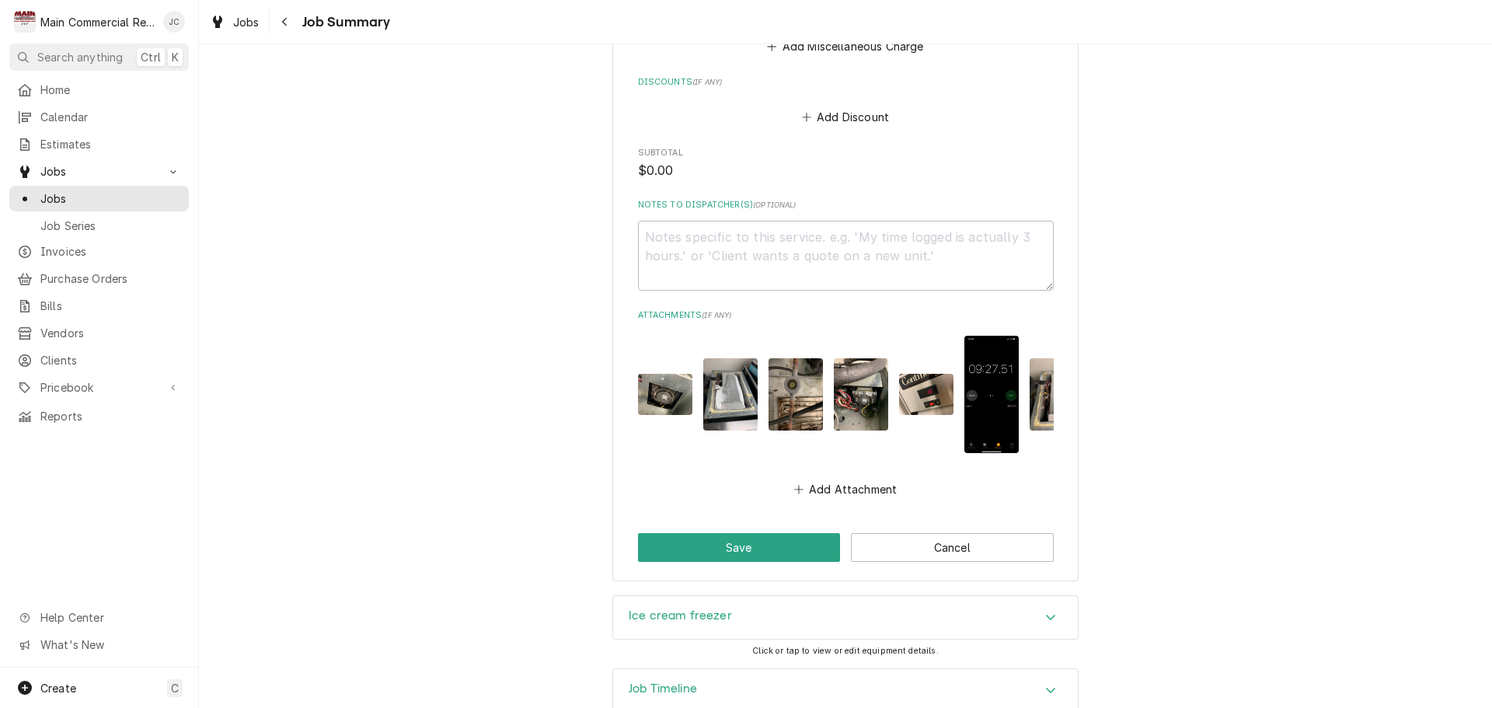
scroll to position [1996, 0]
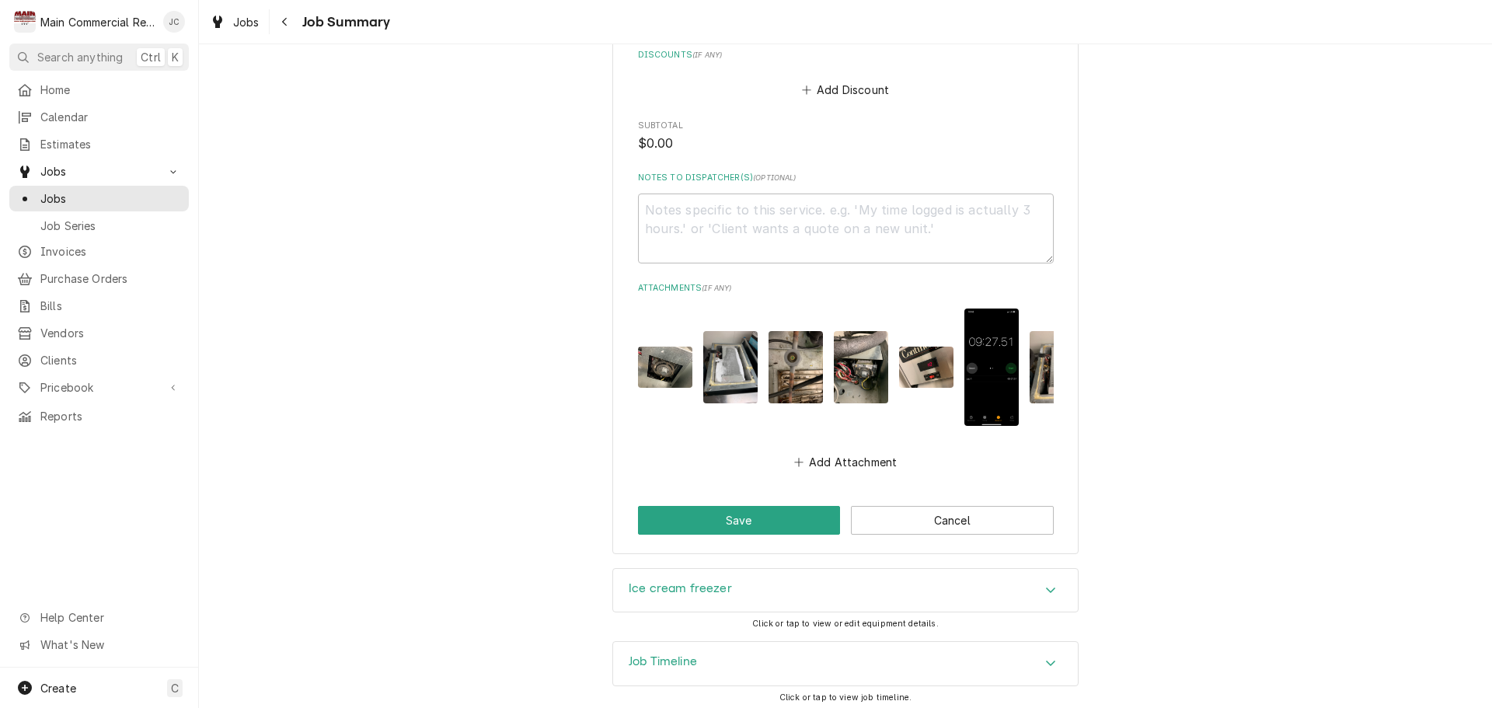
click at [1039, 585] on div "Accordion Header" at bounding box center [1050, 590] width 23 height 19
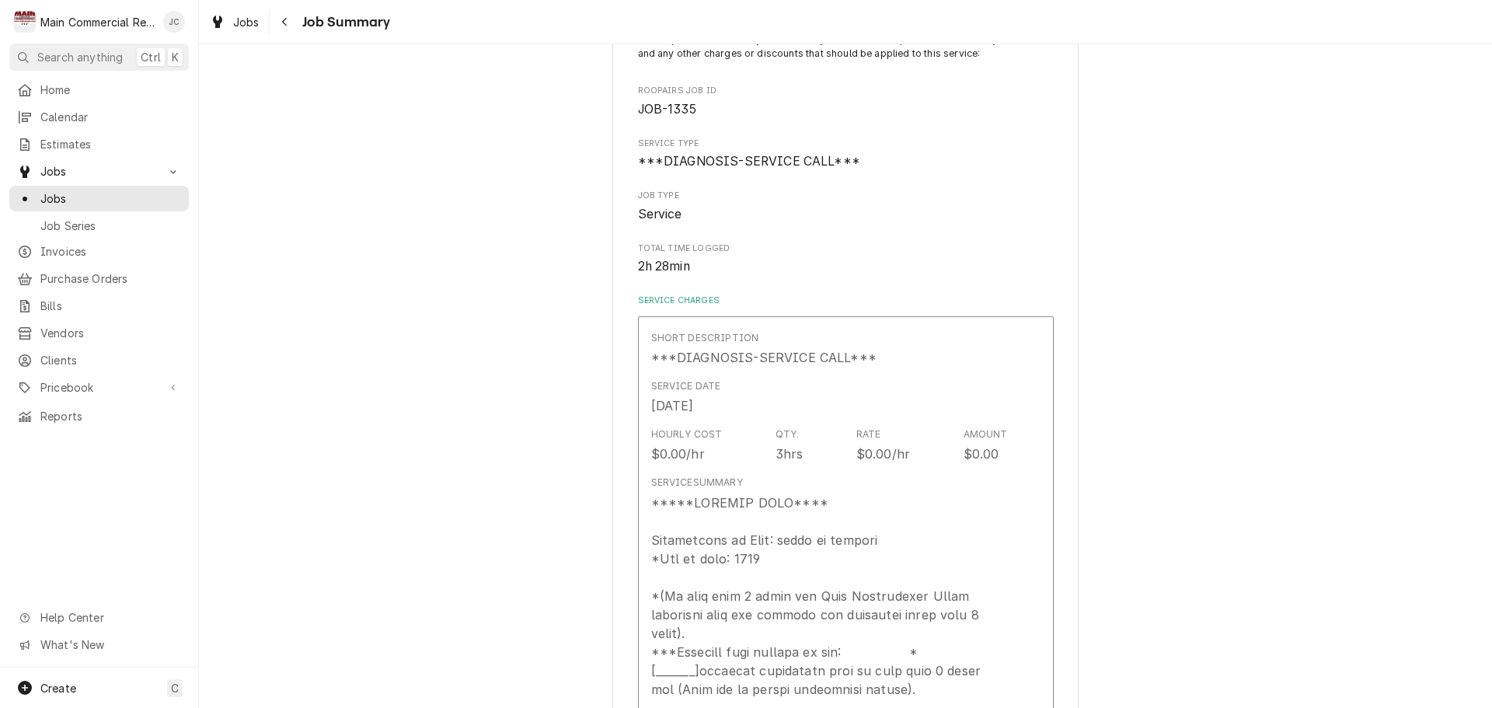
scroll to position [0, 0]
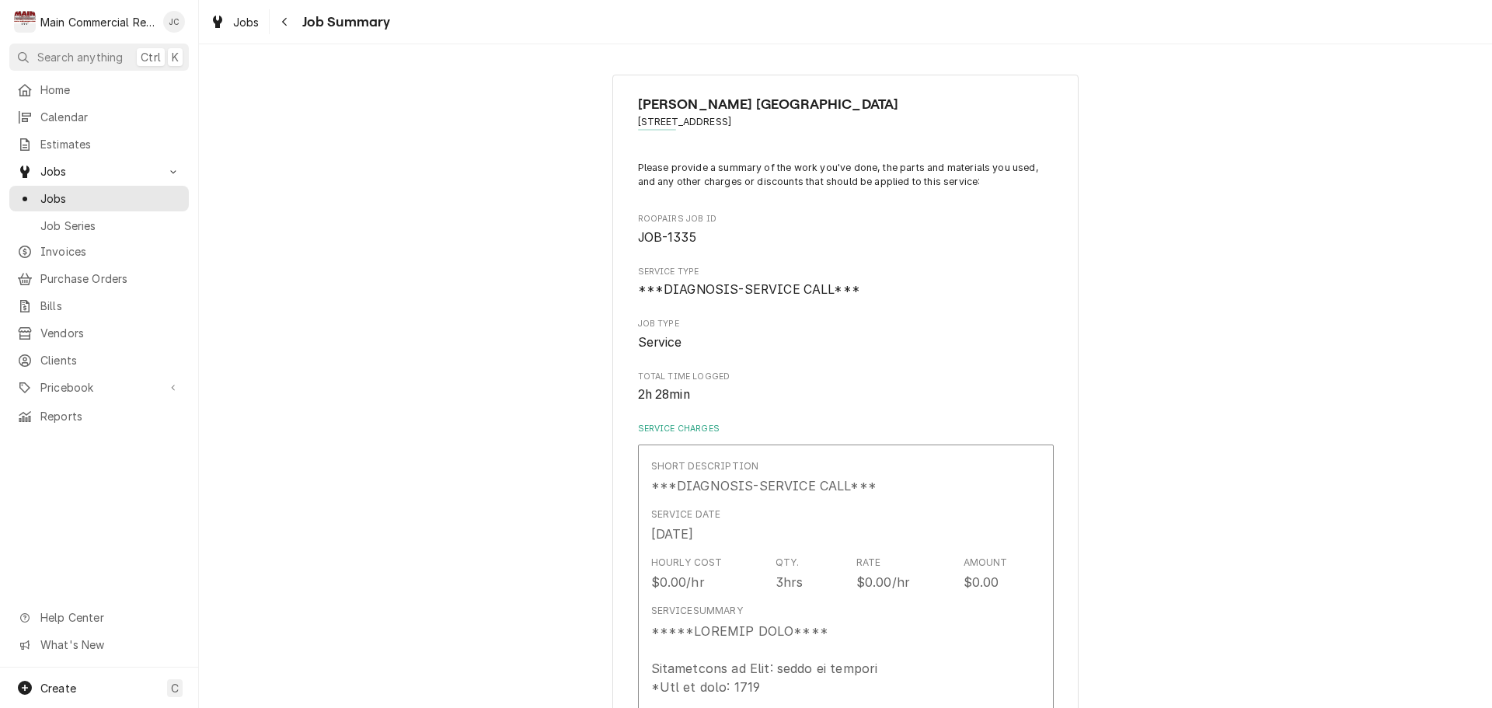
type textarea "x"
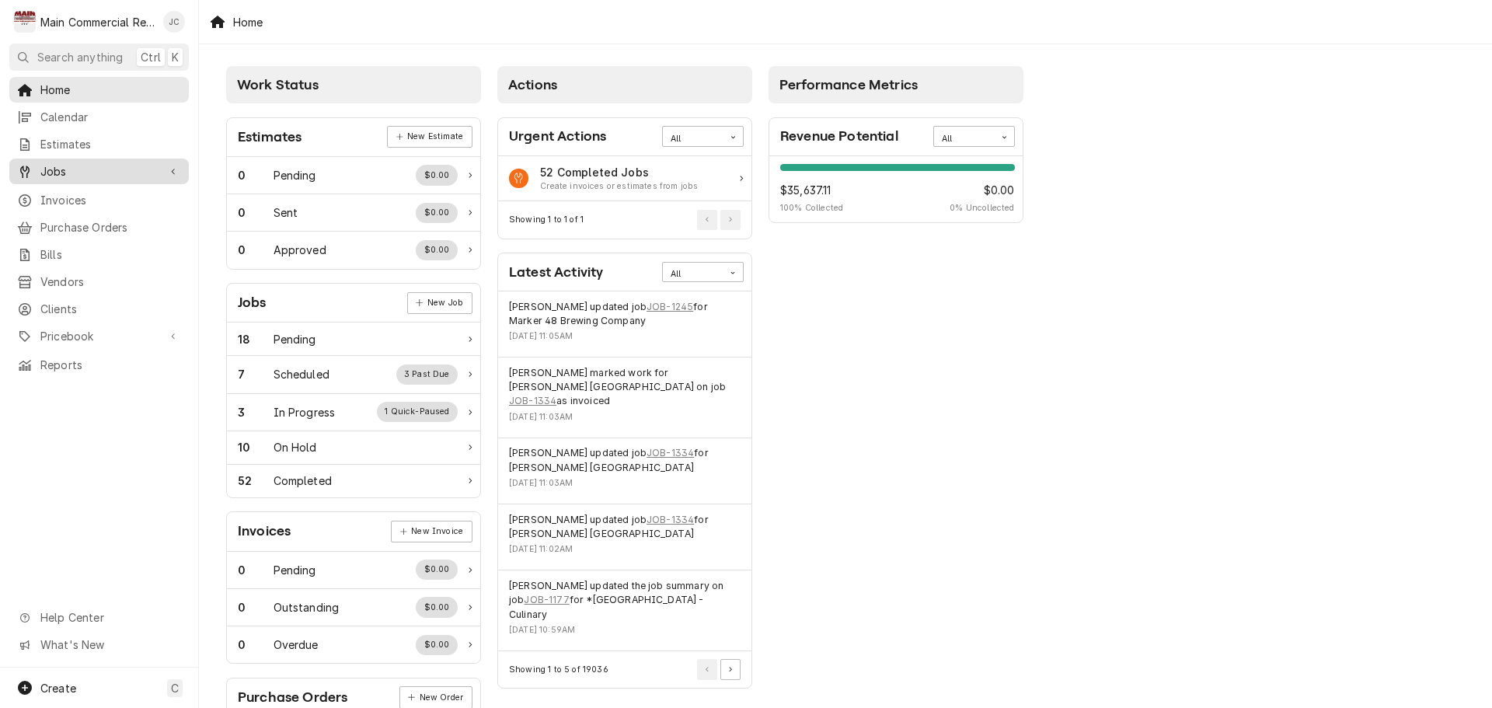
click at [67, 168] on span "Jobs" at bounding box center [98, 171] width 117 height 16
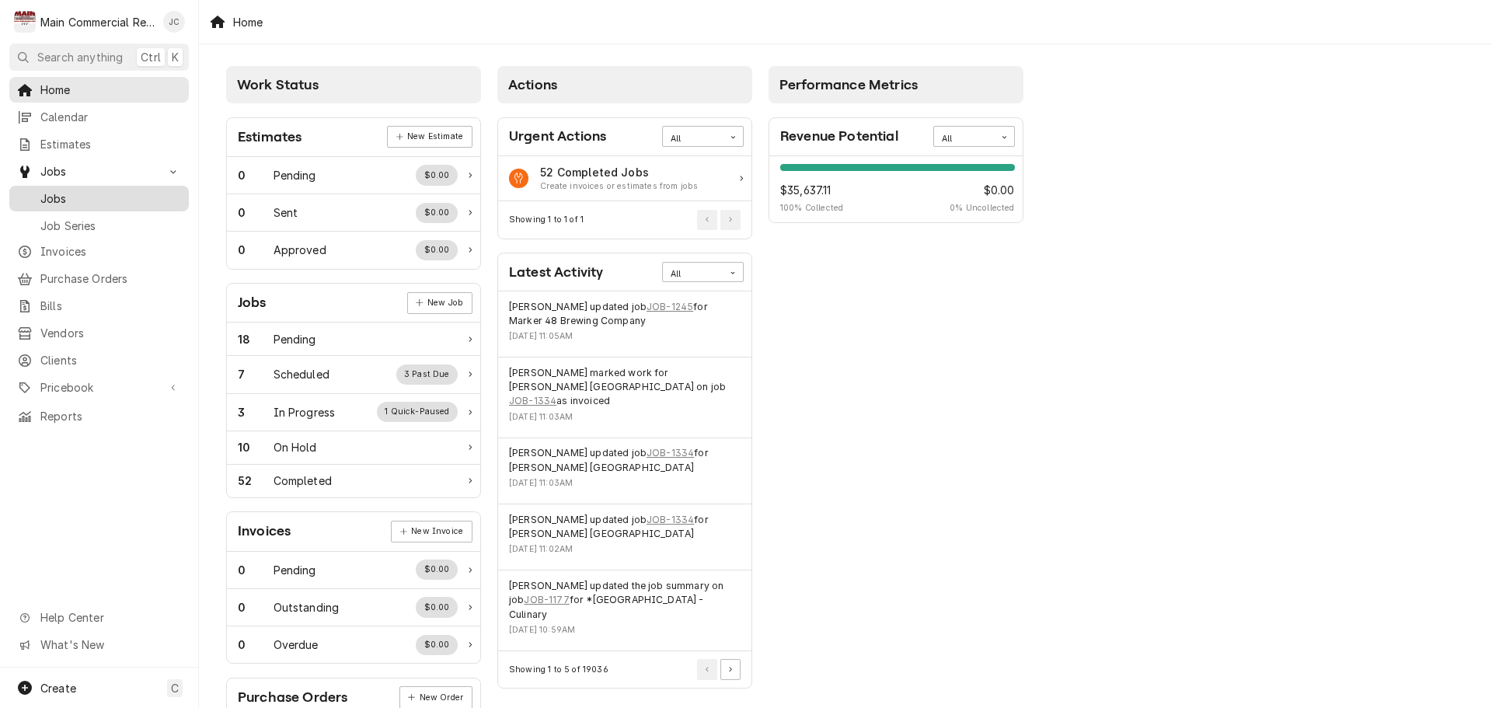
click at [57, 197] on span "Jobs" at bounding box center [110, 198] width 141 height 16
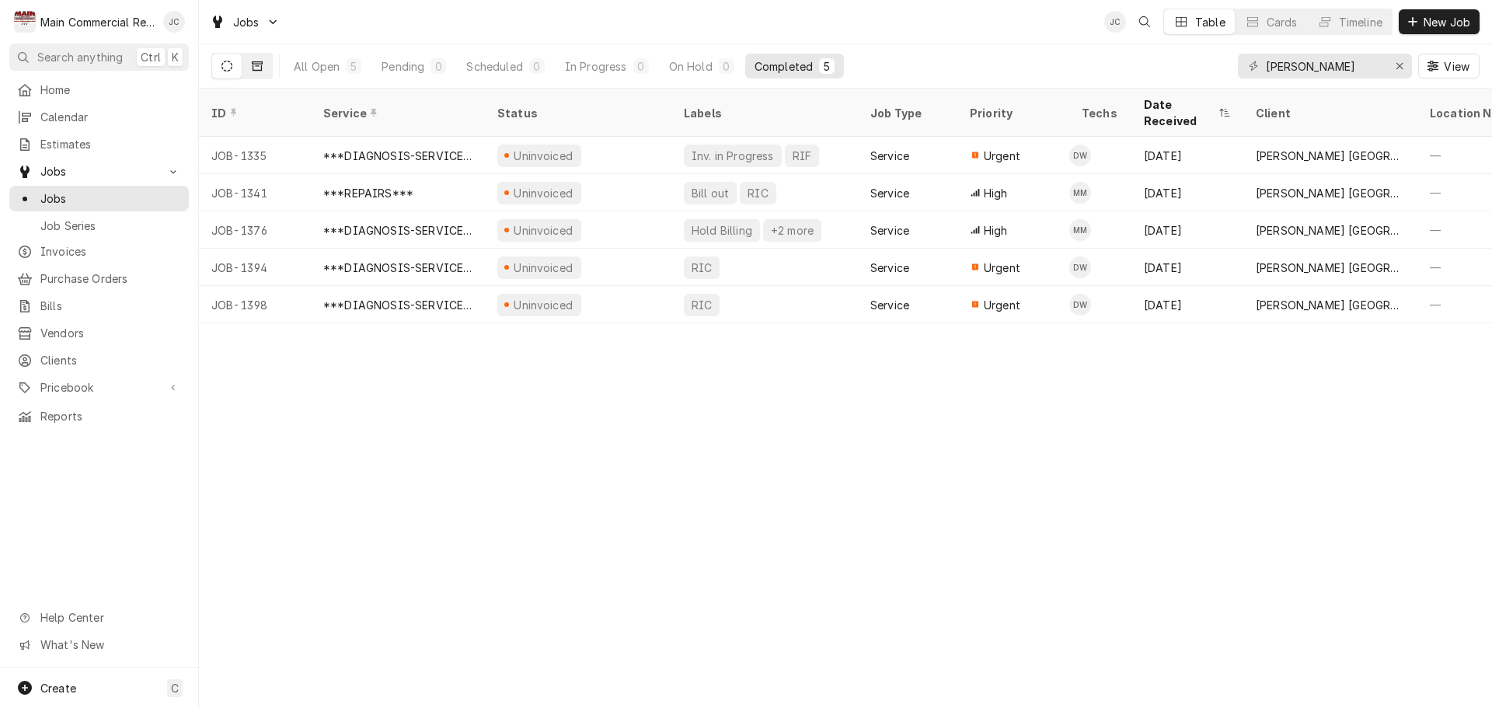
click at [253, 60] on button "Dynamic Content Wrapper" at bounding box center [257, 66] width 30 height 25
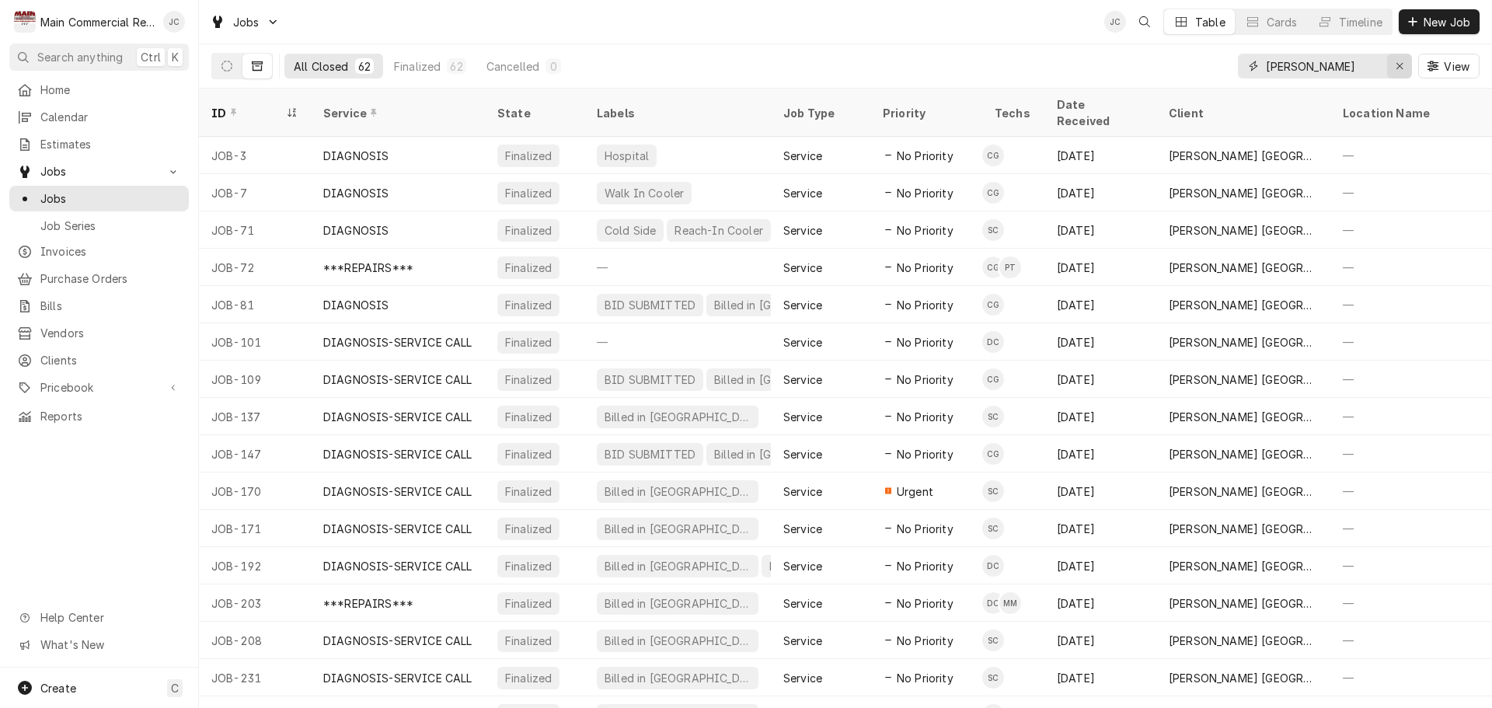
click at [1402, 69] on icon "Erase input" at bounding box center [1399, 66] width 9 height 11
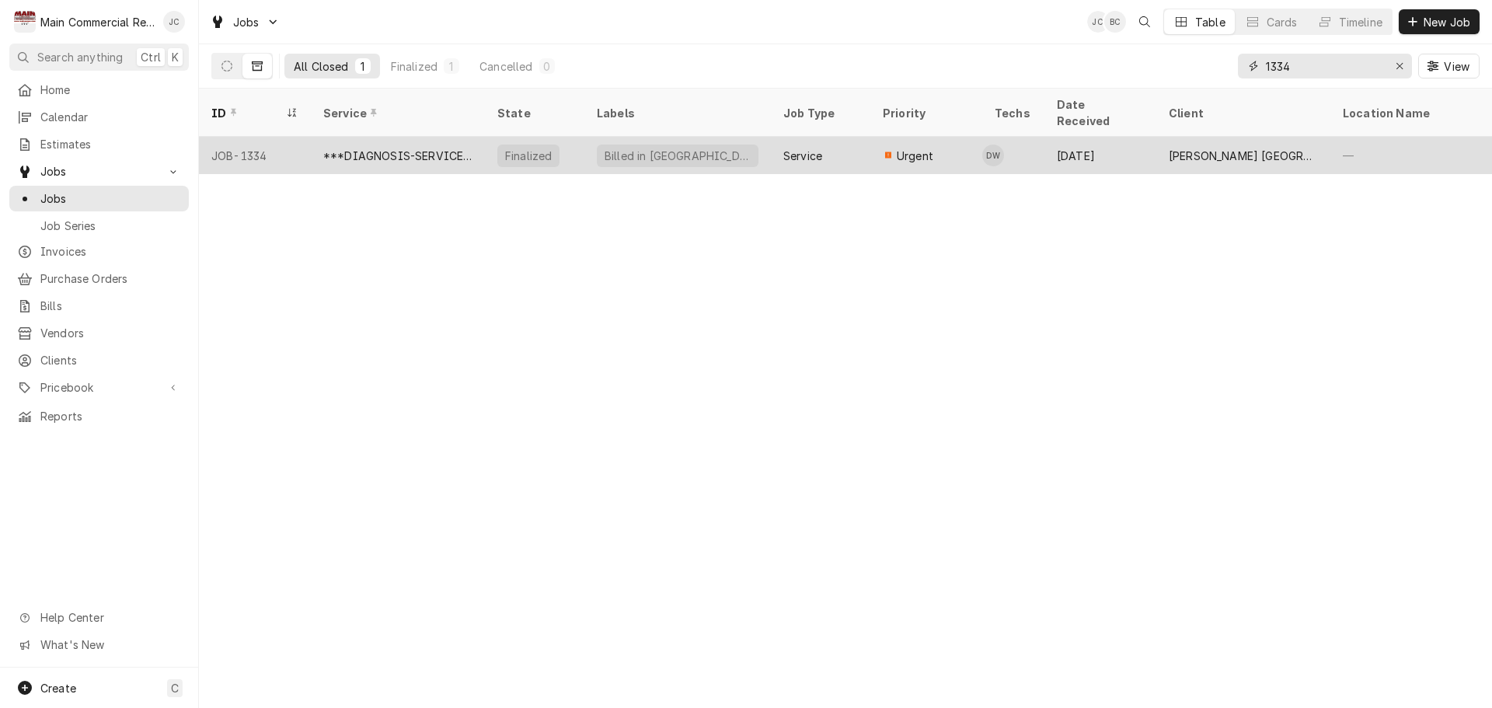
type input "1334"
click at [629, 148] on div "Billed in [GEOGRAPHIC_DATA]" at bounding box center [677, 156] width 149 height 16
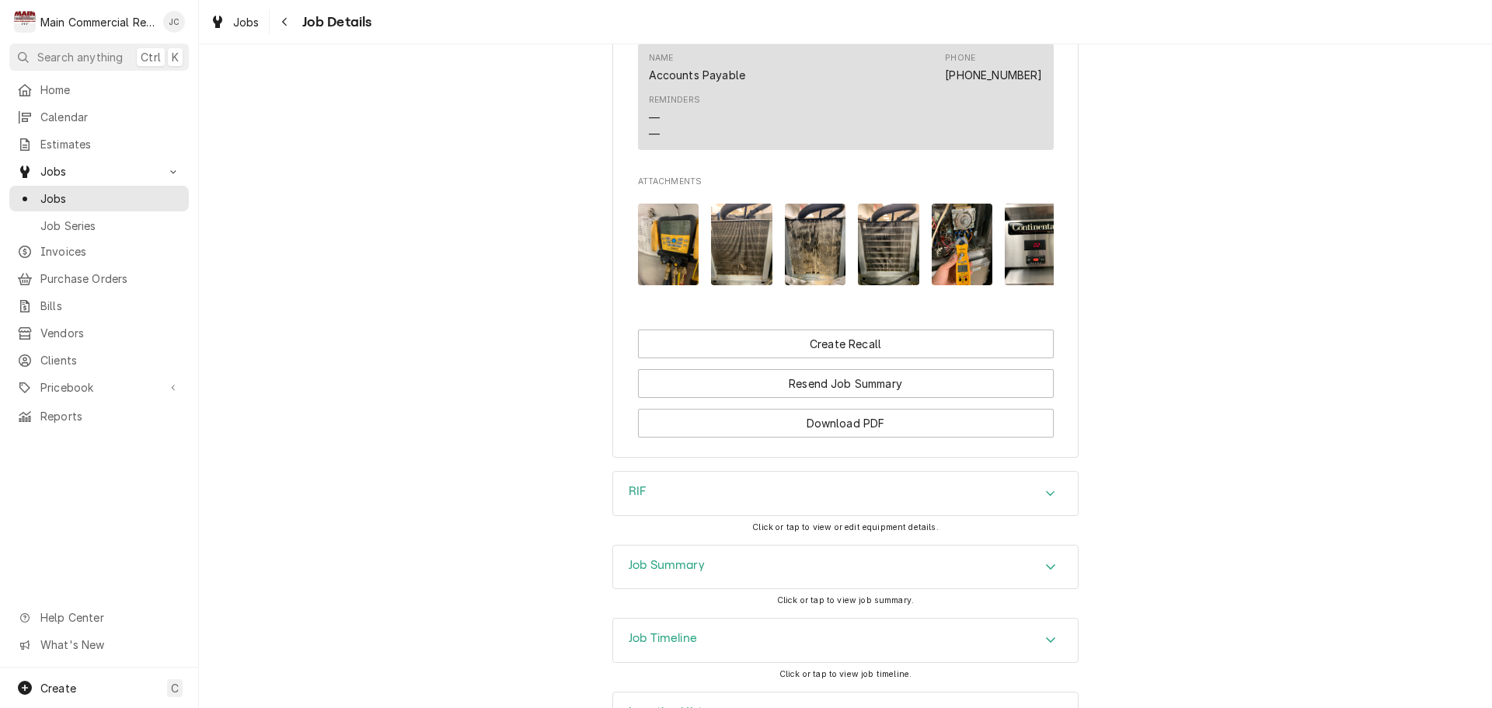
scroll to position [1381, 0]
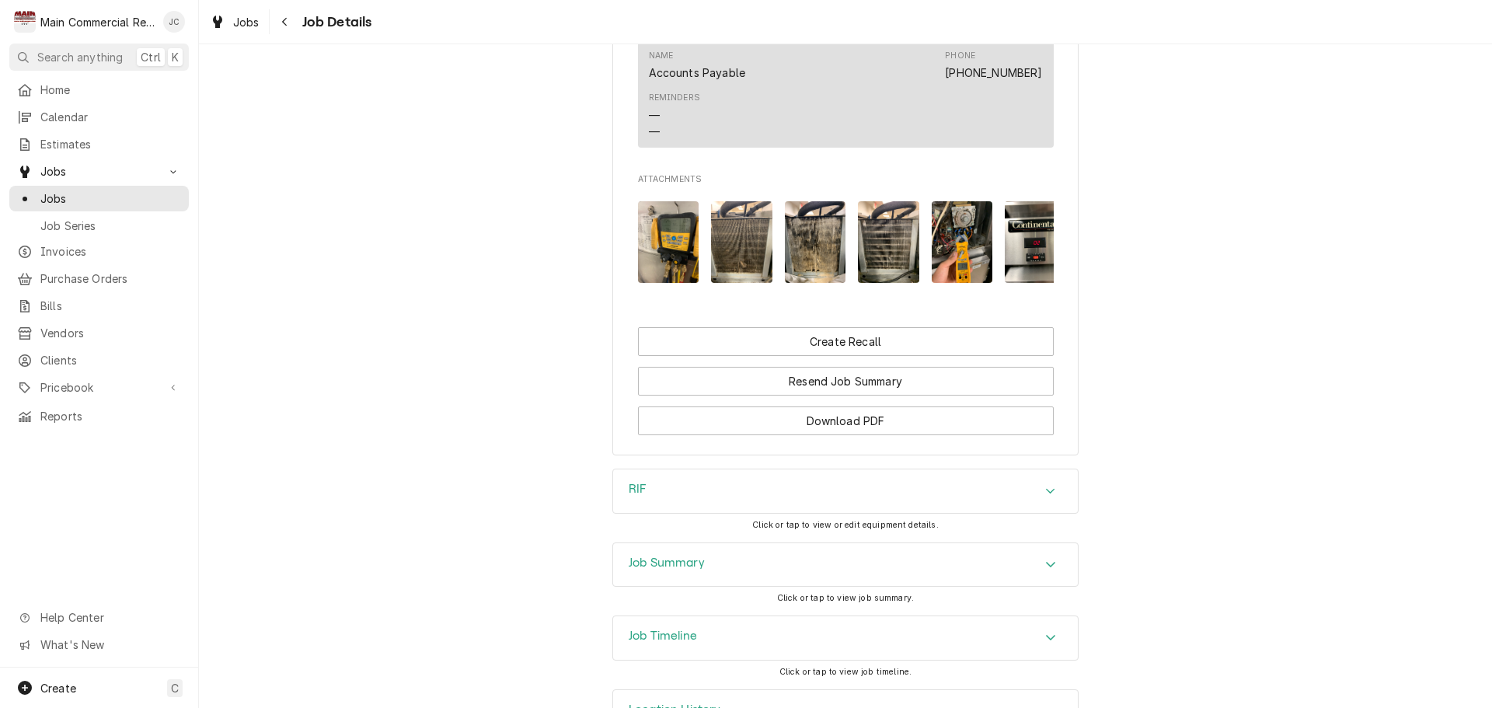
click at [904, 469] on div "RIF" at bounding box center [845, 491] width 465 height 44
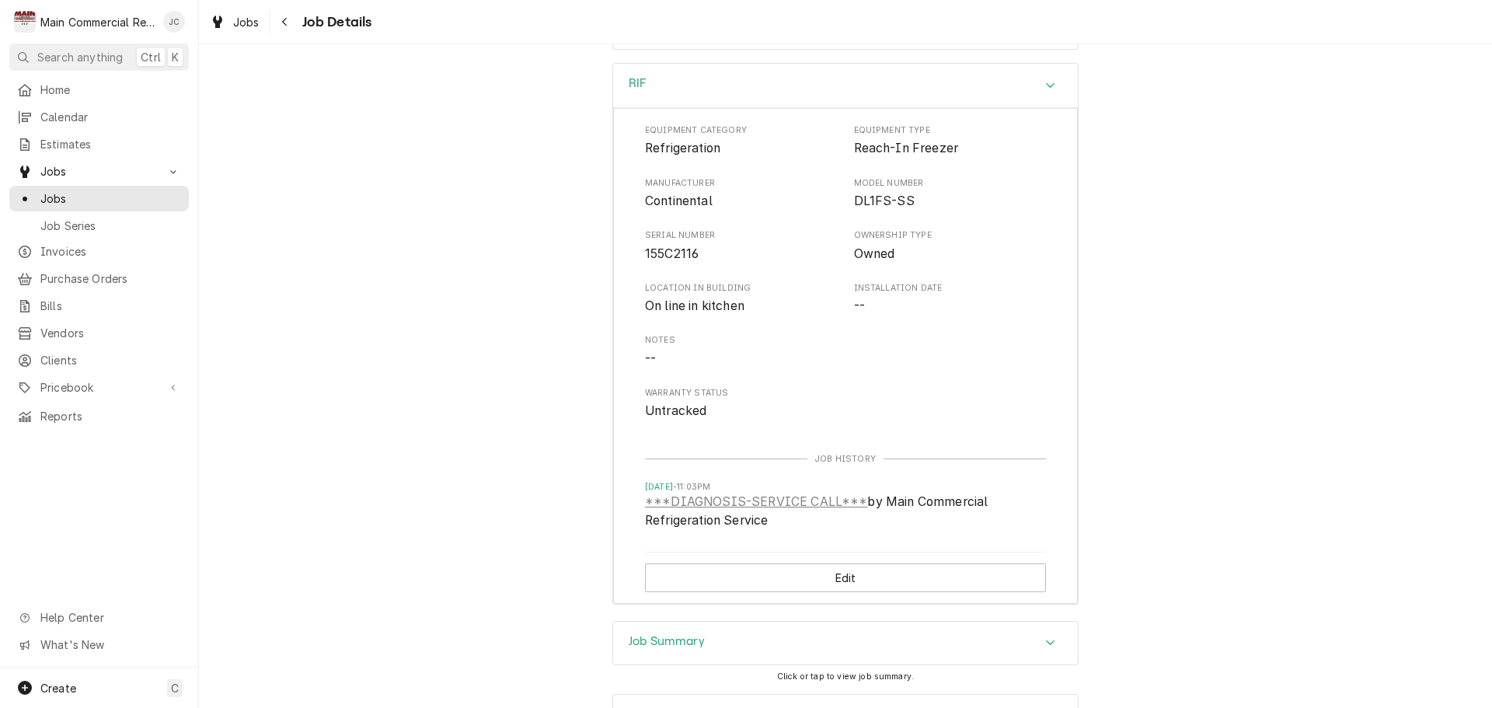
scroll to position [1787, 0]
drag, startPoint x: 704, startPoint y: 200, endPoint x: 639, endPoint y: 201, distance: 65.3
click at [645, 244] on span "155C2116" at bounding box center [741, 253] width 193 height 19
copy span "155C2116"
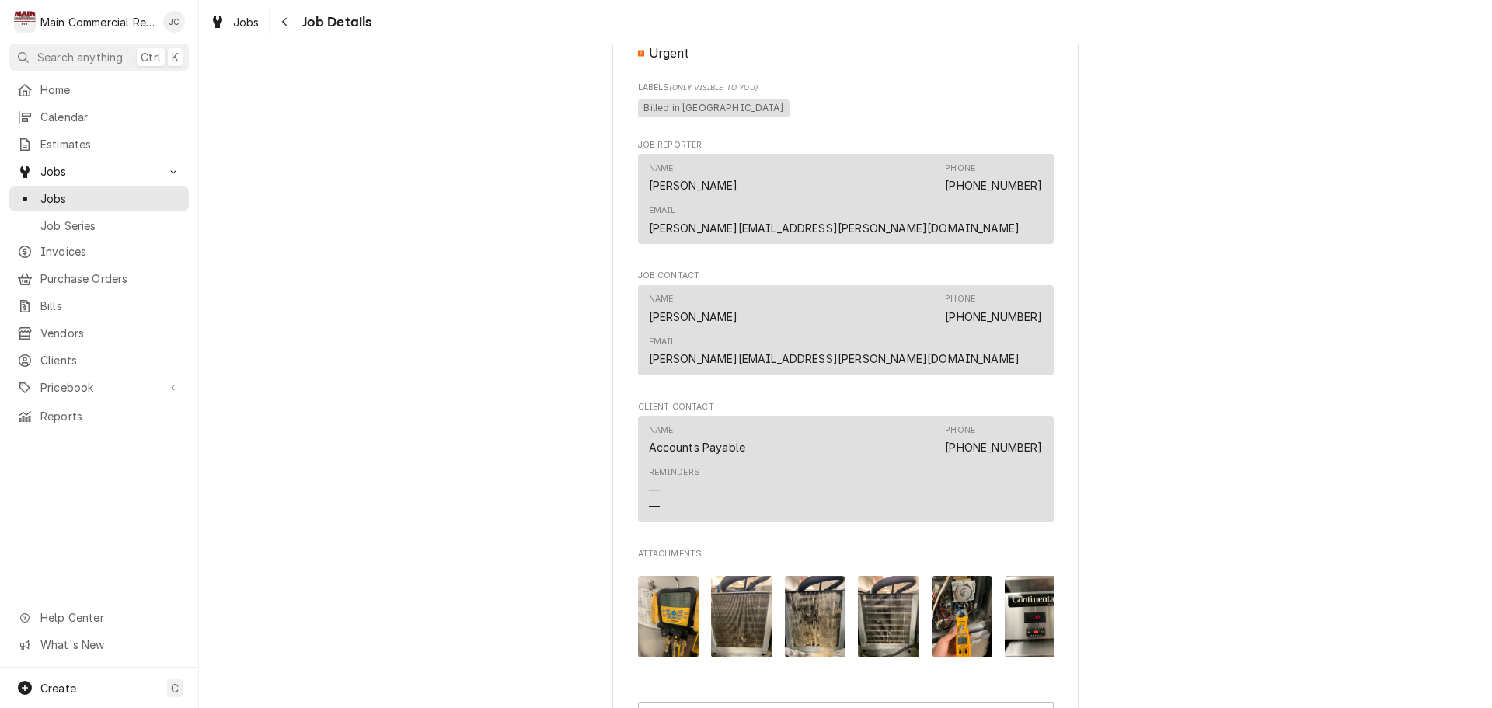
scroll to position [1243, 0]
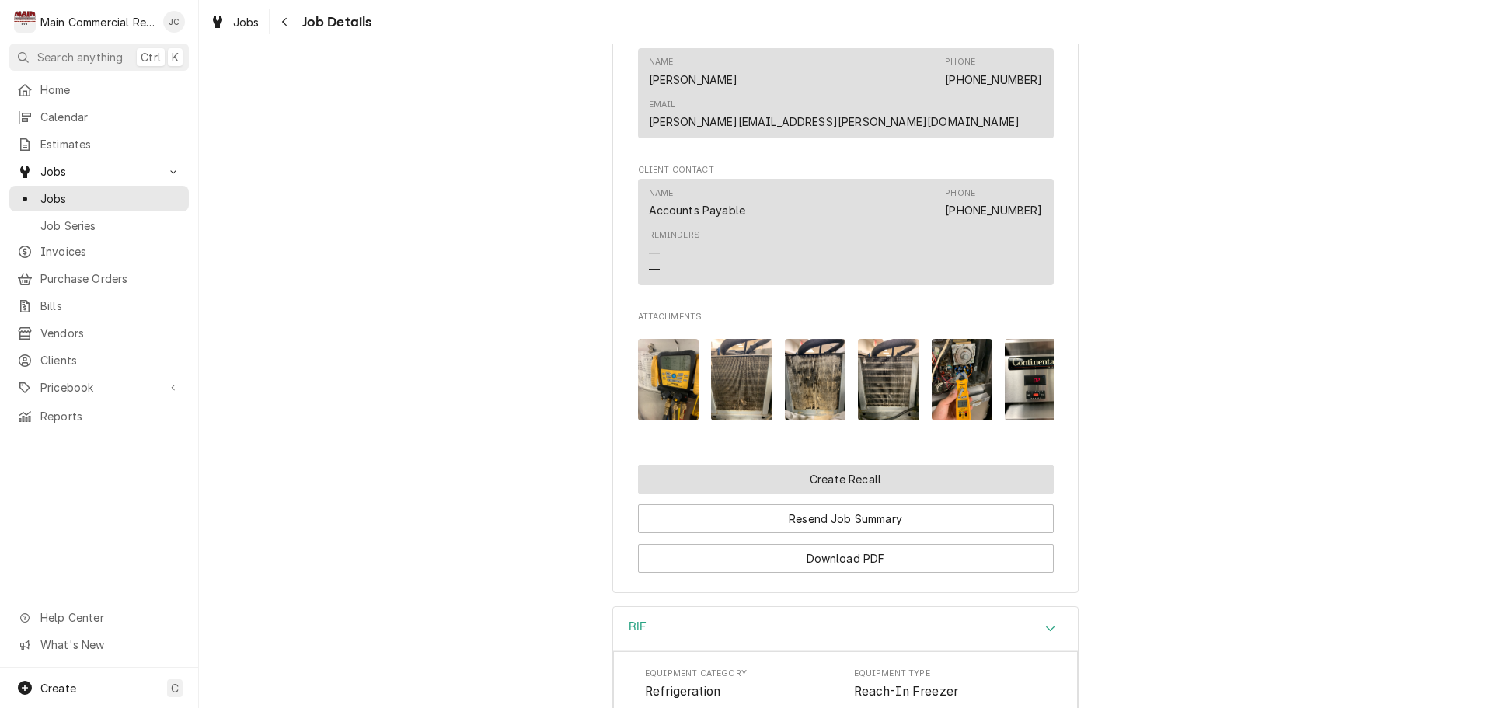
click at [907, 465] on button "Create Recall" at bounding box center [846, 479] width 416 height 29
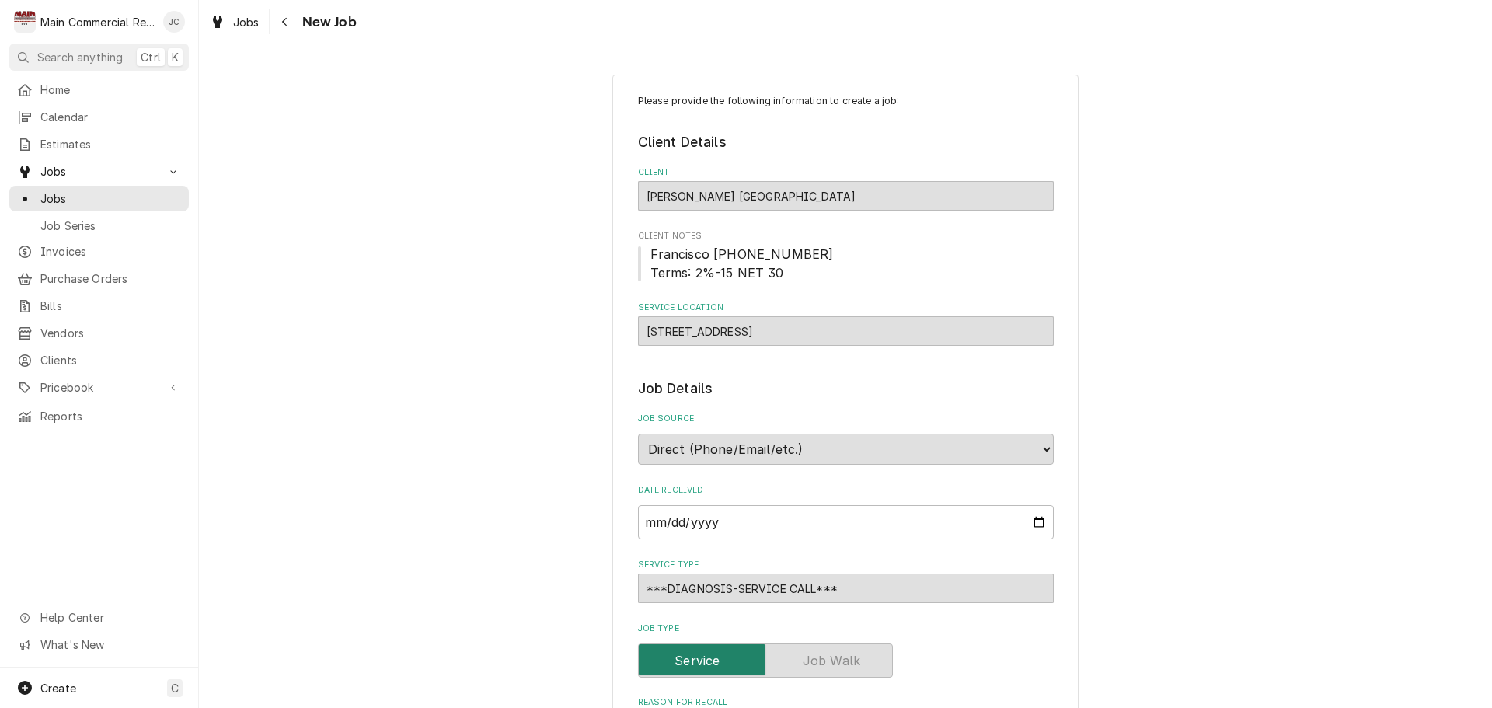
type textarea "x"
click at [286, 25] on icon "Navigate back" at bounding box center [284, 22] width 5 height 9
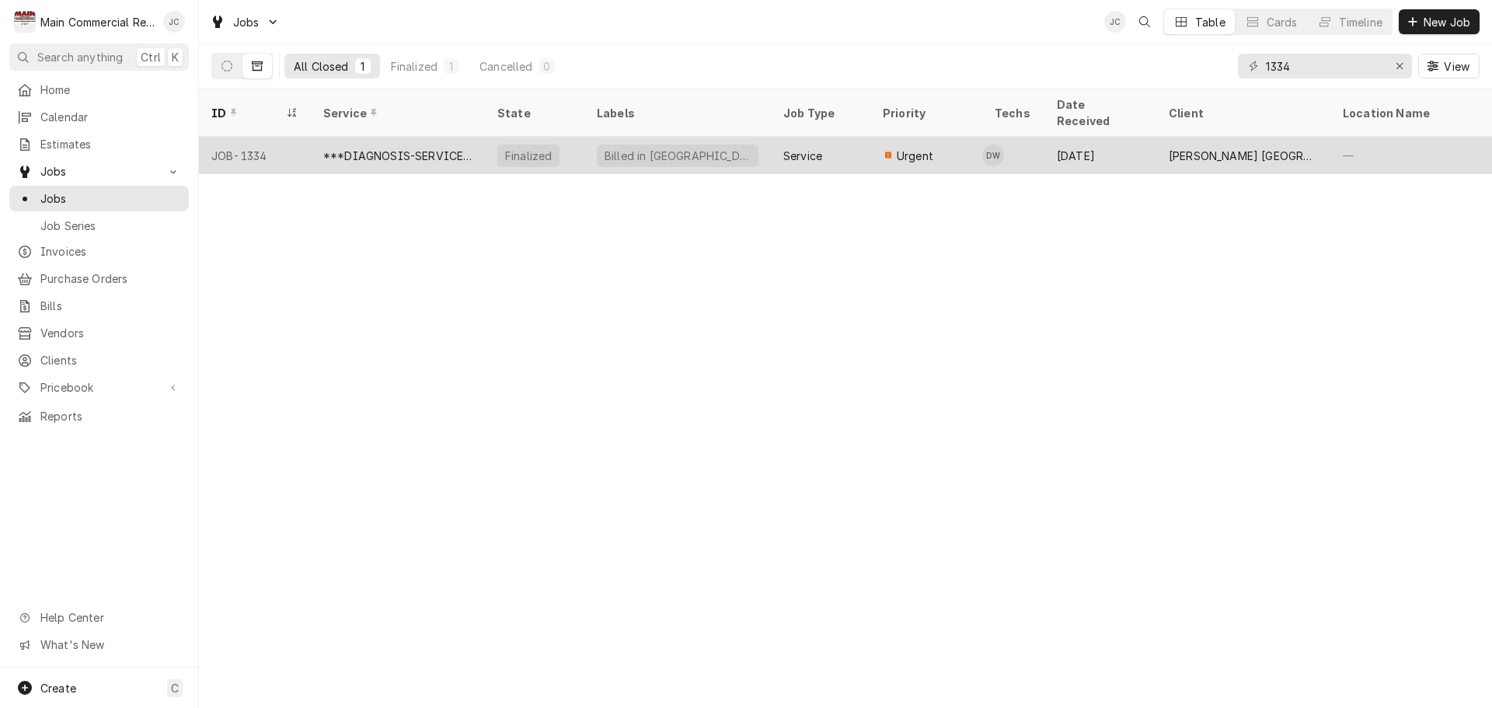
click at [1197, 145] on div "[PERSON_NAME] [GEOGRAPHIC_DATA]" at bounding box center [1243, 155] width 174 height 37
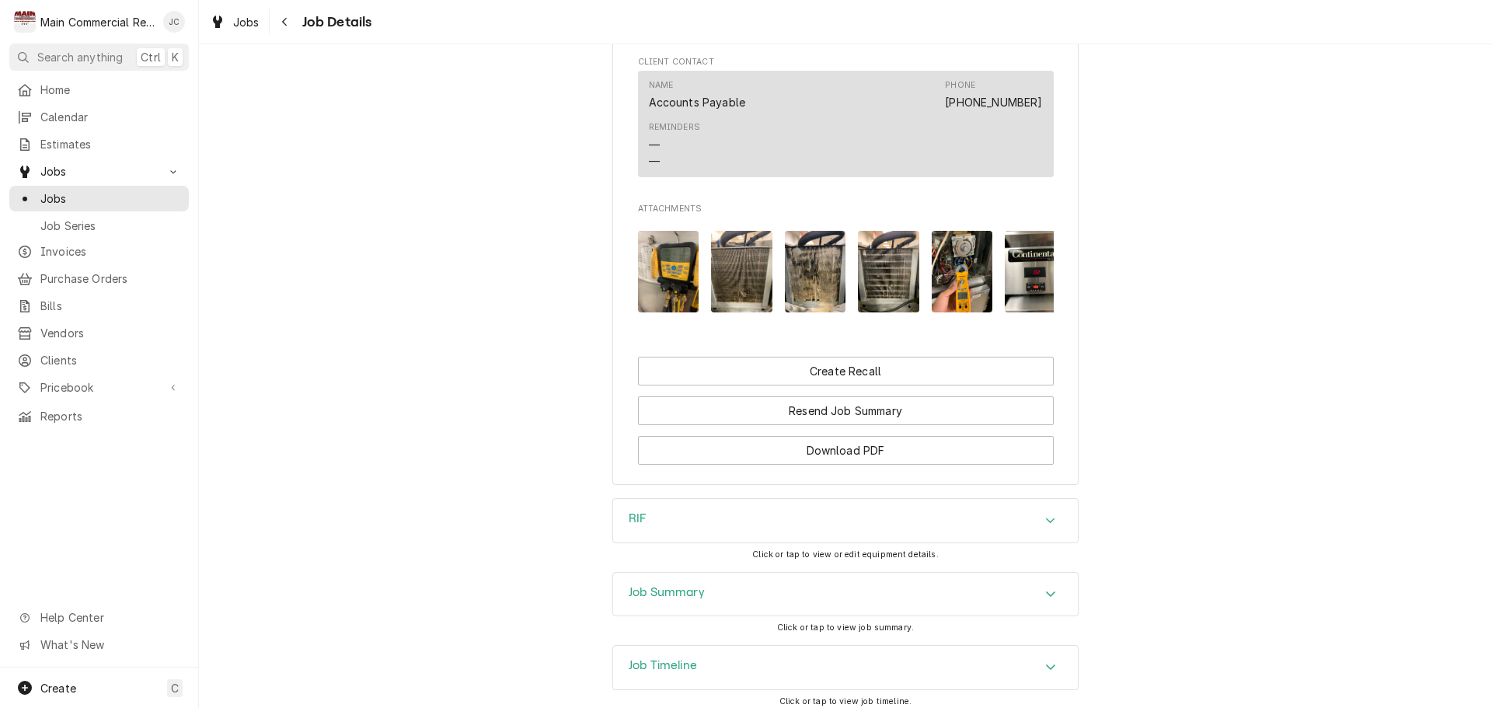
scroll to position [1381, 0]
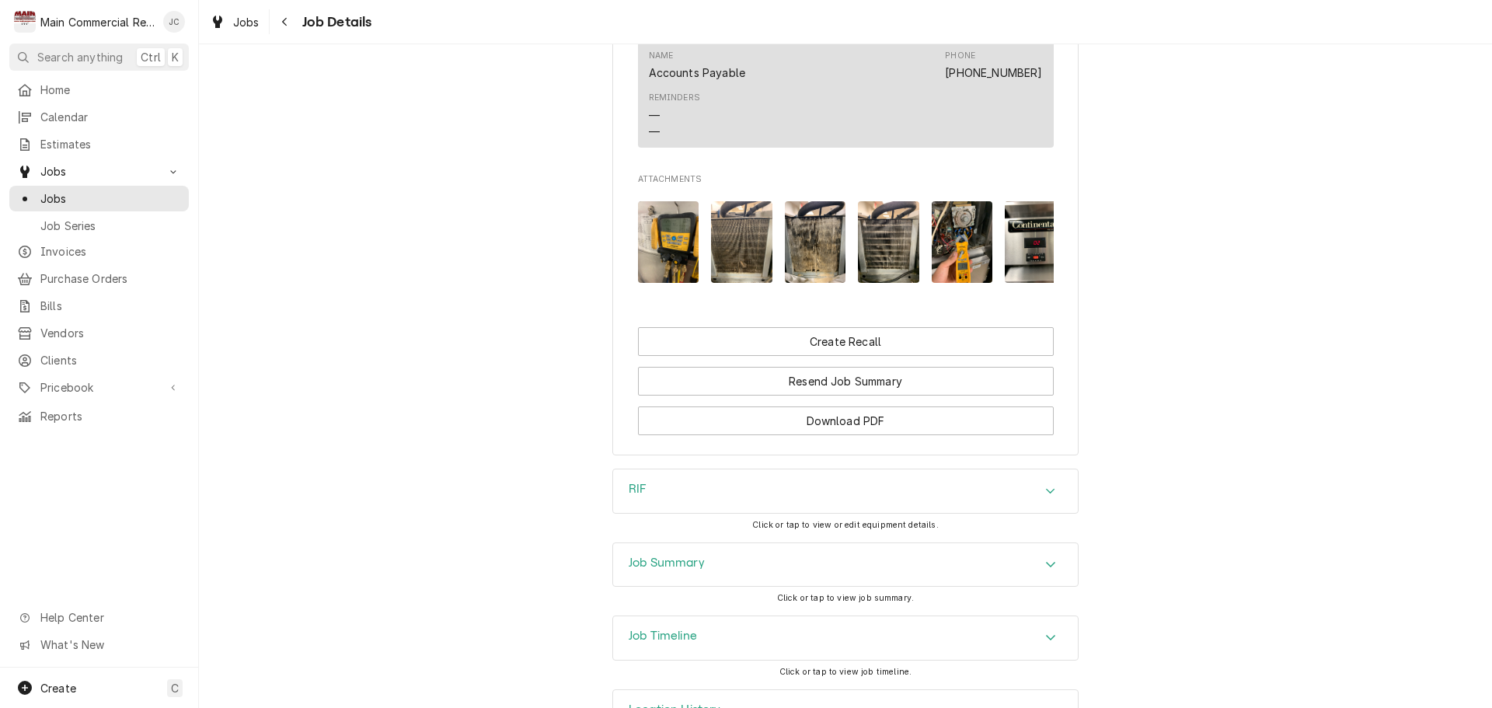
click at [1045, 543] on div "Job Summary" at bounding box center [845, 565] width 465 height 44
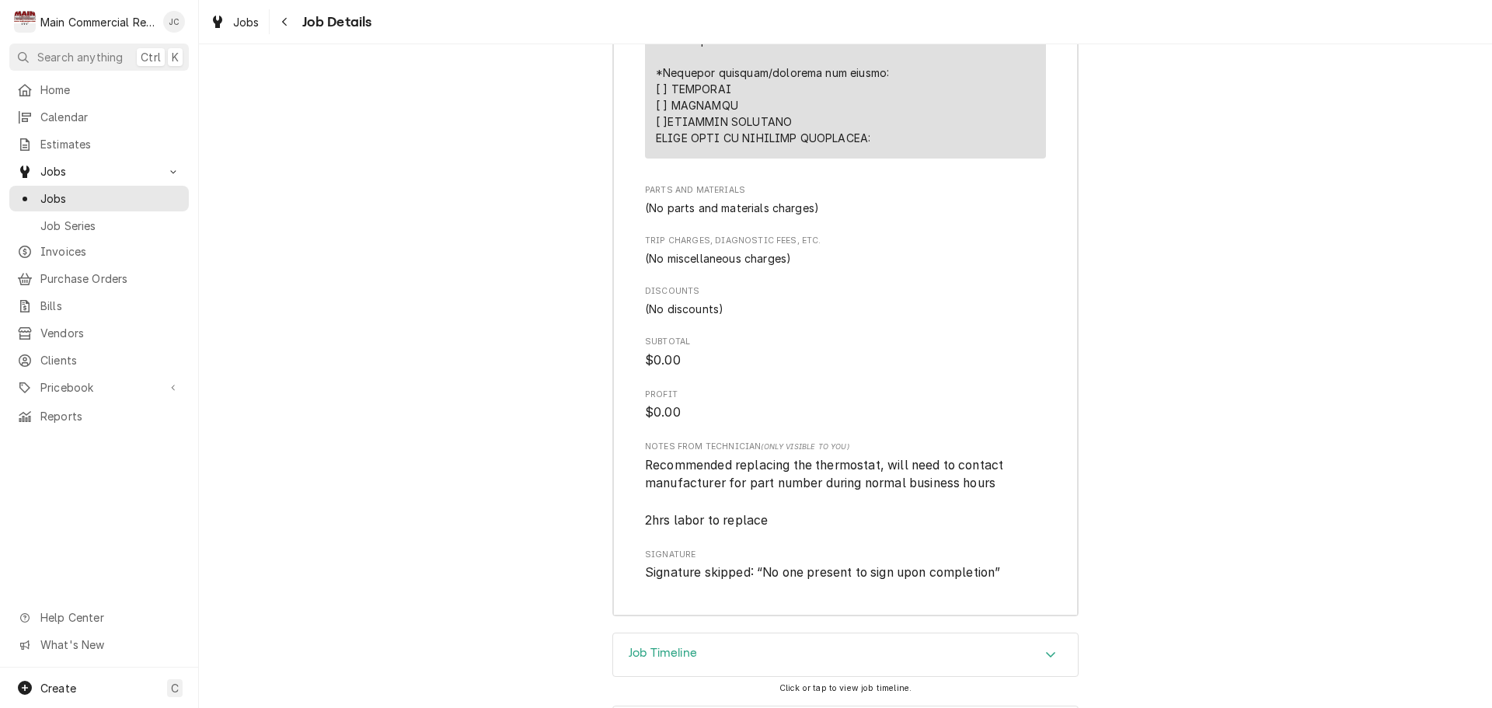
scroll to position [3326, 0]
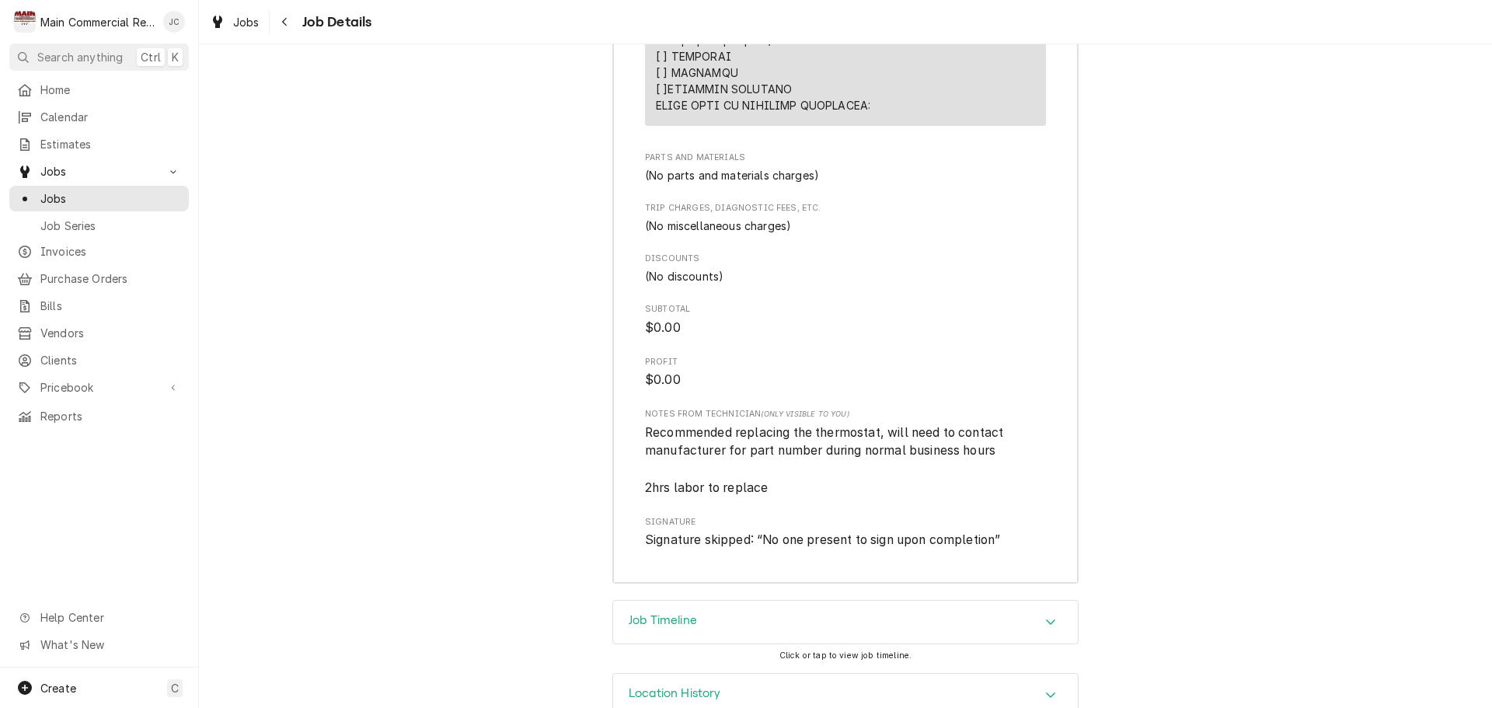
click at [967, 601] on div "Job Timeline" at bounding box center [845, 623] width 465 height 44
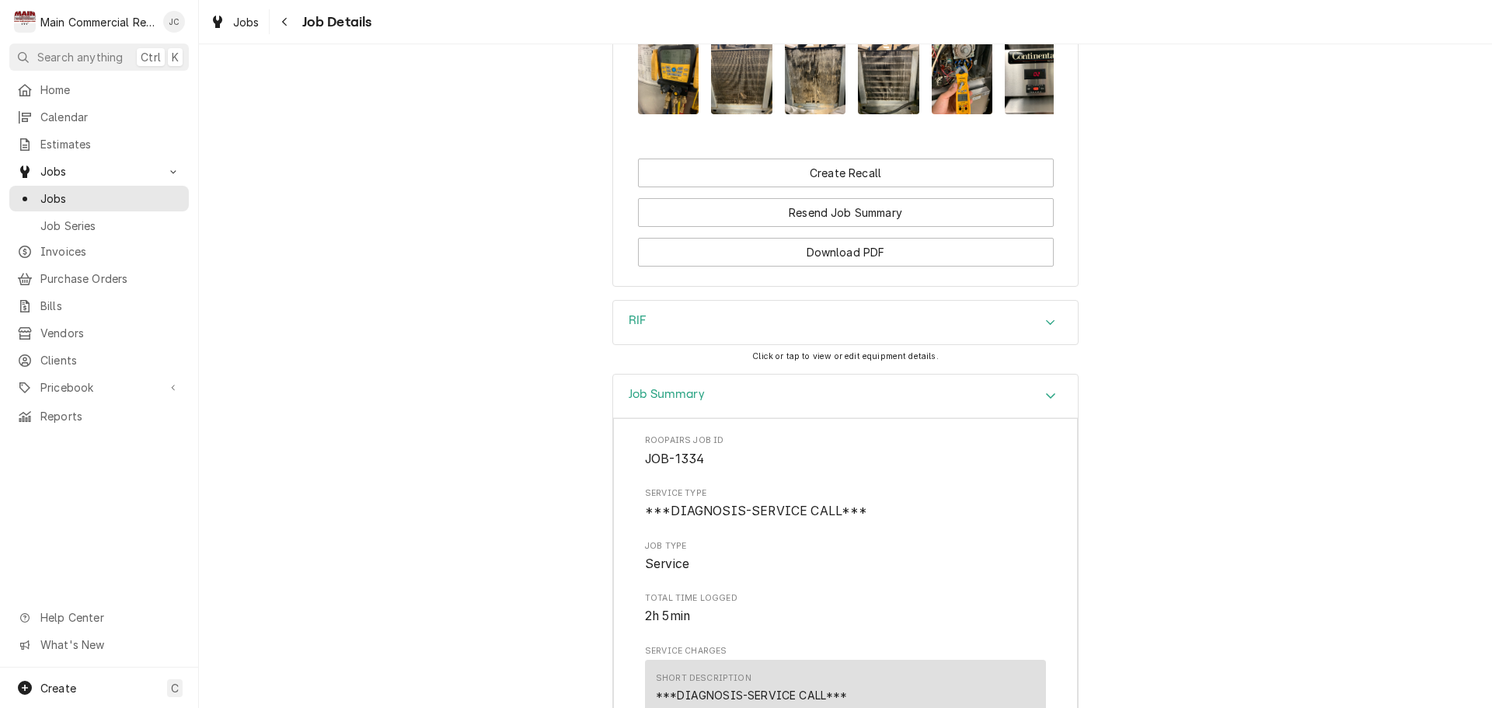
scroll to position [1227, 0]
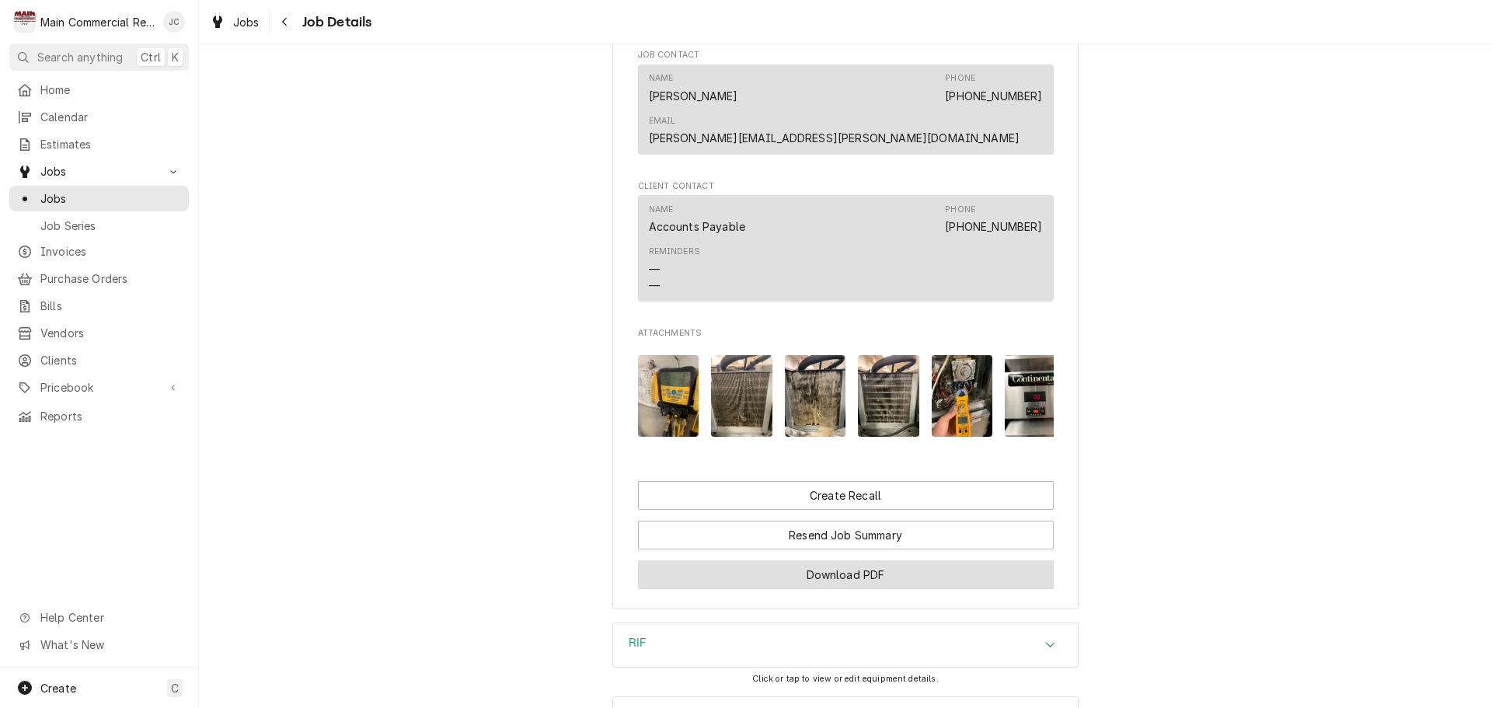
click at [804, 560] on button "Download PDF" at bounding box center [846, 574] width 416 height 29
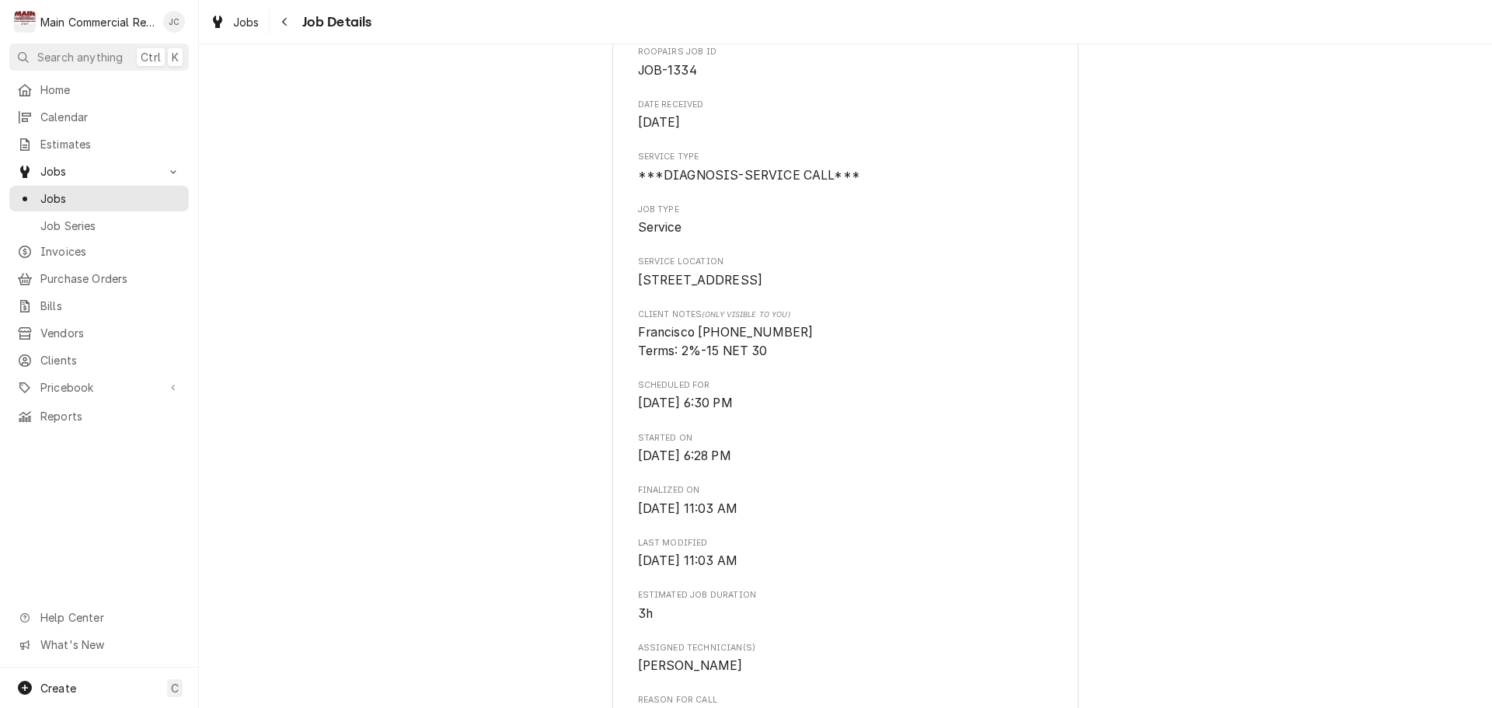
scroll to position [0, 0]
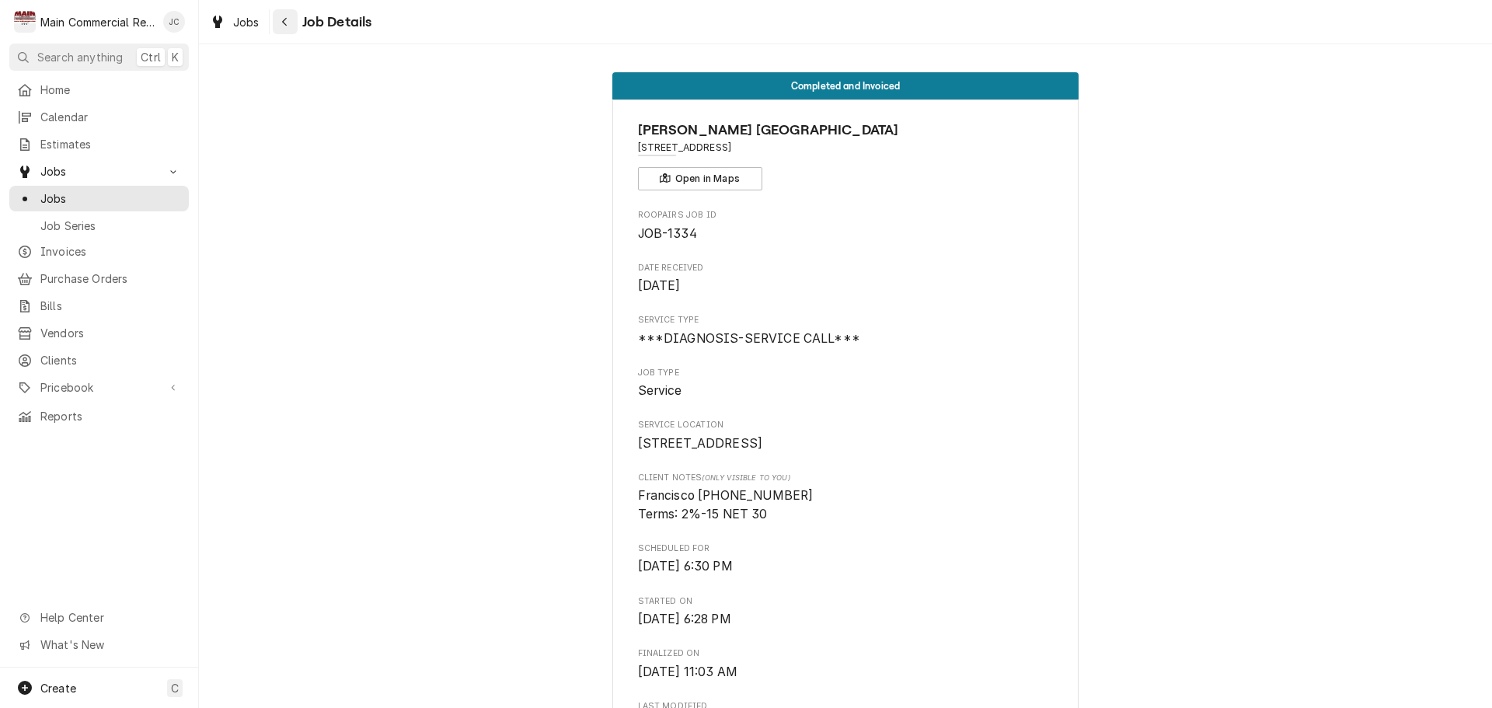
click at [289, 18] on div "Navigate back" at bounding box center [285, 22] width 16 height 16
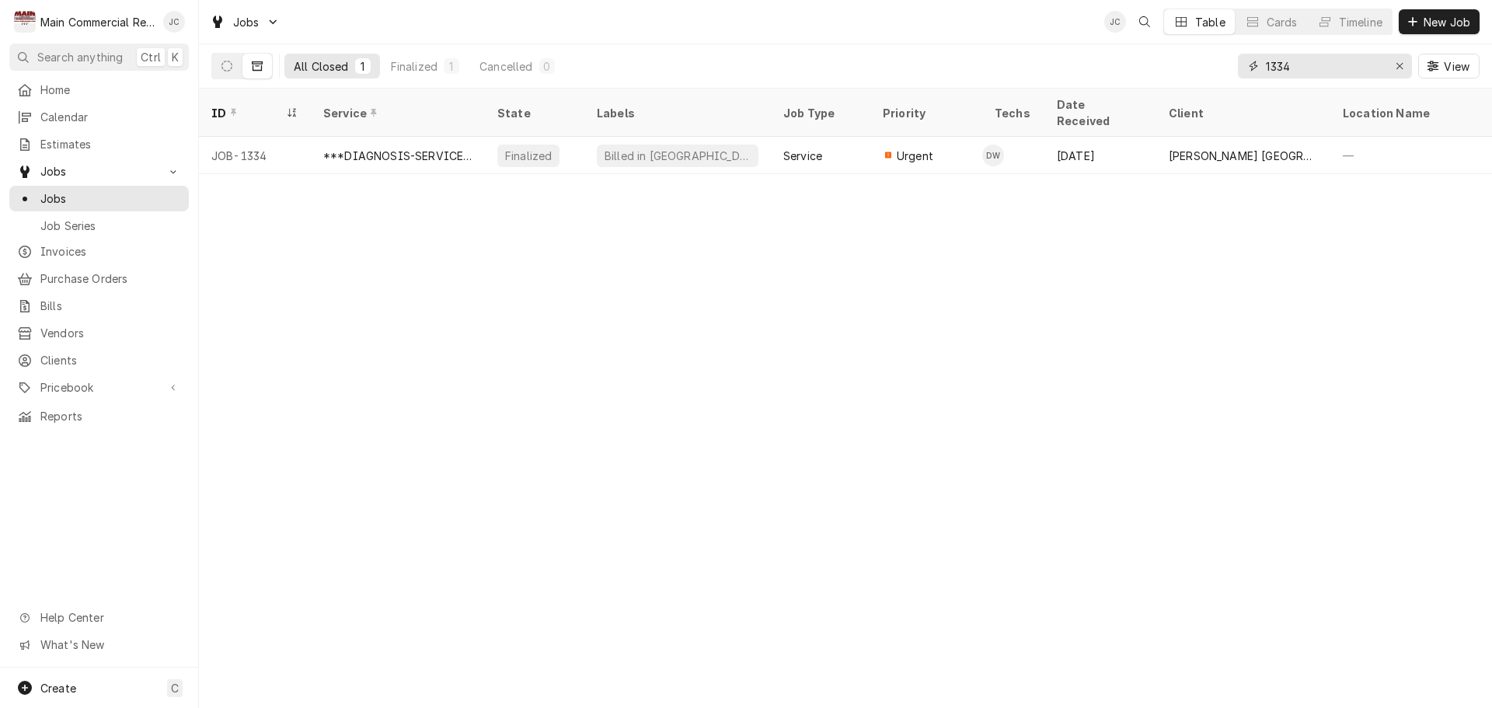
click at [1298, 70] on input "1334" at bounding box center [1324, 66] width 117 height 25
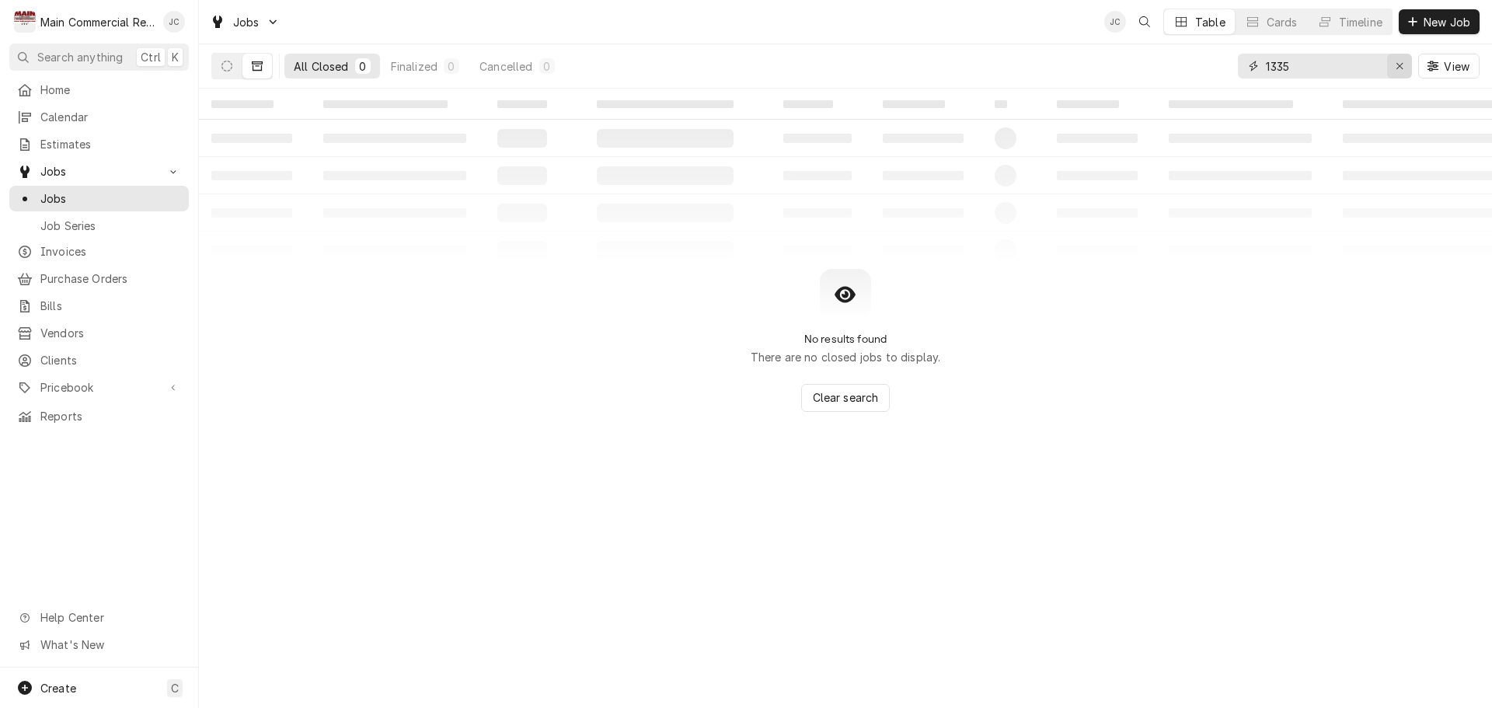
type input "1335"
click at [1399, 68] on icon "Erase input" at bounding box center [1399, 66] width 9 height 11
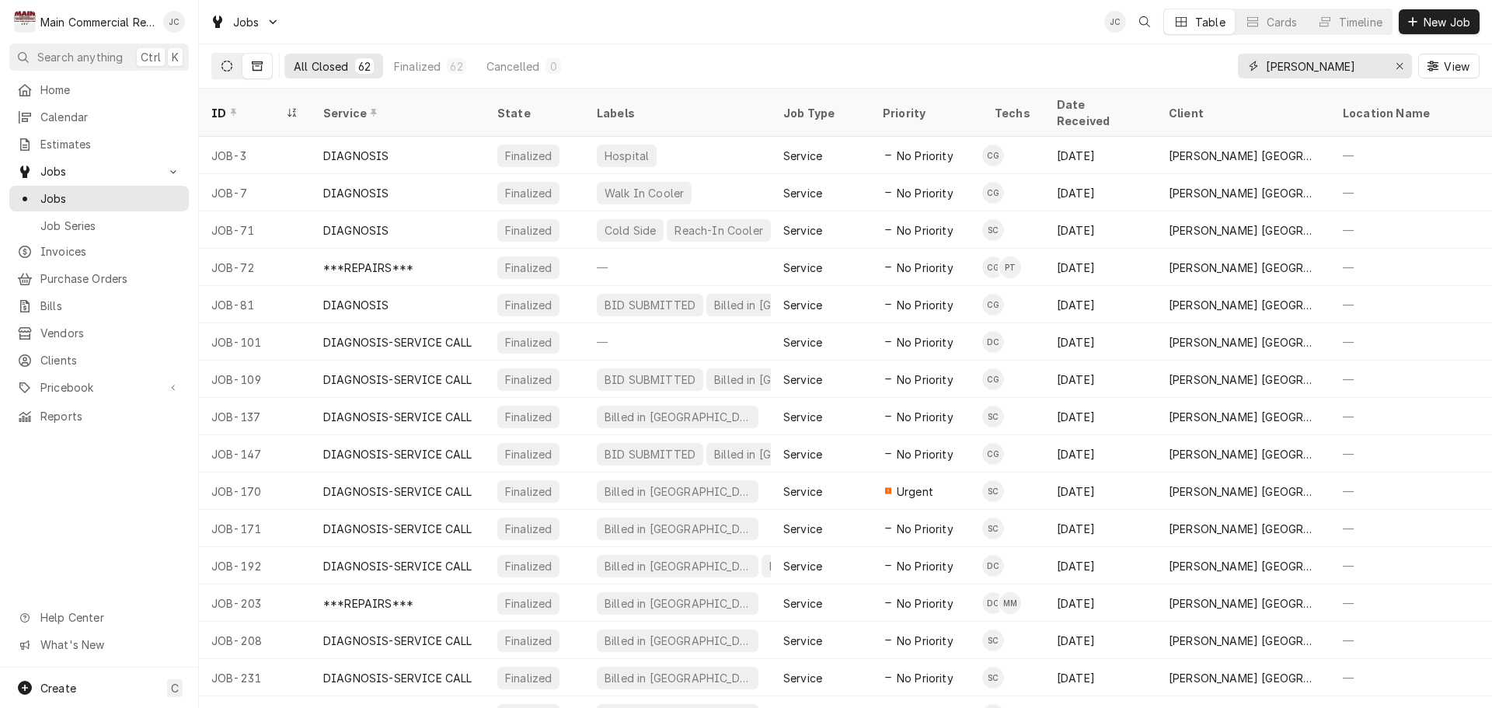
type input "[PERSON_NAME]"
click at [223, 70] on icon "Dynamic Content Wrapper" at bounding box center [226, 66] width 11 height 11
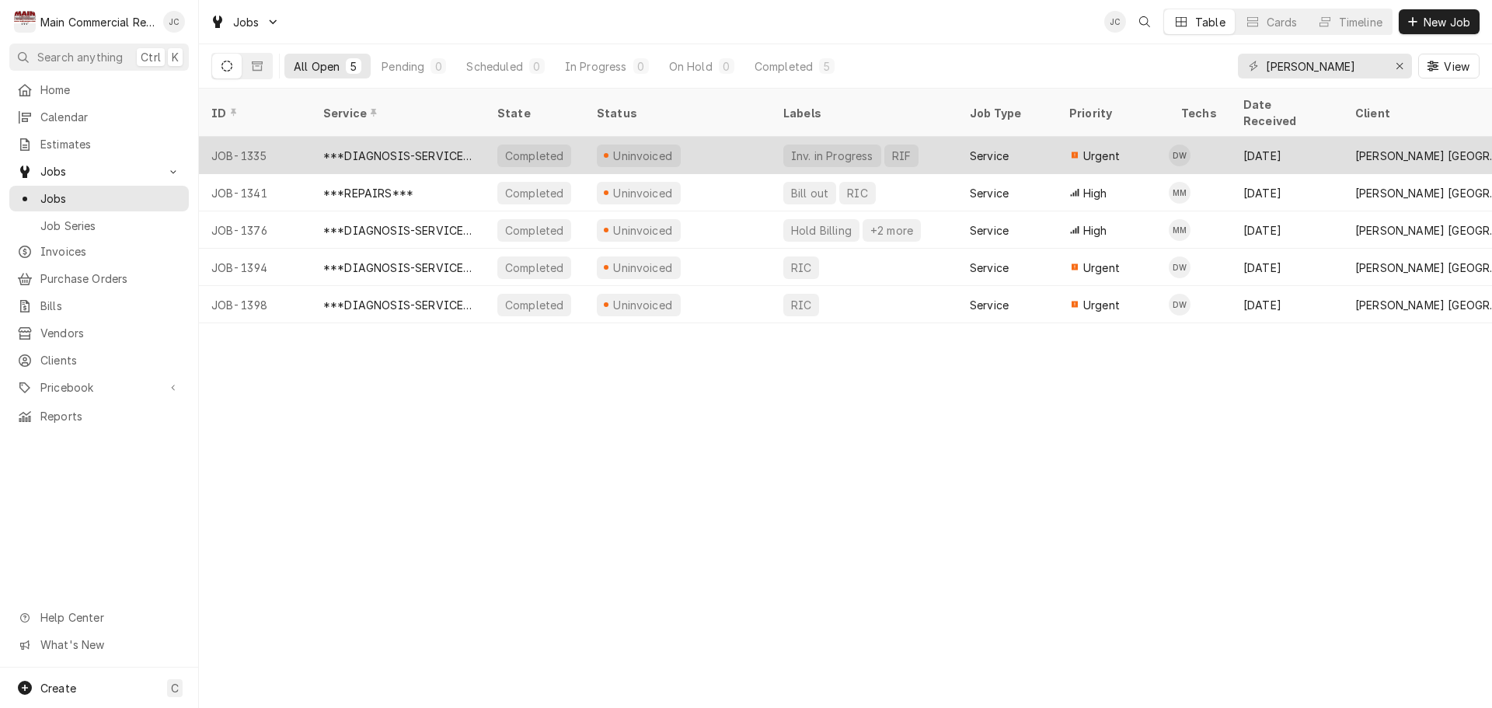
click at [468, 148] on div "***DIAGNOSIS-SERVICE CALL***" at bounding box center [397, 156] width 149 height 16
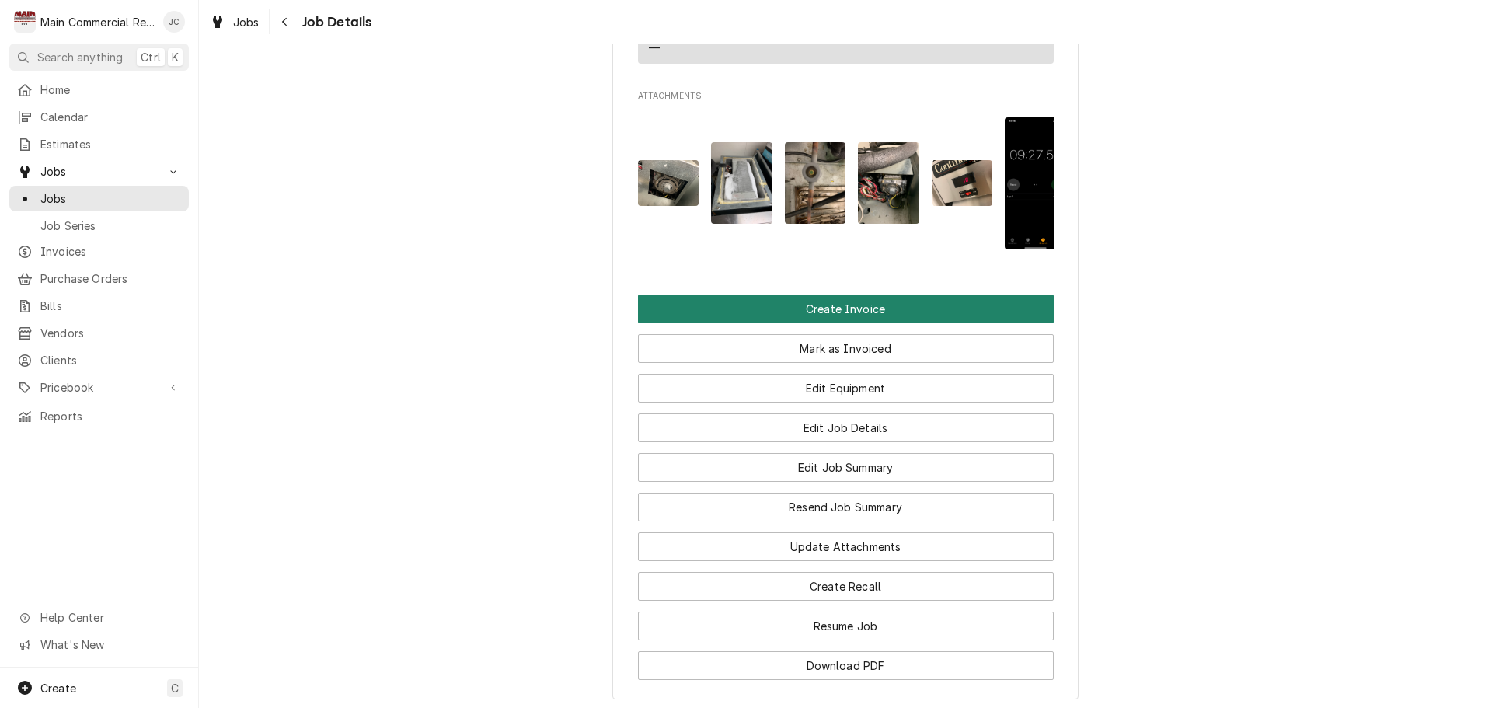
scroll to position [1165, 0]
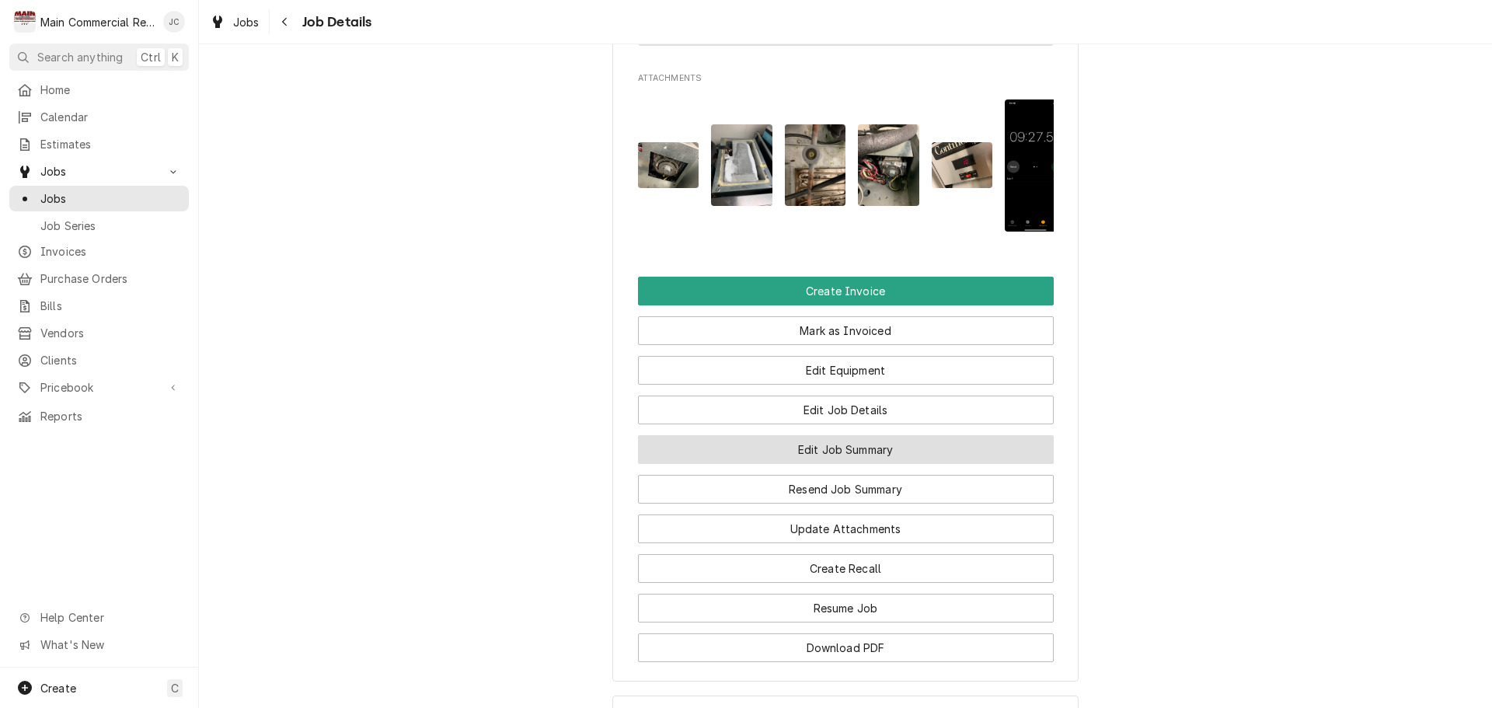
click at [857, 464] on button "Edit Job Summary" at bounding box center [846, 449] width 416 height 29
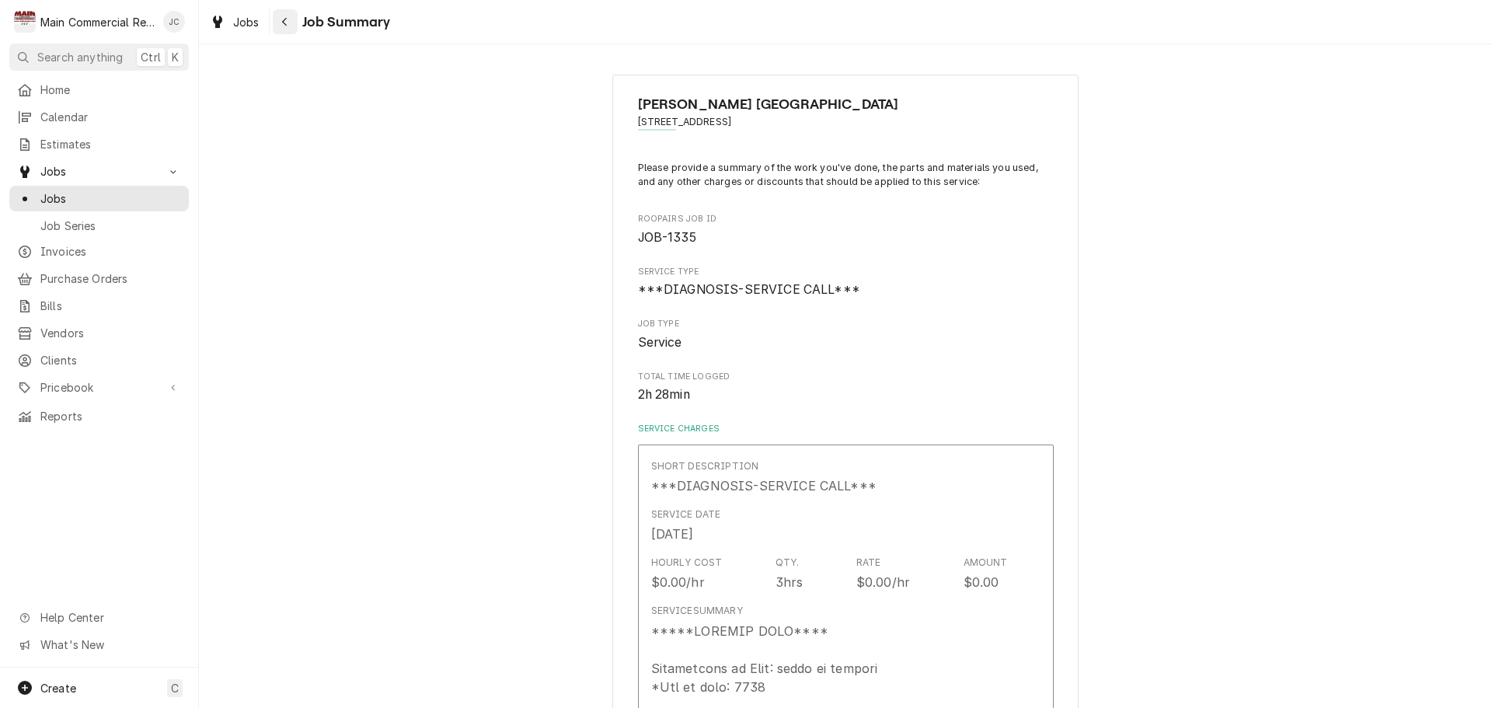
click at [283, 19] on icon "Navigate back" at bounding box center [284, 21] width 7 height 11
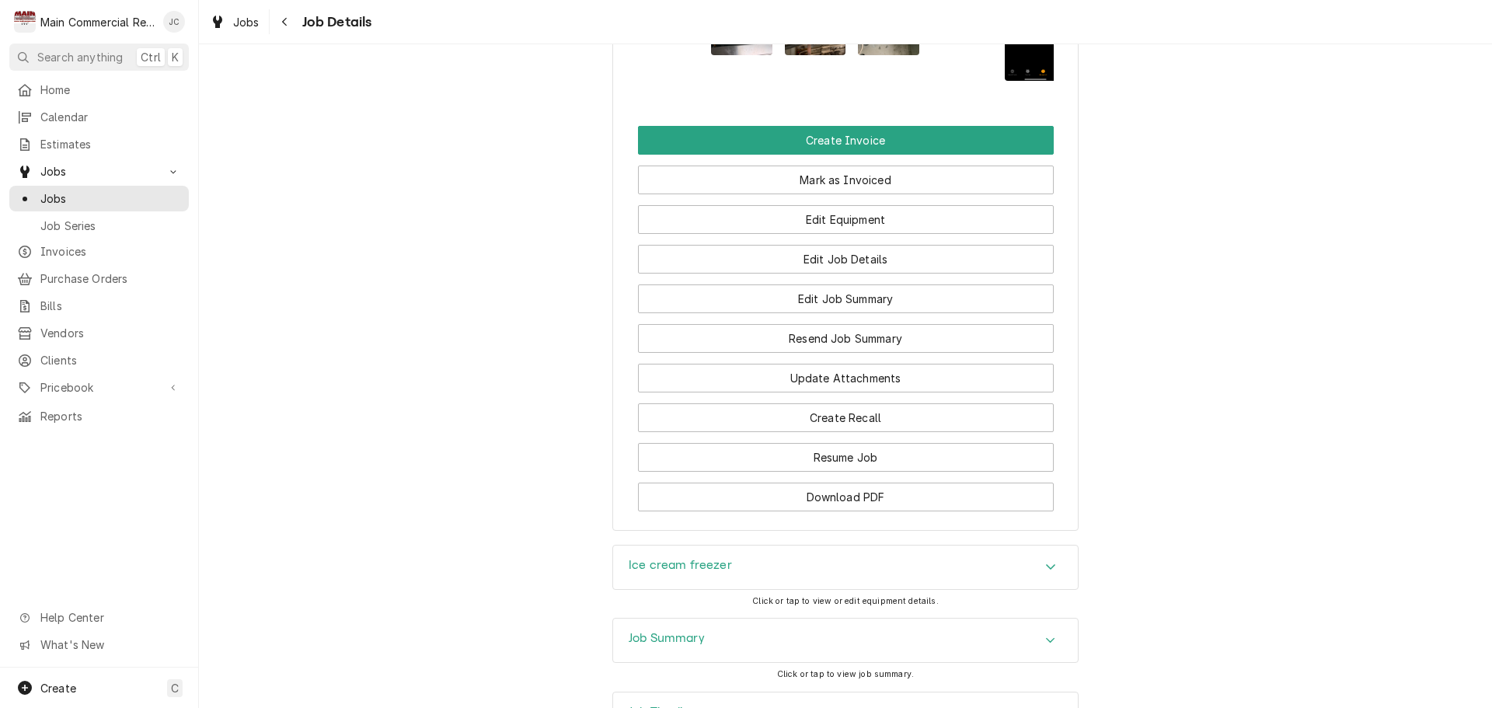
scroll to position [1321, 0]
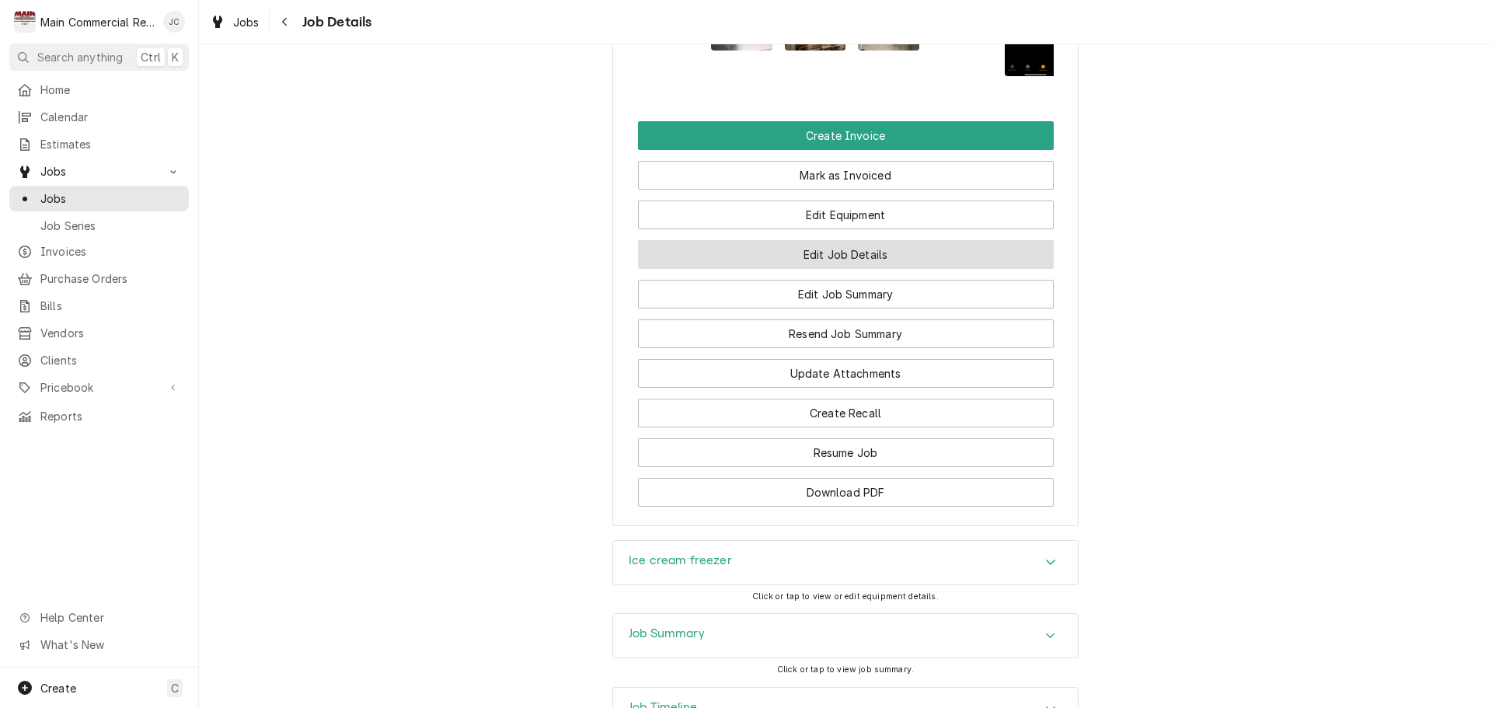
click at [812, 269] on button "Edit Job Details" at bounding box center [846, 254] width 416 height 29
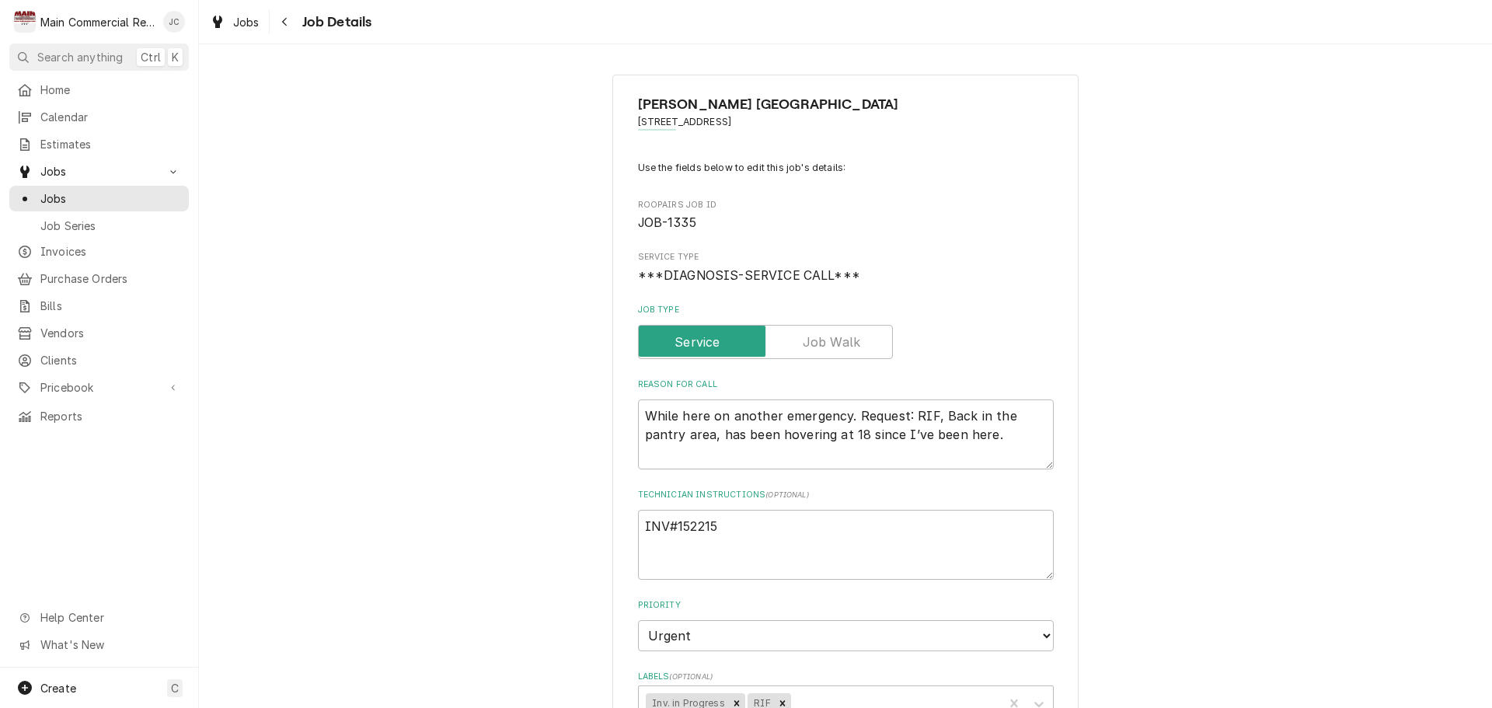
type textarea "x"
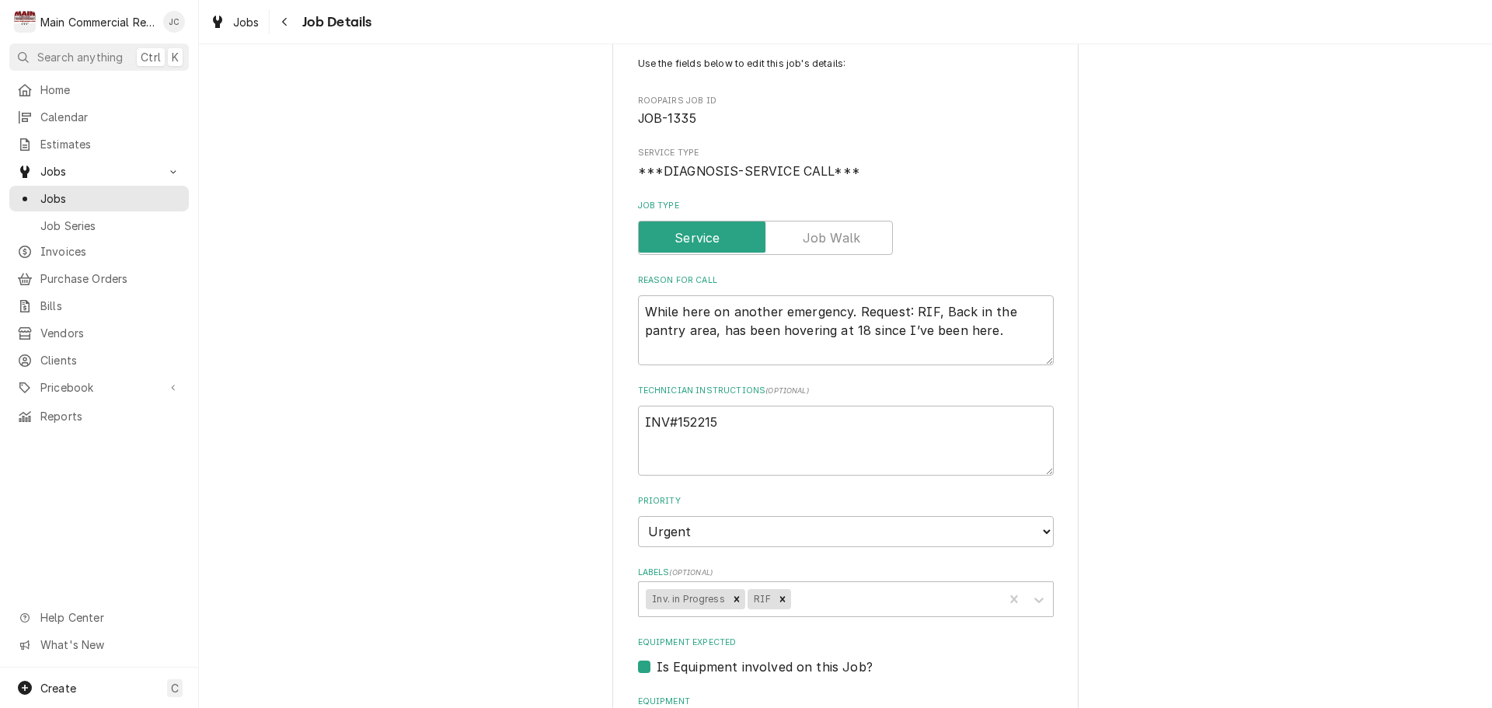
scroll to position [155, 0]
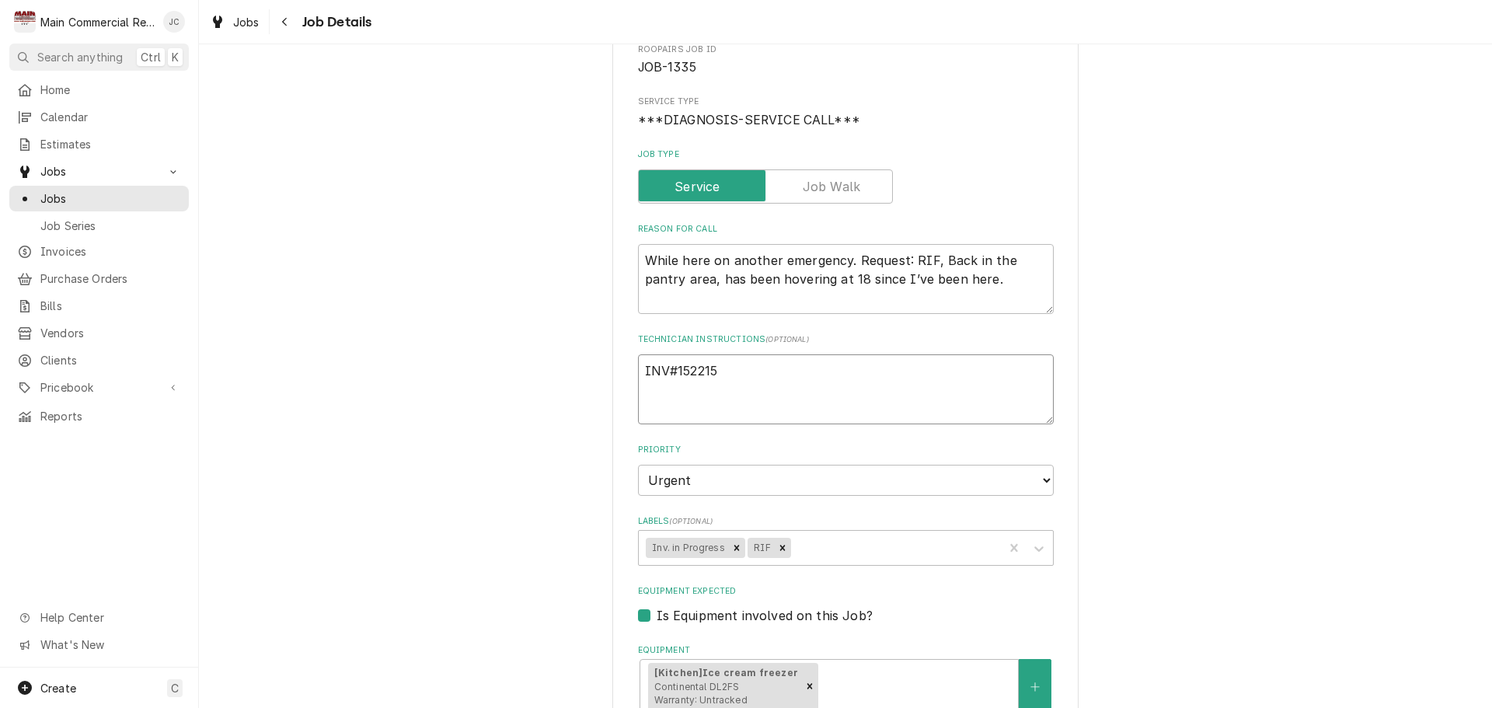
drag, startPoint x: 718, startPoint y: 371, endPoint x: 684, endPoint y: 373, distance: 33.5
click at [684, 373] on textarea "INV#152215" at bounding box center [846, 389] width 416 height 70
type textarea "INV#152"
type textarea "x"
type textarea "INV#1522"
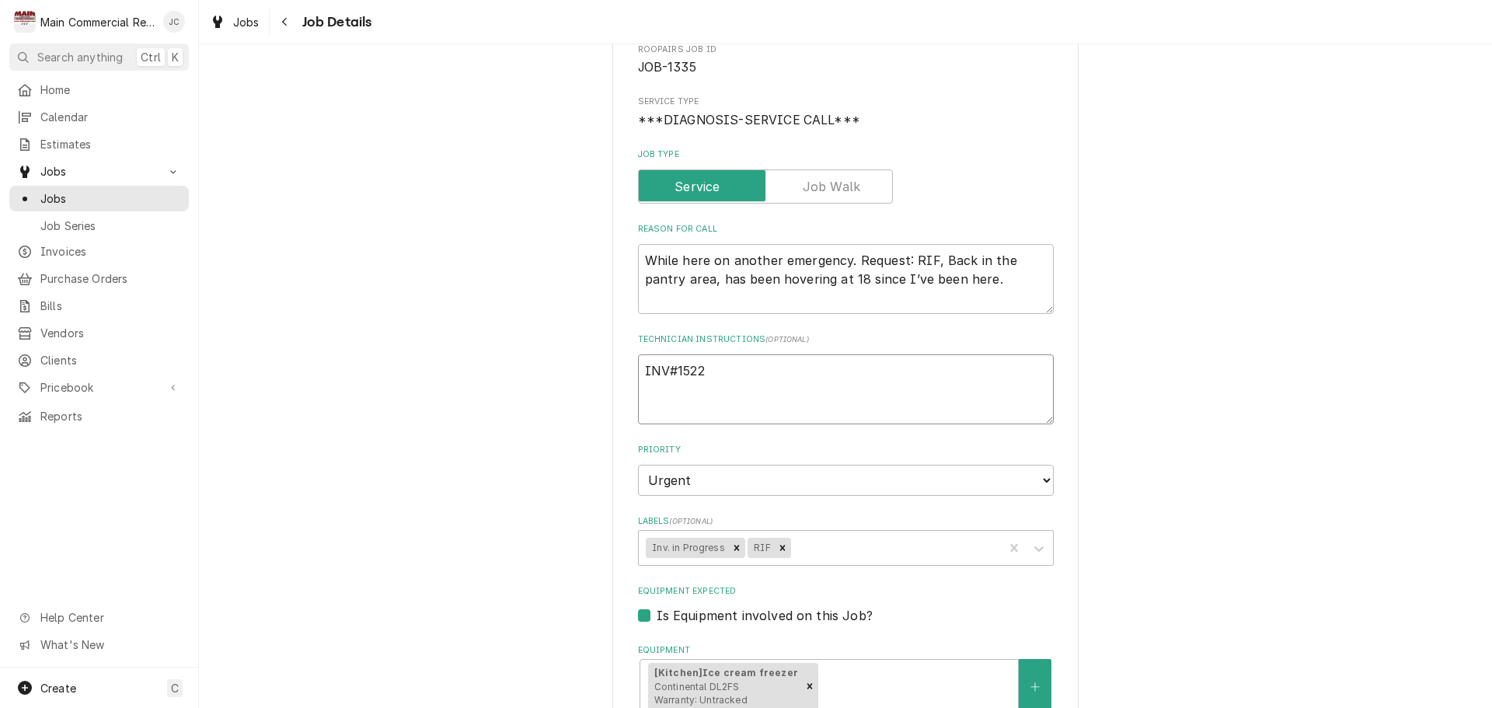
type textarea "x"
type textarea "INV#15223"
type textarea "x"
type textarea "INV#152238"
type textarea "x"
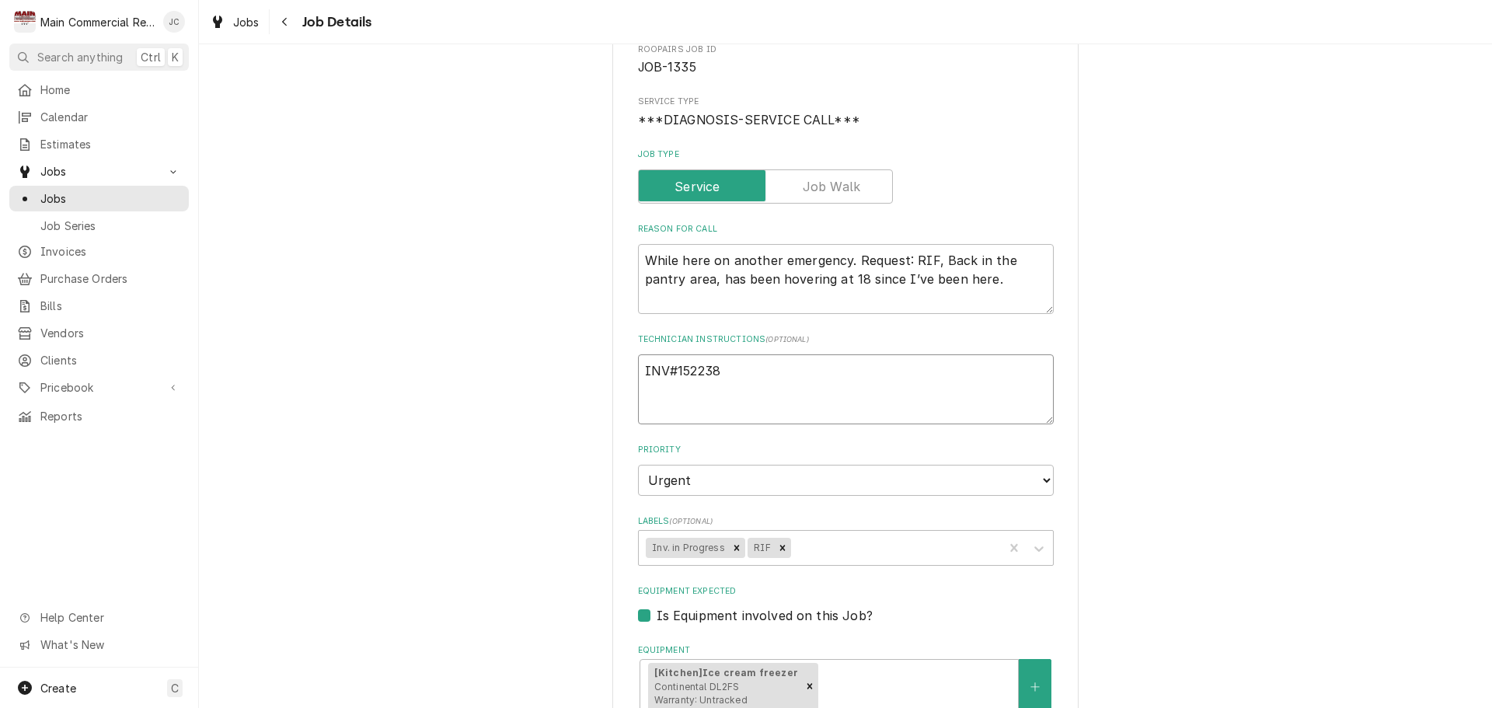
type textarea "INV#152238"
click at [638, 248] on textarea "While here on another emergency. Request: RIF, Back in the pantry area, has bee…" at bounding box center [846, 279] width 416 height 70
type textarea "x"
type textarea "AWhile here on another emergency. Request: RIF, Back in the pantry area, has be…"
type textarea "x"
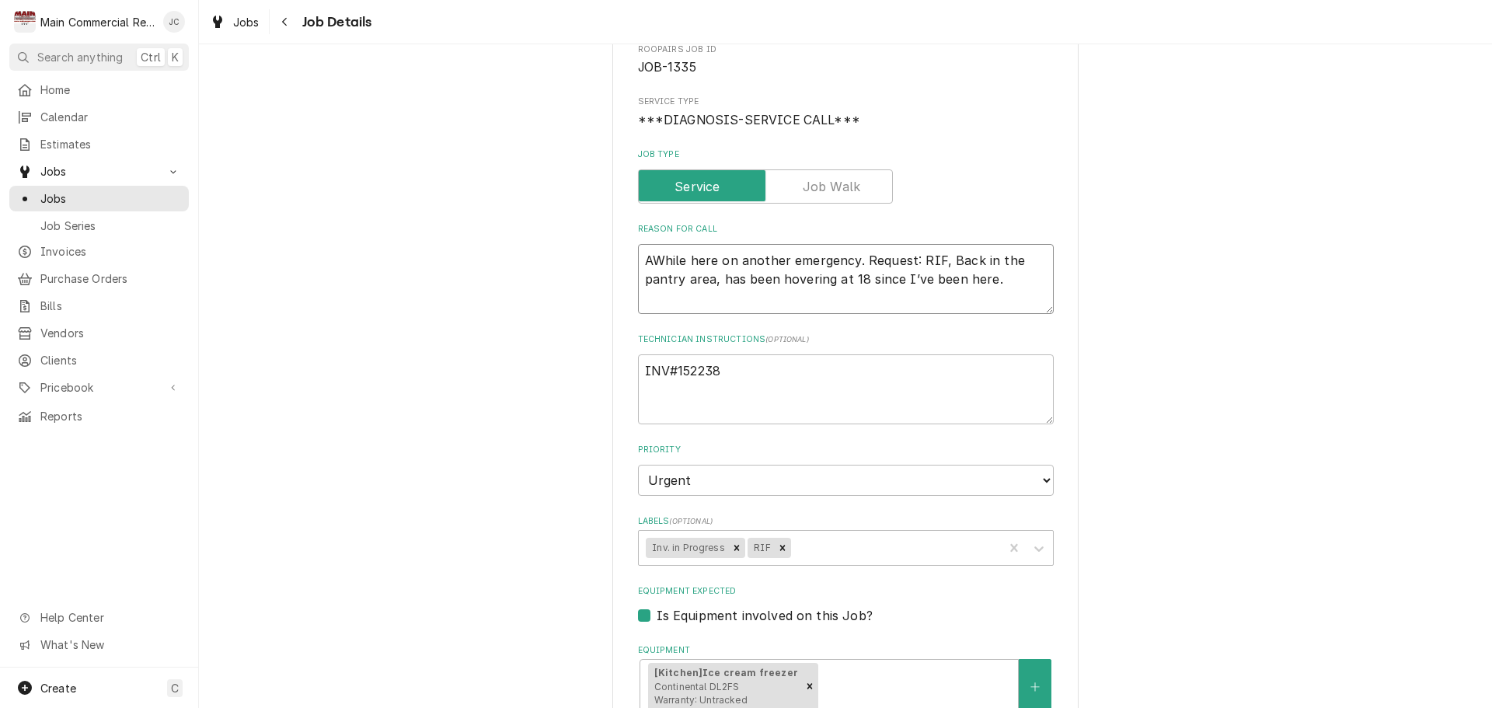
type textarea "AFWhile here on another emergency. Request: RIF, Back in the pantry area, has b…"
type textarea "x"
type textarea "AFTWhile here on another emergency. Request: RIF, Back in the pantry area, has …"
type textarea "x"
type textarea "AFTEWhile here on another emergency. Request: RIF, Back in the pantry area, has…"
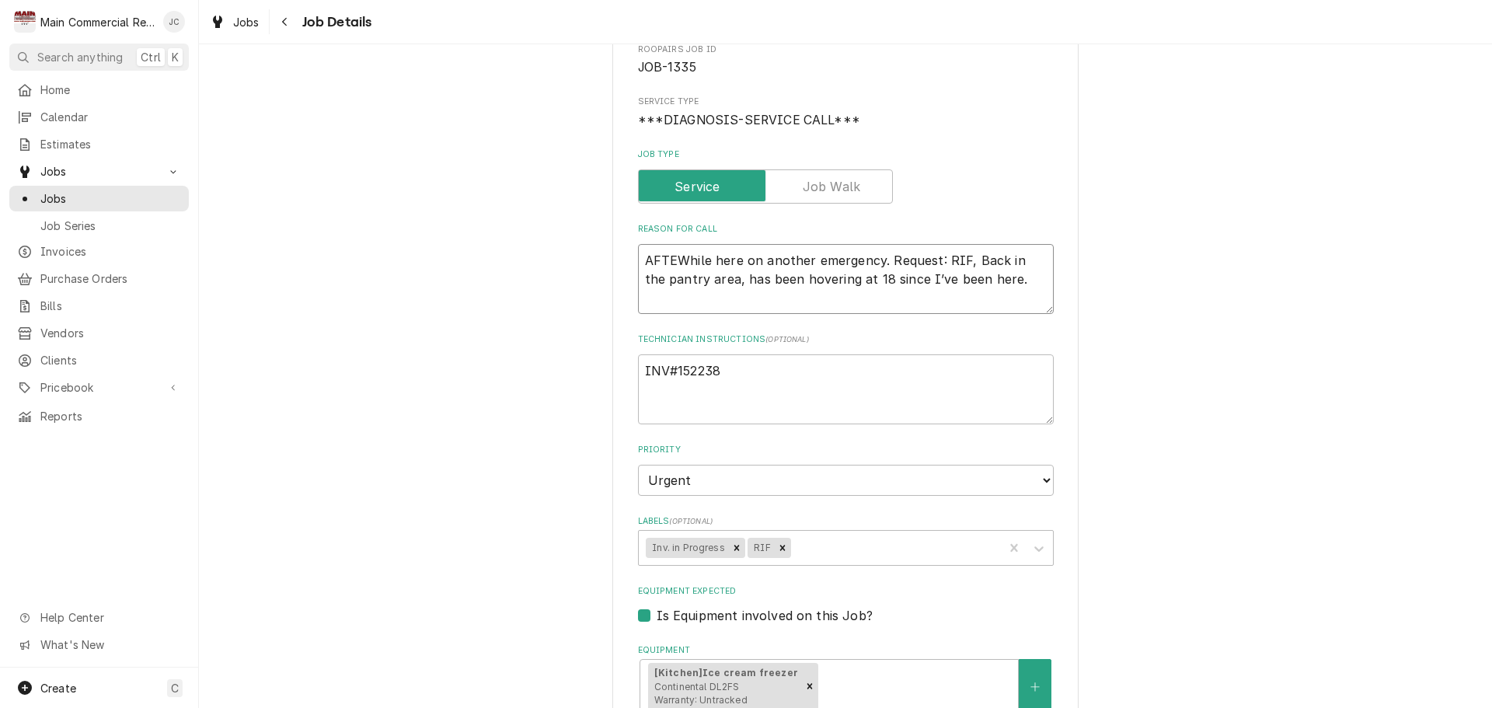
type textarea "x"
type textarea "AFTERWhile here on another emergency. Request: RIF, Back in the pantry area, ha…"
type textarea "x"
type textarea "AFTER While here on another emergency. Request: RIF, Back in the pantry area, h…"
type textarea "x"
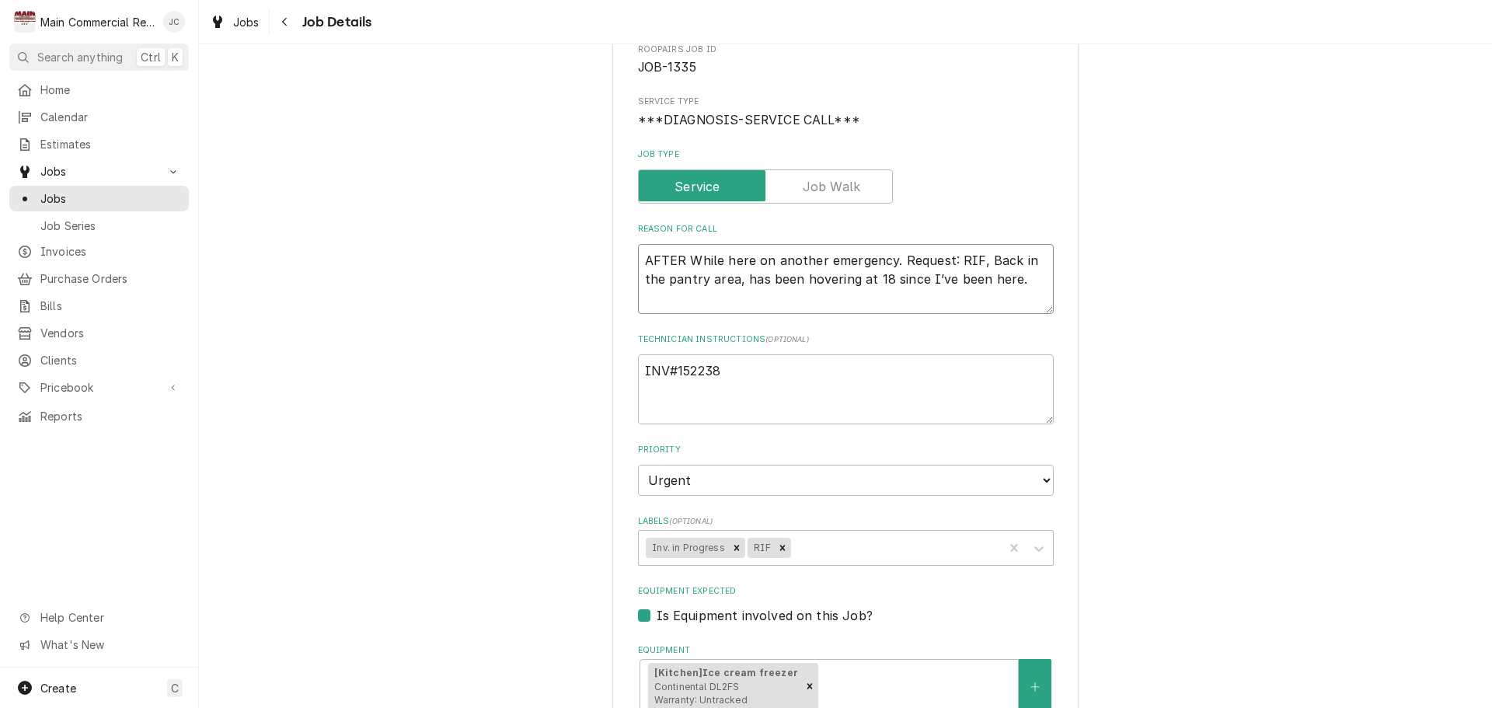
type textarea "AFTER HWhile here on another emergency. Request: RIF, Back in the pantry area, …"
type textarea "x"
type textarea "AFTER HoWhile here on another emergency. Request: RIF, Back in the pantry area,…"
type textarea "x"
type textarea "AFTER HouWhile here on another emergency. Request: RIF, Back in the pantry area…"
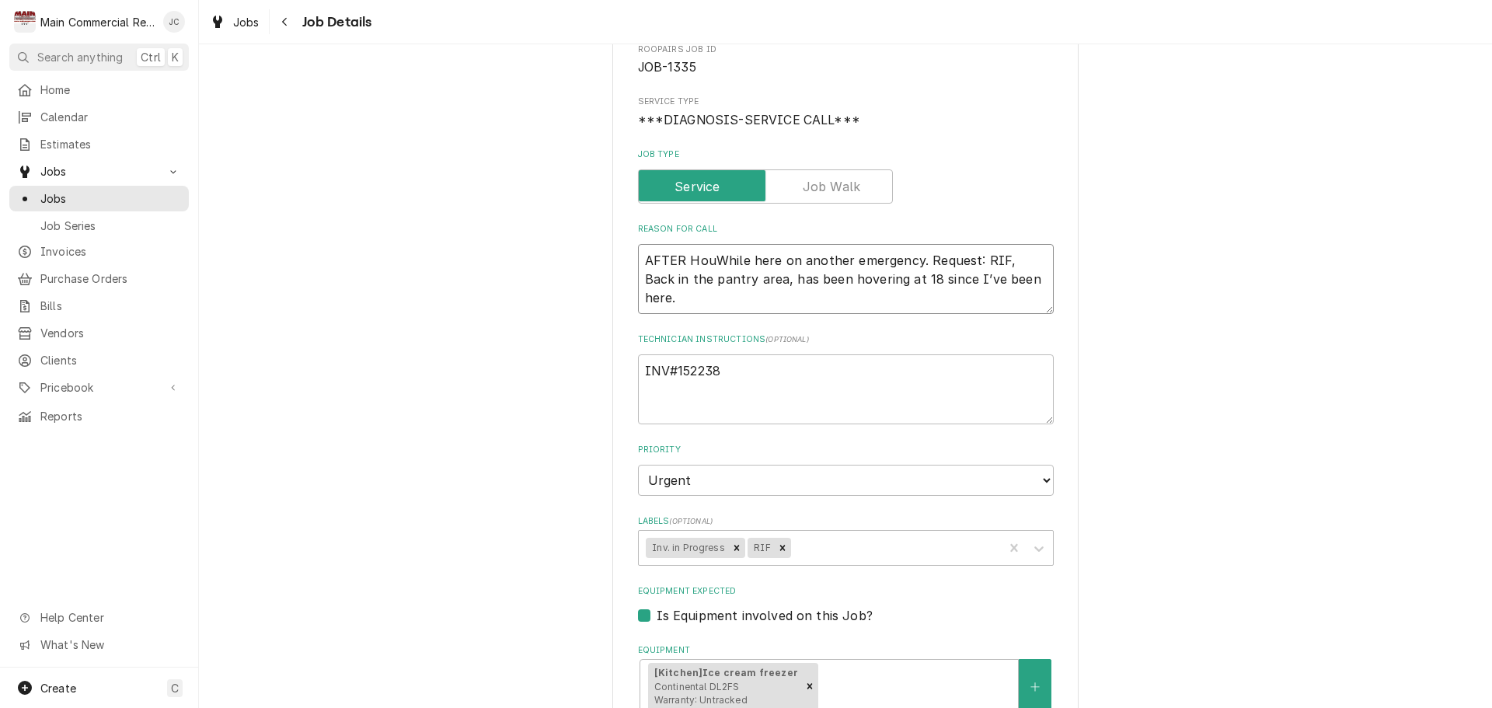
type textarea "x"
type textarea "AFTER HourWhile here on another emergency. Request: RIF, Back in the pantry are…"
type textarea "x"
type textarea "AFTER HouWhile here on another emergency. Request: RIF, Back in the pantry area…"
type textarea "x"
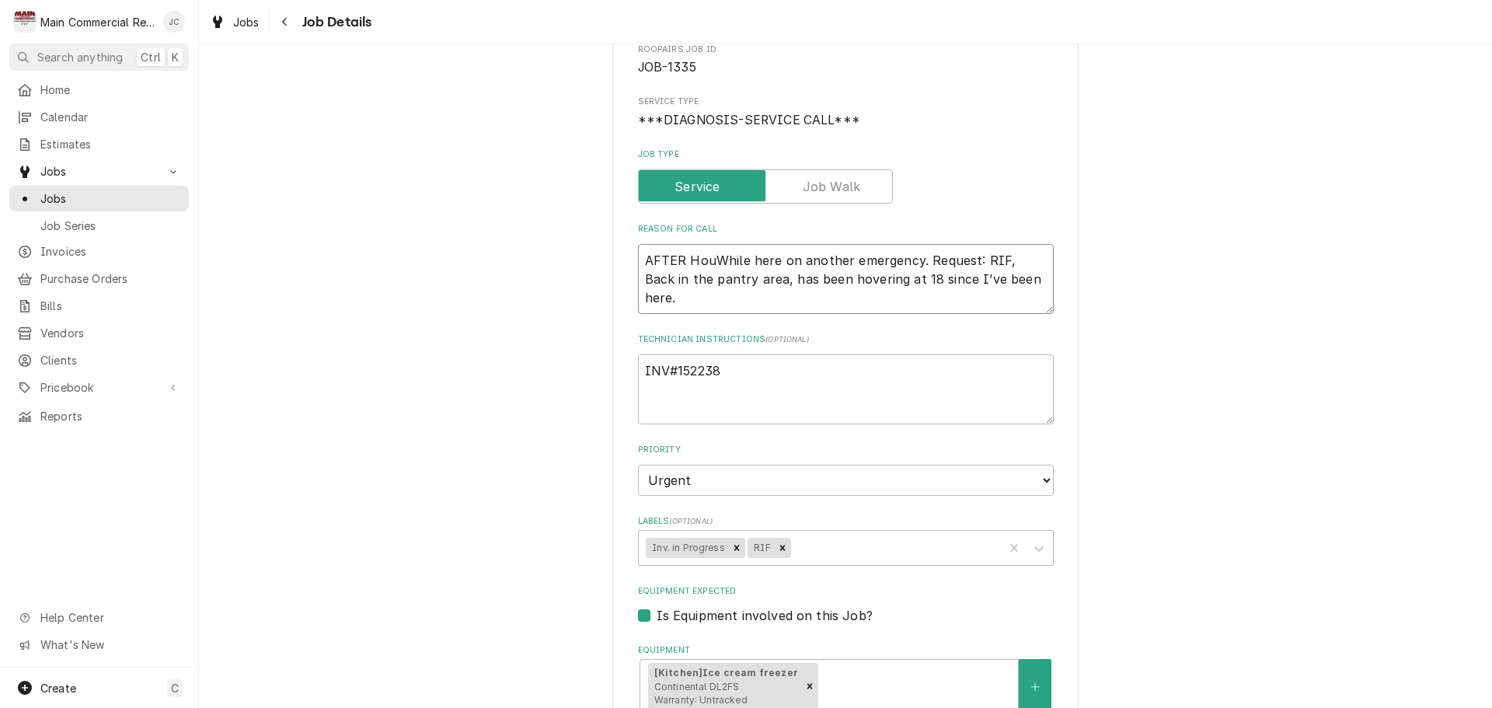
type textarea "AFTER HourWhile here on another emergency. Request: RIF, Back in the pantry are…"
type textarea "x"
type textarea "AFTER HoursWhile here on another emergency. Request: RIF, Back in the pantry ar…"
type textarea "x"
type textarea "AFTER Hours While here on another emergency. Request: RIF, Back in the pantry a…"
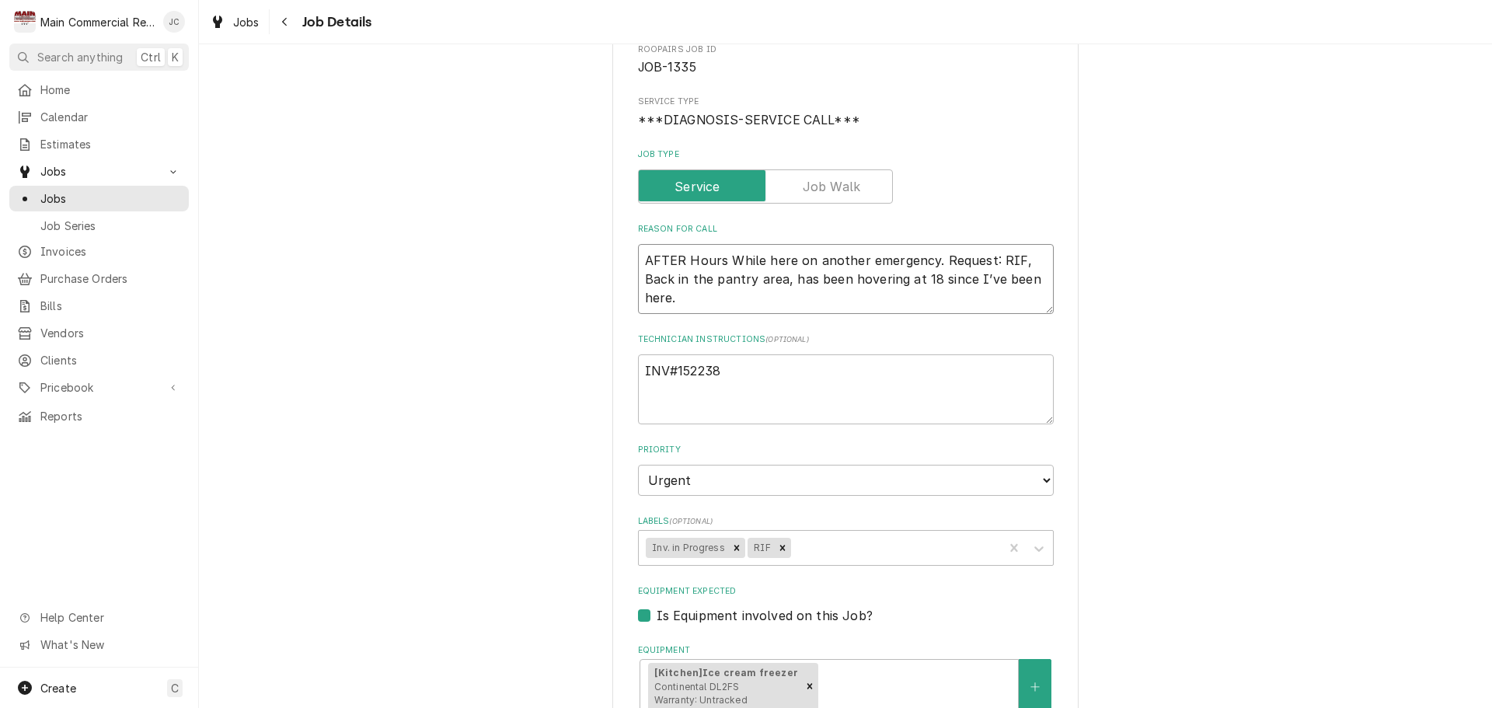
type textarea "x"
type textarea "AFTER Hours -While here on another emergency. Request: RIF, Back in the pantry …"
type textarea "x"
type textarea "AFTER Hours - While here on another emergency. Request: RIF, Back in the pantry…"
type textarea "x"
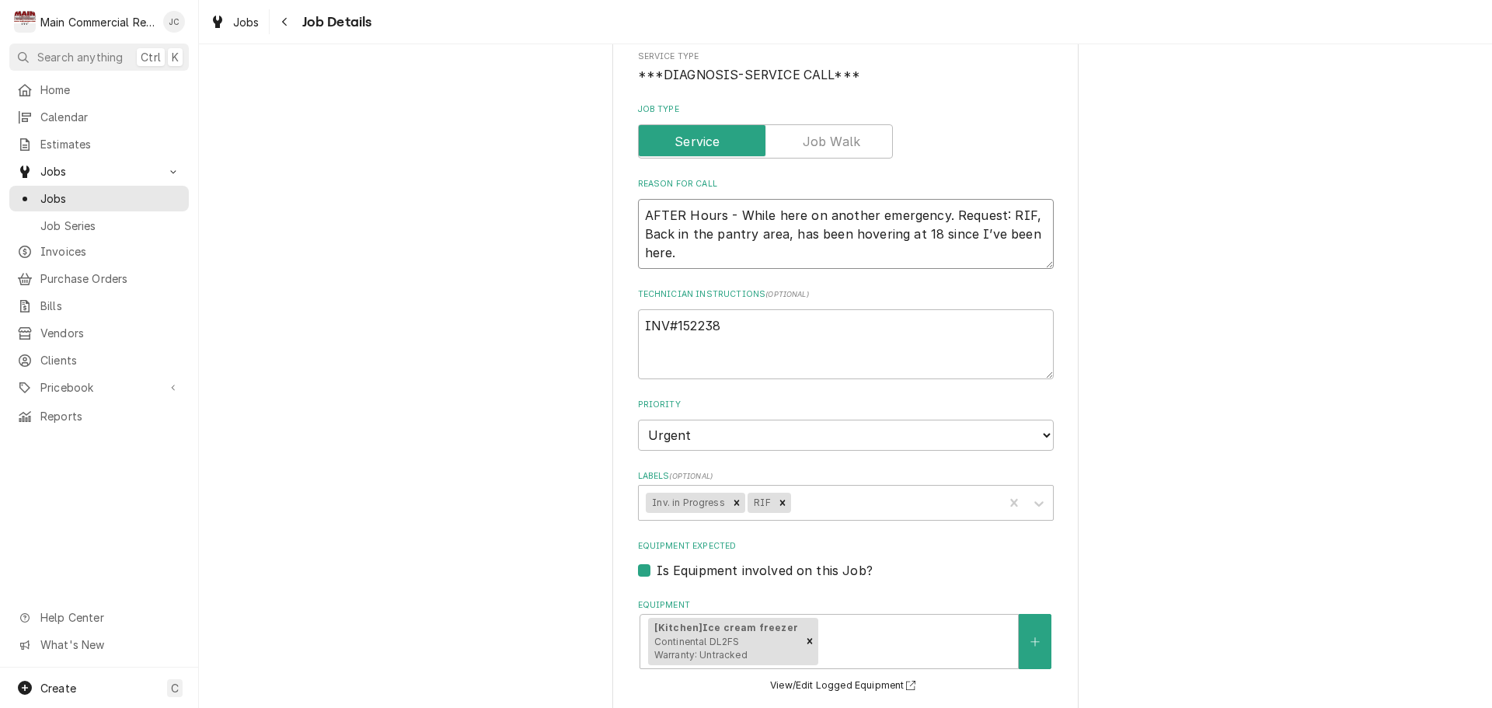
scroll to position [396, 0]
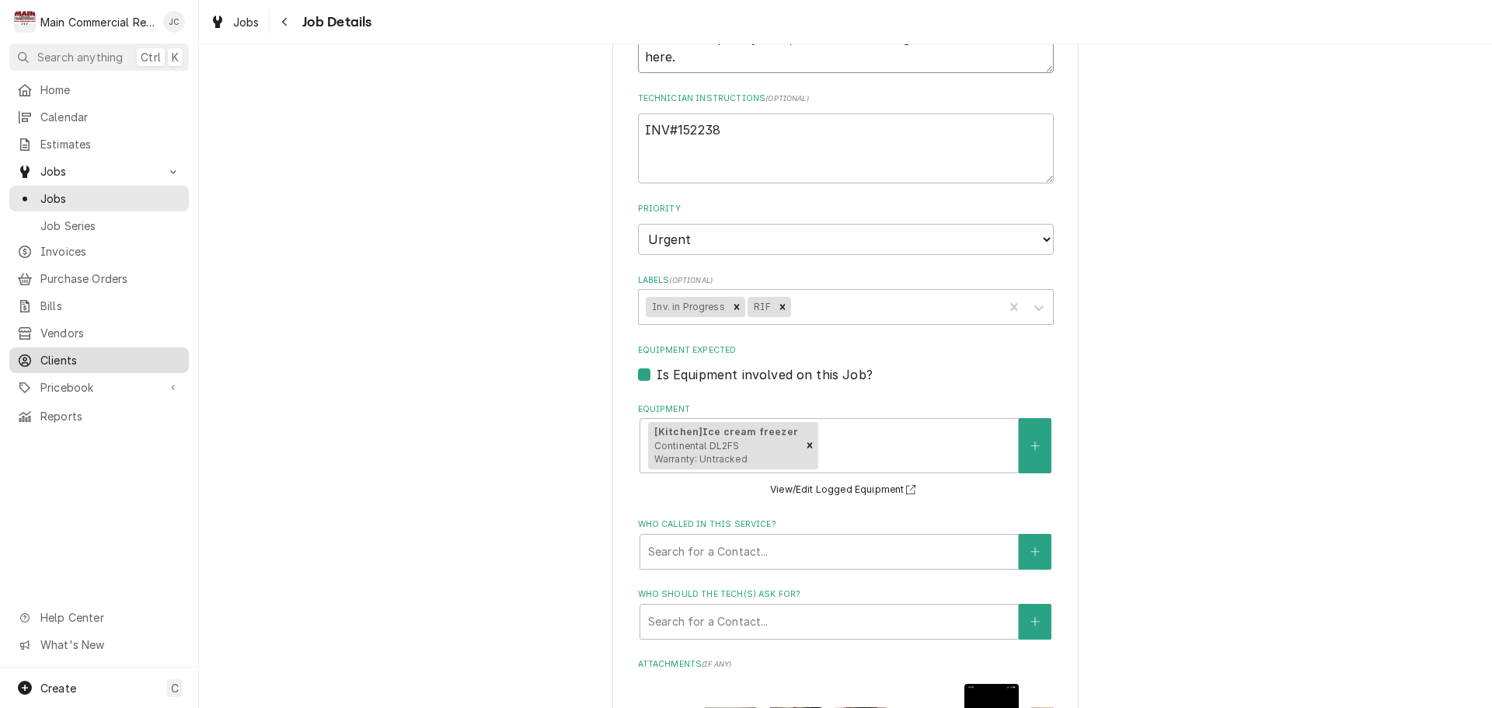
type textarea "AFTER Hours - While here on another emergency. Request: RIF, Back in the pantry…"
click at [690, 446] on span "Continental DL2FS Warranty: Untracked" at bounding box center [700, 453] width 93 height 26
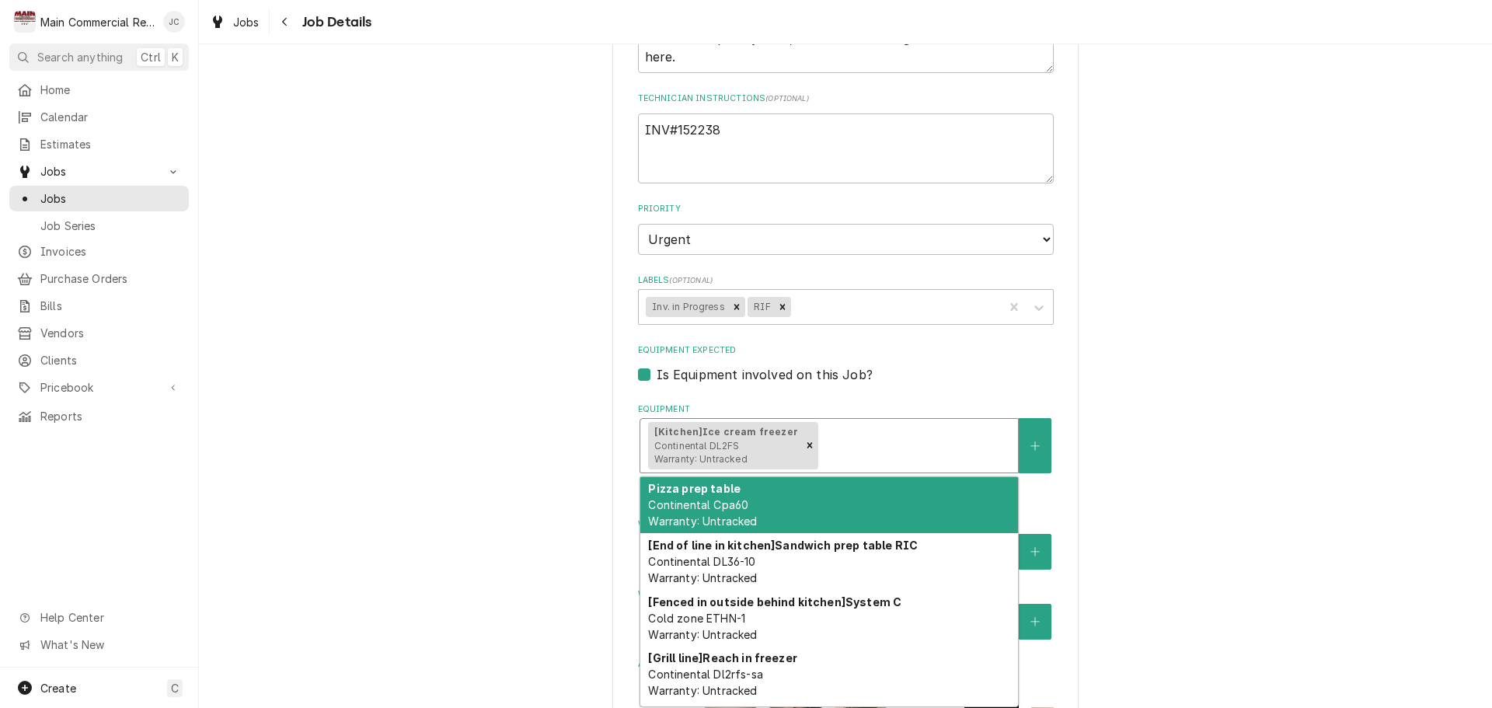
click at [1284, 200] on div "Mease Dunedin Hospital 601 Main St., Dunedin, FL 34698 Use the fields below to …" at bounding box center [845, 413] width 1293 height 1498
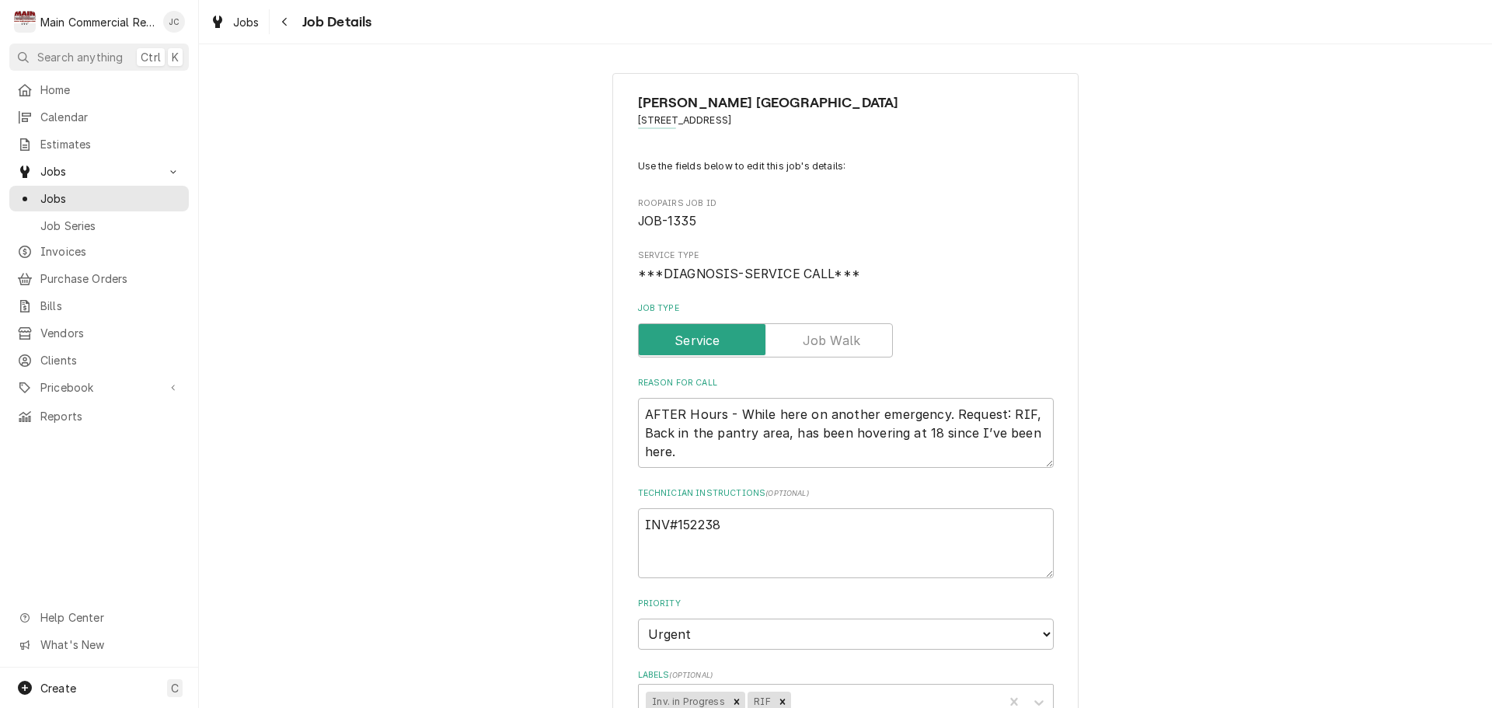
scroll to position [0, 0]
click at [291, 19] on div "Navigate back" at bounding box center [285, 22] width 16 height 16
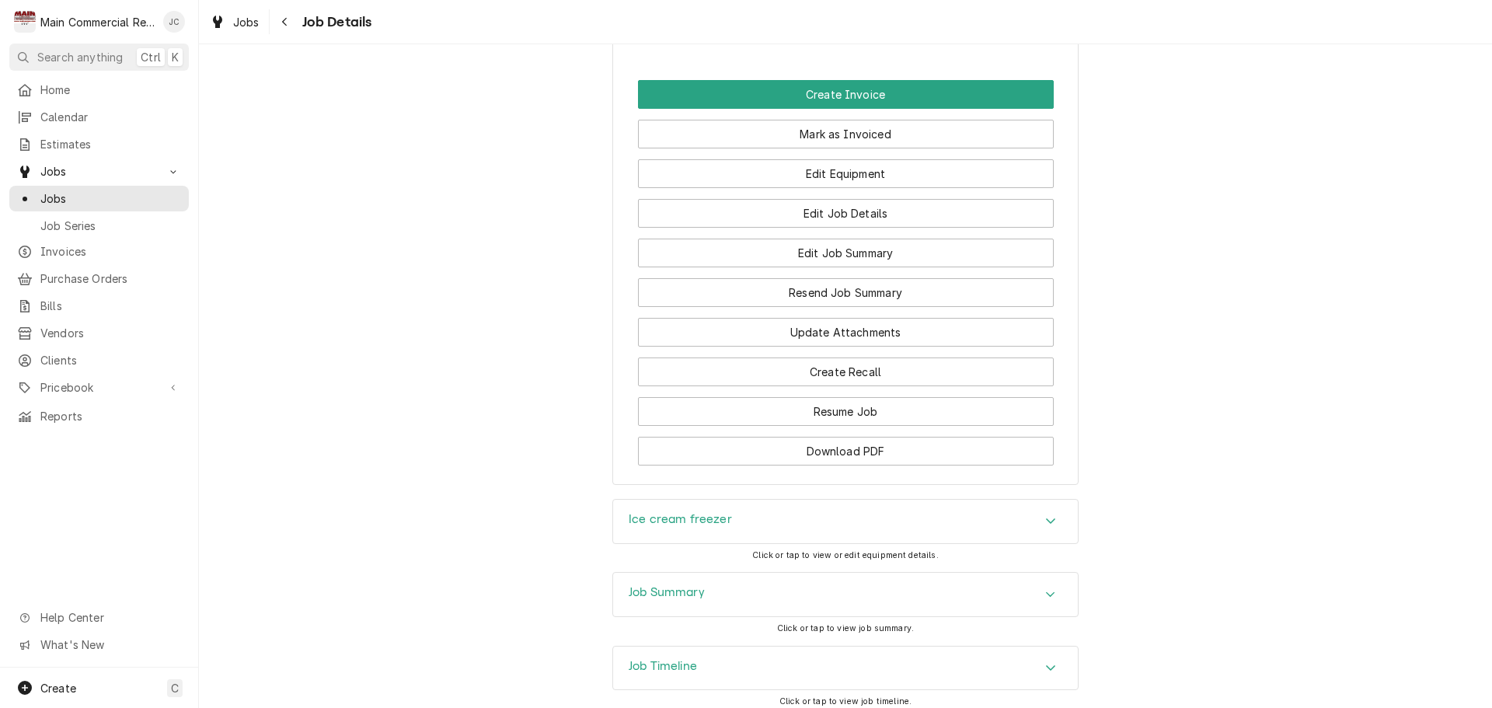
scroll to position [1476, 0]
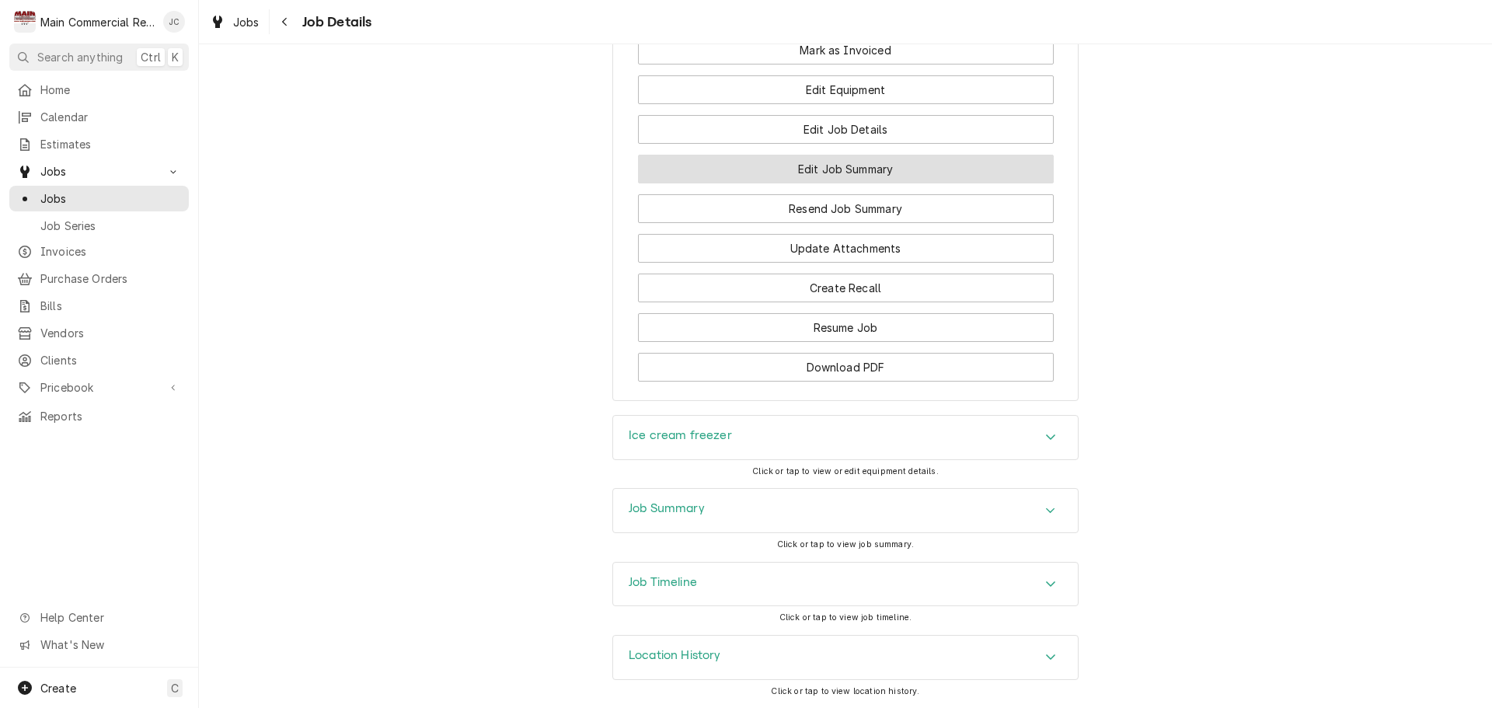
click at [859, 169] on button "Edit Job Summary" at bounding box center [846, 169] width 416 height 29
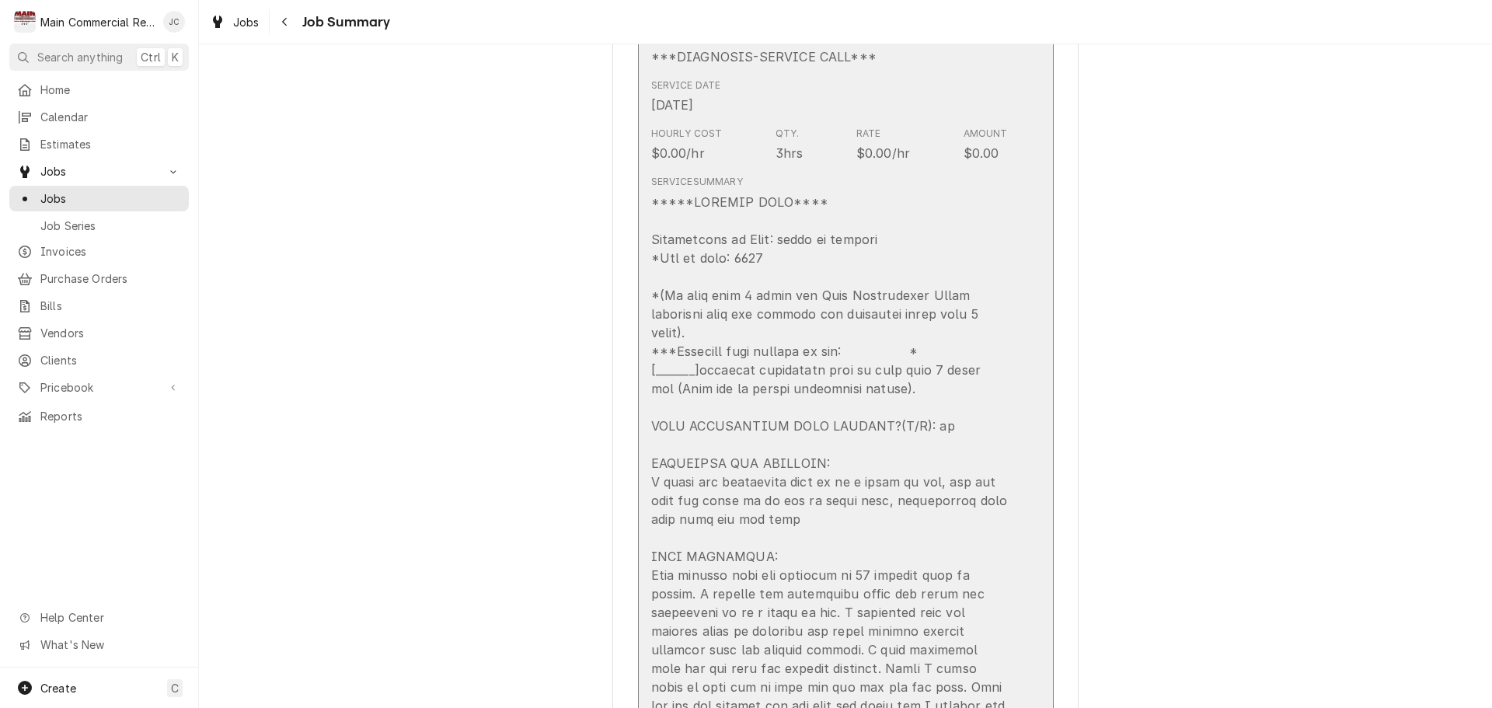
scroll to position [388, 0]
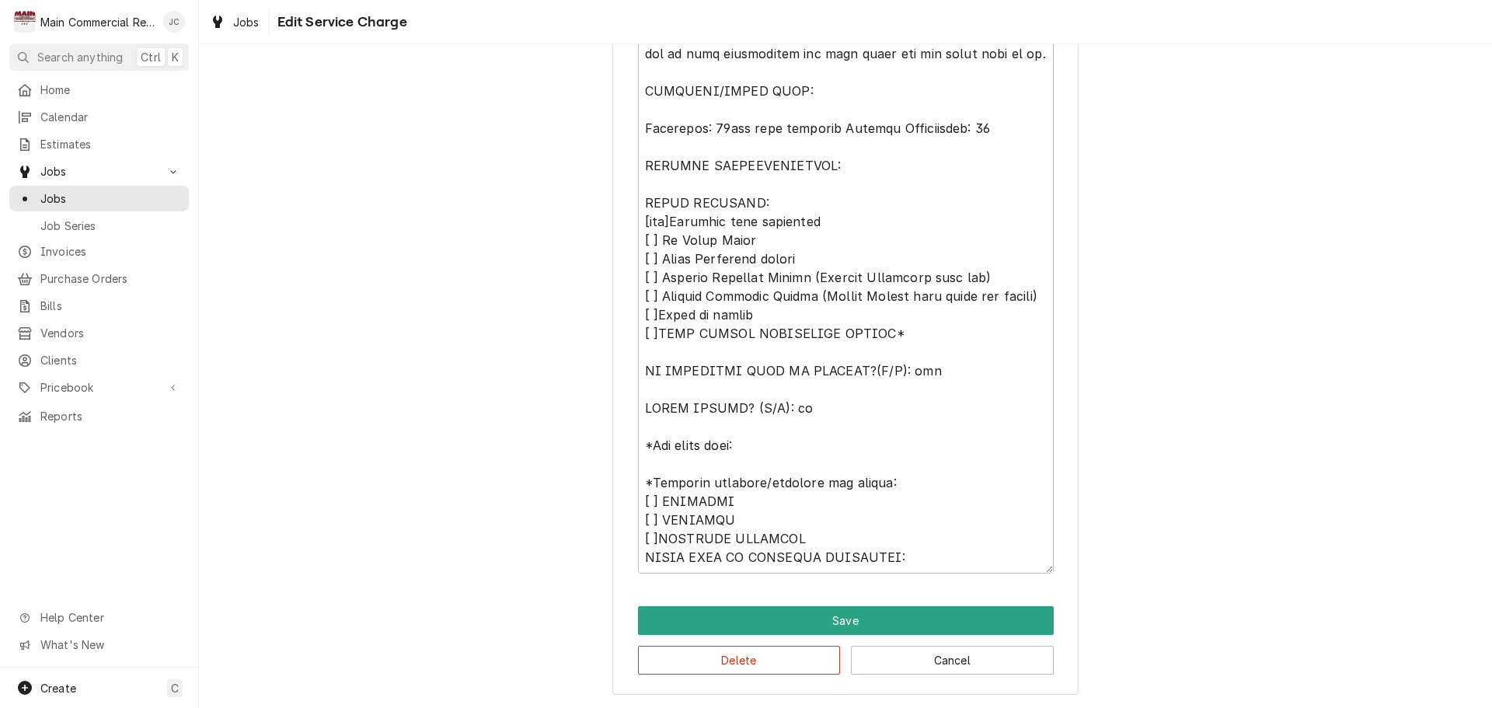
scroll to position [37, 0]
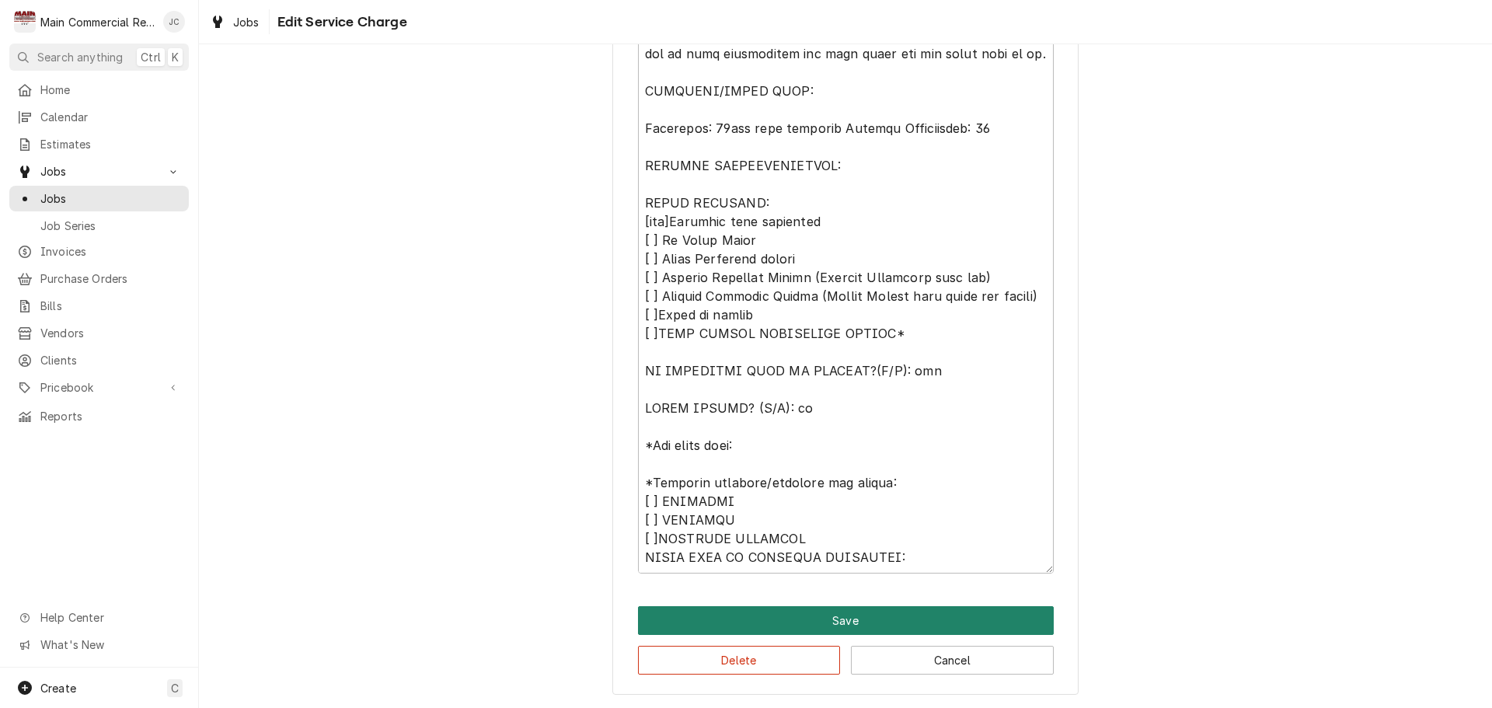
click at [839, 623] on button "Save" at bounding box center [846, 620] width 416 height 29
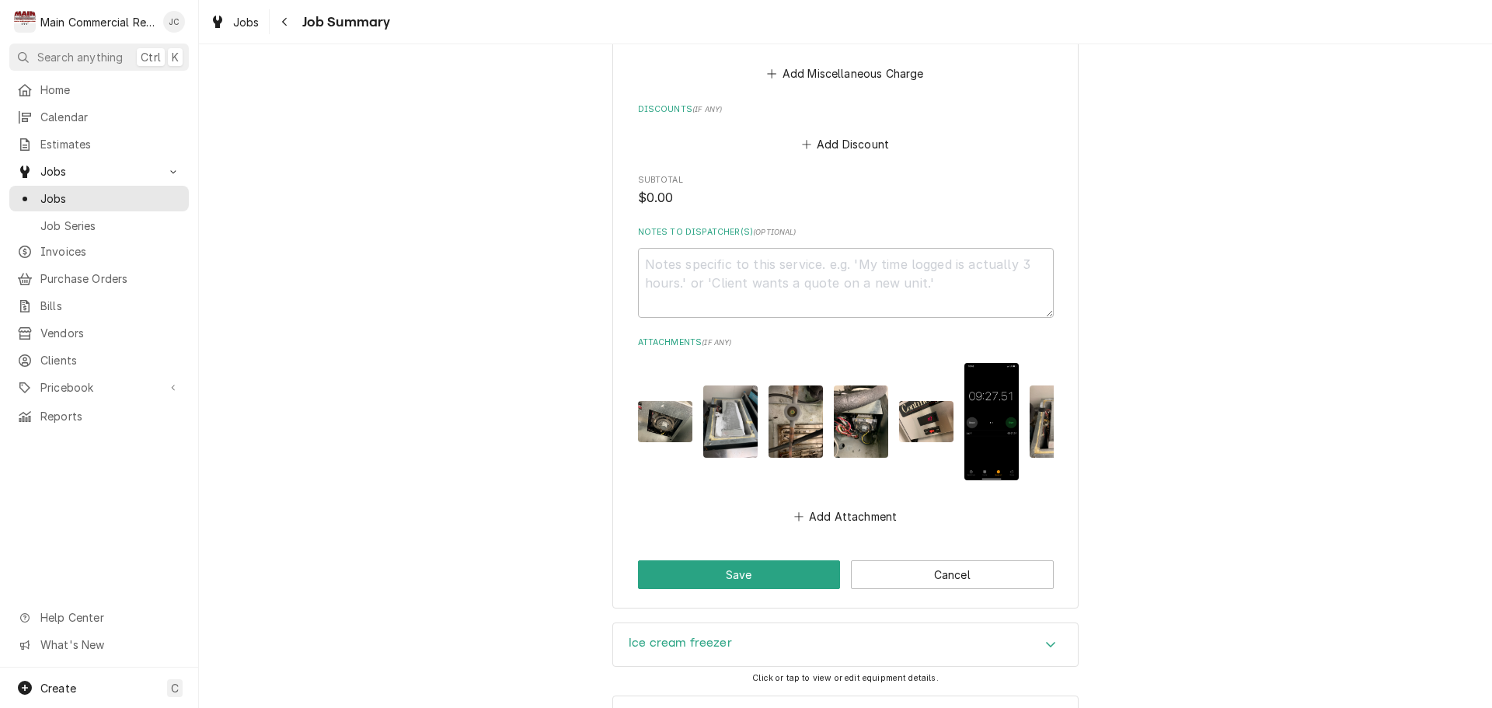
scroll to position [1942, 0]
click at [1039, 636] on div "Accordion Header" at bounding box center [1050, 644] width 23 height 19
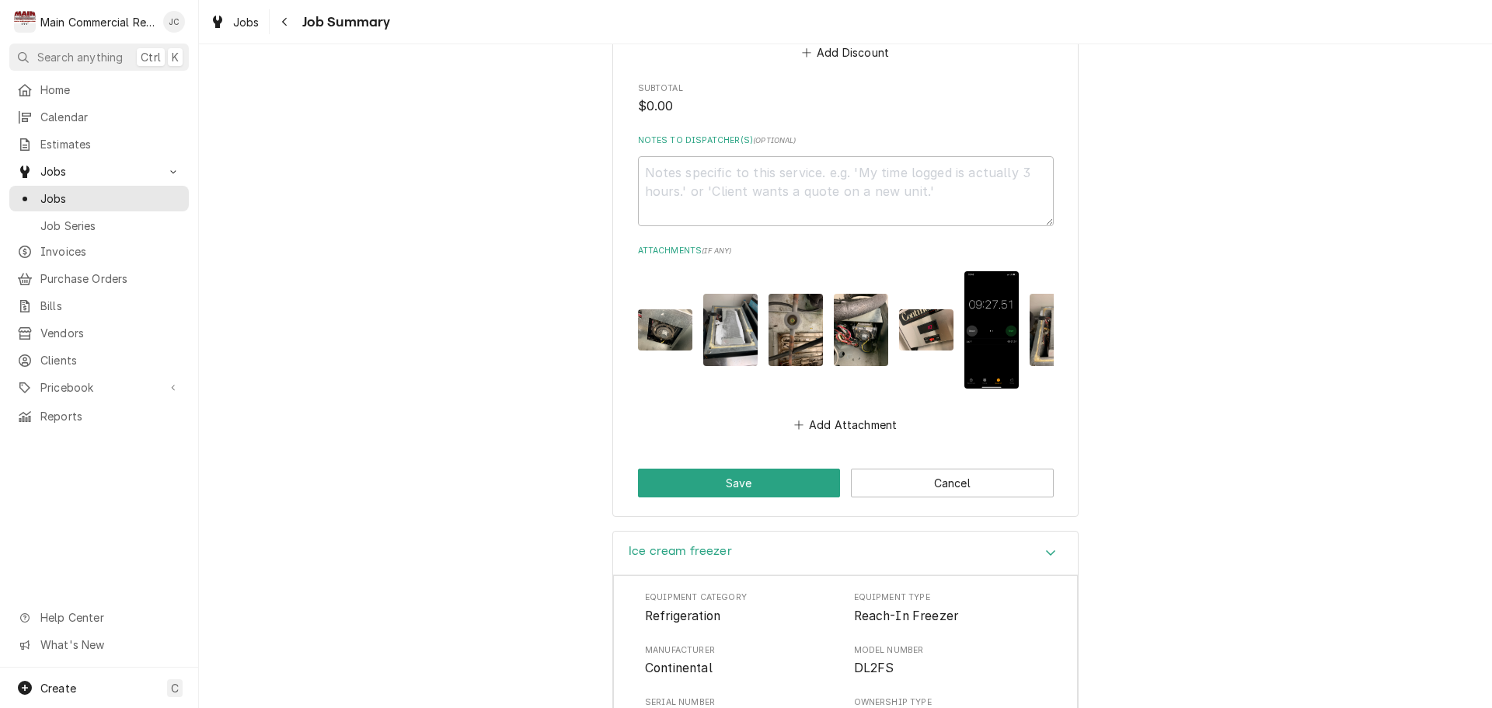
scroll to position [2253, 0]
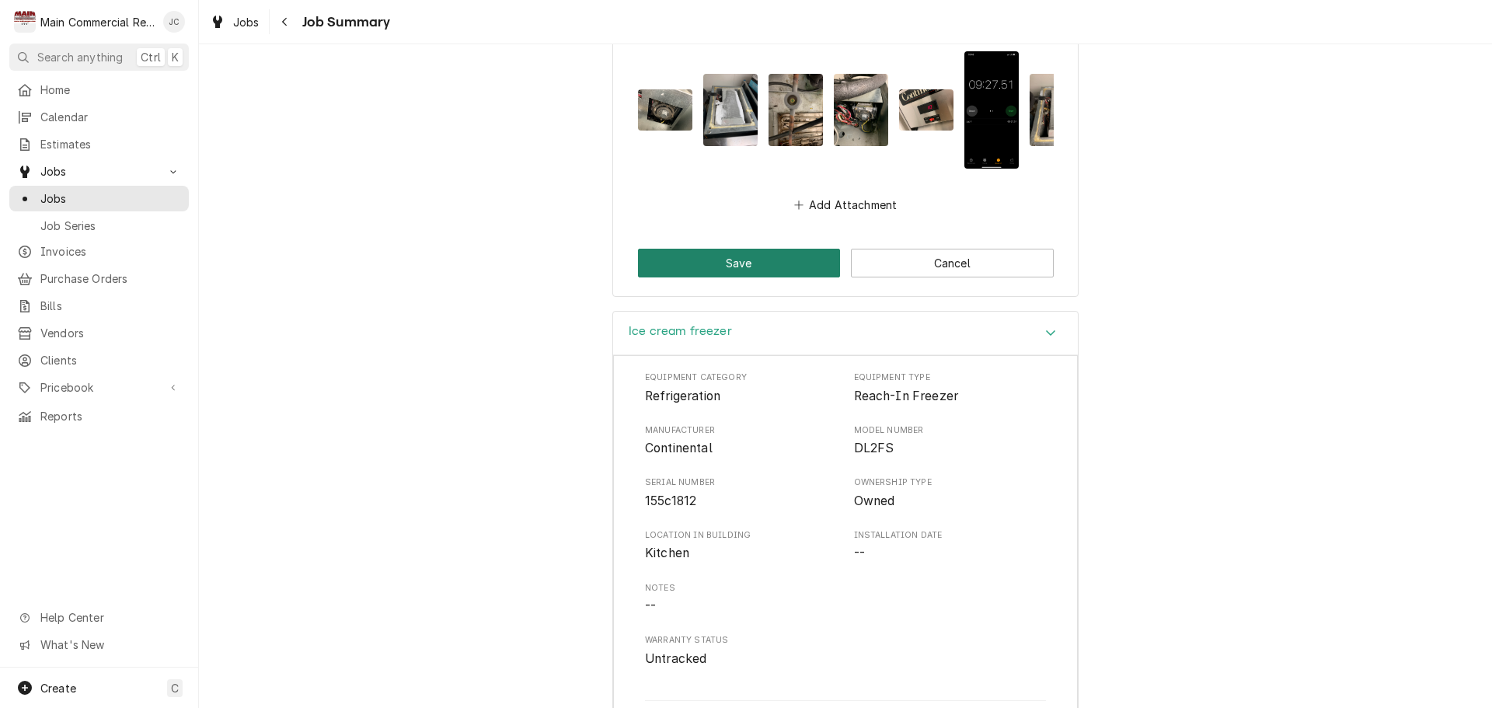
click at [767, 260] on button "Save" at bounding box center [739, 263] width 203 height 29
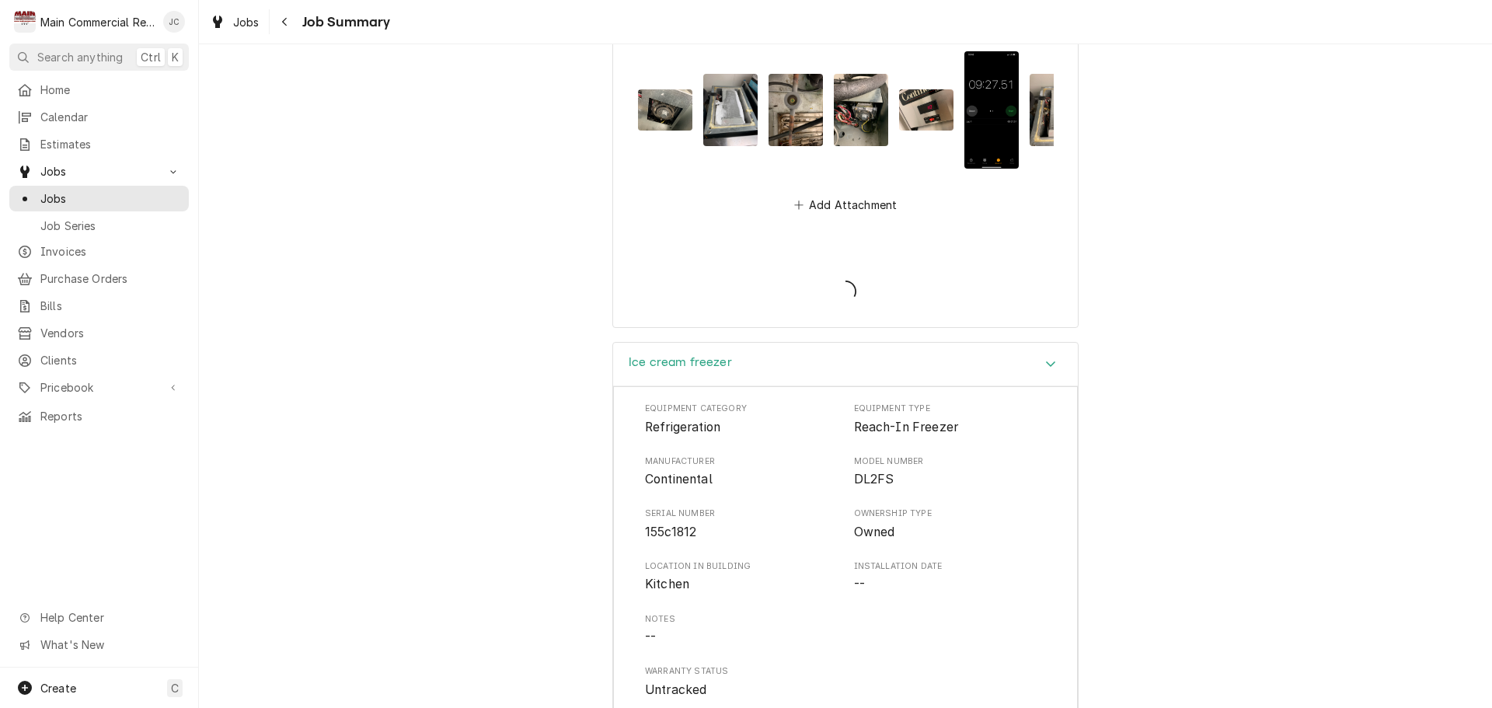
type textarea "x"
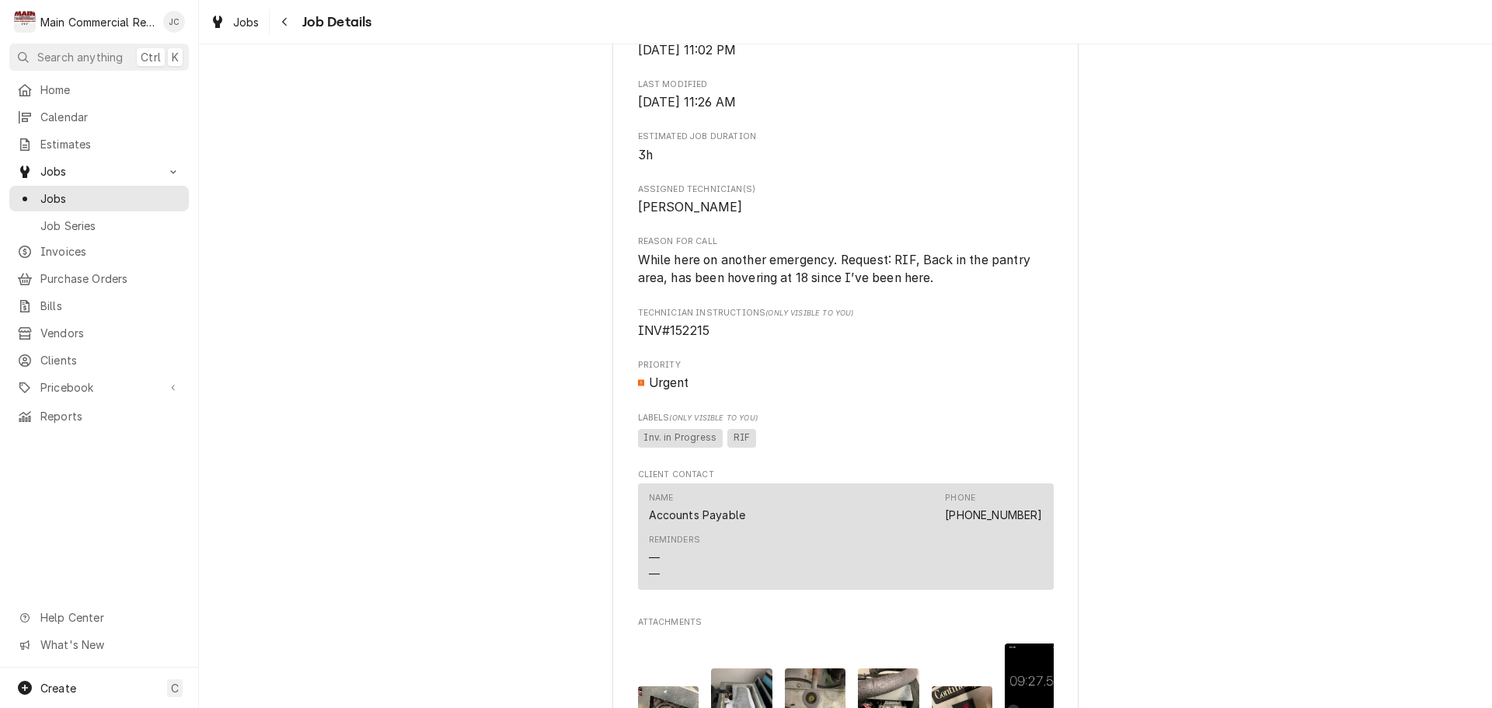
scroll to position [932, 0]
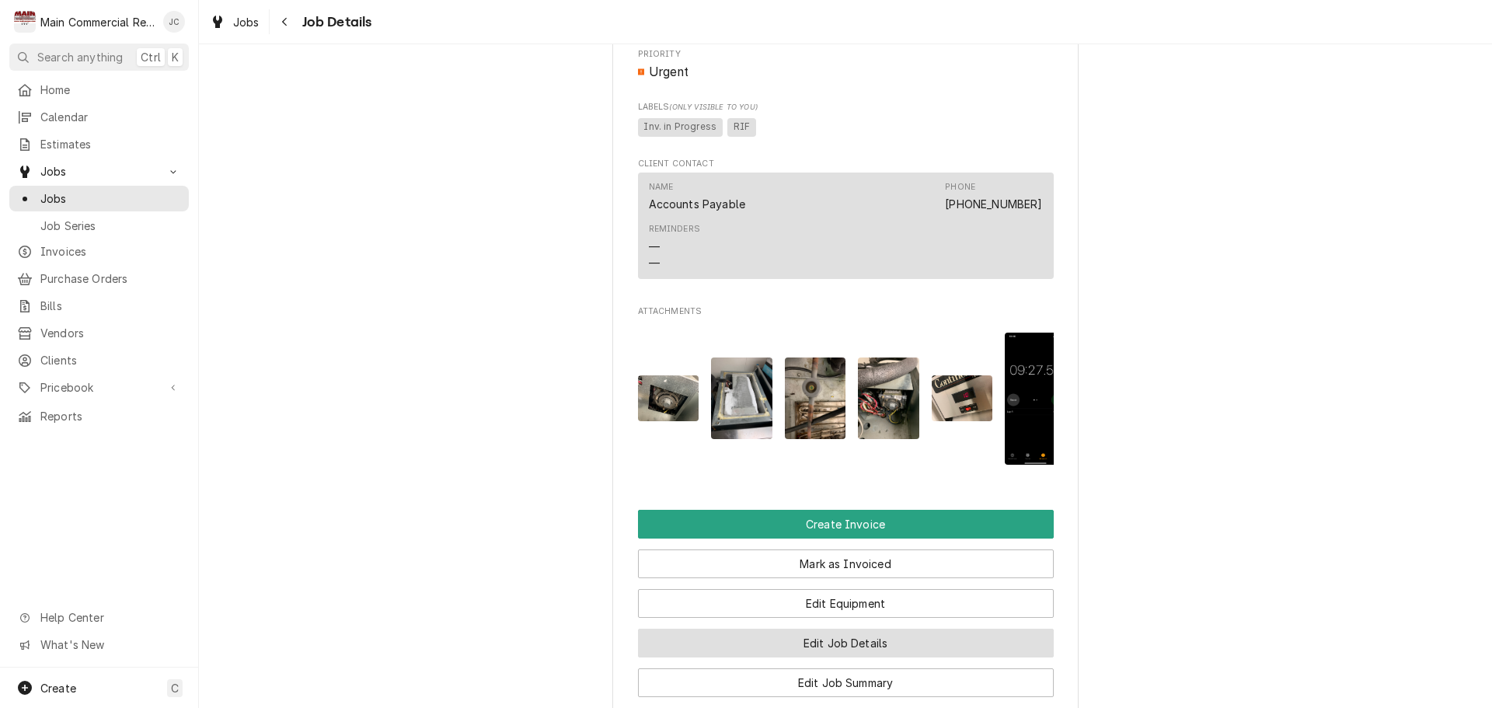
click at [870, 657] on button "Edit Job Details" at bounding box center [846, 643] width 416 height 29
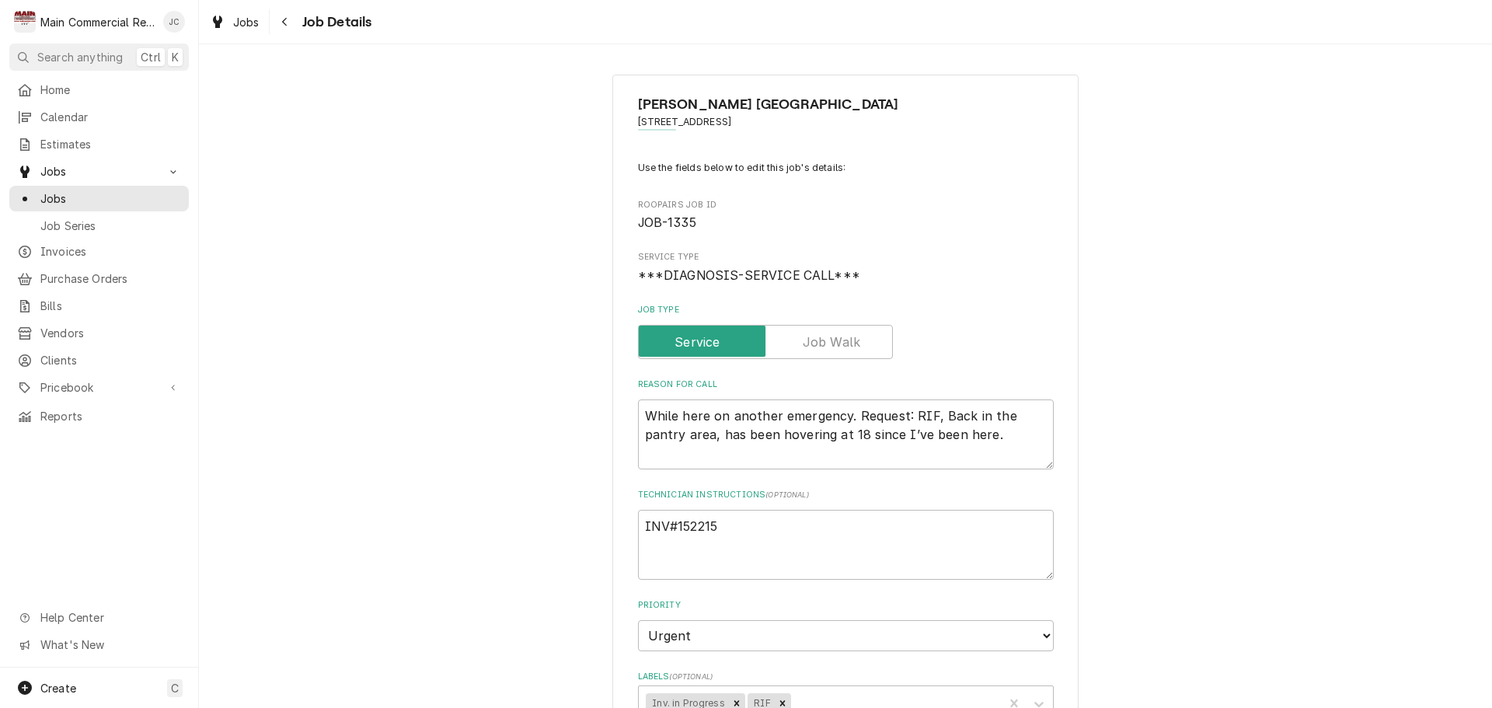
type textarea "x"
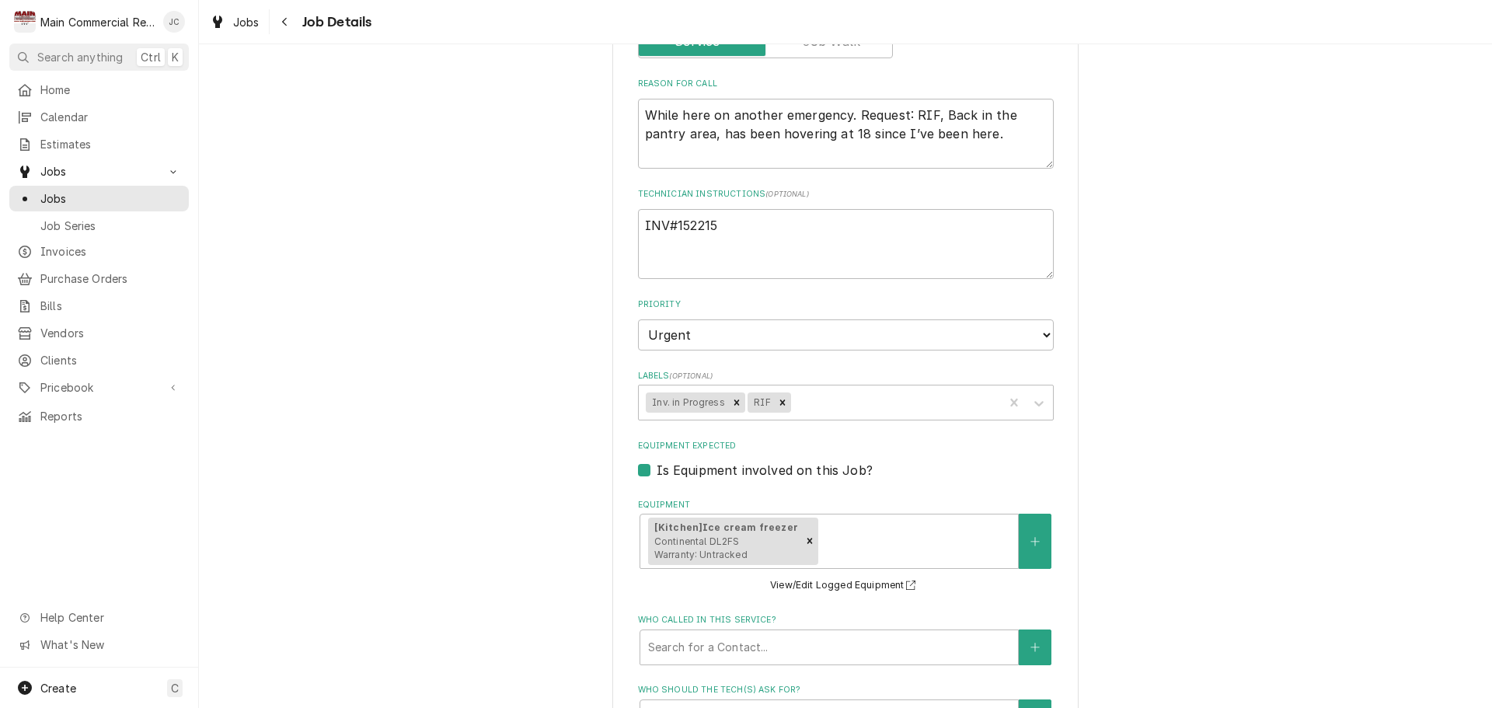
scroll to position [311, 0]
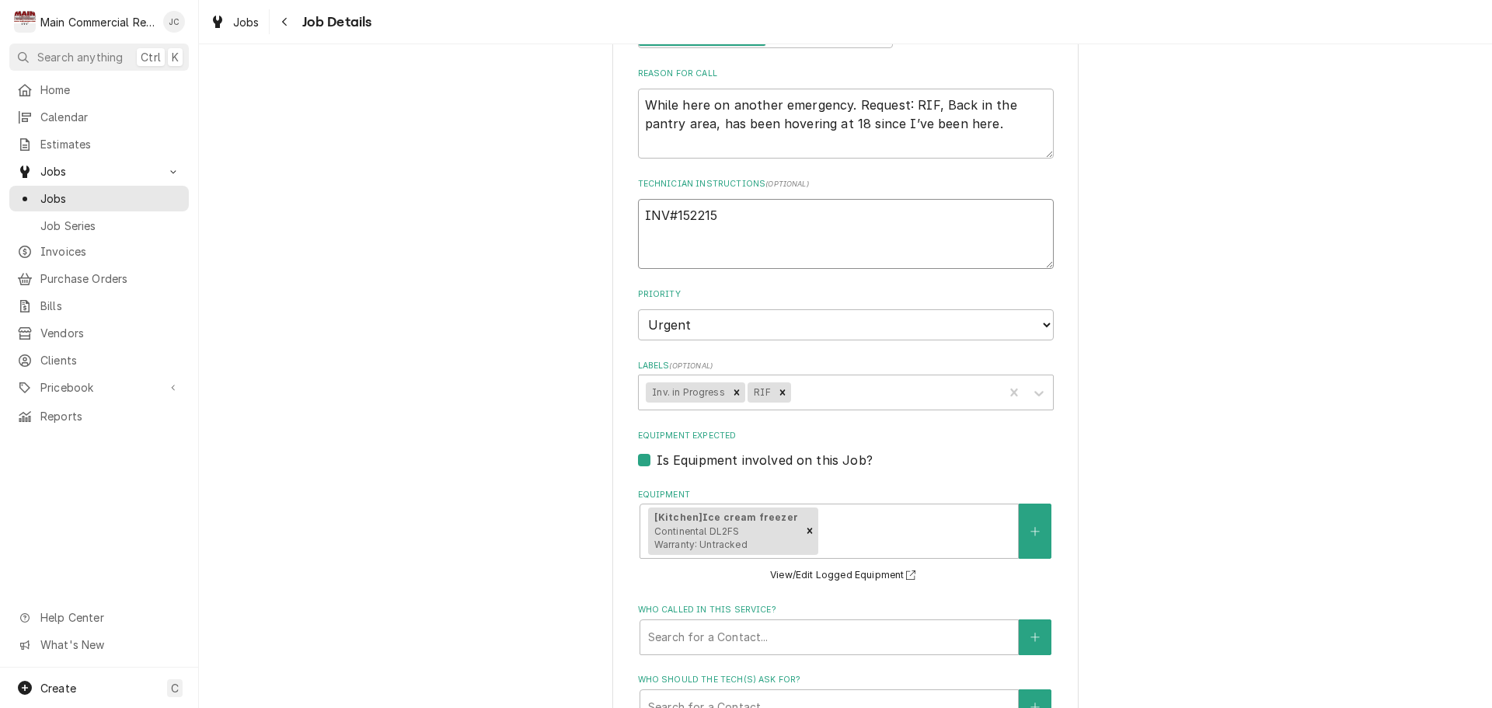
drag, startPoint x: 719, startPoint y: 225, endPoint x: 689, endPoint y: 220, distance: 30.0
click at [689, 220] on textarea "INV#152215" at bounding box center [846, 234] width 416 height 70
type textarea "INV#1522"
type textarea "x"
type textarea "INV#15223"
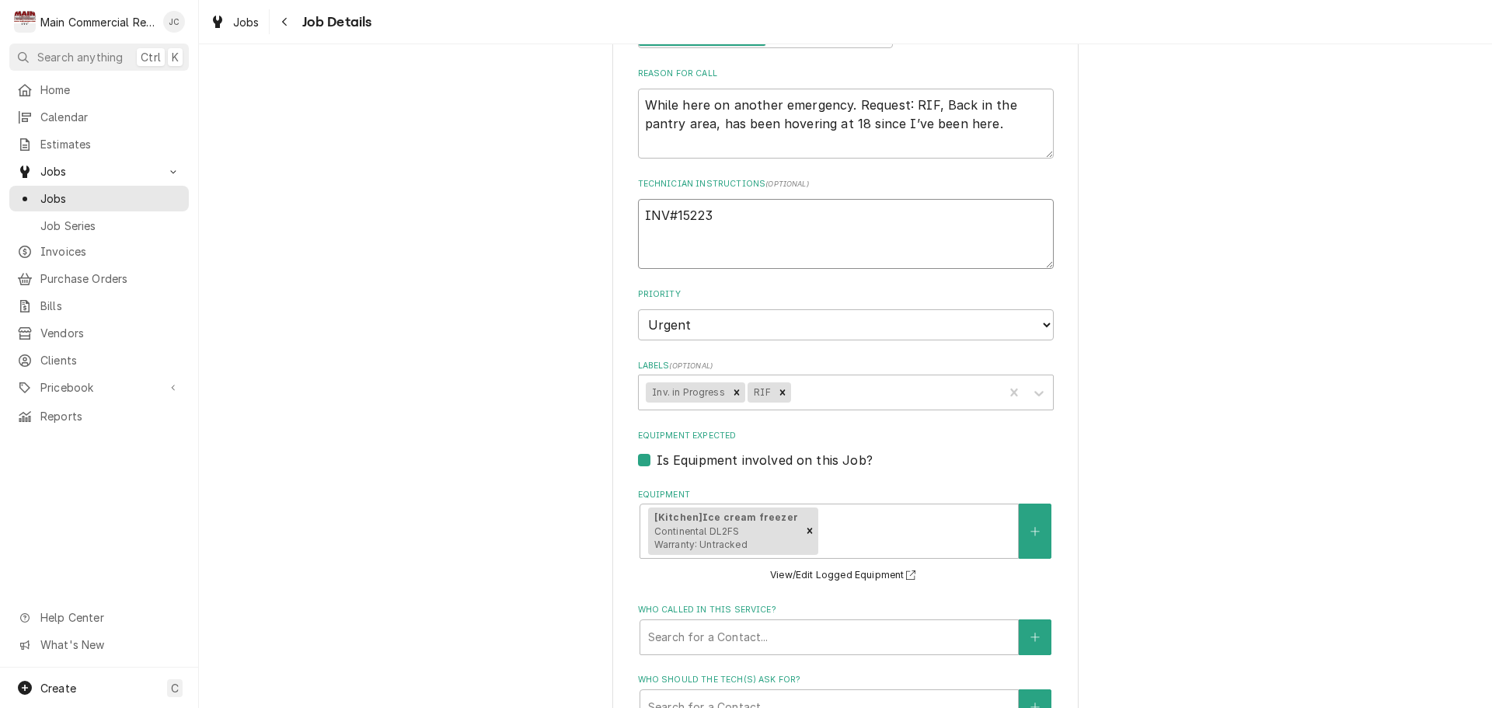
type textarea "x"
type textarea "INV#152238"
type textarea "x"
click at [731, 398] on icon "Remove Inv. in Progress" at bounding box center [736, 392] width 11 height 11
type textarea "INV#152238"
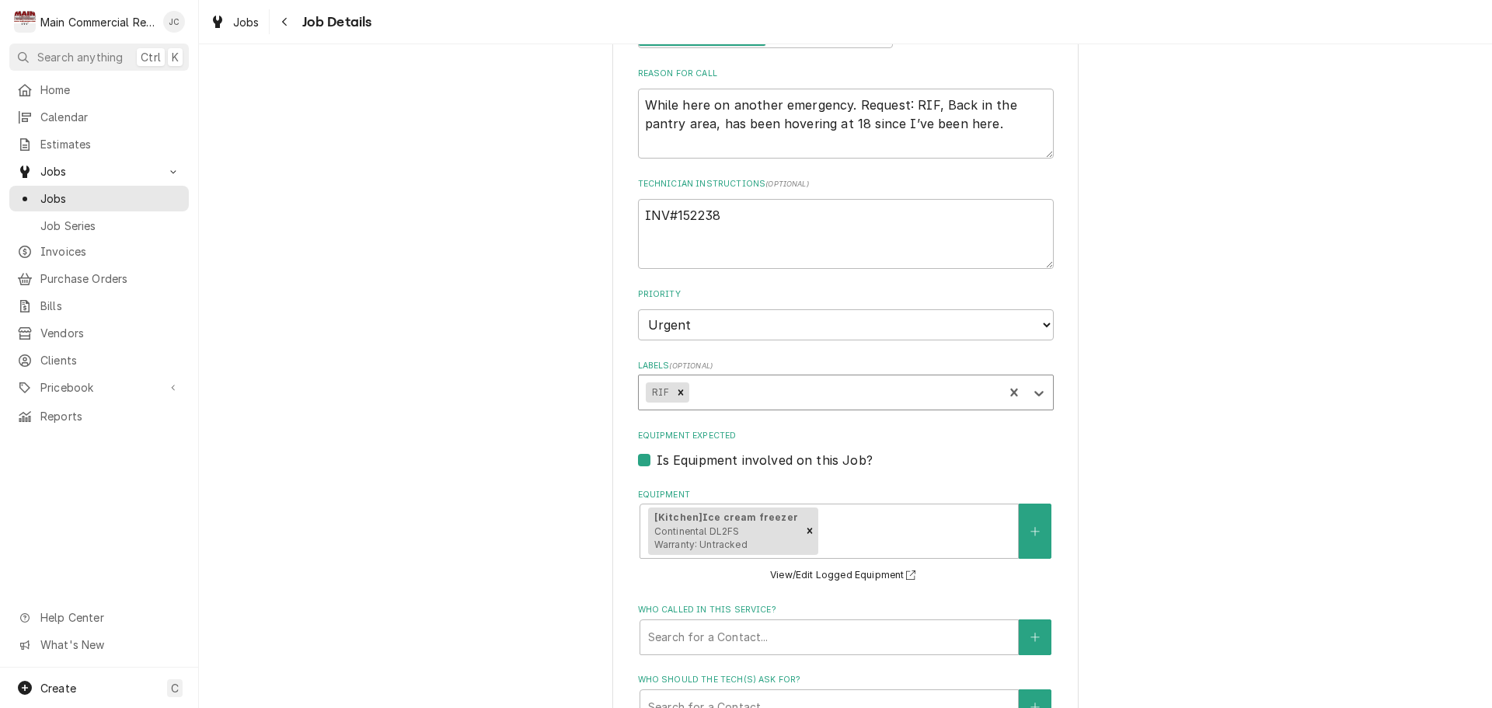
click at [737, 395] on div "Labels" at bounding box center [843, 392] width 304 height 28
type textarea "x"
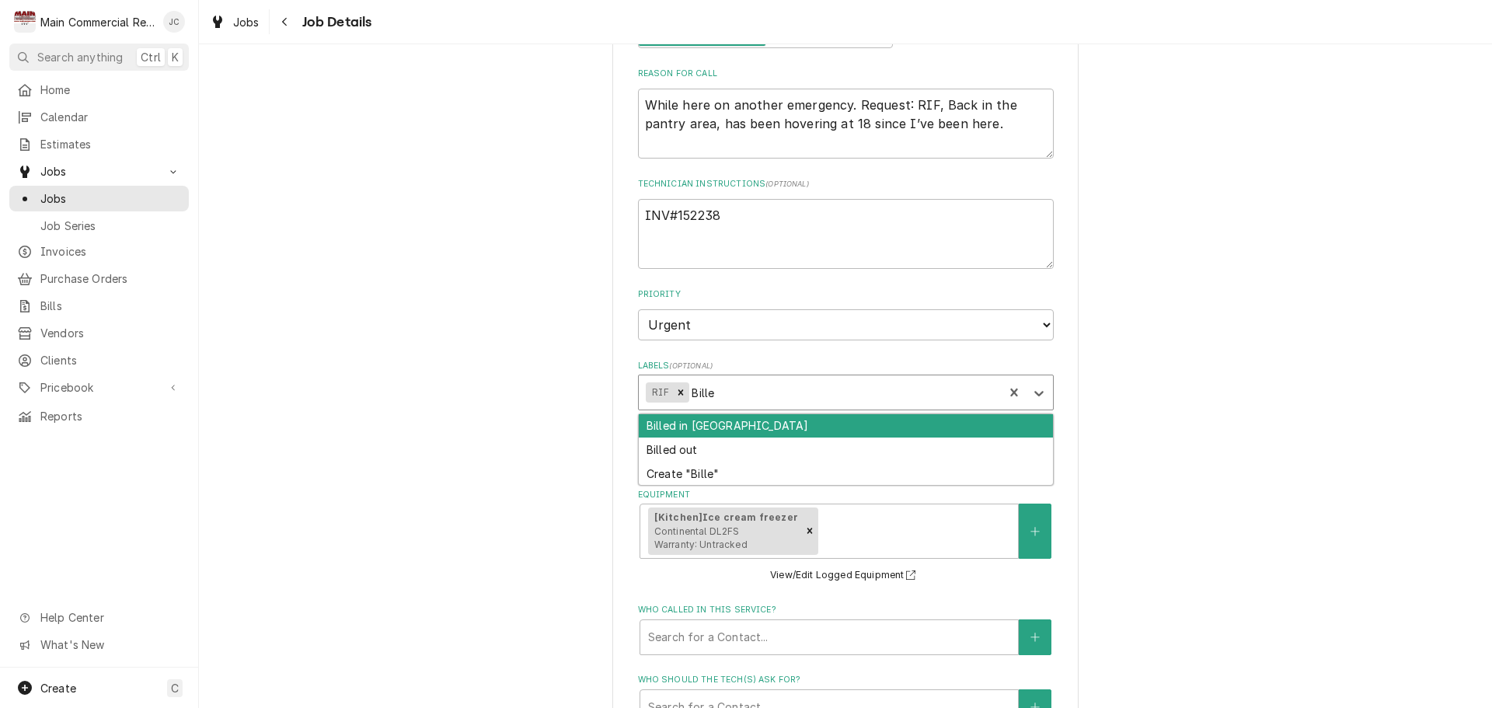
type input "Billed"
click at [715, 433] on div "Billed in [GEOGRAPHIC_DATA]" at bounding box center [846, 426] width 414 height 24
type textarea "x"
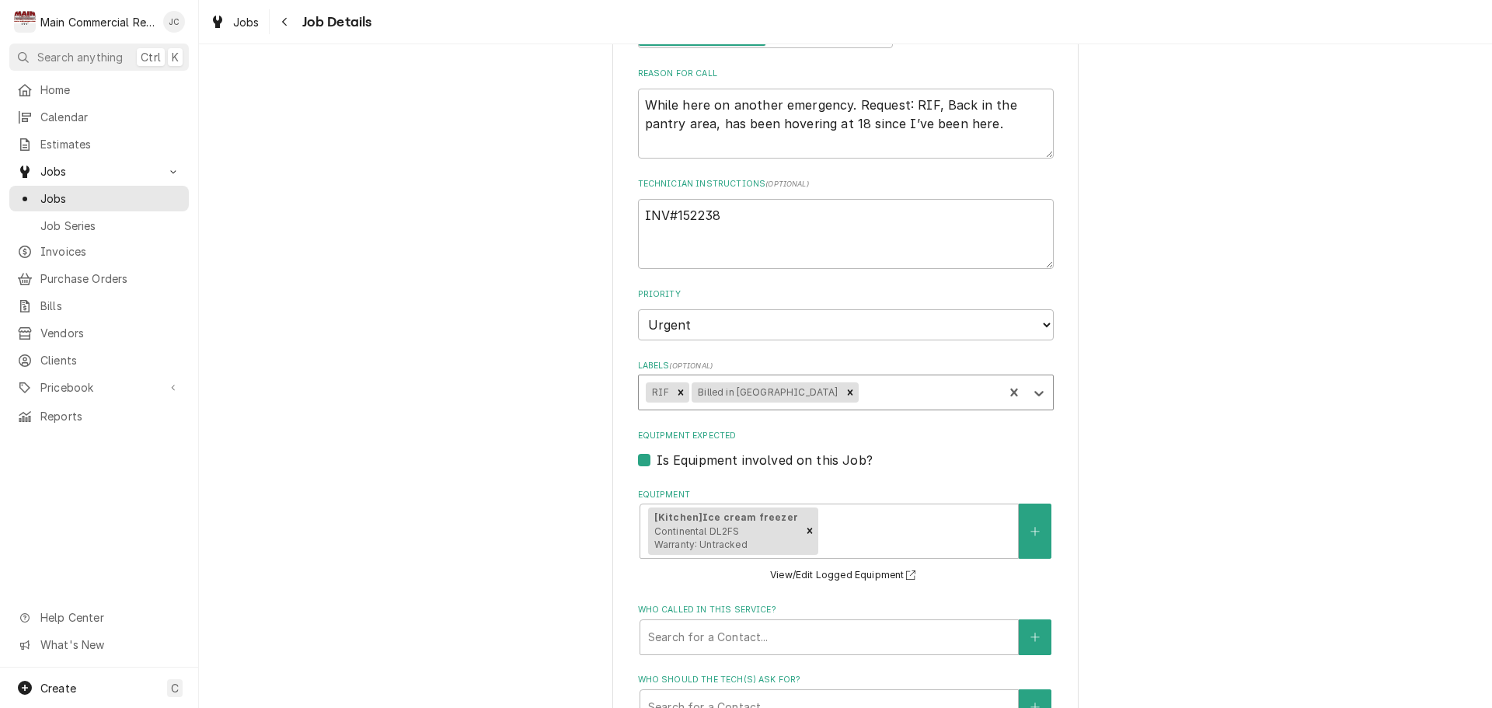
click at [1289, 467] on div "[PERSON_NAME] [GEOGRAPHIC_DATA] [STREET_ADDRESS] Use the fields below to edit t…" at bounding box center [845, 499] width 1293 height 1498
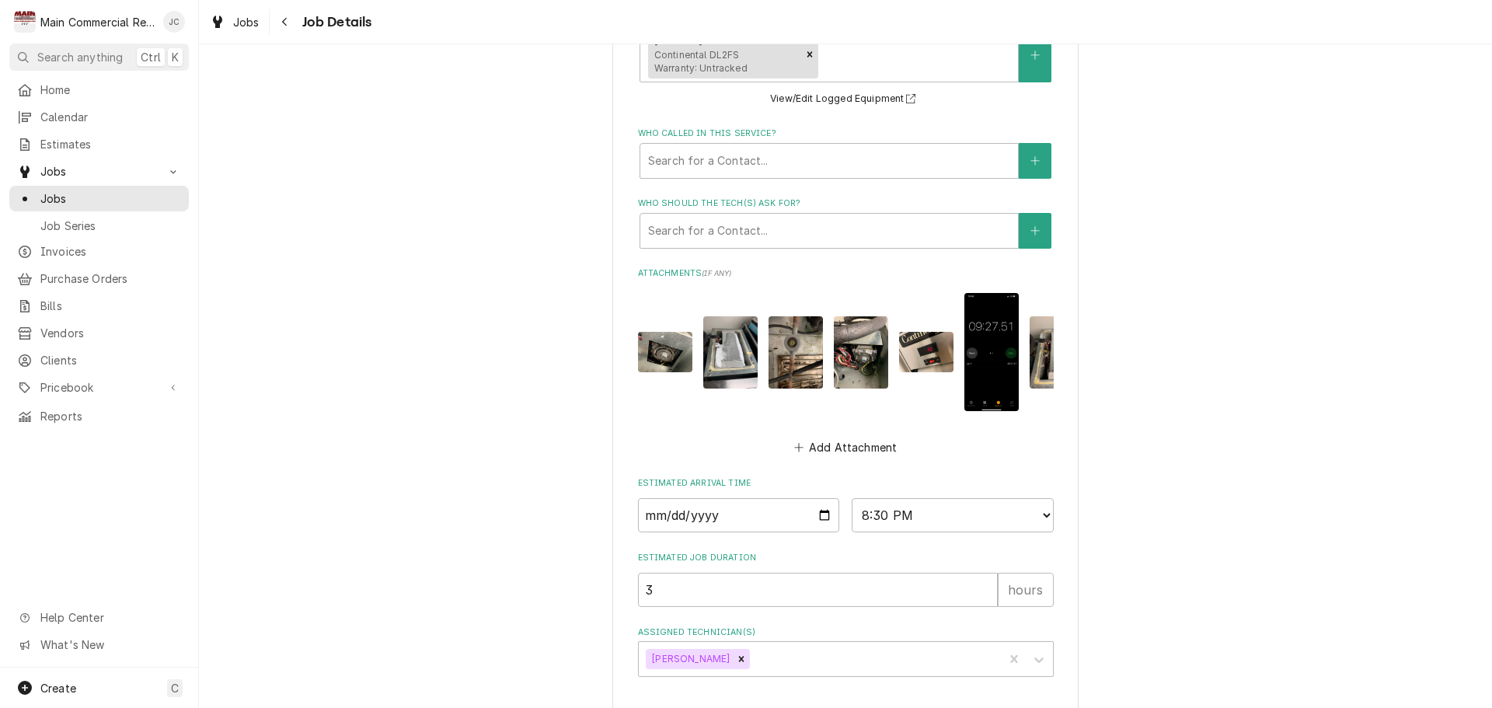
scroll to position [862, 0]
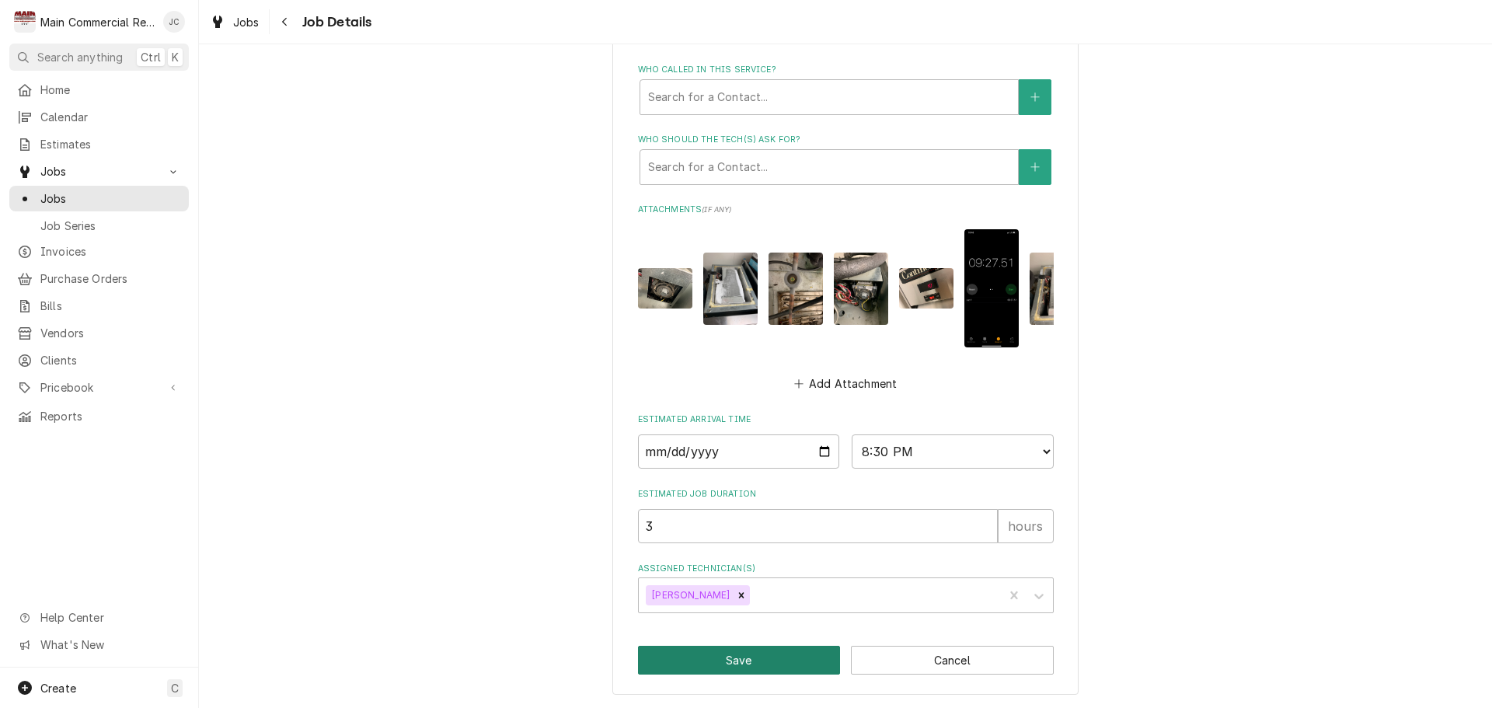
click at [811, 657] on button "Save" at bounding box center [739, 660] width 203 height 29
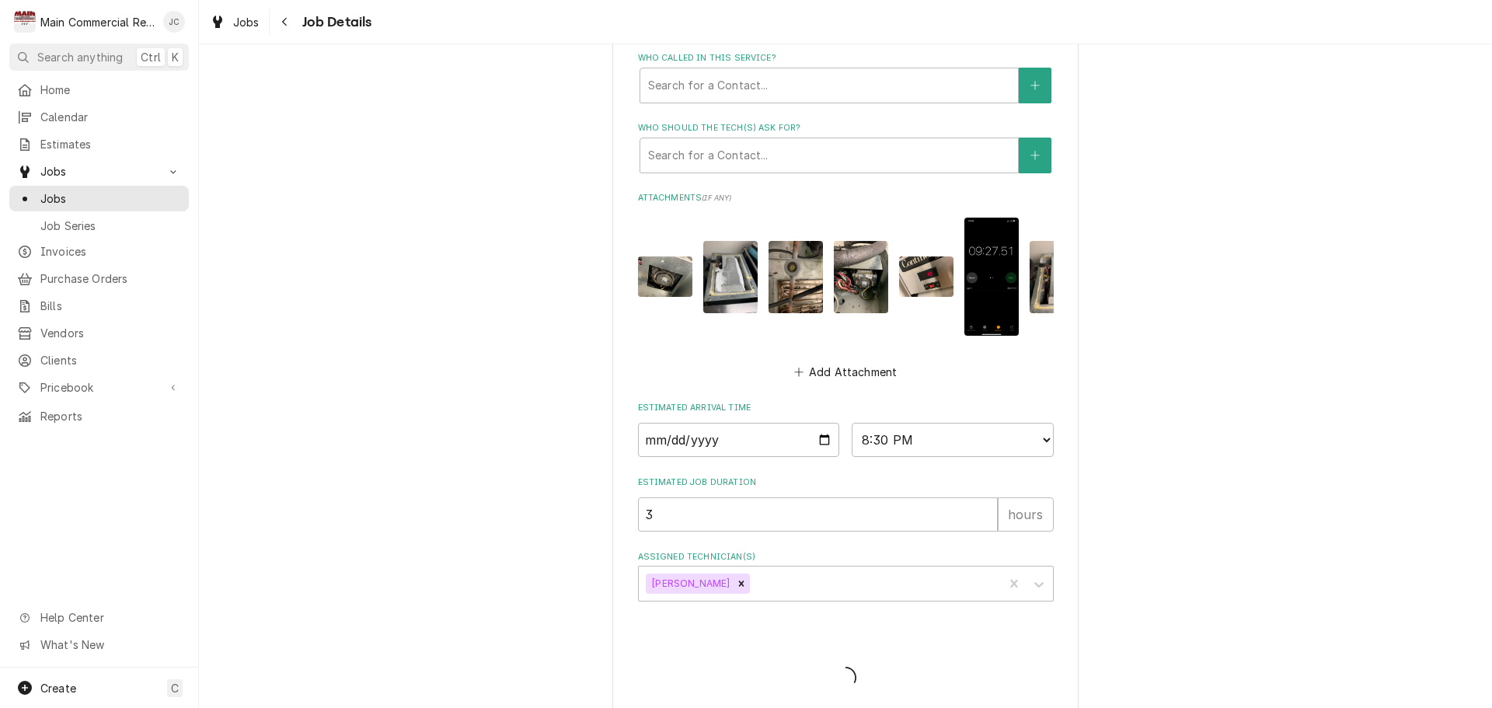
type textarea "x"
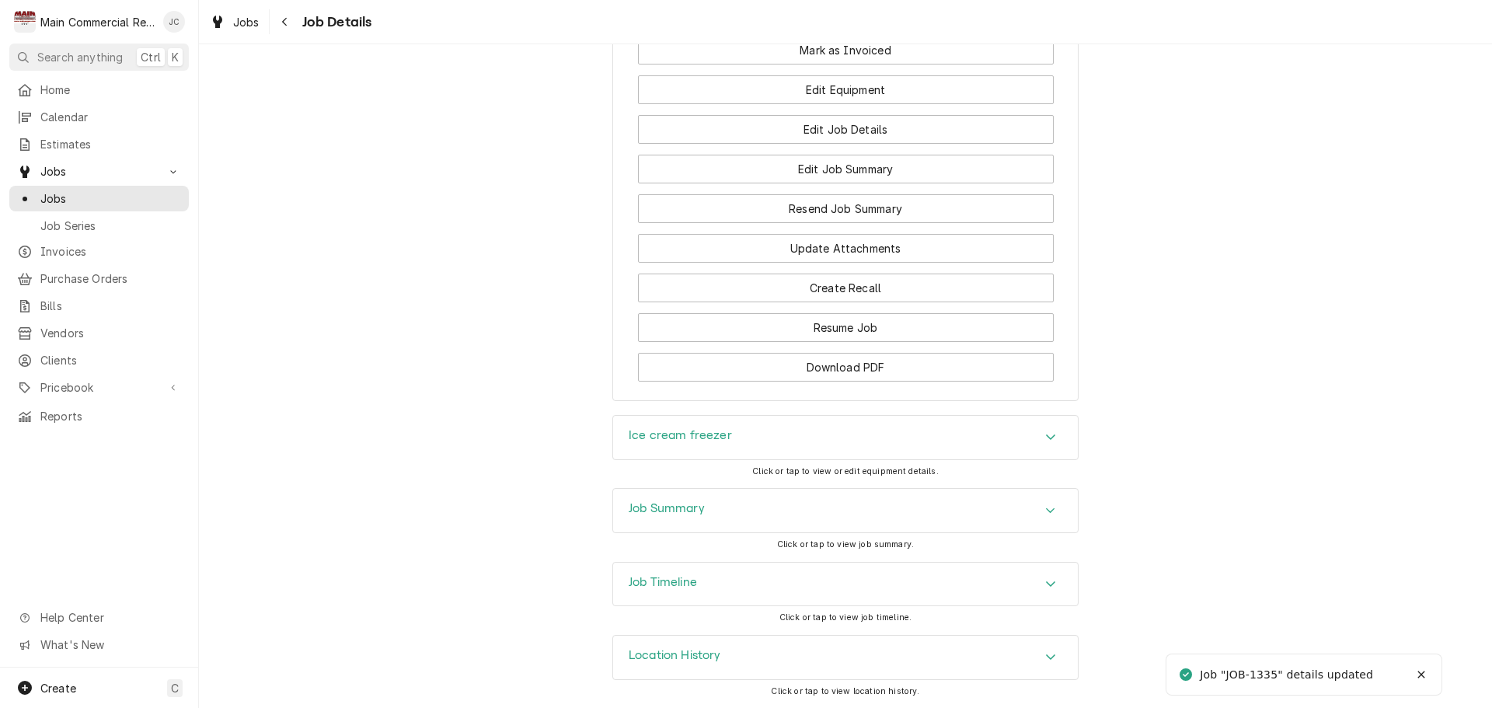
scroll to position [1476, 0]
click at [907, 366] on button "Download PDF" at bounding box center [846, 367] width 416 height 29
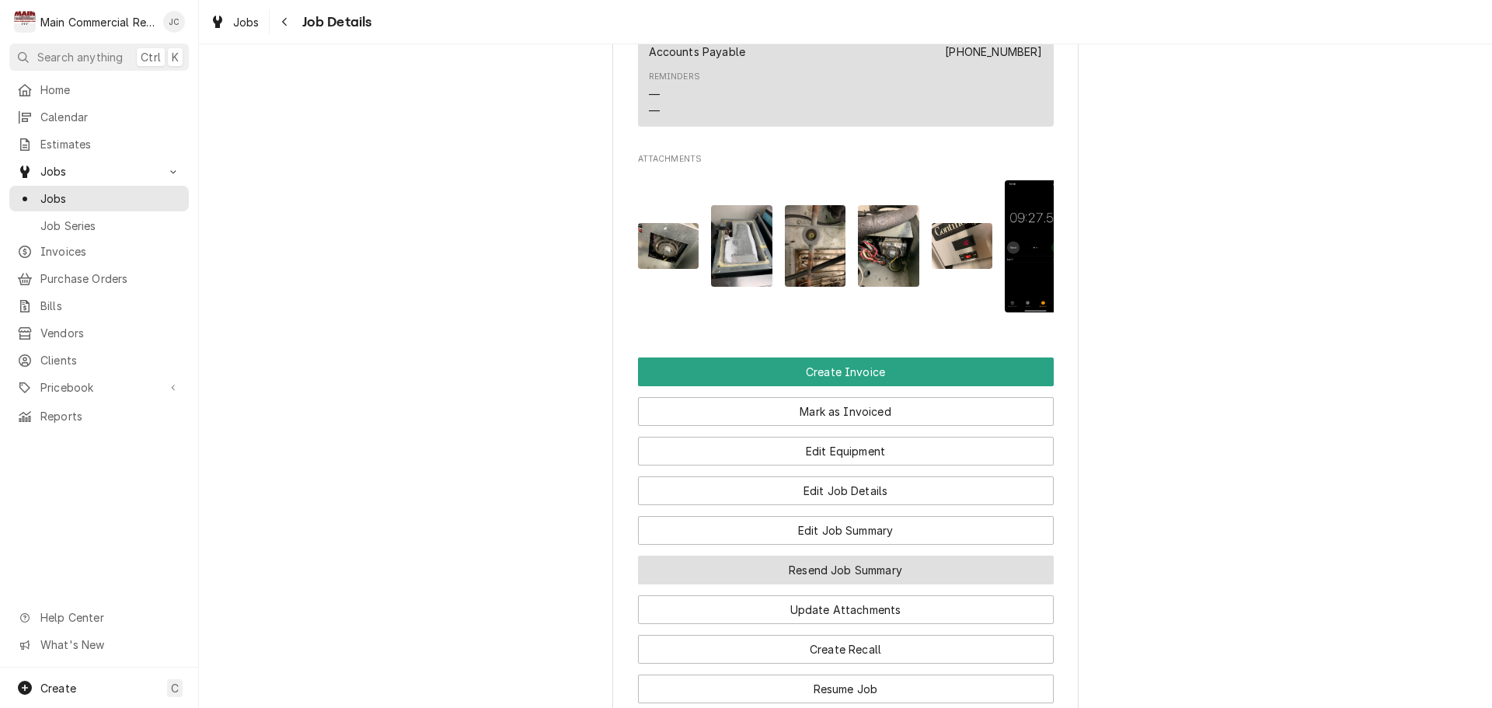
scroll to position [1088, 0]
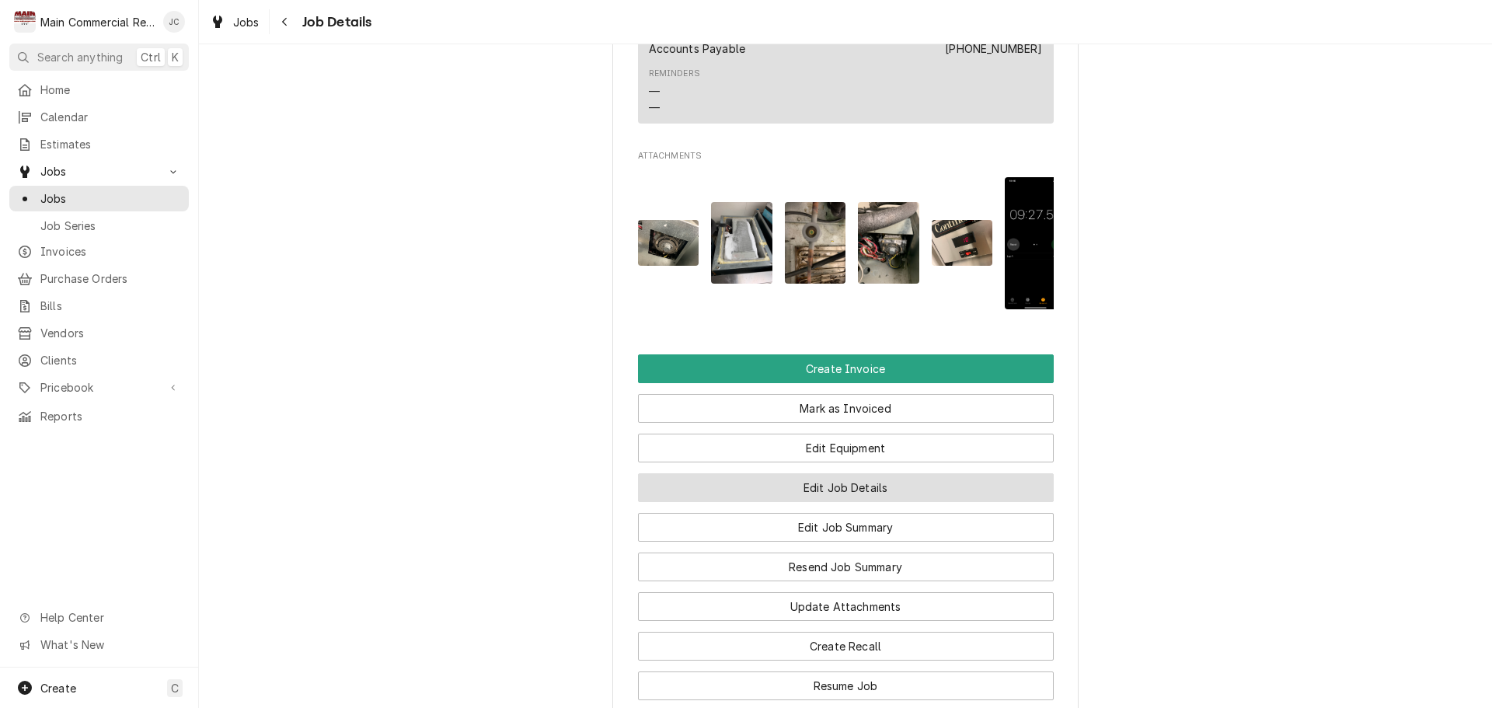
click at [840, 502] on button "Edit Job Details" at bounding box center [846, 487] width 416 height 29
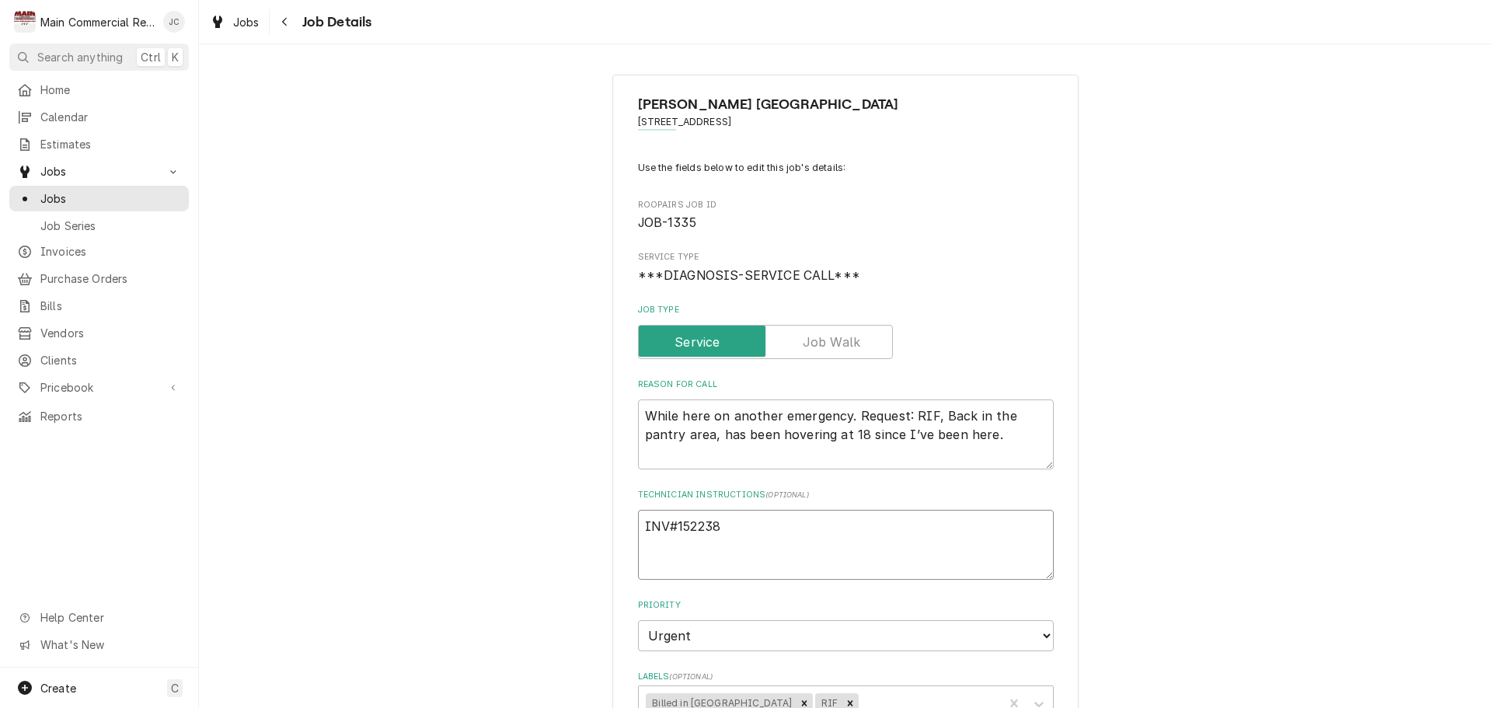
click at [711, 519] on textarea "INV#152238" at bounding box center [846, 545] width 416 height 70
type textarea "x"
type textarea "INV#152239"
type textarea "x"
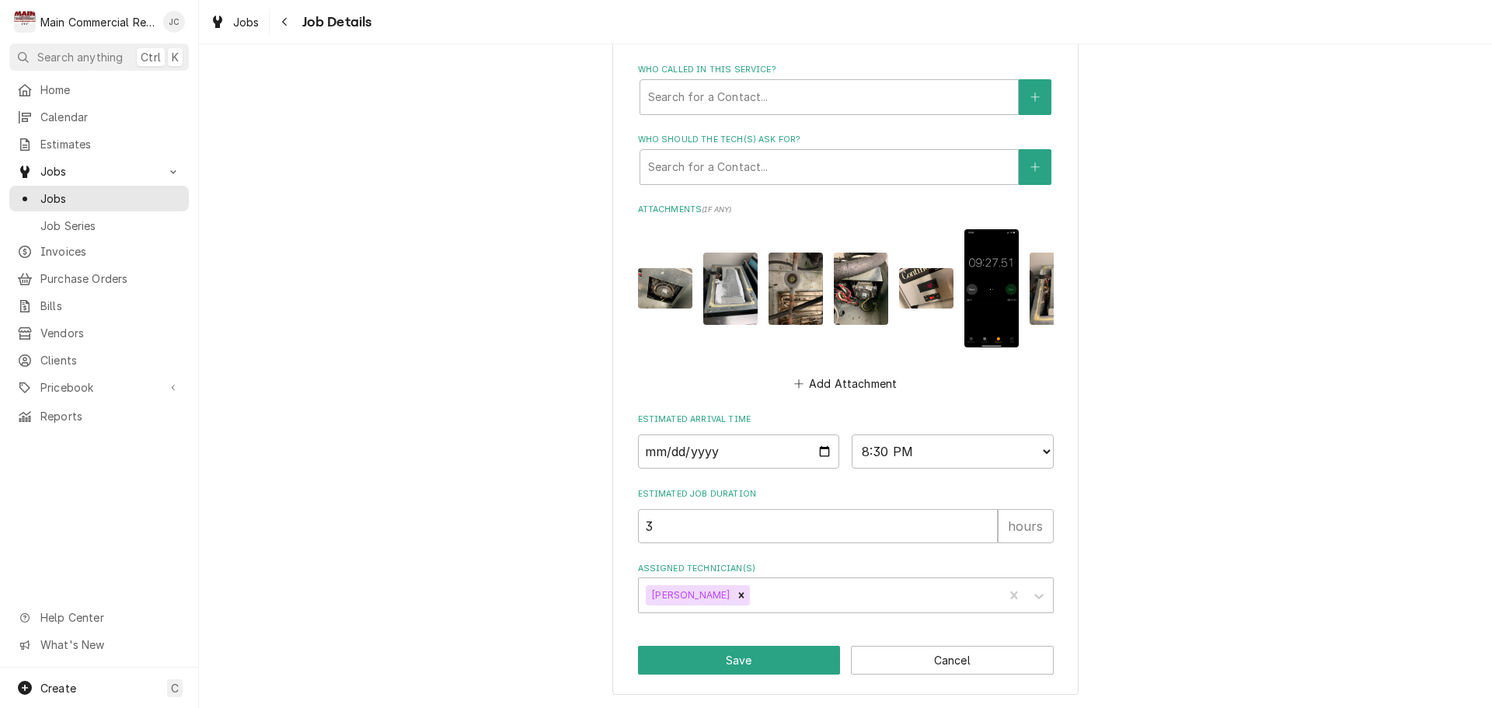
scroll to position [862, 0]
type textarea "INV#152239"
click at [767, 660] on button "Save" at bounding box center [739, 660] width 203 height 29
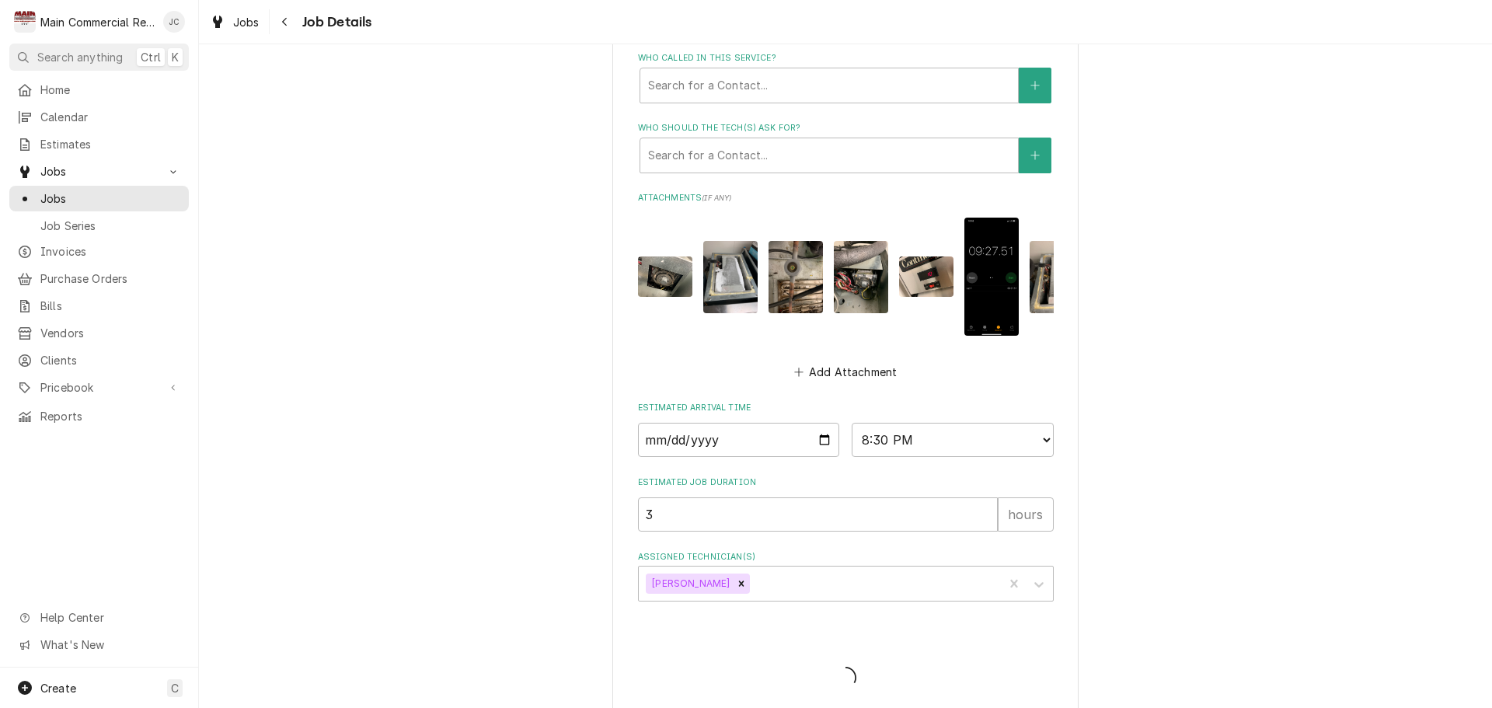
type textarea "x"
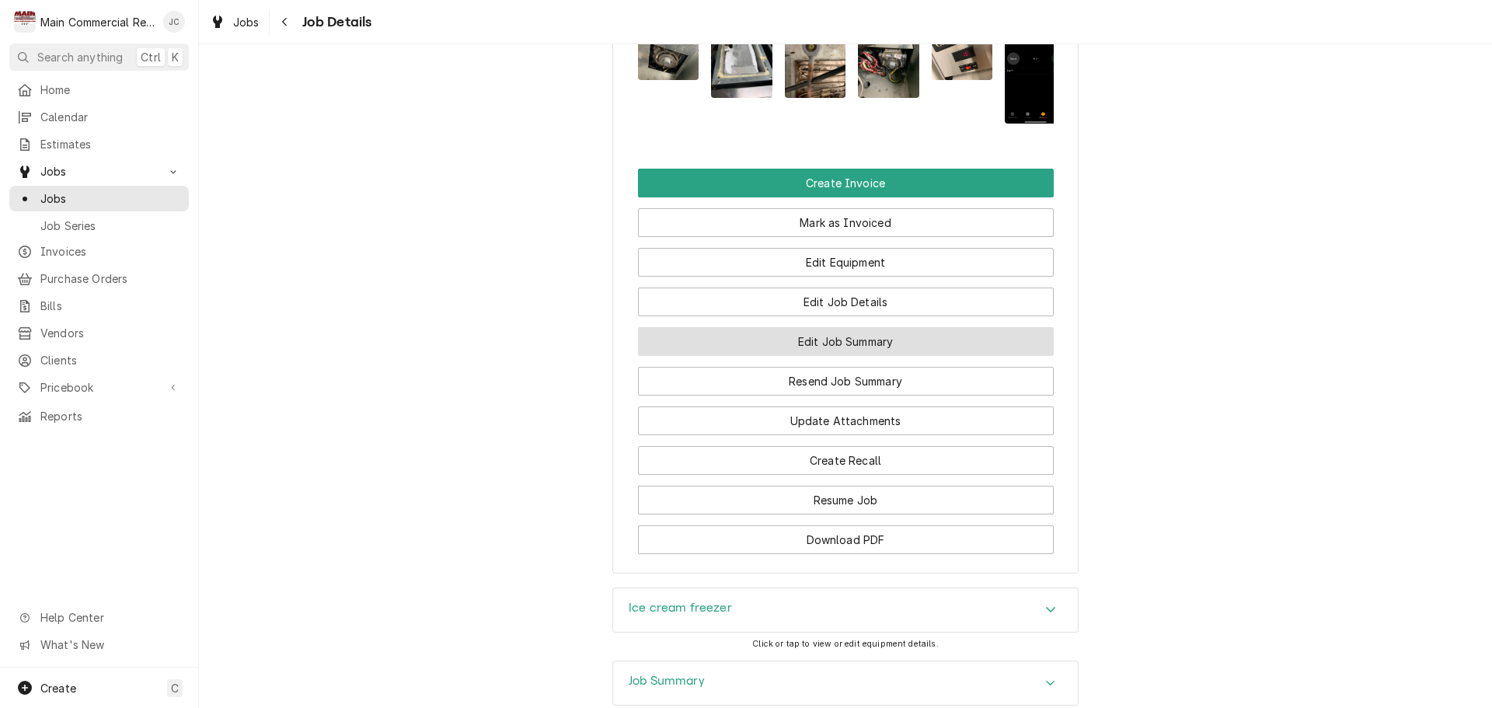
scroll to position [1321, 0]
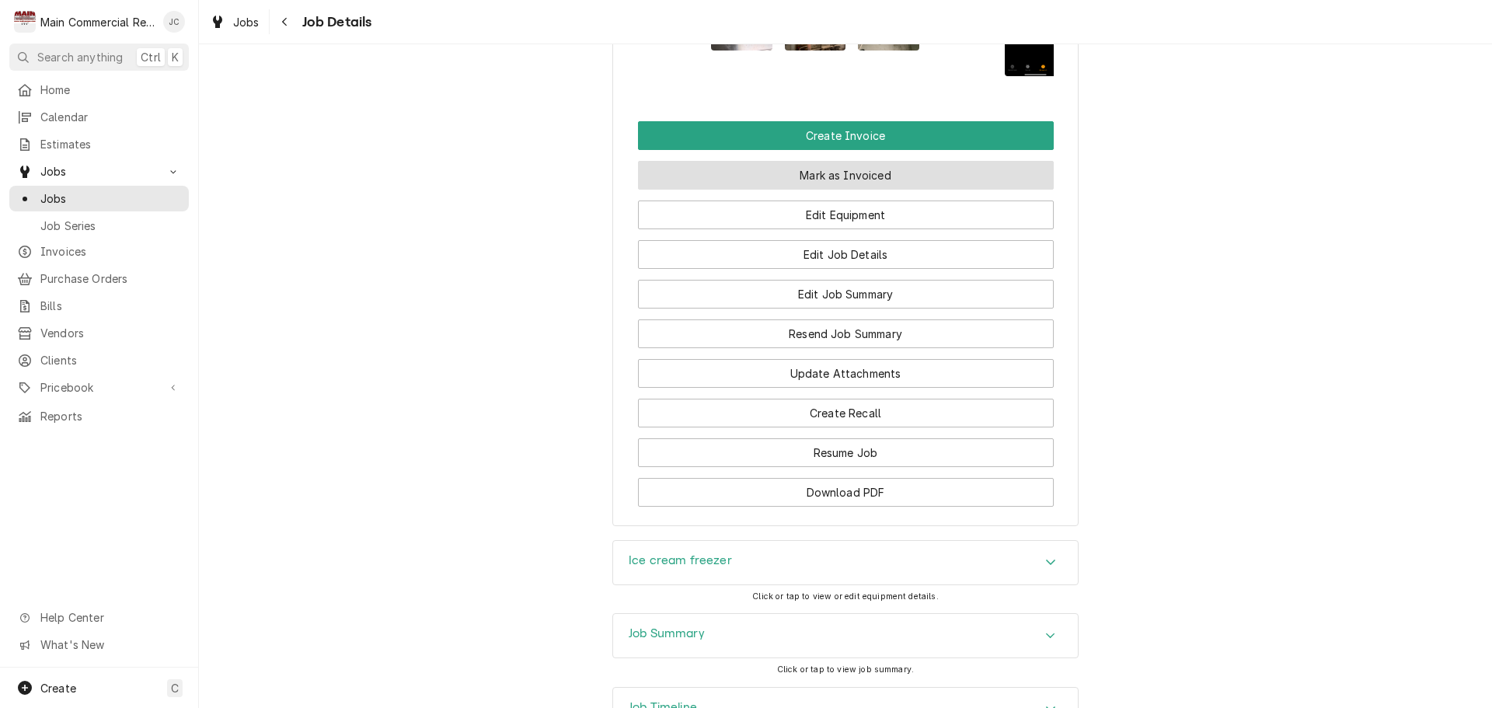
click at [792, 190] on button "Mark as Invoiced" at bounding box center [846, 175] width 416 height 29
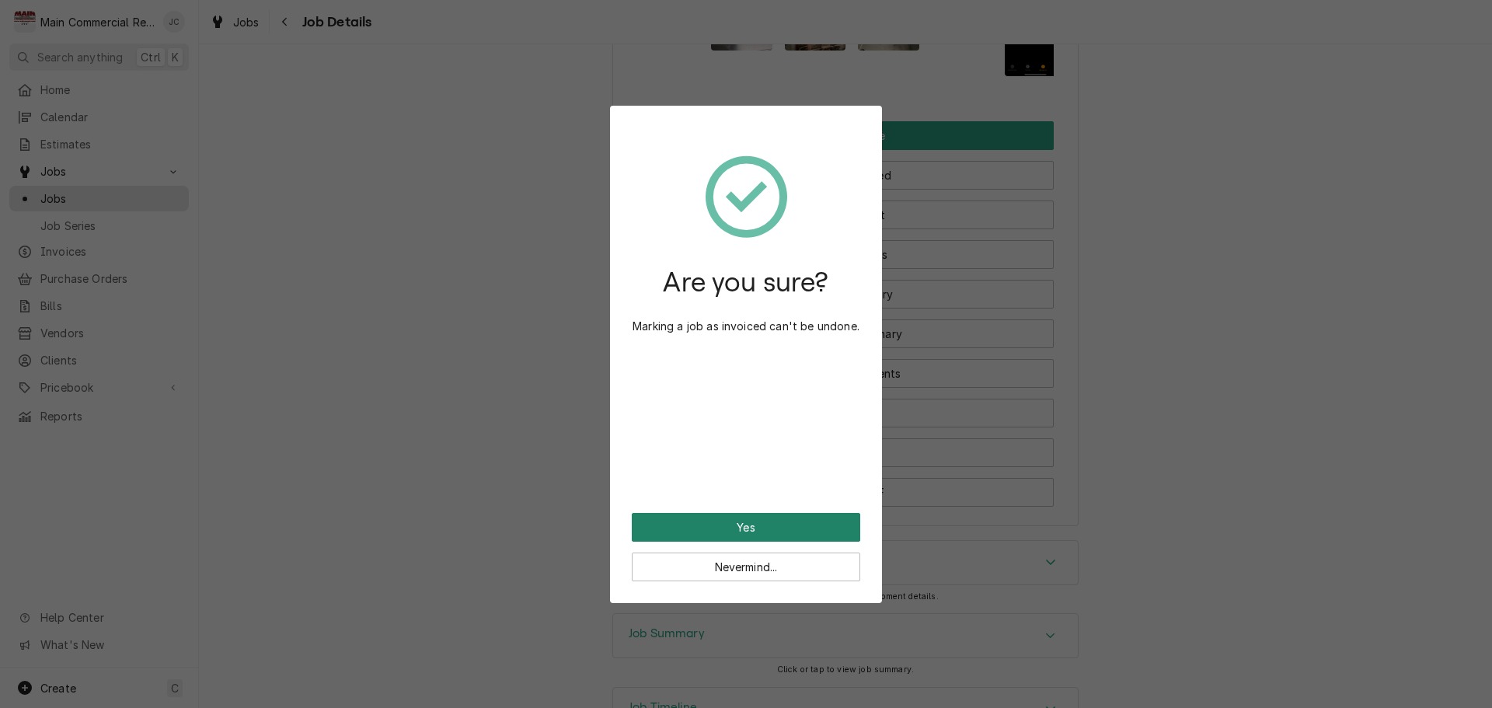
click at [734, 526] on button "Yes" at bounding box center [746, 527] width 228 height 29
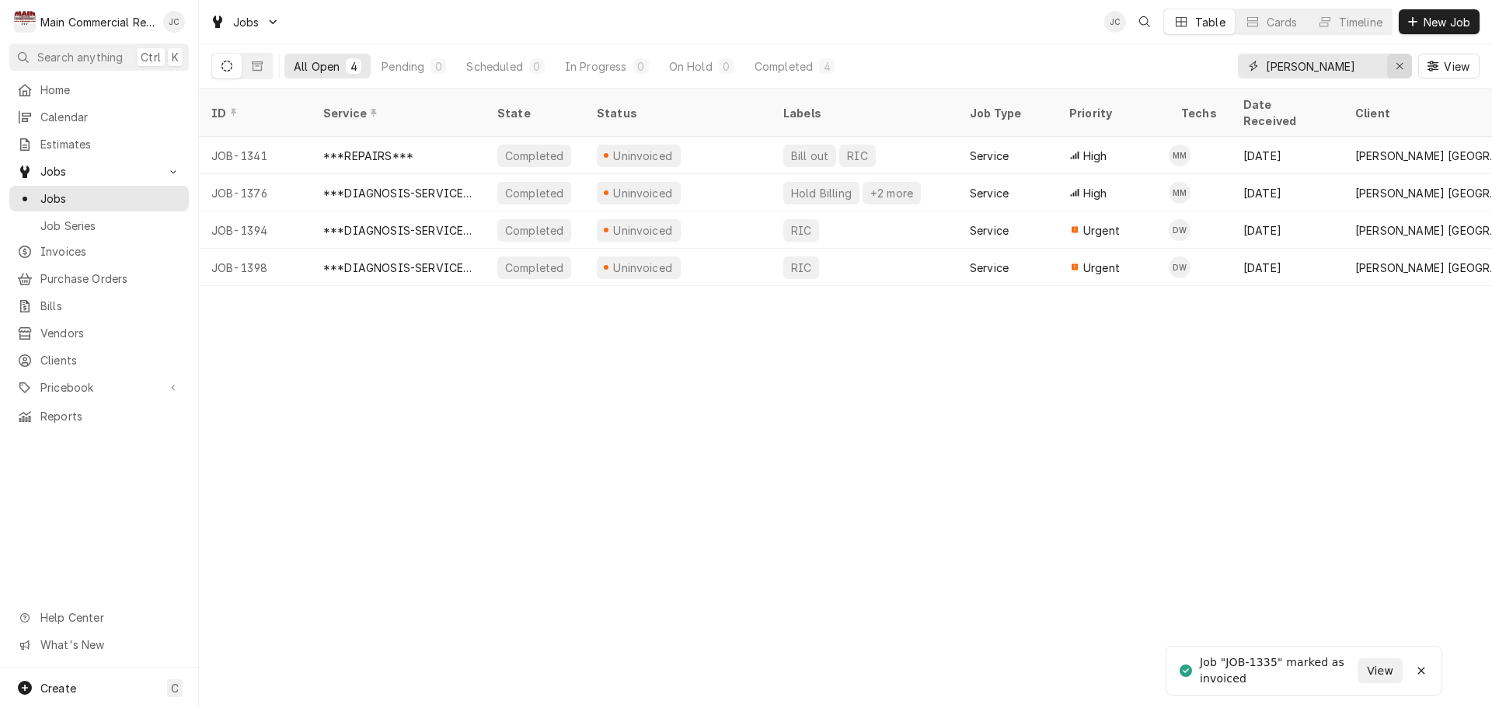
click at [1395, 67] on icon "Erase input" at bounding box center [1399, 66] width 9 height 11
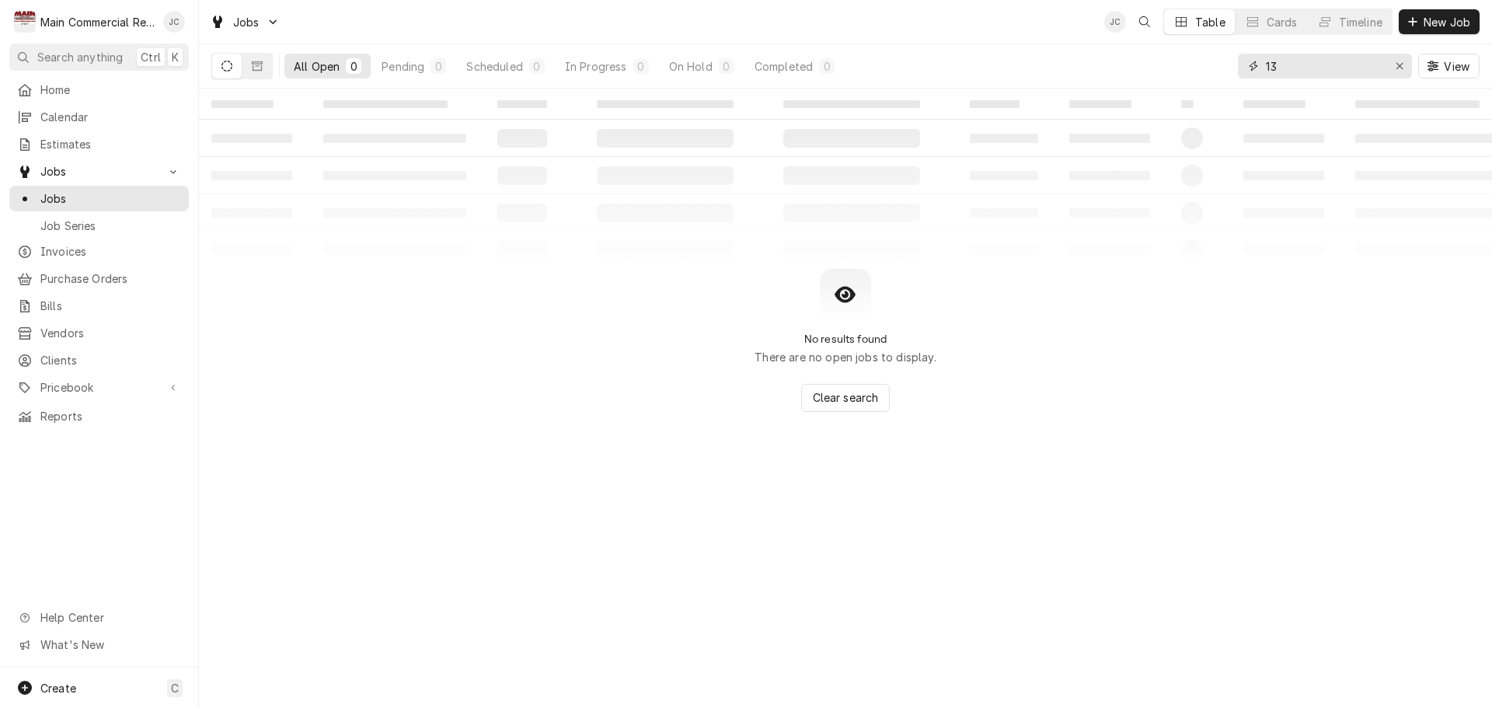
type input "1"
click at [254, 64] on icon "Dynamic Content Wrapper" at bounding box center [257, 66] width 11 height 11
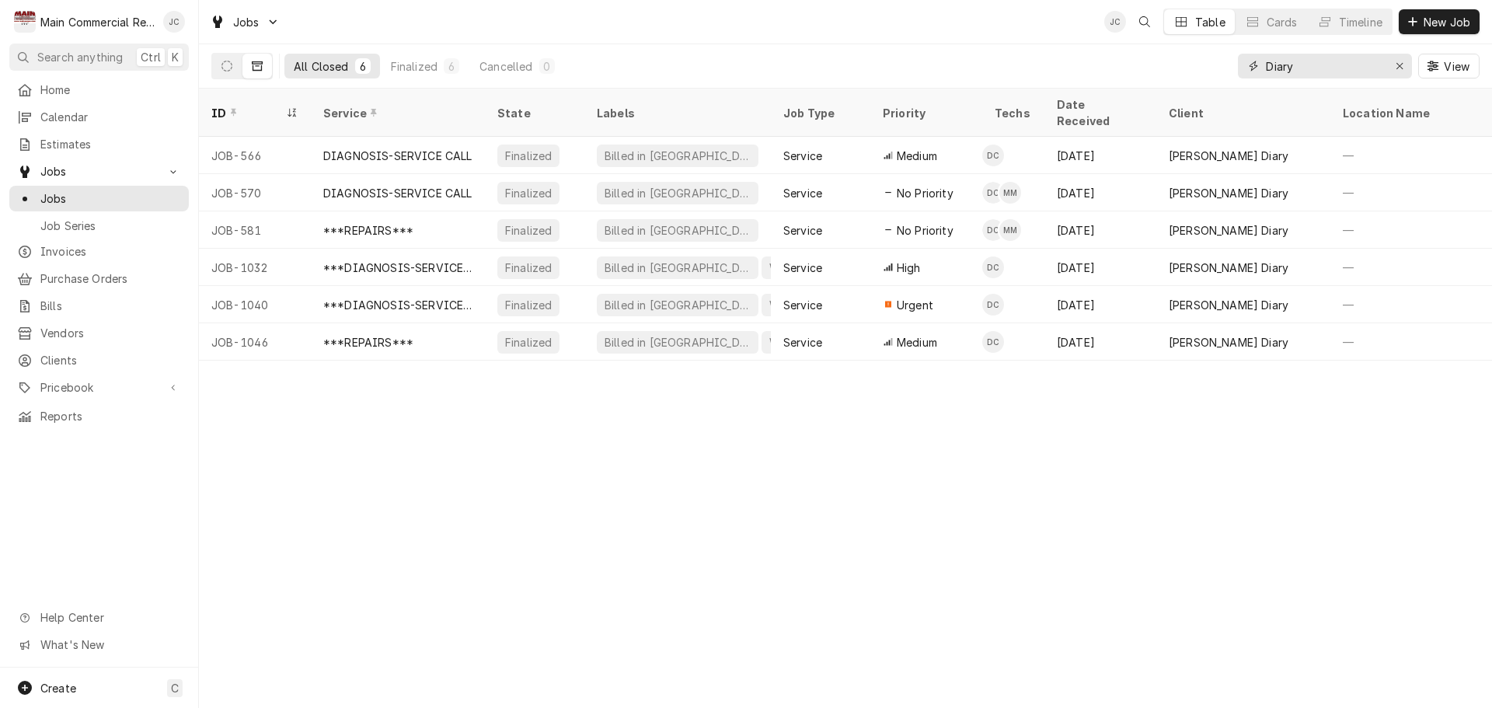
click at [1300, 72] on input "Diary" at bounding box center [1324, 66] width 117 height 25
type input "D"
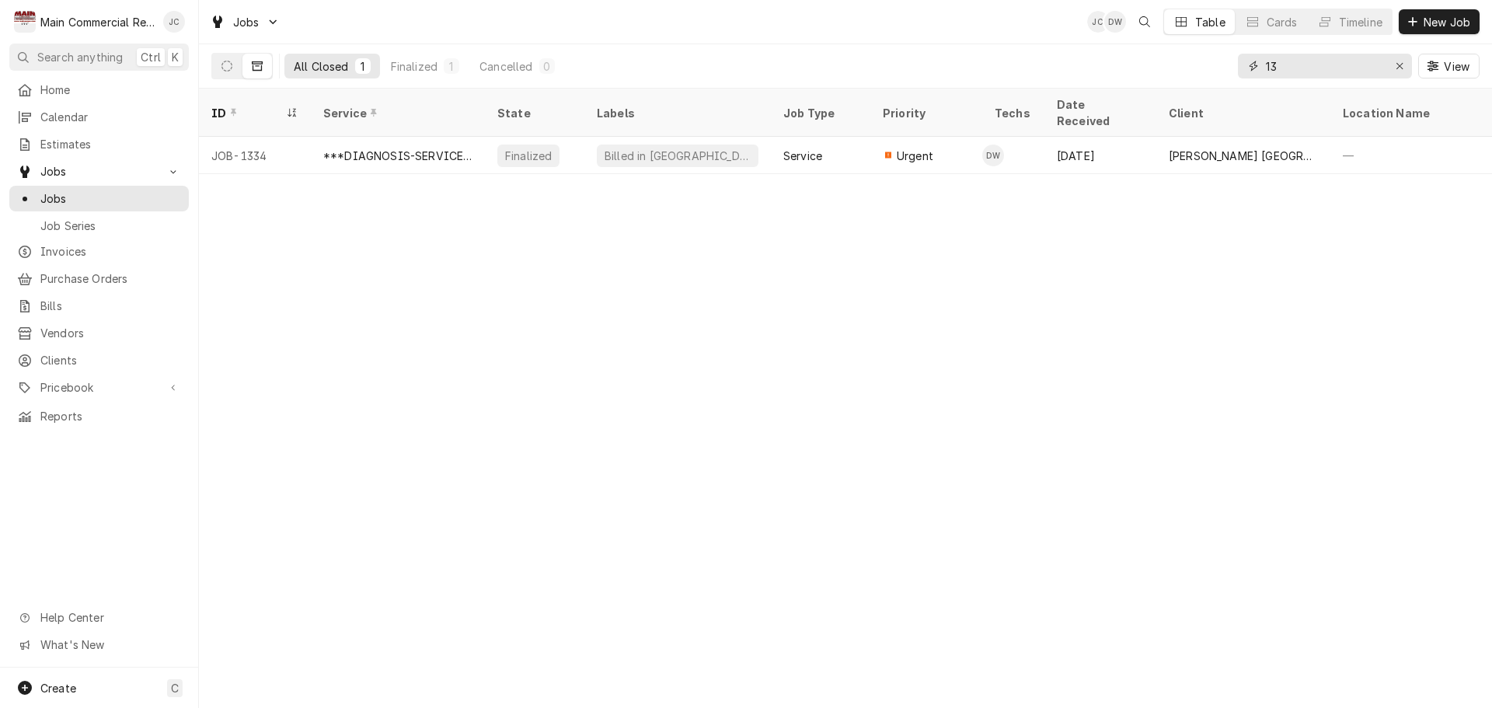
type input "1"
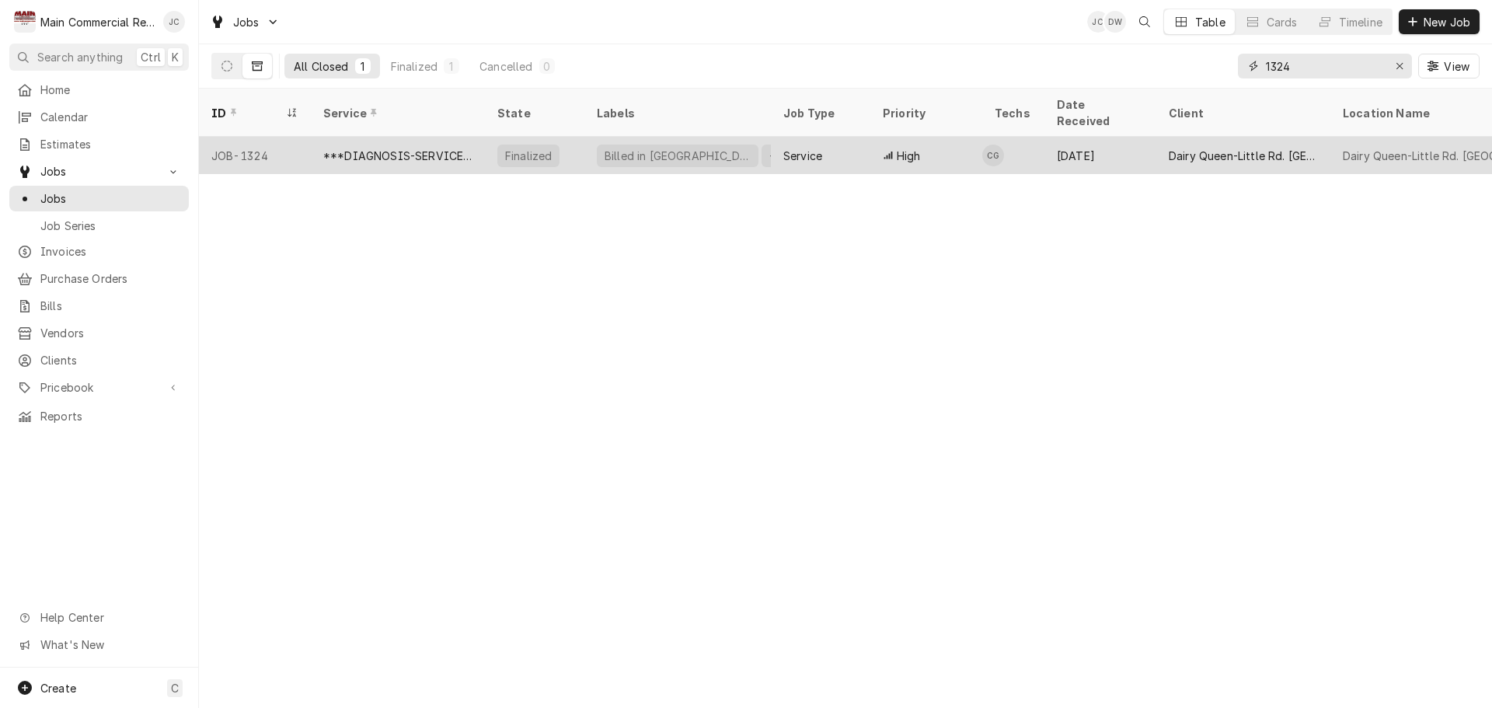
type input "1324"
click at [387, 148] on div "***DIAGNOSIS-SERVICE CALL***" at bounding box center [397, 156] width 149 height 16
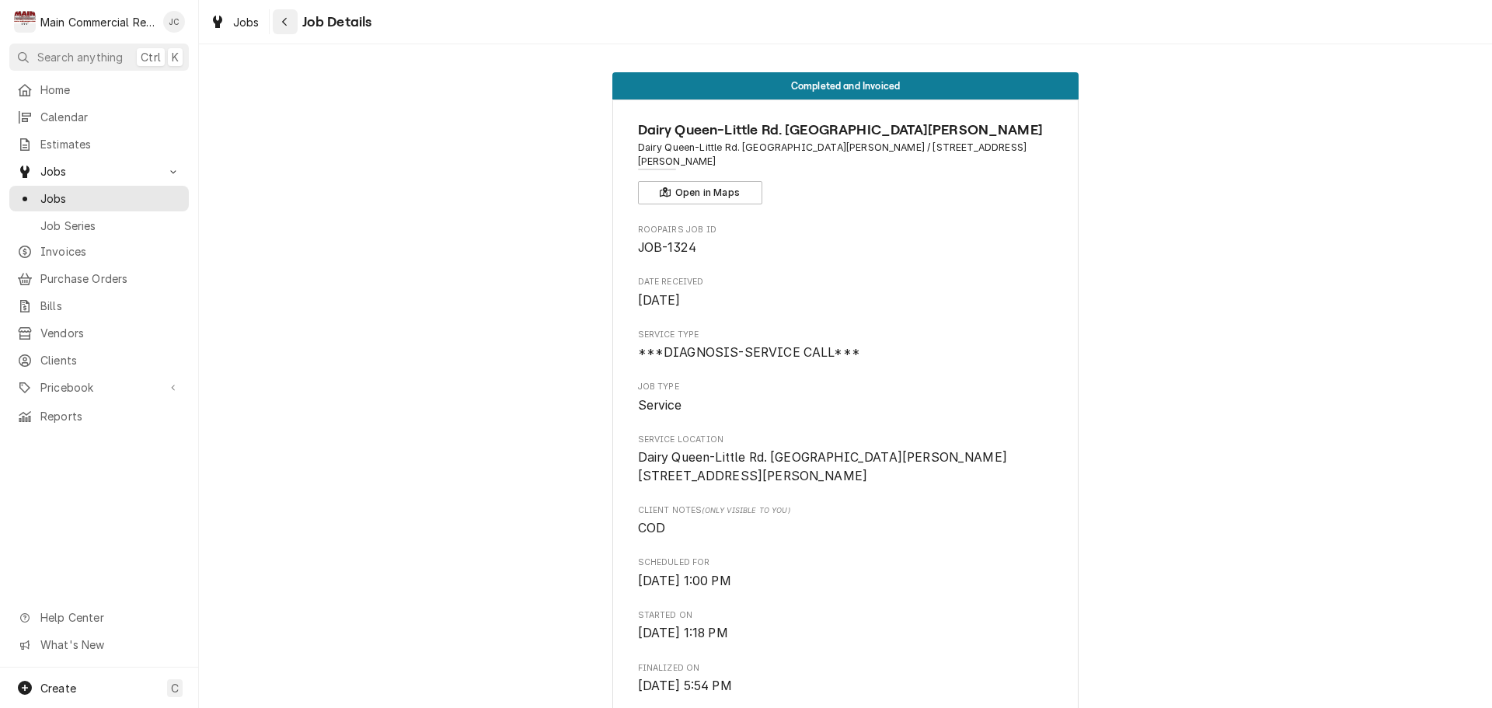
click at [283, 26] on icon "Navigate back" at bounding box center [284, 21] width 7 height 11
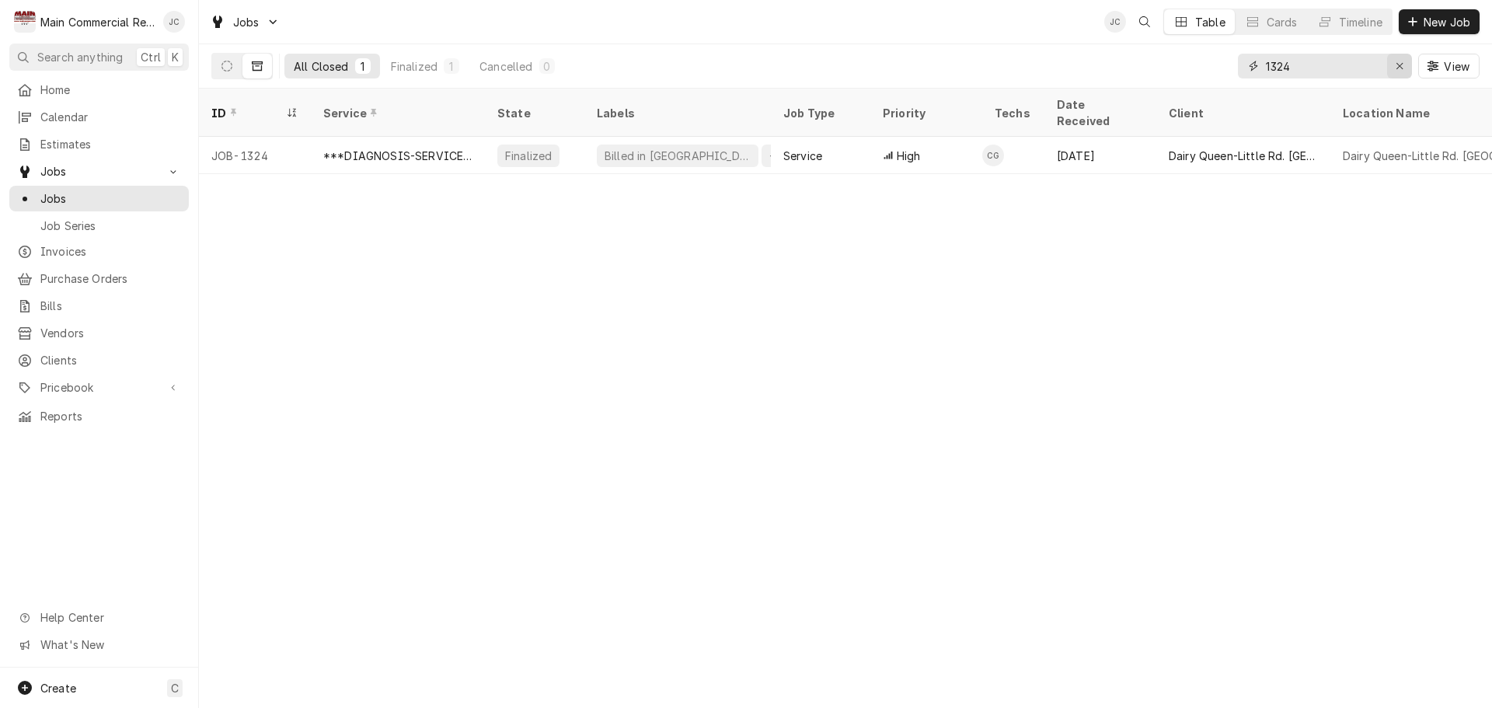
click at [1400, 68] on icon "Erase input" at bounding box center [1399, 66] width 6 height 6
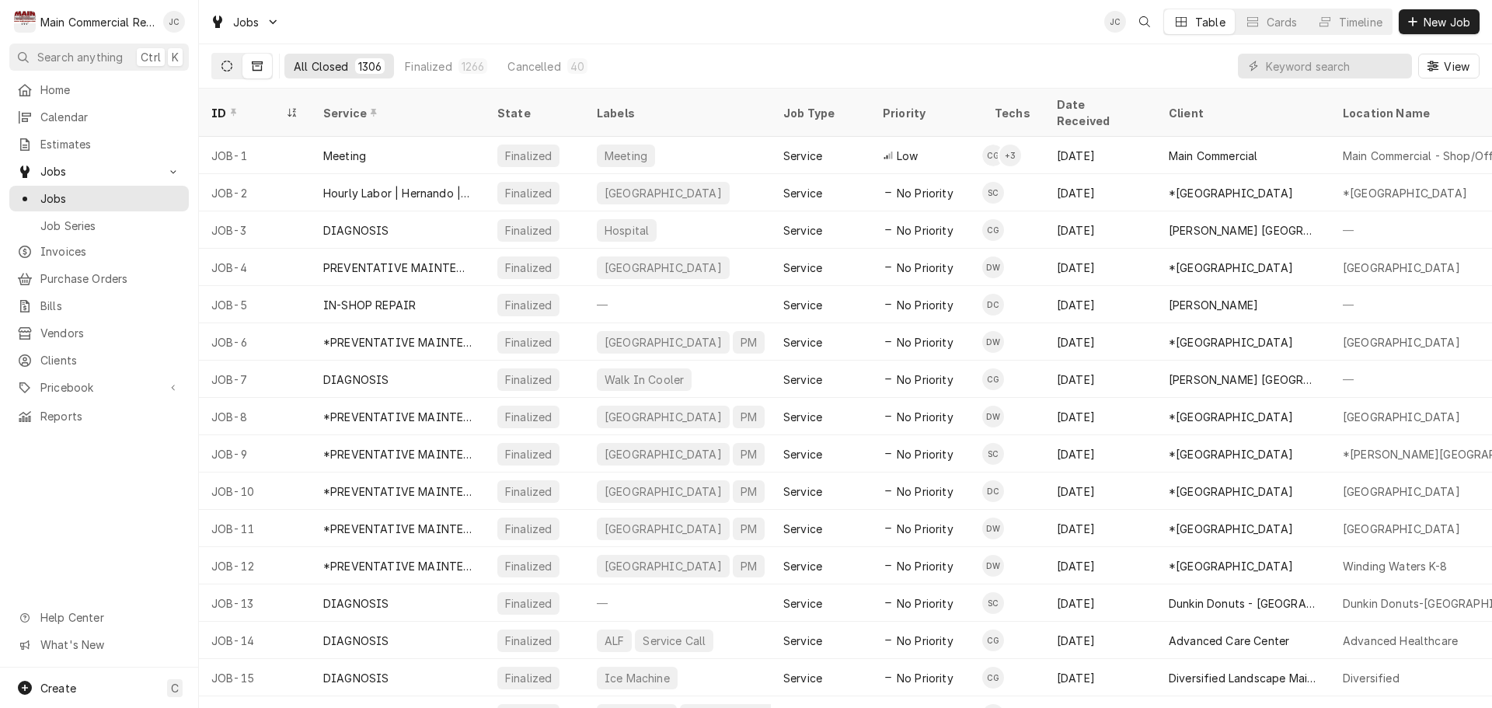
click at [226, 65] on icon "Dynamic Content Wrapper" at bounding box center [226, 66] width 11 height 11
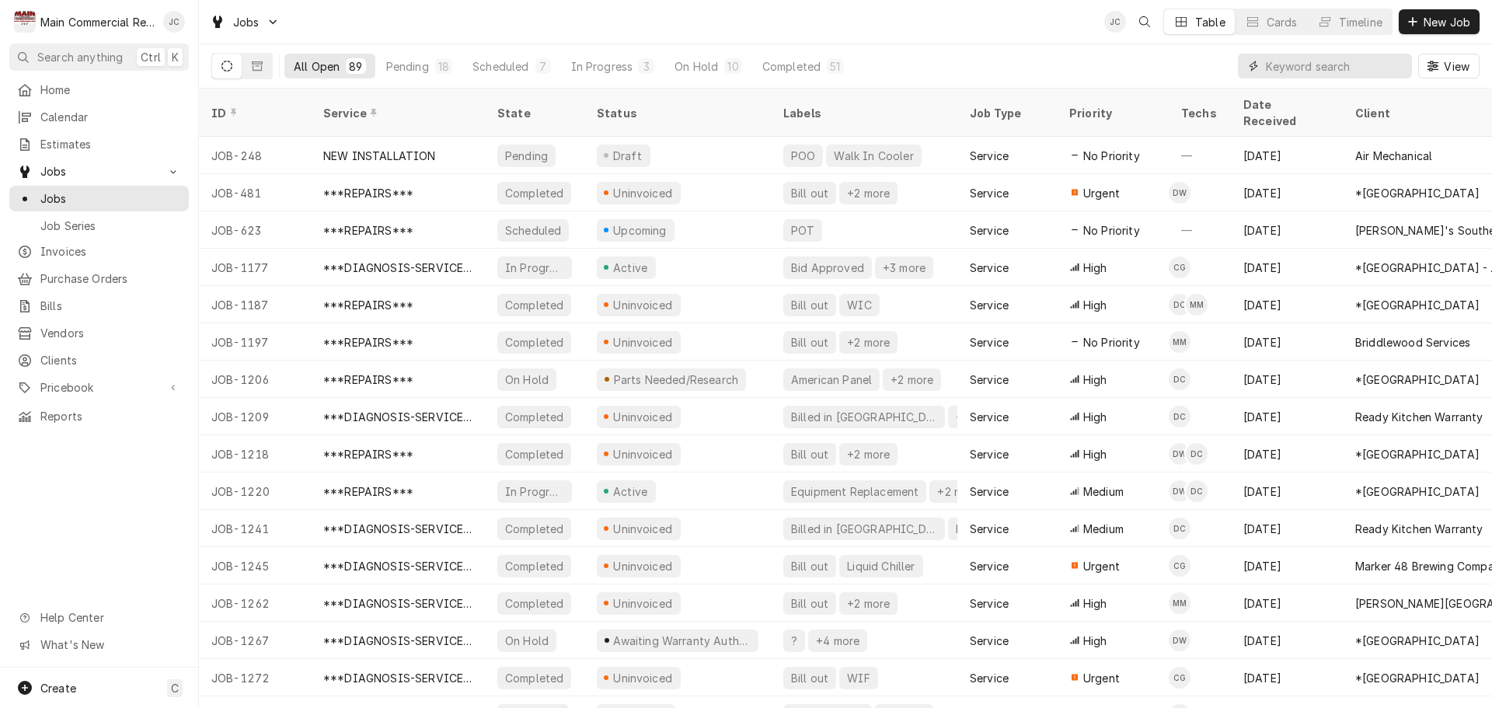
click at [1309, 64] on input "Dynamic Content Wrapper" at bounding box center [1335, 66] width 138 height 25
click at [762, 60] on div "Completed" at bounding box center [791, 66] width 58 height 16
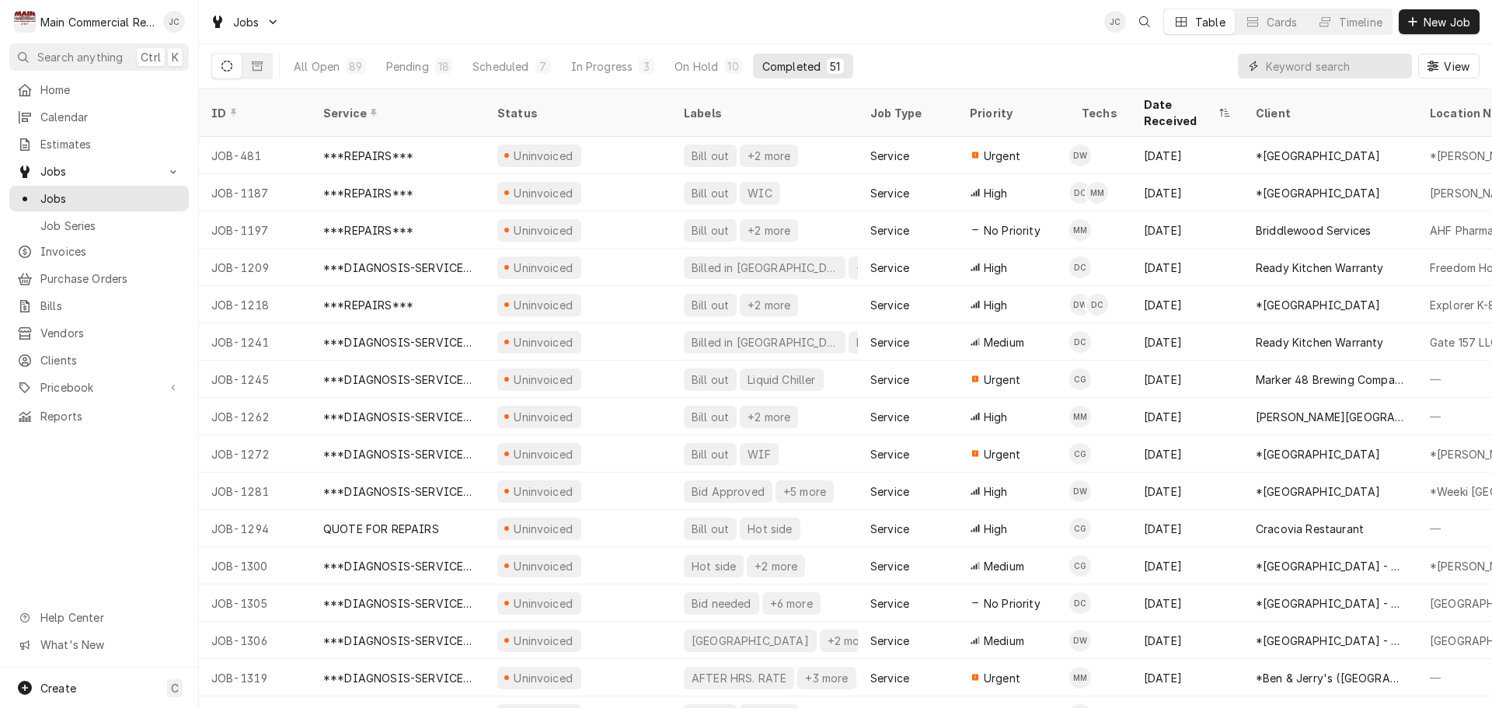
click at [1292, 68] on input "Dynamic Content Wrapper" at bounding box center [1335, 66] width 138 height 25
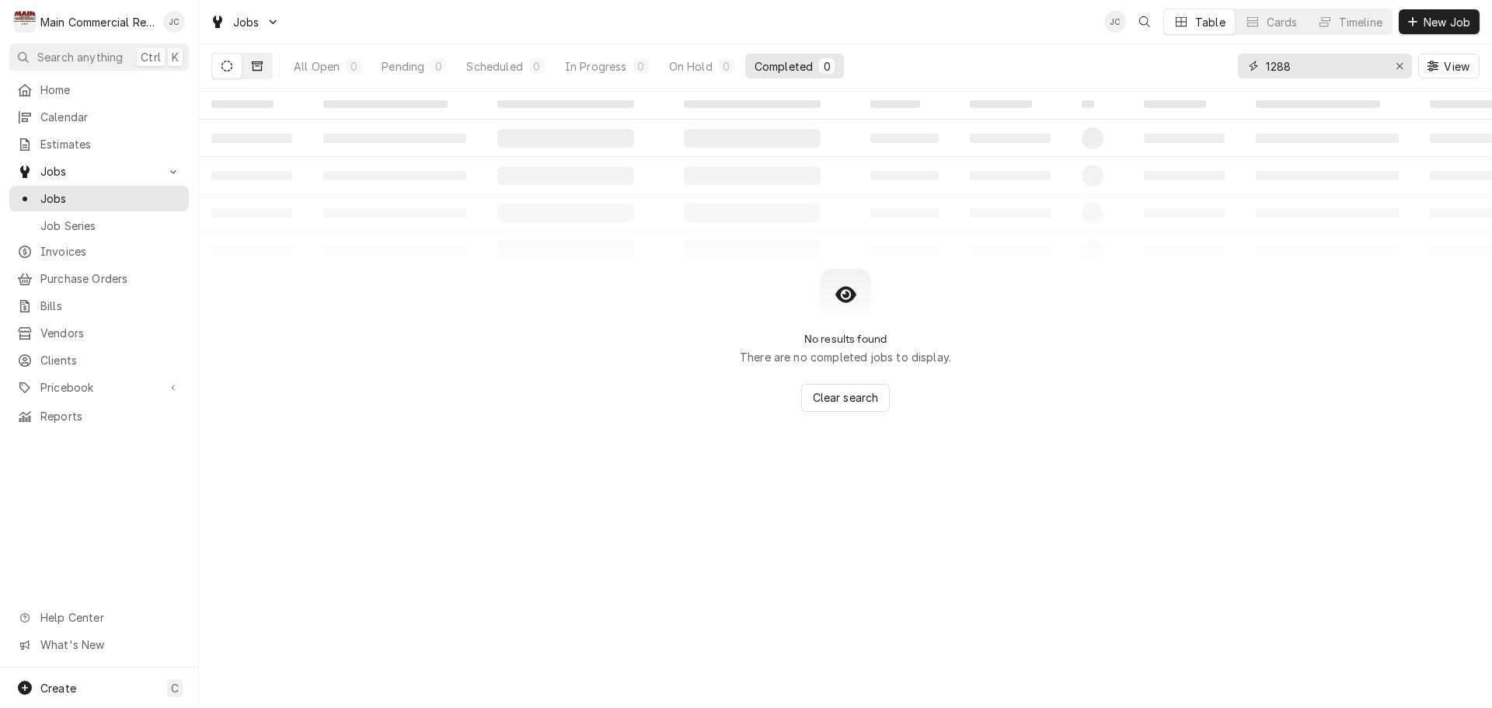
type input "1288"
click at [260, 69] on icon "Dynamic Content Wrapper" at bounding box center [257, 66] width 11 height 11
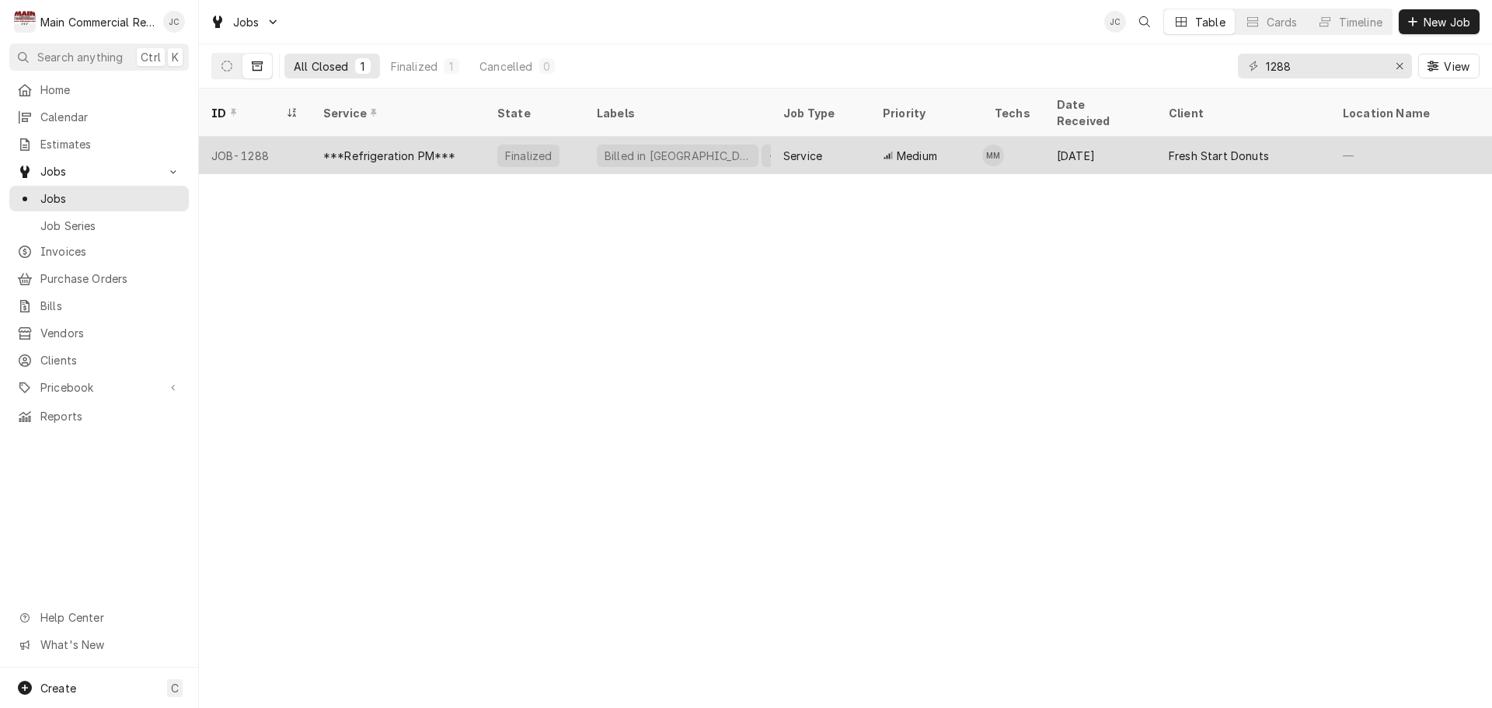
click at [368, 148] on div "***Refrigeration PM***" at bounding box center [389, 156] width 133 height 16
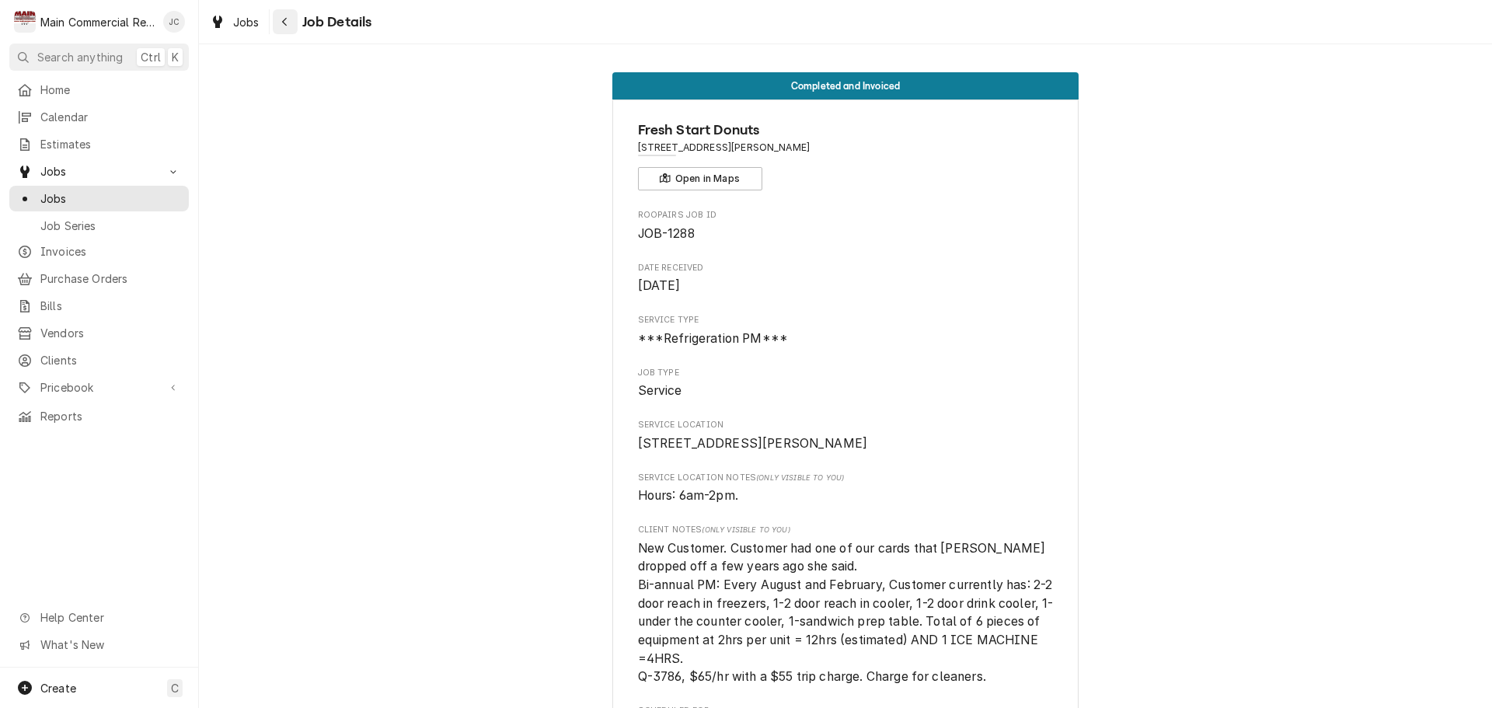
click at [282, 16] on div "Navigate back" at bounding box center [285, 22] width 16 height 16
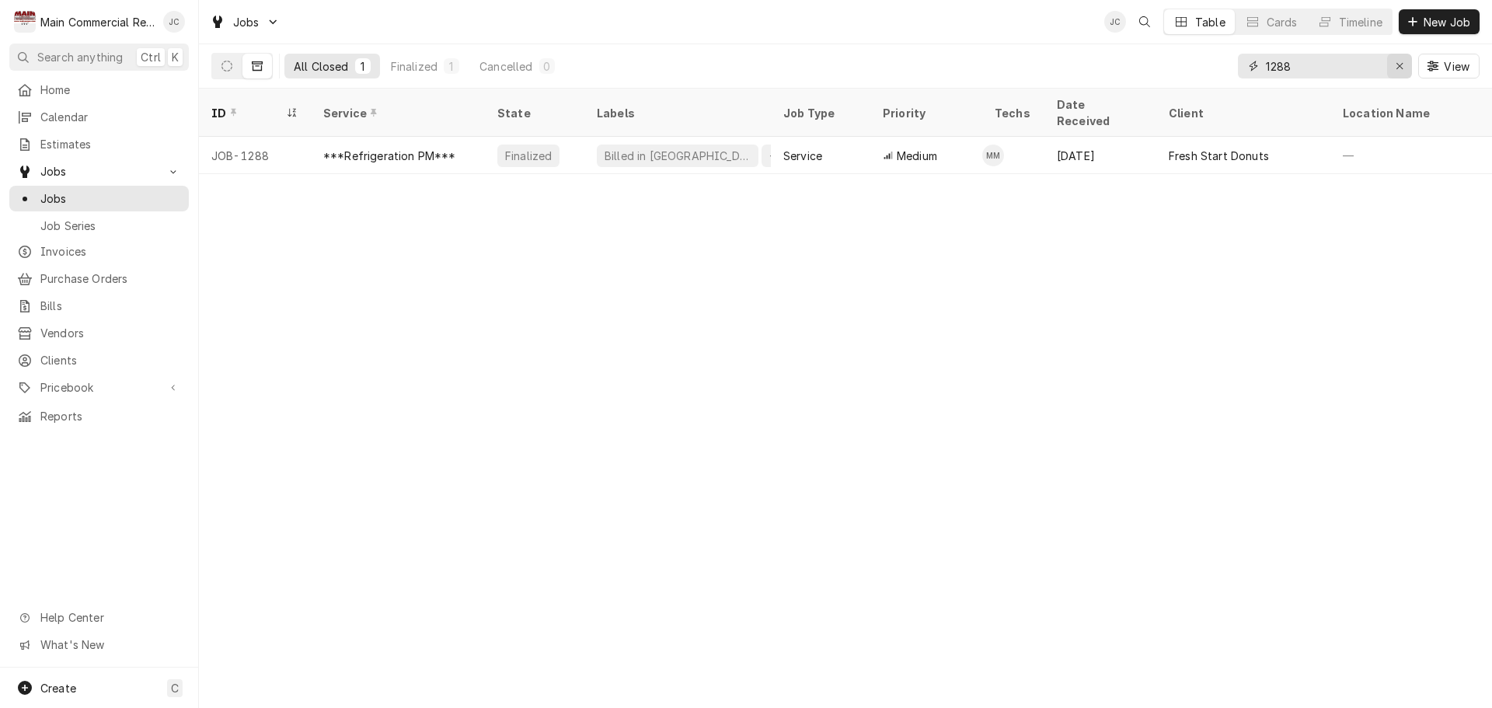
click at [1394, 65] on div "Erase input" at bounding box center [1400, 66] width 16 height 16
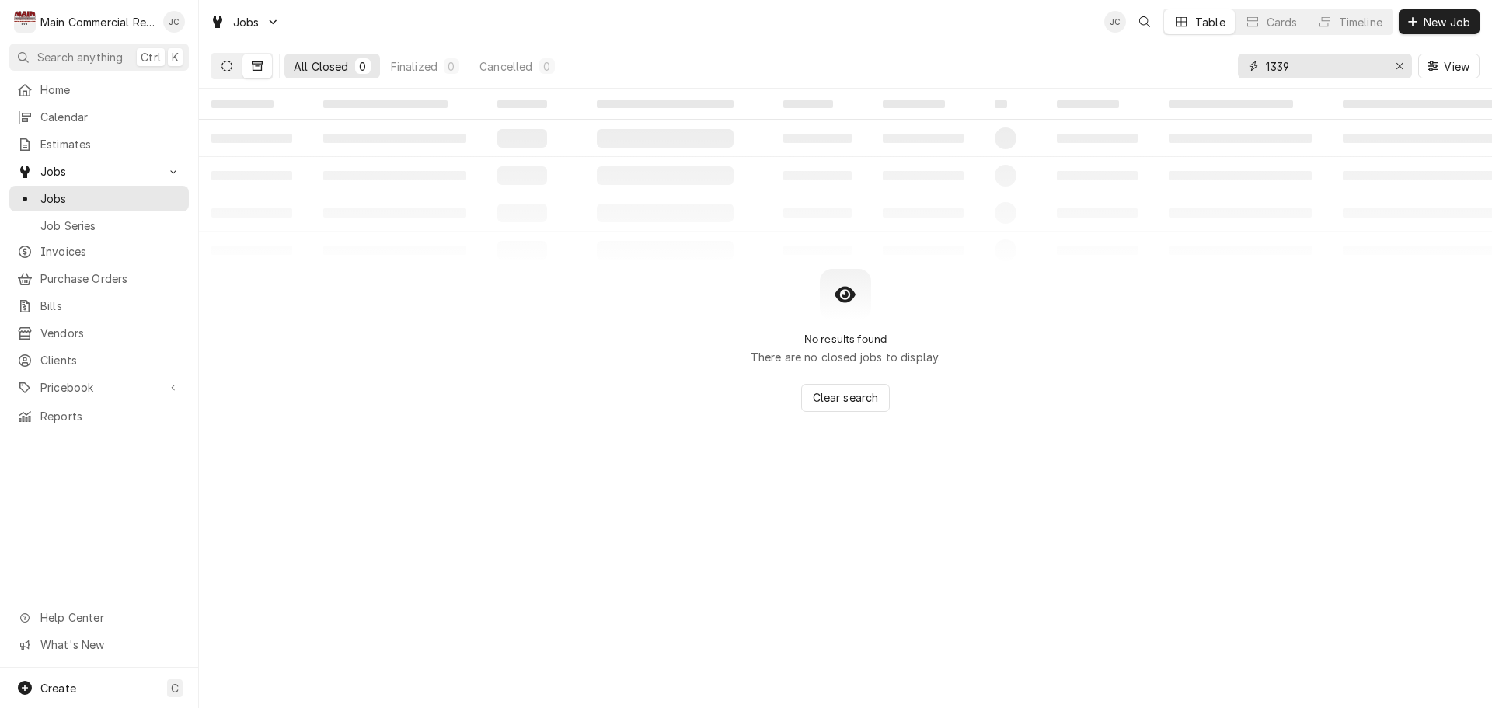
type input "1339"
click at [229, 66] on icon "Dynamic Content Wrapper" at bounding box center [226, 66] width 11 height 11
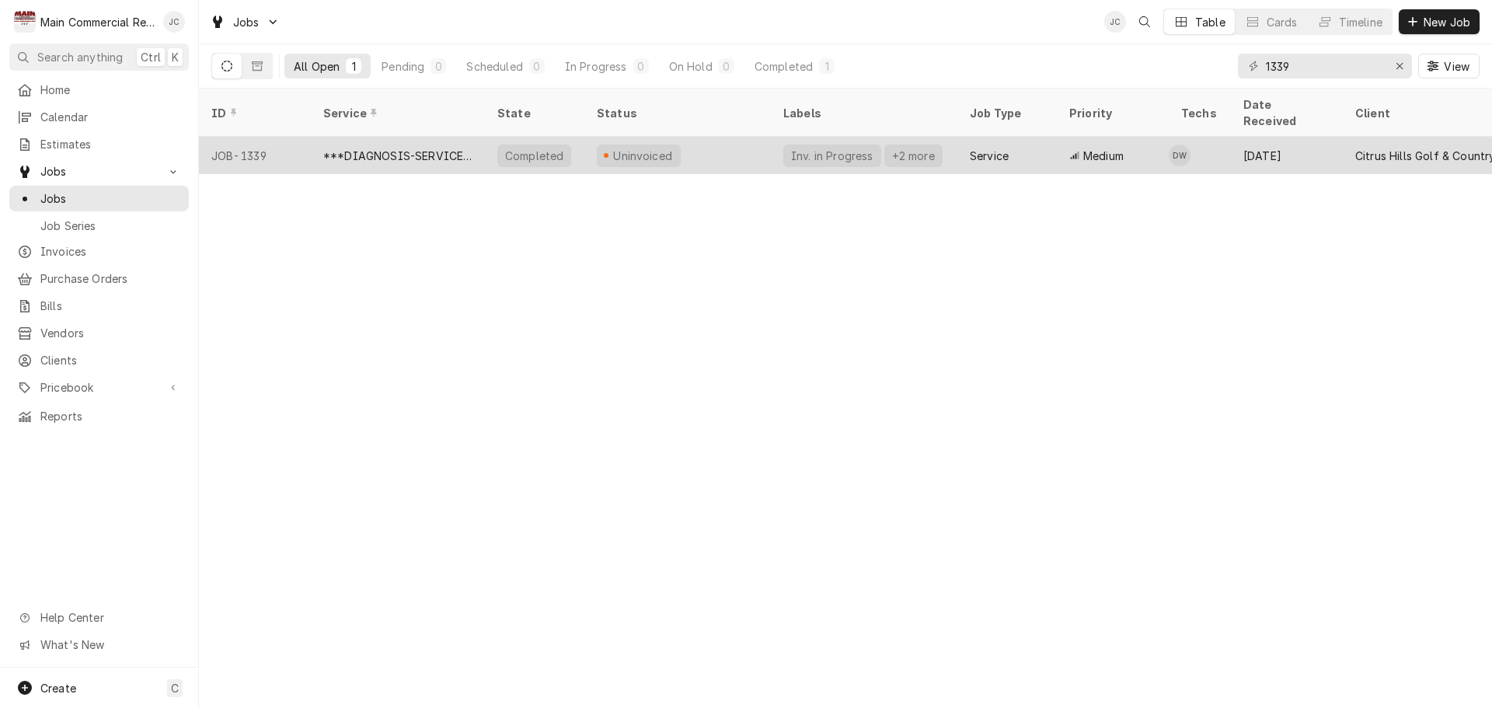
click at [379, 148] on div "***DIAGNOSIS-SERVICE CALL***" at bounding box center [397, 156] width 149 height 16
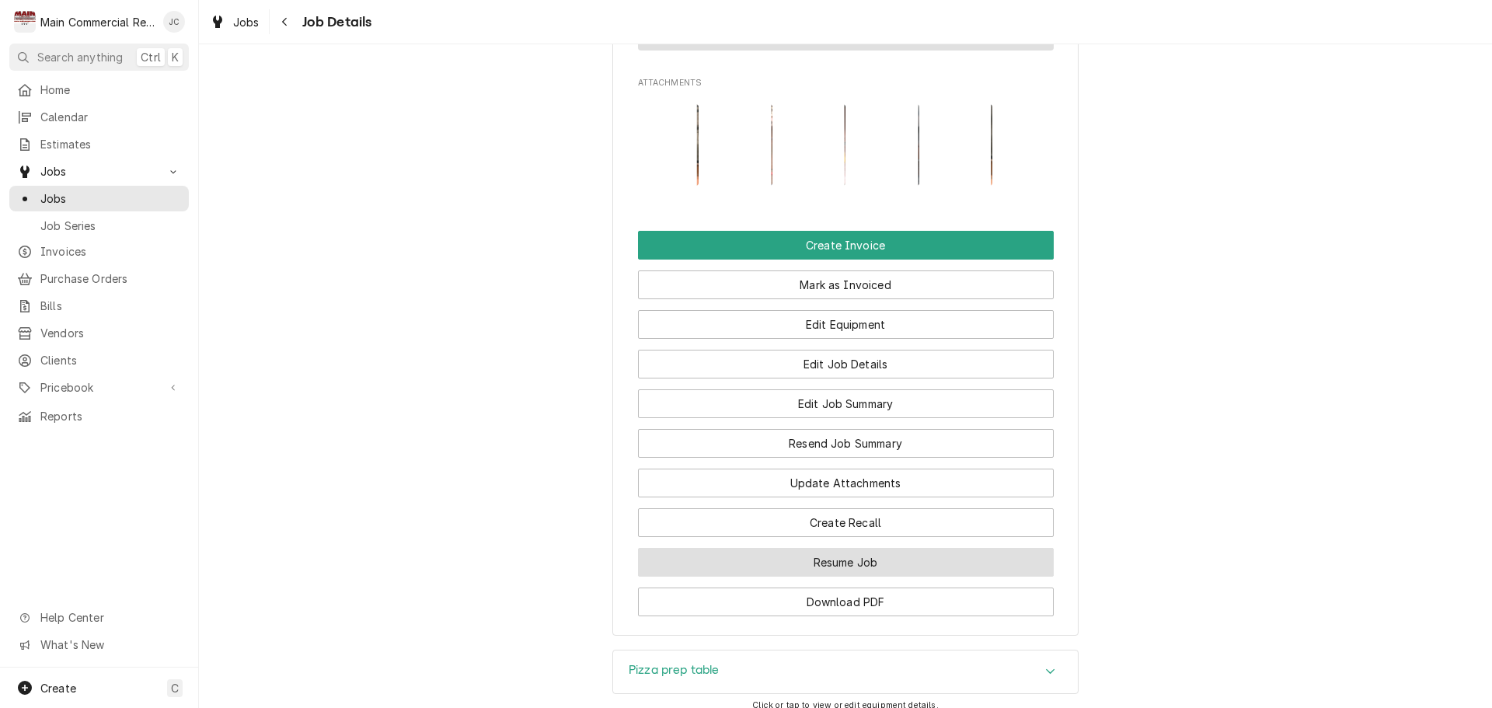
scroll to position [1649, 0]
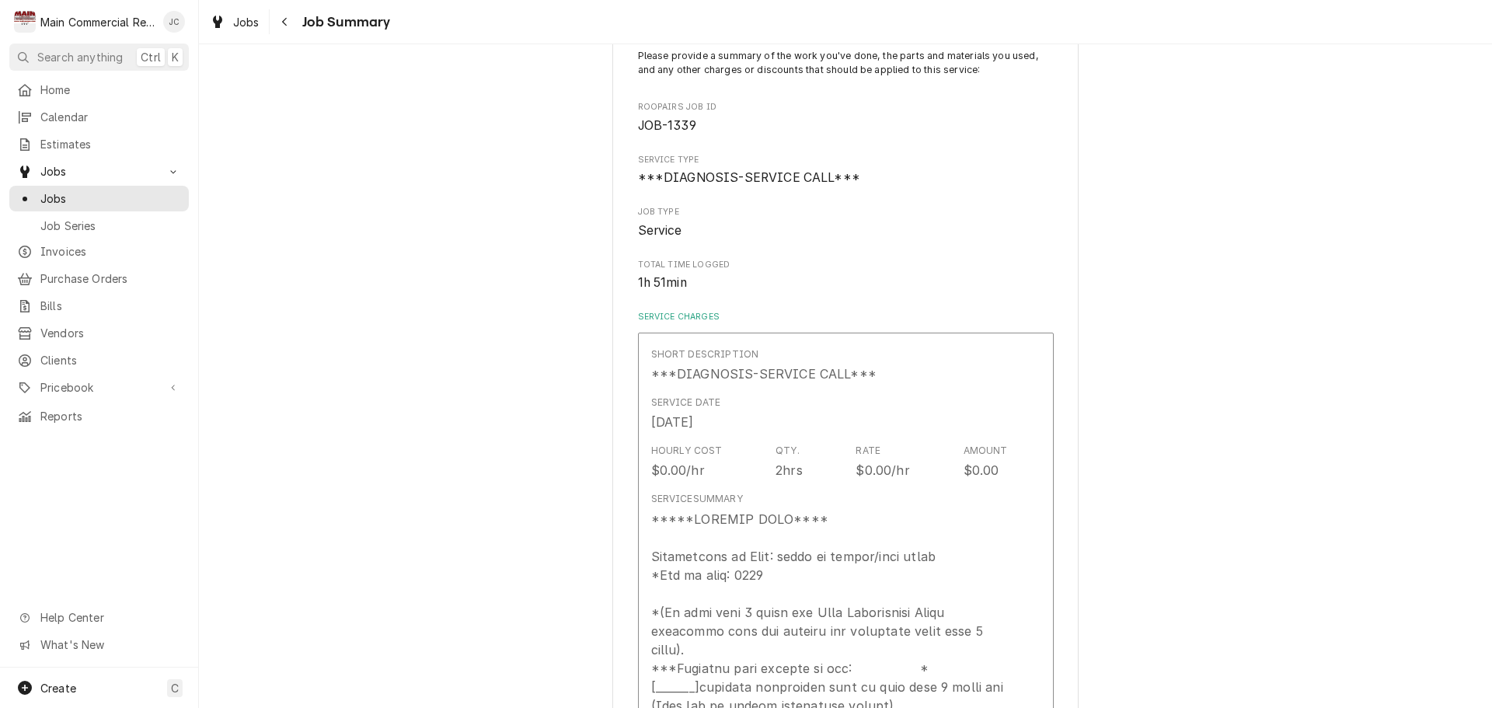
scroll to position [96, 0]
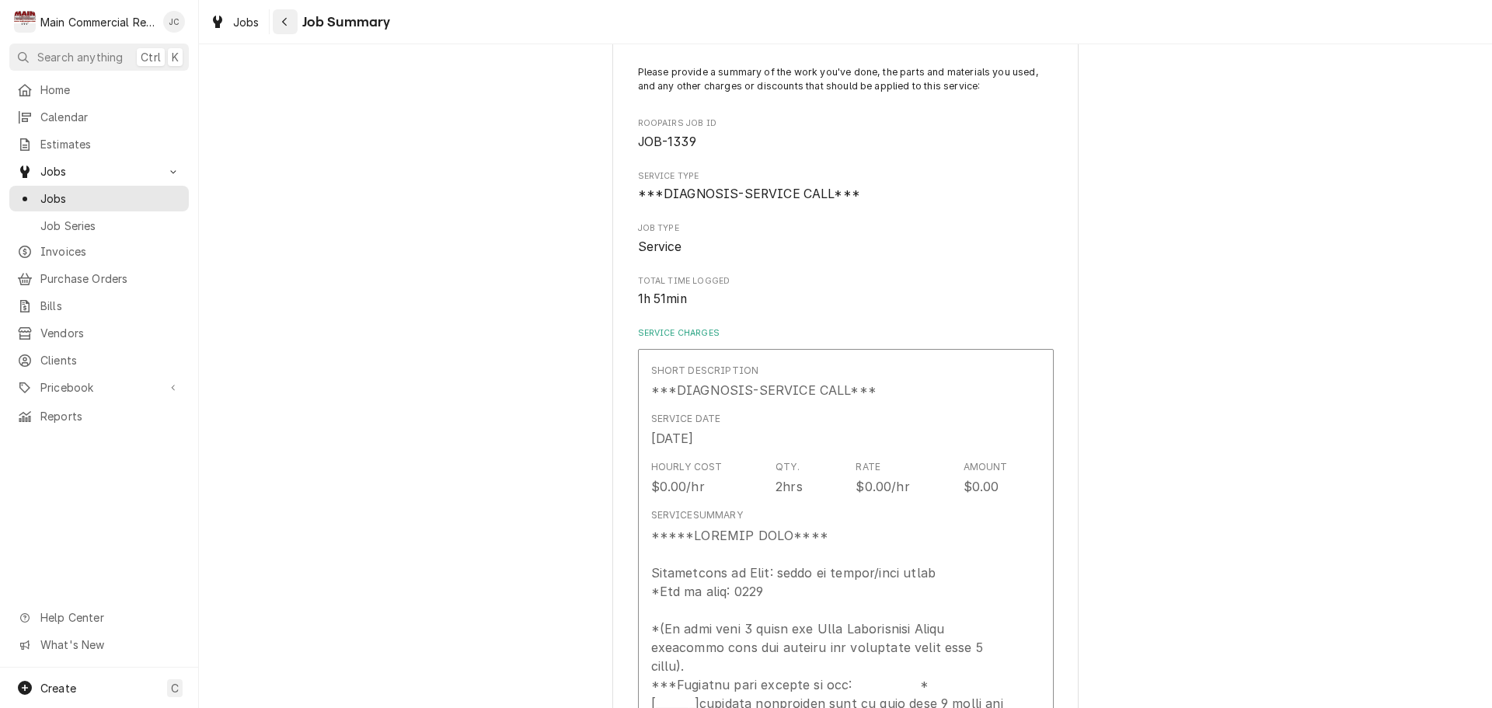
click at [278, 26] on div "Navigate back" at bounding box center [285, 22] width 16 height 16
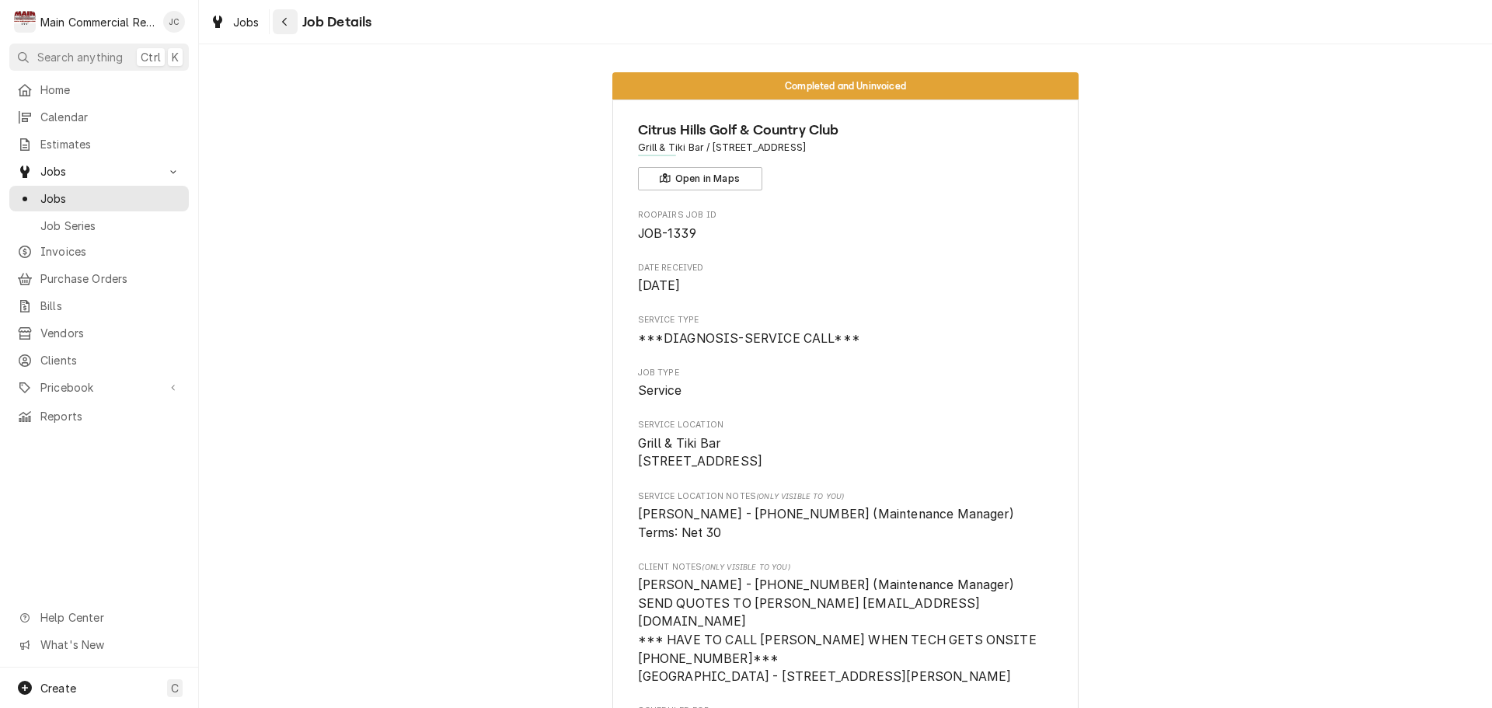
click at [278, 27] on div "Navigate back" at bounding box center [285, 22] width 16 height 16
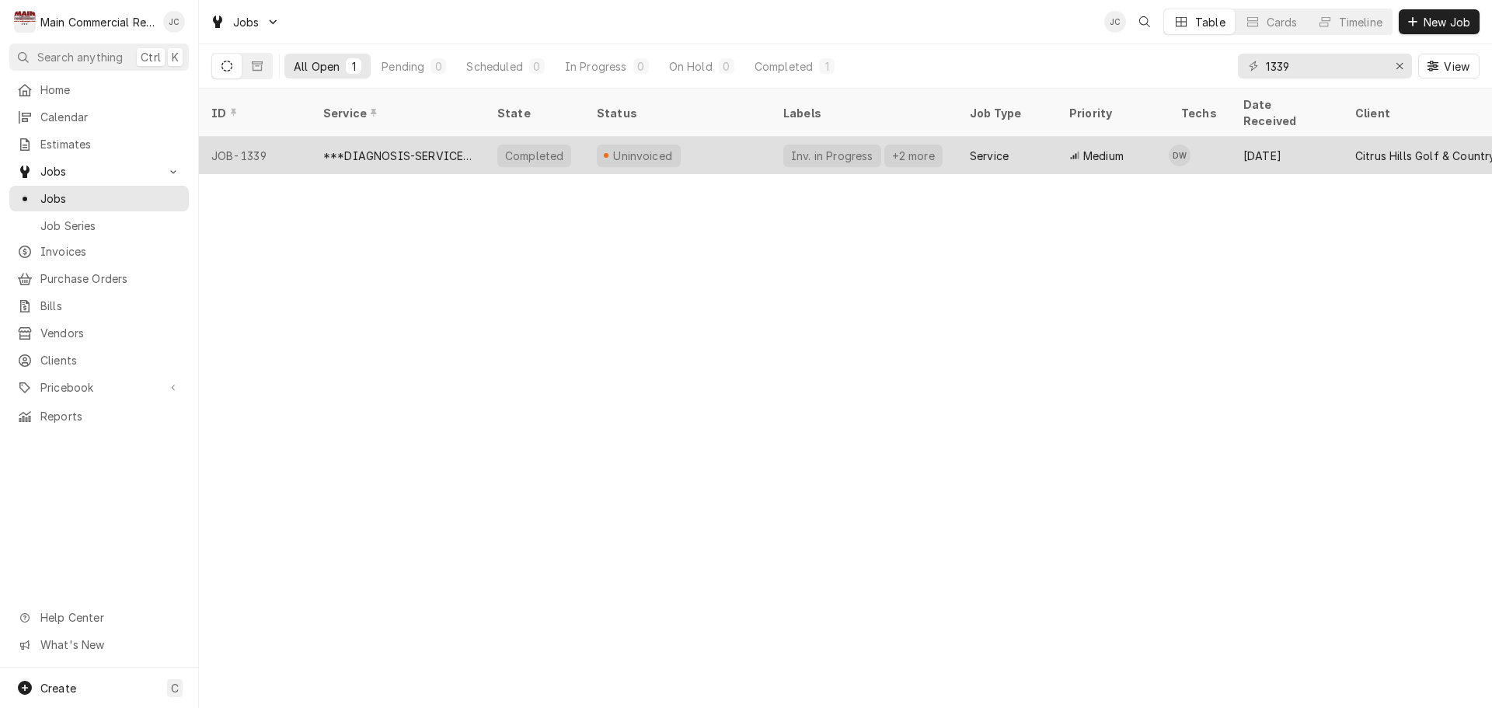
click at [713, 138] on div "Uninvoiced" at bounding box center [677, 155] width 186 height 37
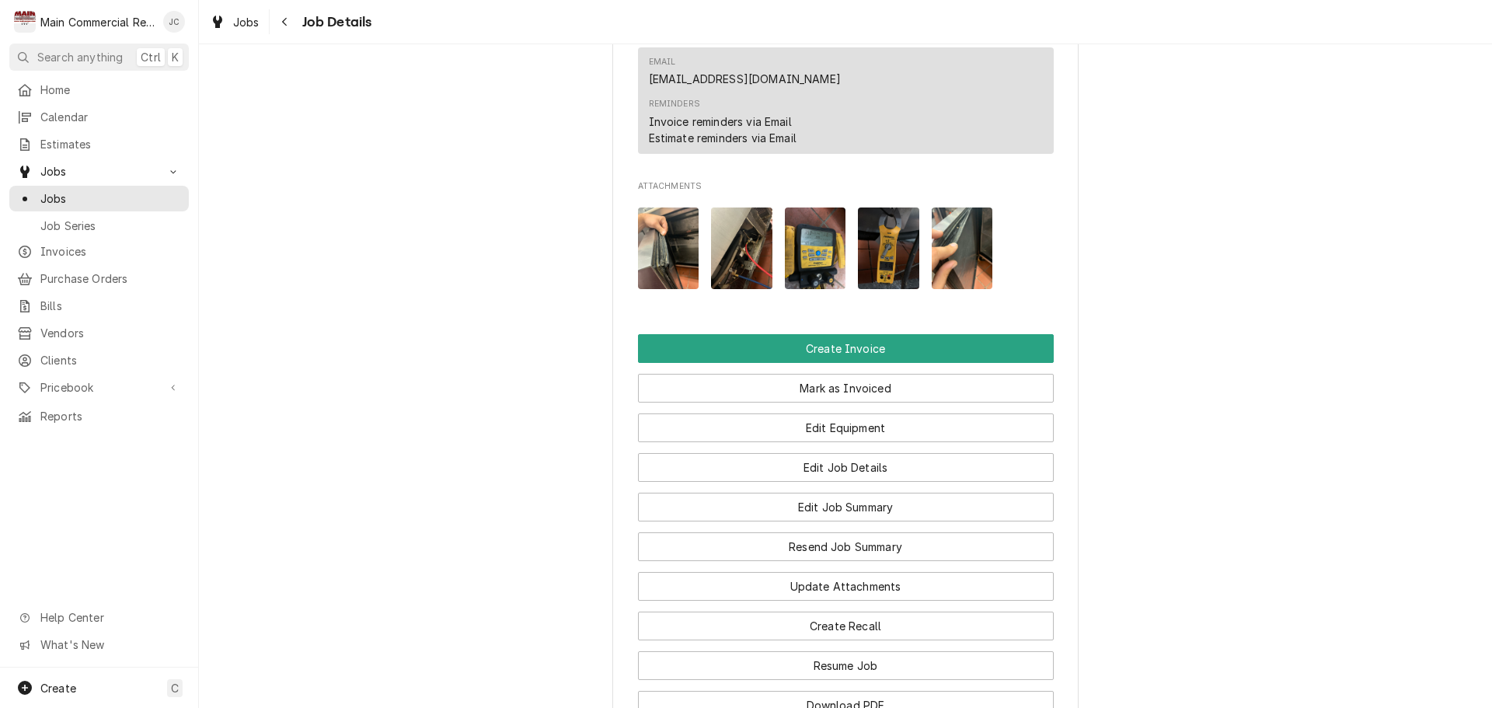
scroll to position [1554, 0]
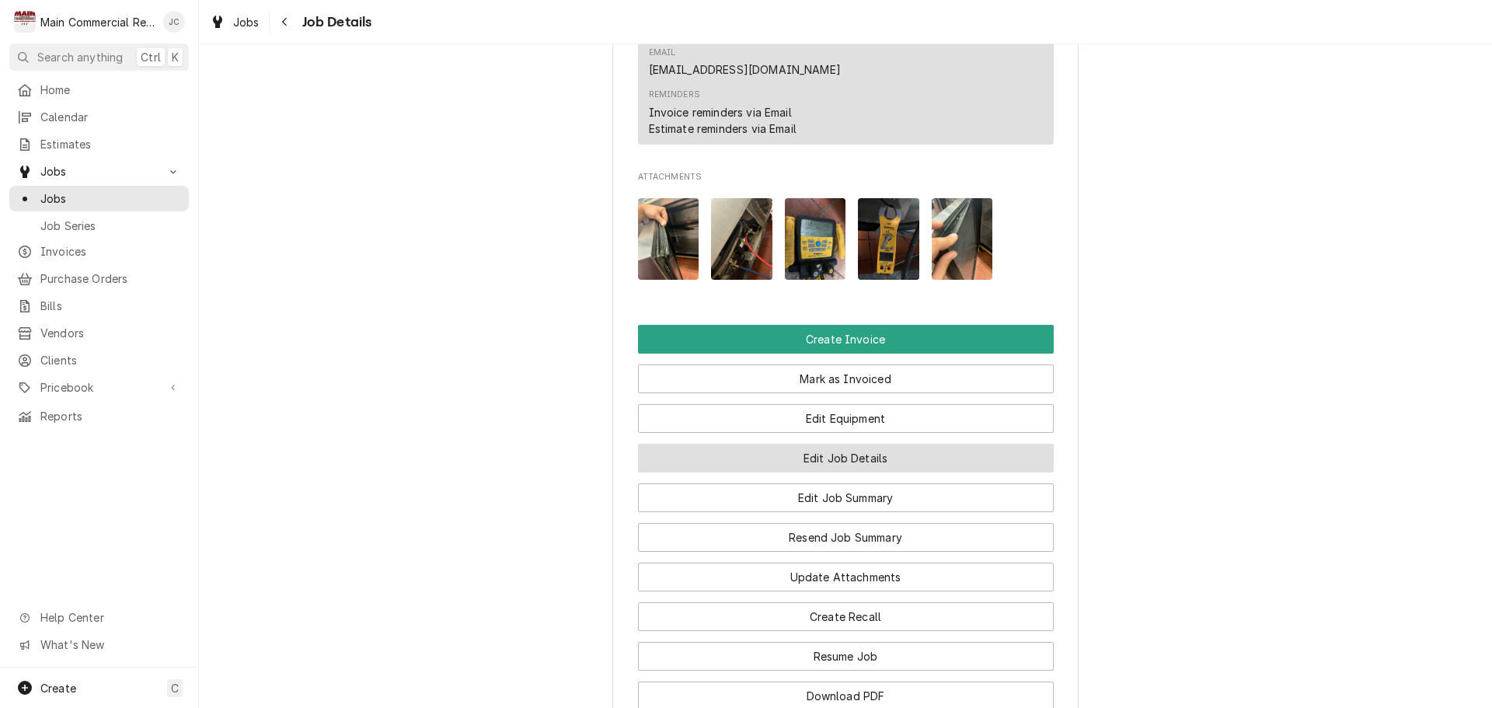
click at [838, 458] on button "Edit Job Details" at bounding box center [846, 458] width 416 height 29
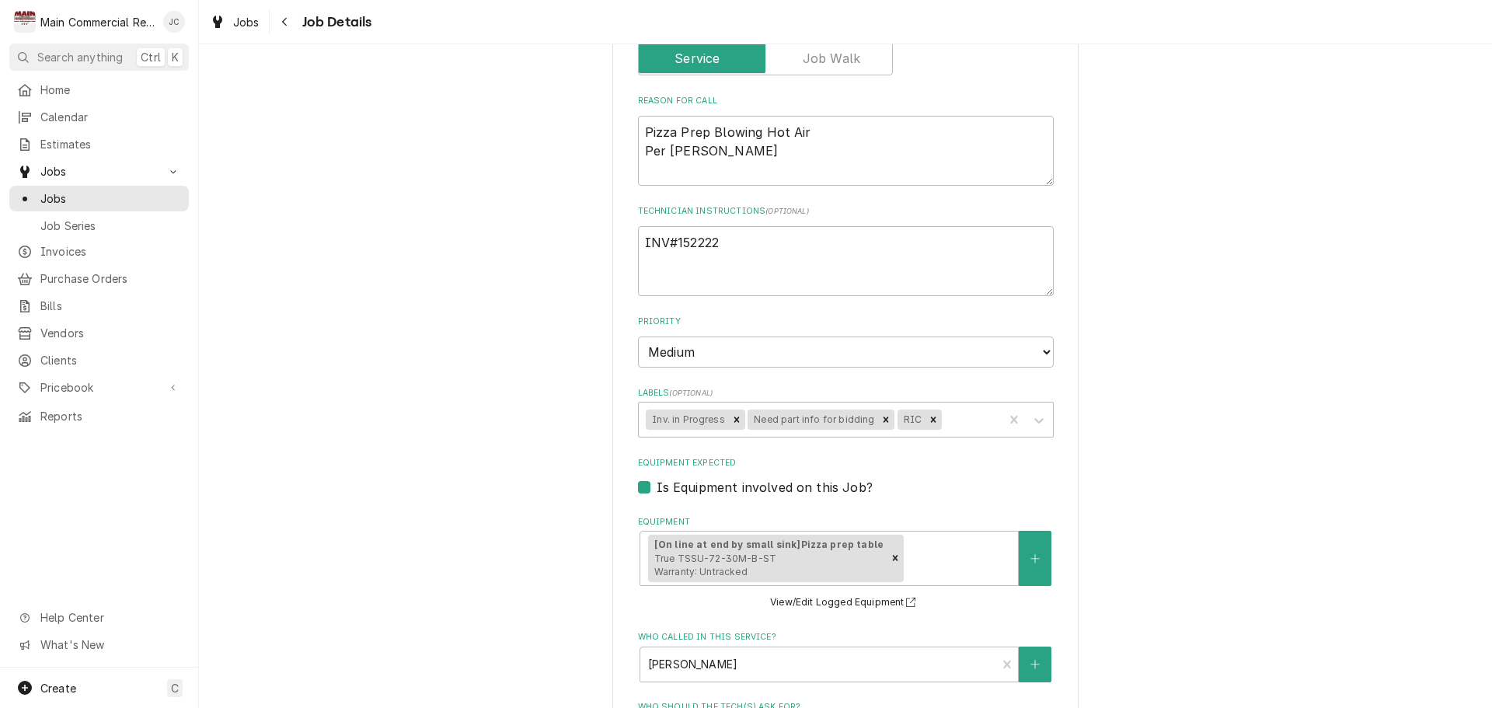
scroll to position [311, 0]
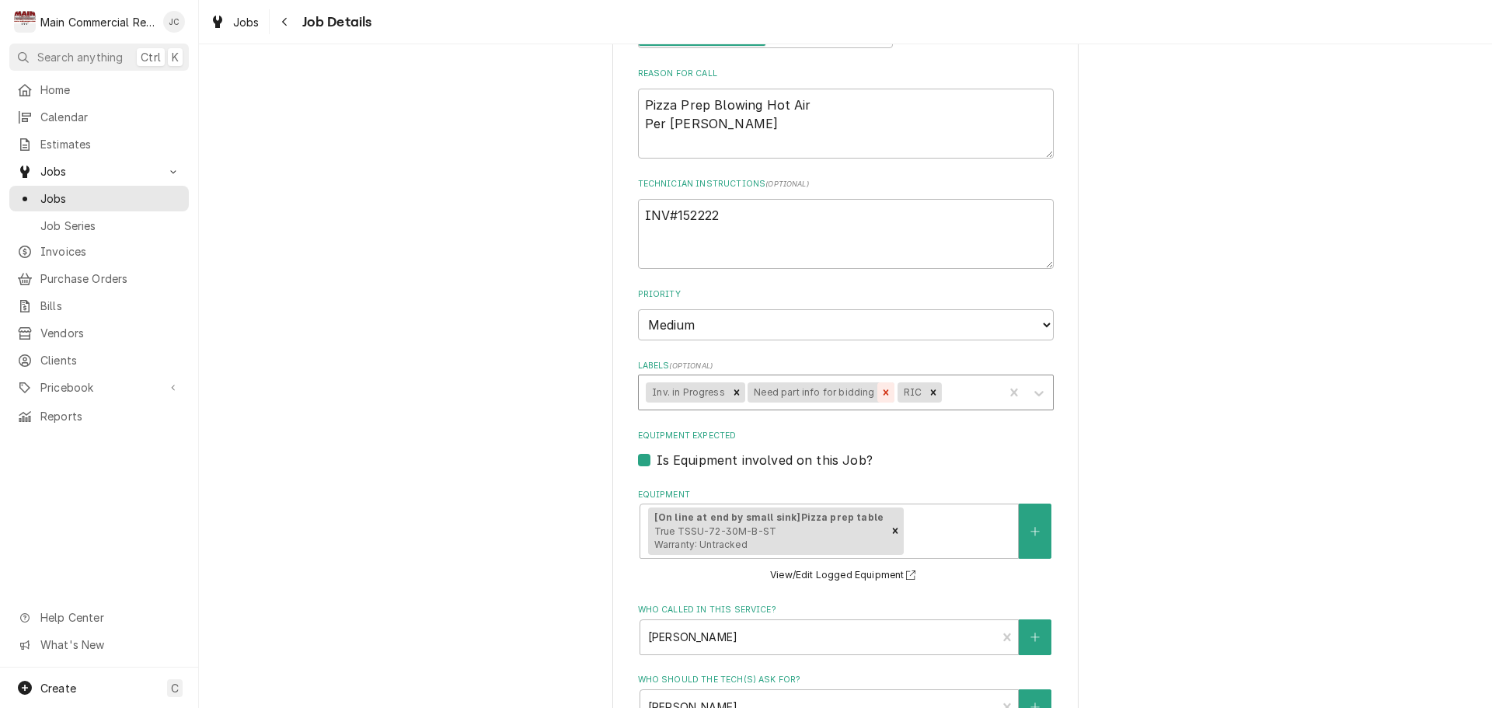
click at [880, 395] on icon "Remove Need part info for bidding" at bounding box center [885, 392] width 11 height 11
click at [728, 392] on div "Remove Inv. in Progress" at bounding box center [736, 392] width 17 height 20
type textarea "x"
click at [728, 392] on div "Labels" at bounding box center [844, 392] width 302 height 28
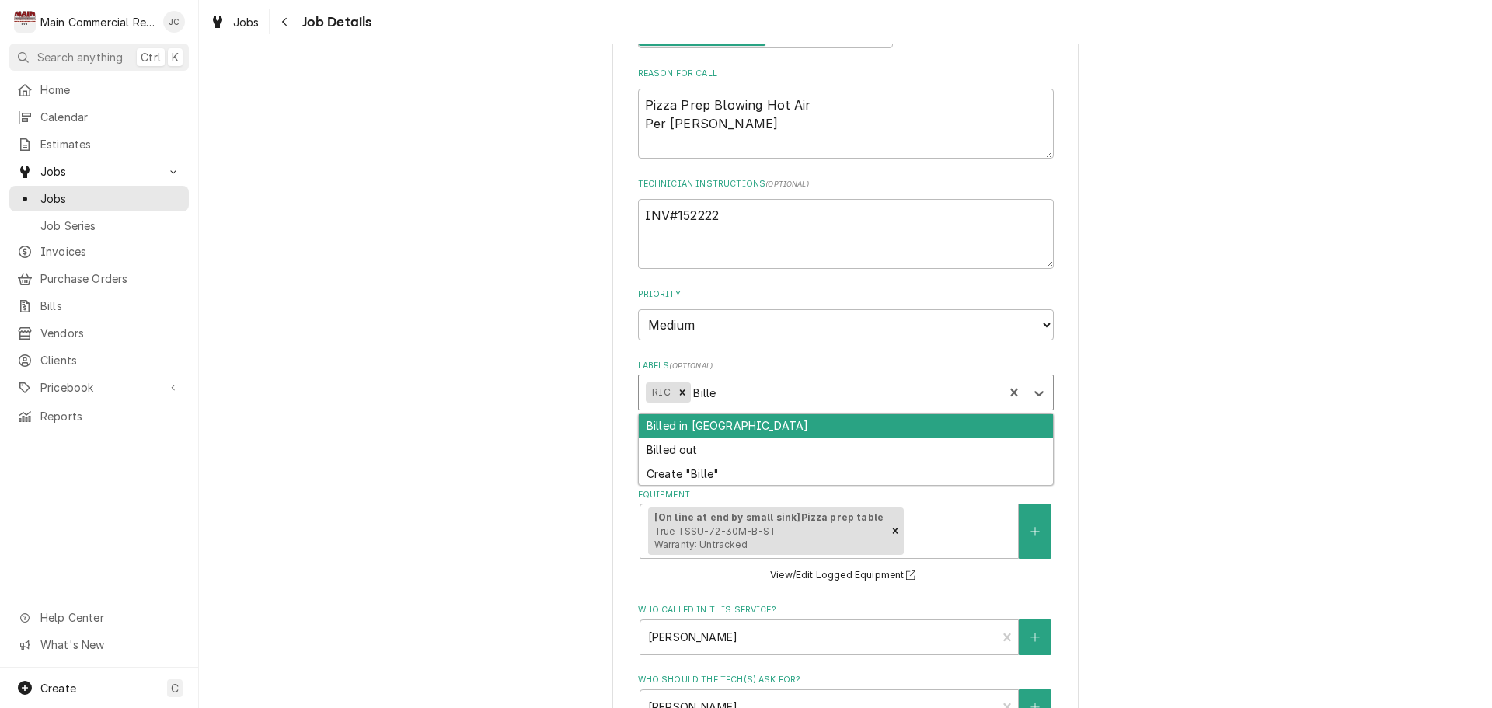
type input "Billed"
click at [735, 420] on div "Billed in [GEOGRAPHIC_DATA]" at bounding box center [846, 426] width 414 height 24
type textarea "x"
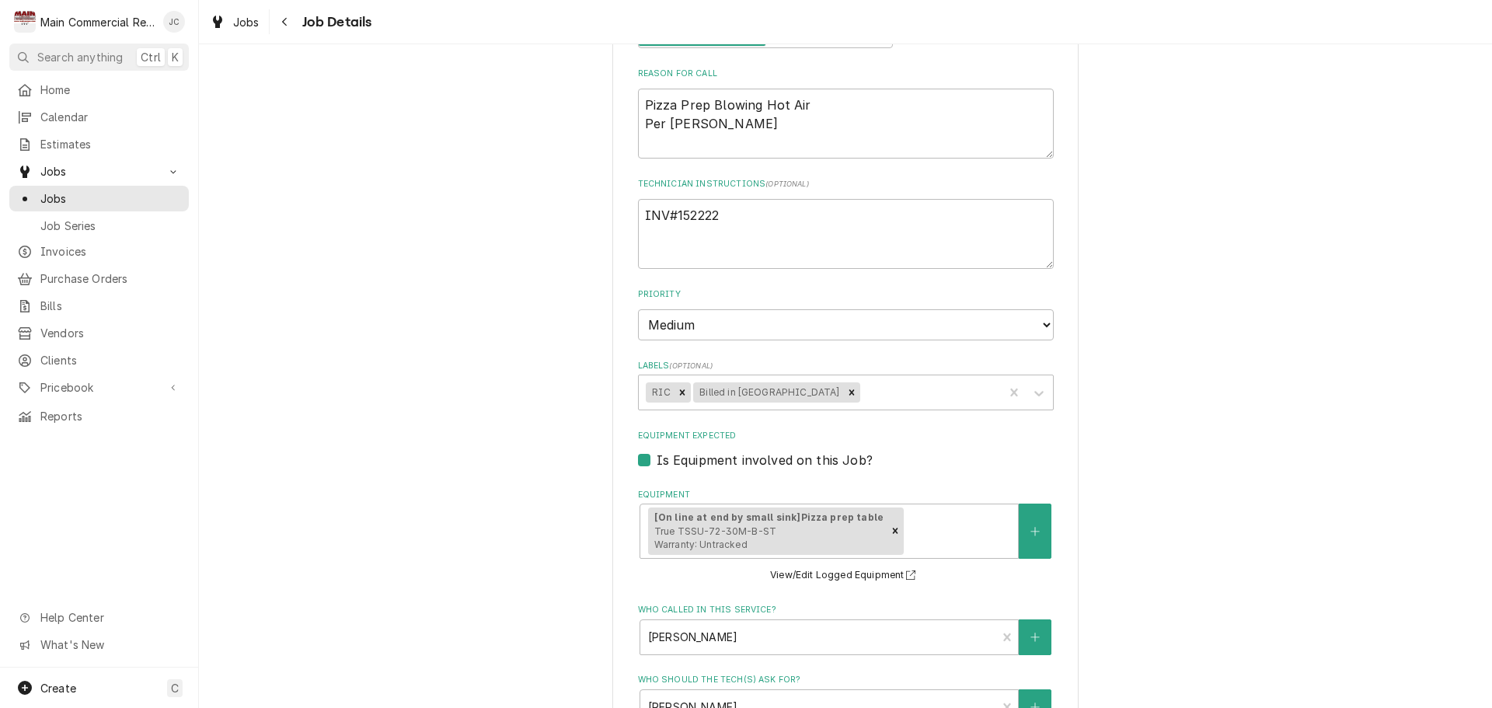
click at [1228, 400] on div "Citrus Hills Golf & Country Club Grill & Tiki Bar / [STREET_ADDRESS] Use the fi…" at bounding box center [845, 476] width 1293 height 1453
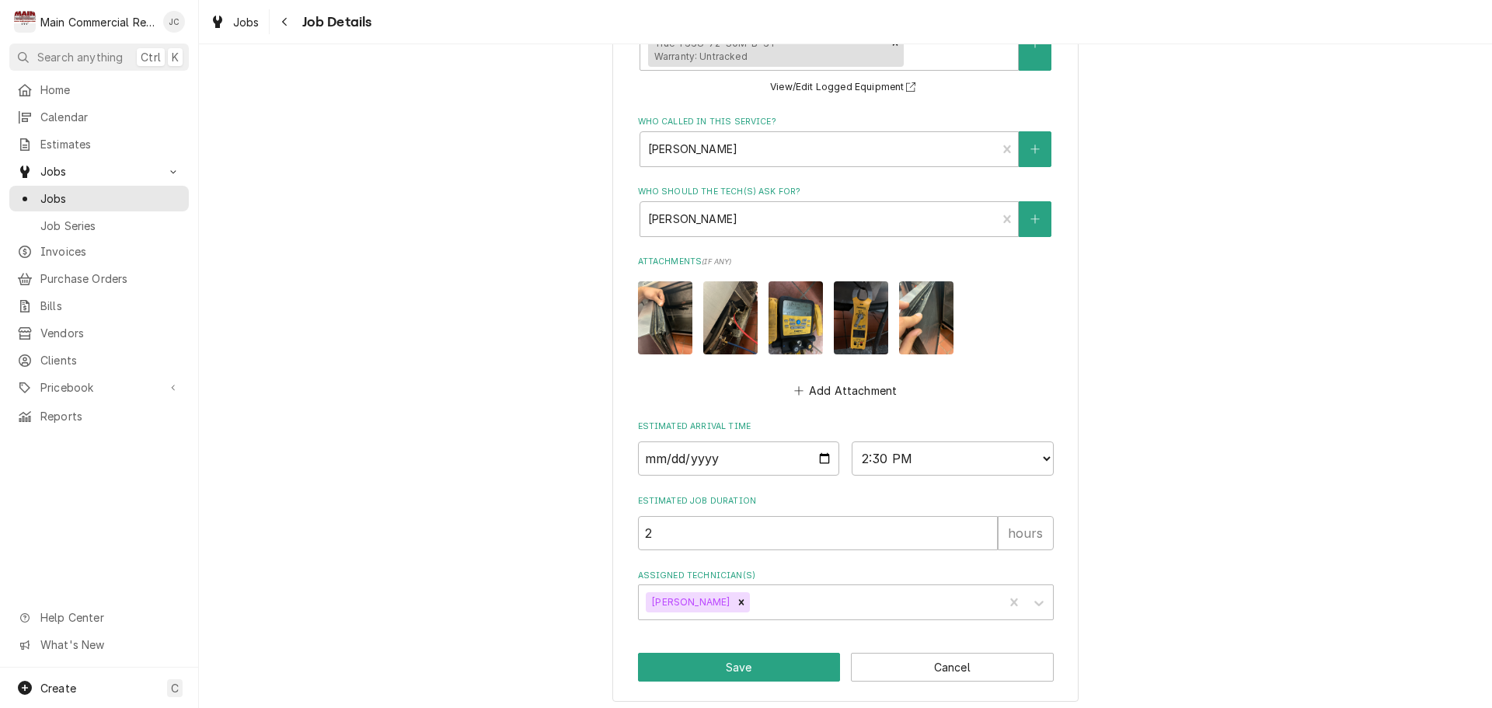
scroll to position [806, 0]
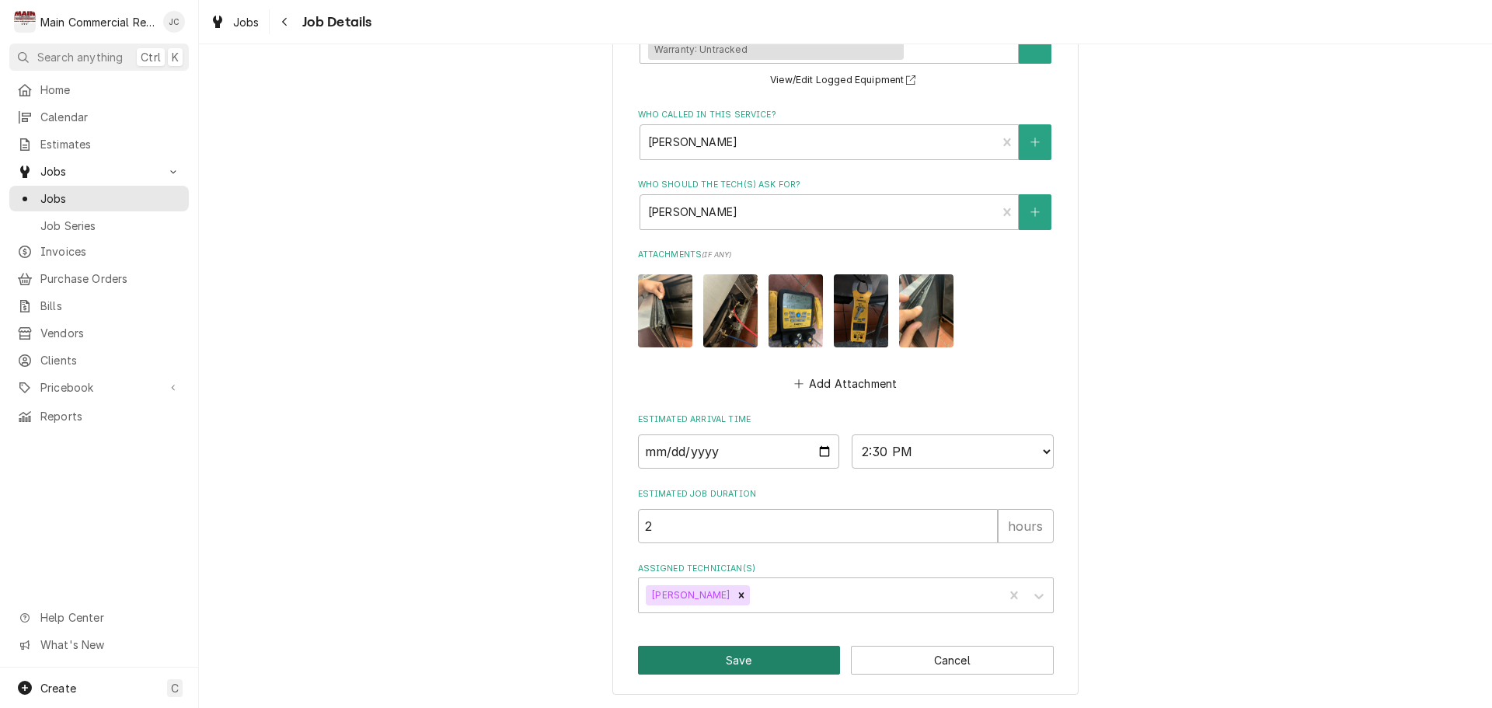
click at [774, 661] on button "Save" at bounding box center [739, 660] width 203 height 29
type textarea "x"
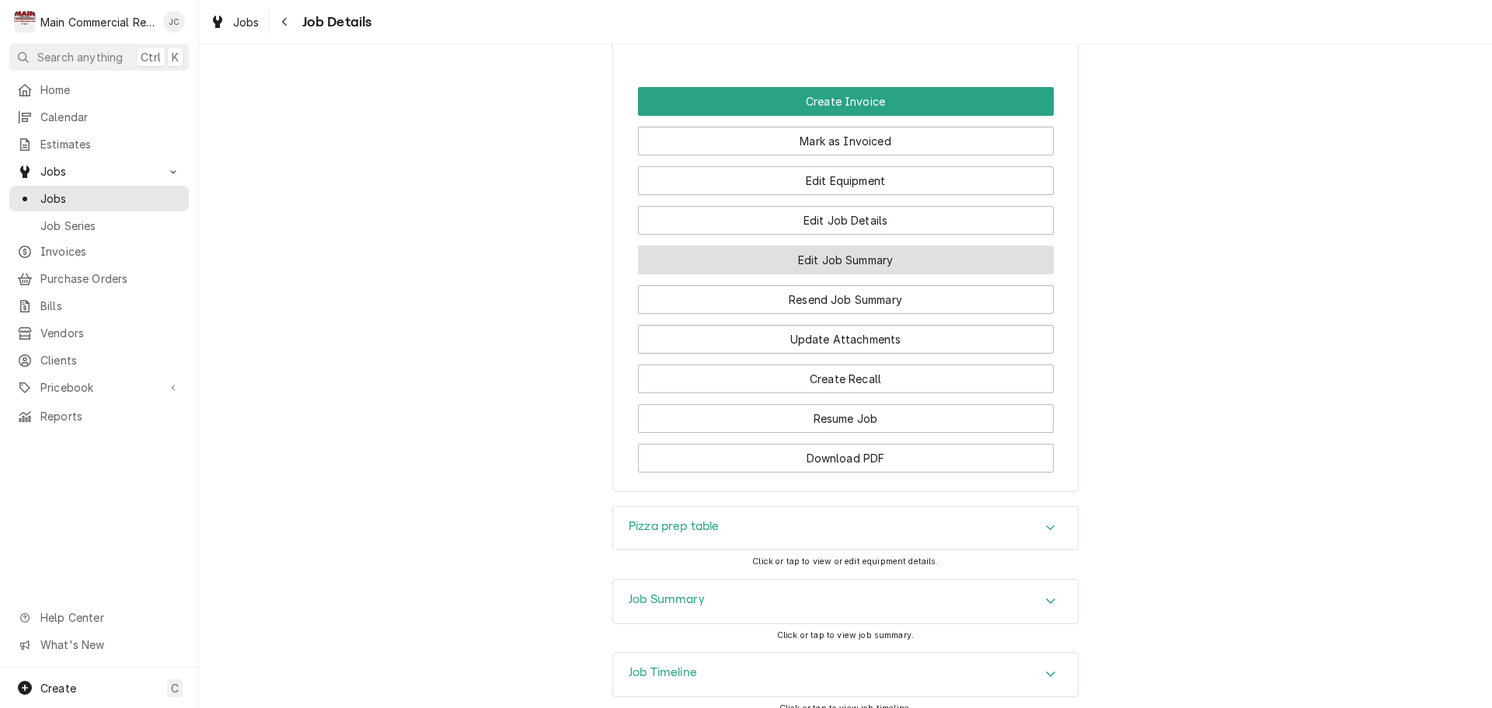
scroll to position [1649, 0]
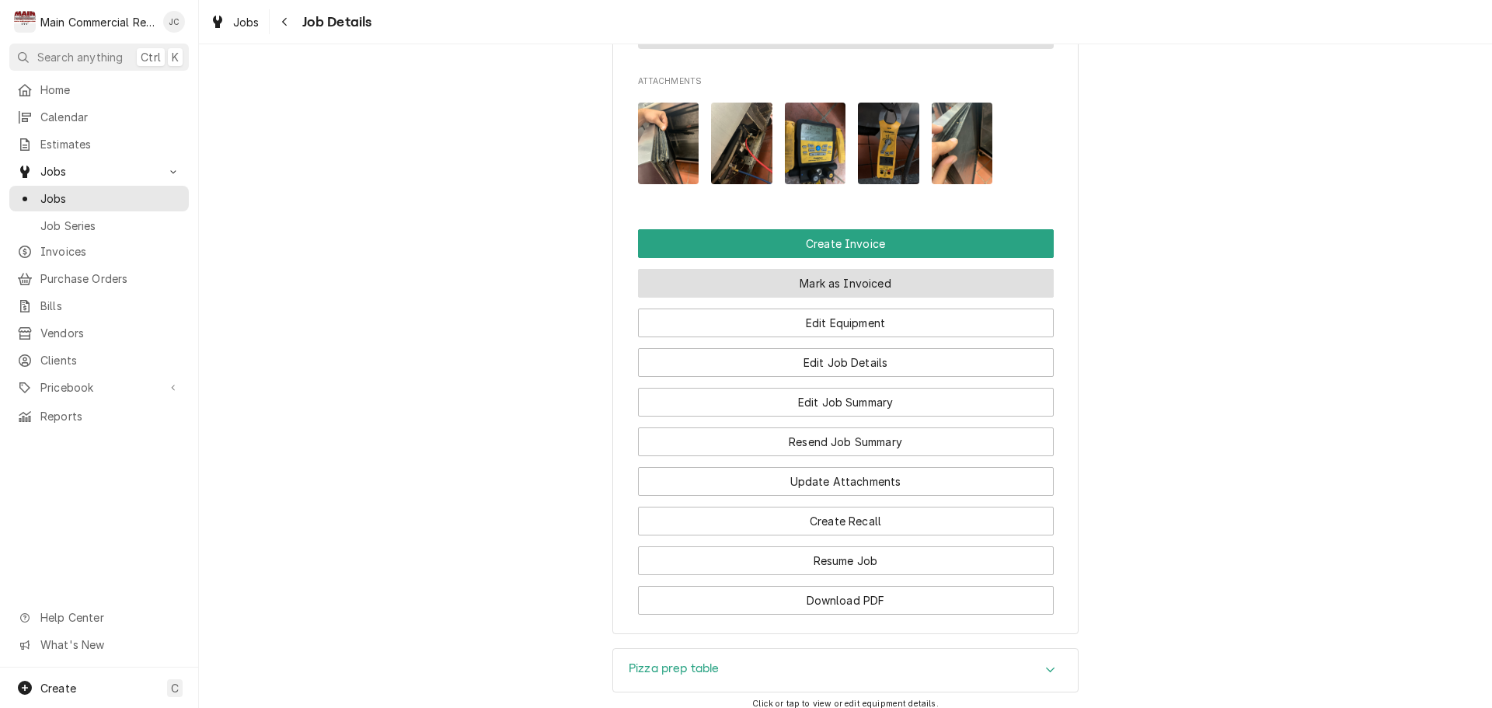
click at [831, 284] on button "Mark as Invoiced" at bounding box center [846, 283] width 416 height 29
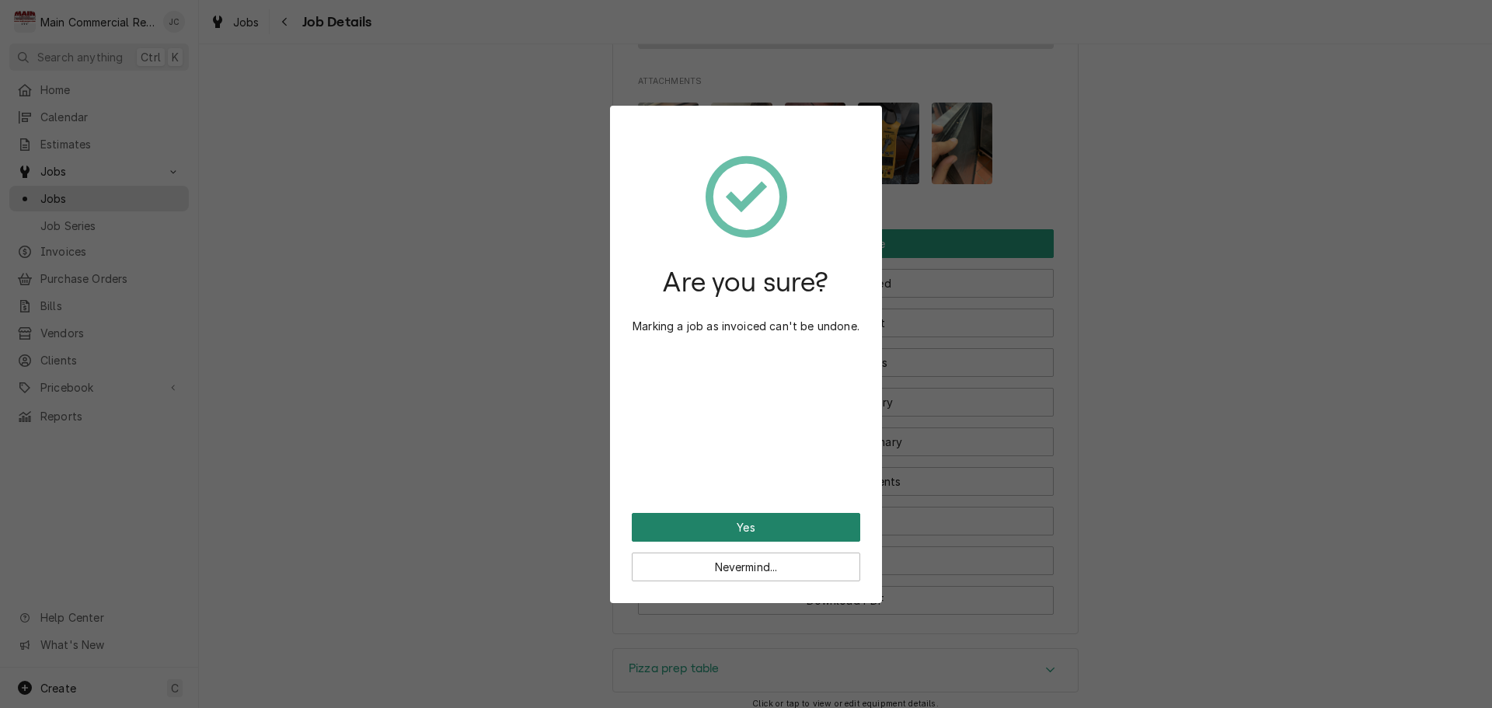
click at [752, 529] on button "Yes" at bounding box center [746, 527] width 228 height 29
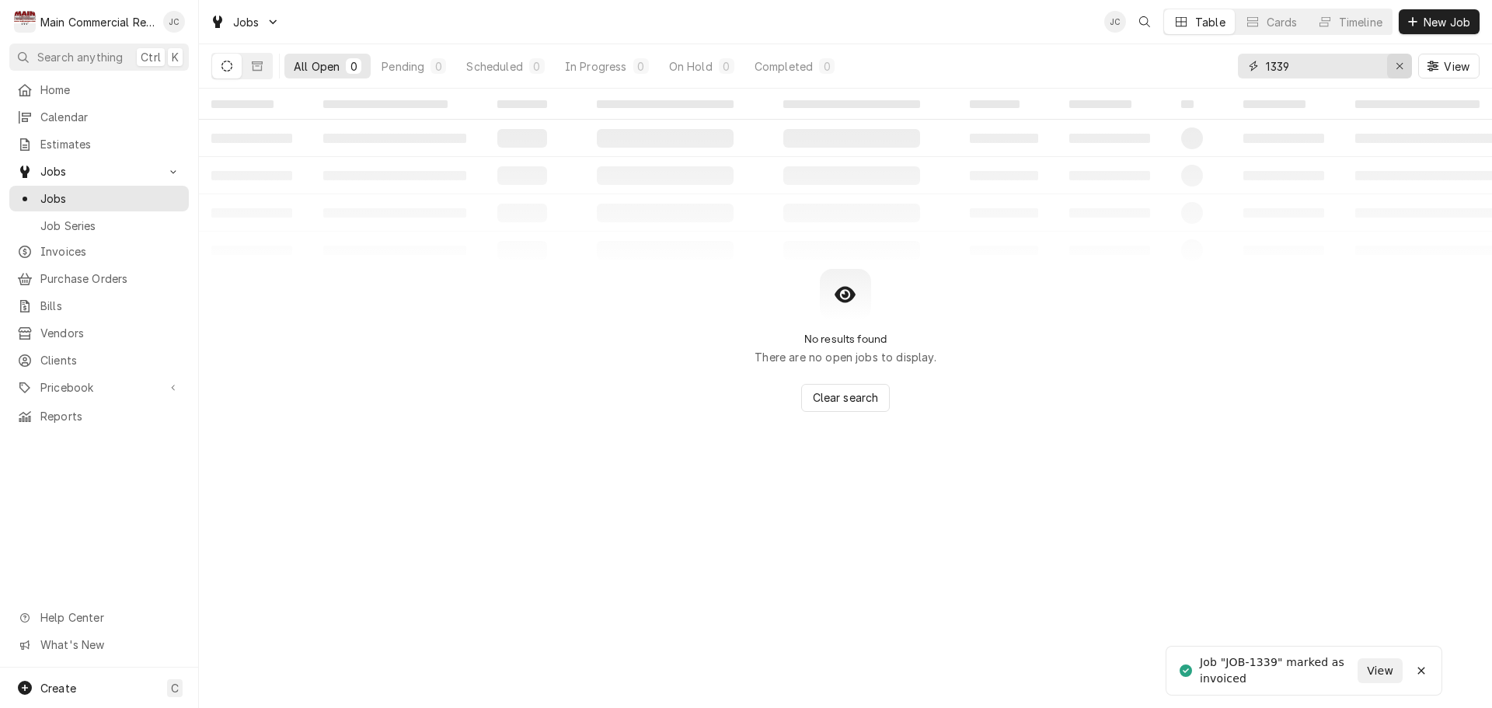
click at [1400, 64] on icon "Erase input" at bounding box center [1399, 66] width 6 height 6
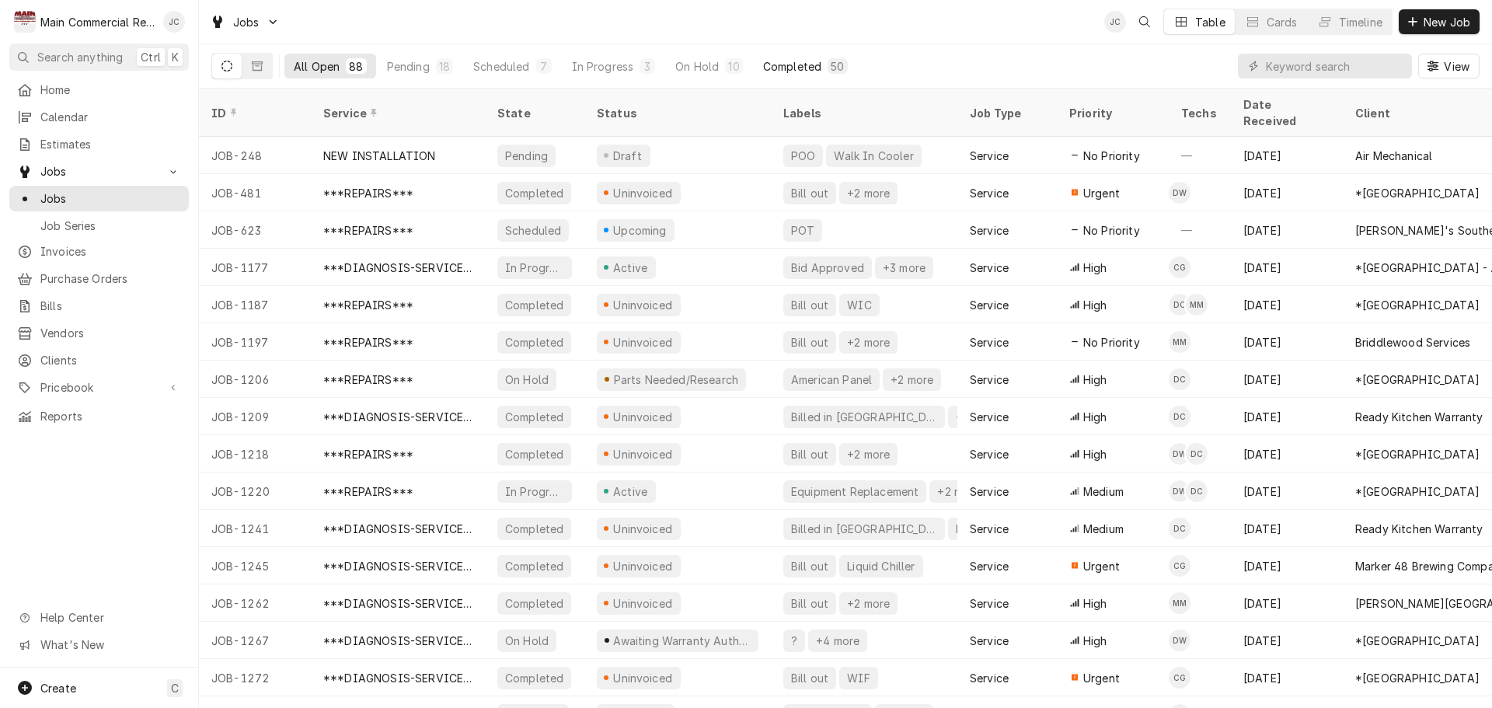
click at [779, 68] on div "Completed" at bounding box center [792, 66] width 58 height 16
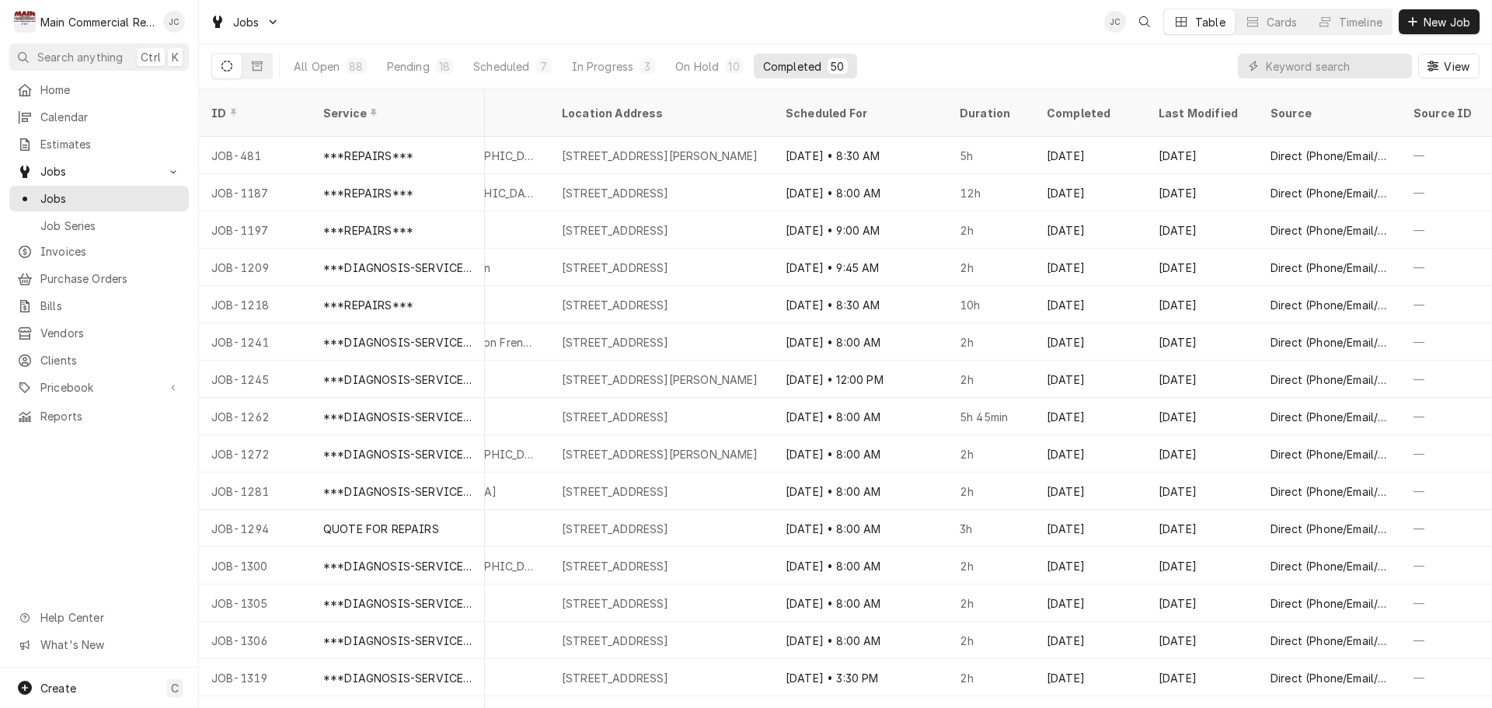
scroll to position [0, 1124]
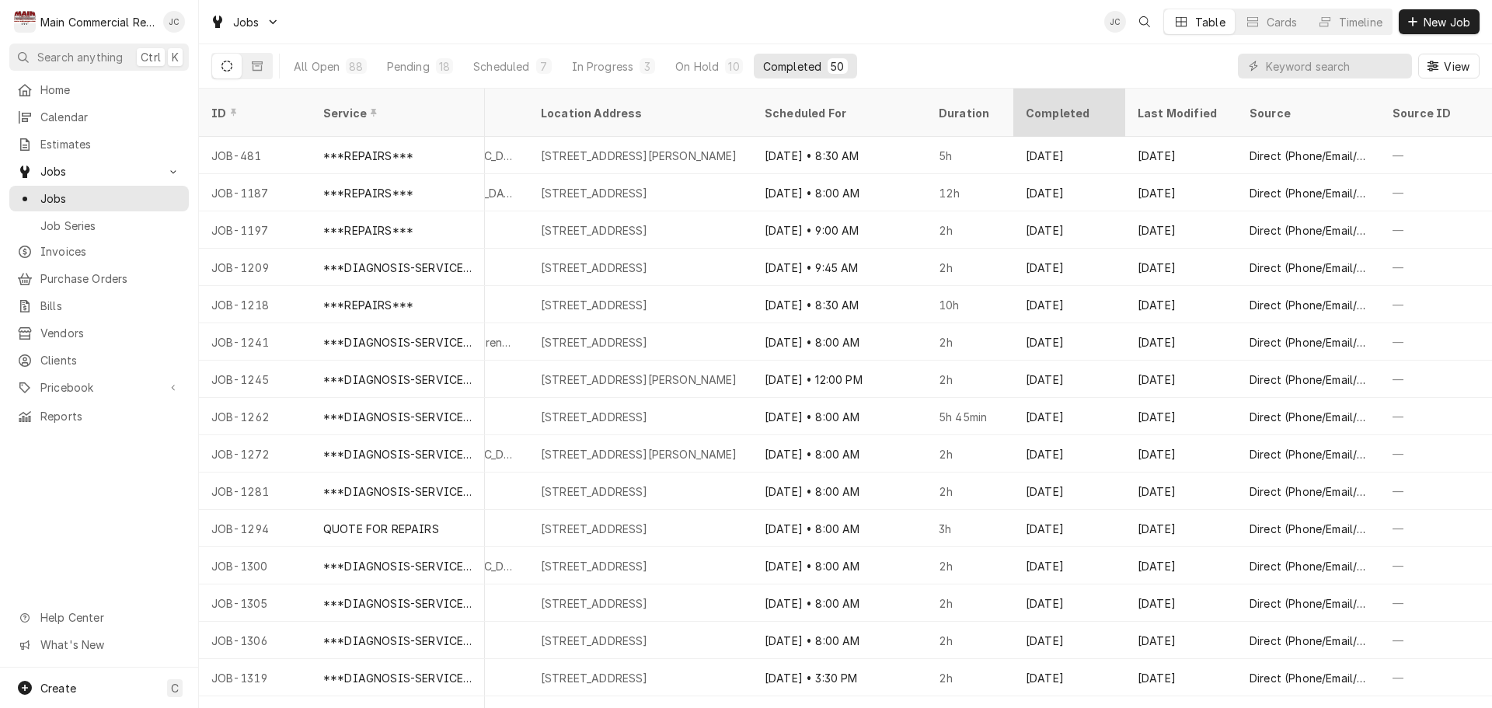
click at [1026, 105] on div "Completed" at bounding box center [1068, 113] width 84 height 16
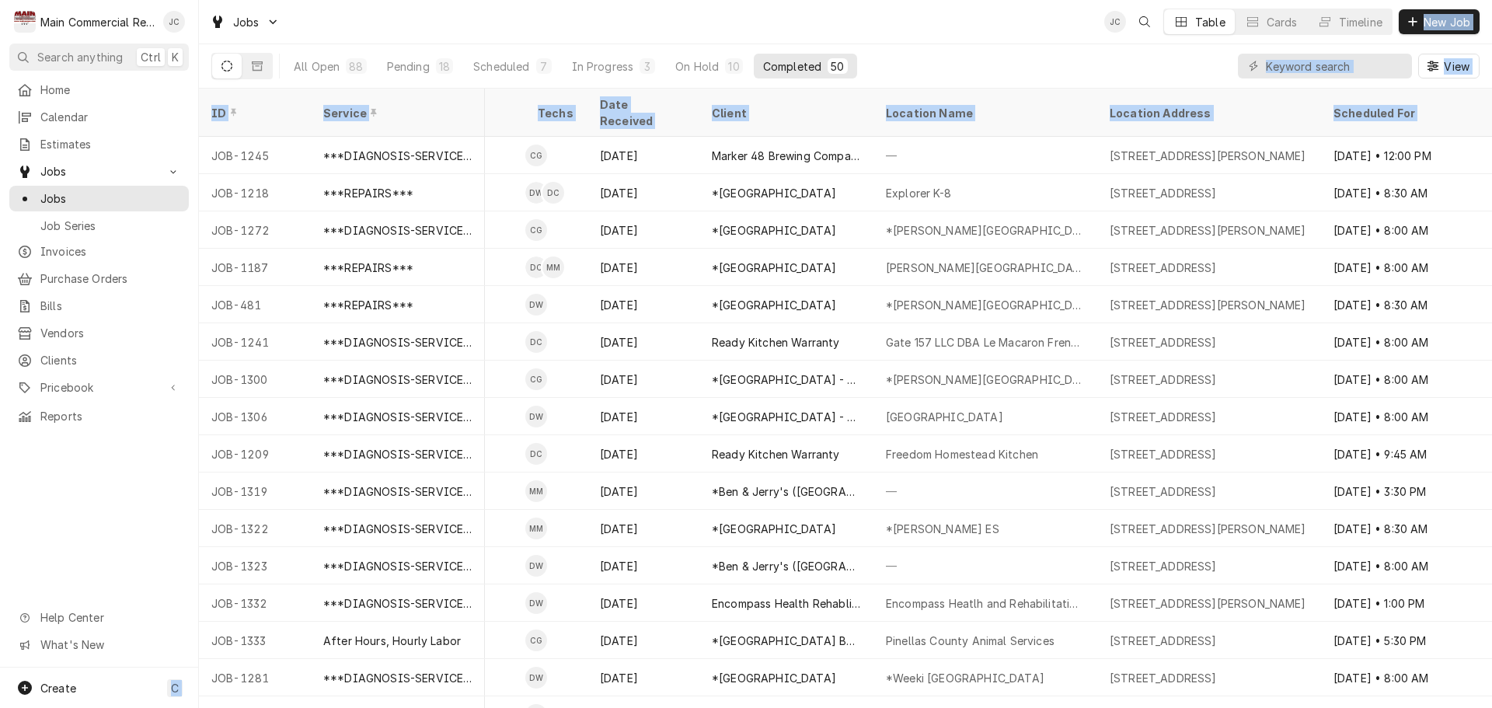
drag, startPoint x: 200, startPoint y: 128, endPoint x: 197, endPoint y: 225, distance: 97.2
click at [199, 235] on tbody "JOB-1245 ***DIAGNOSIS-SERVICE CALL*** Uninvoiced Bill out Liquid Chiller Servic…" at bounding box center [301, 422] width 1293 height 571
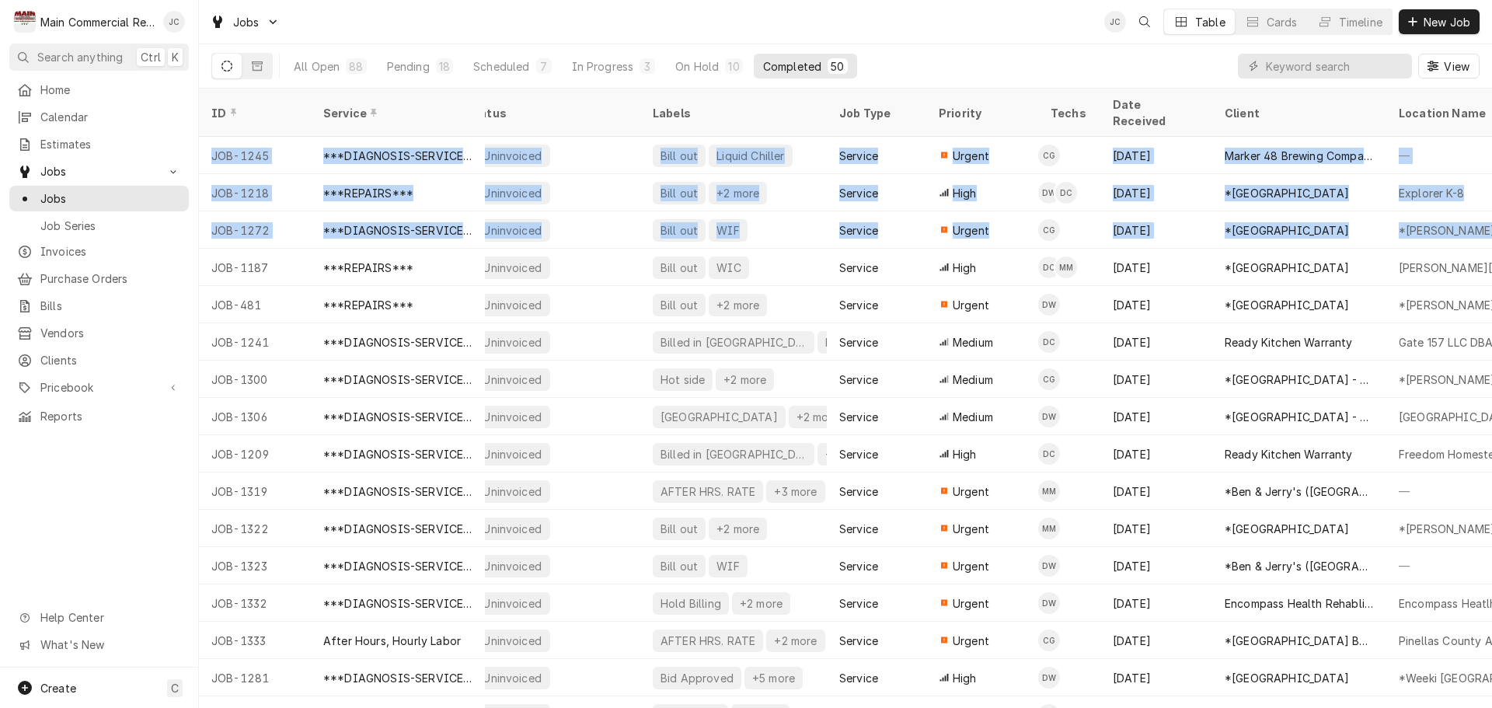
scroll to position [0, 0]
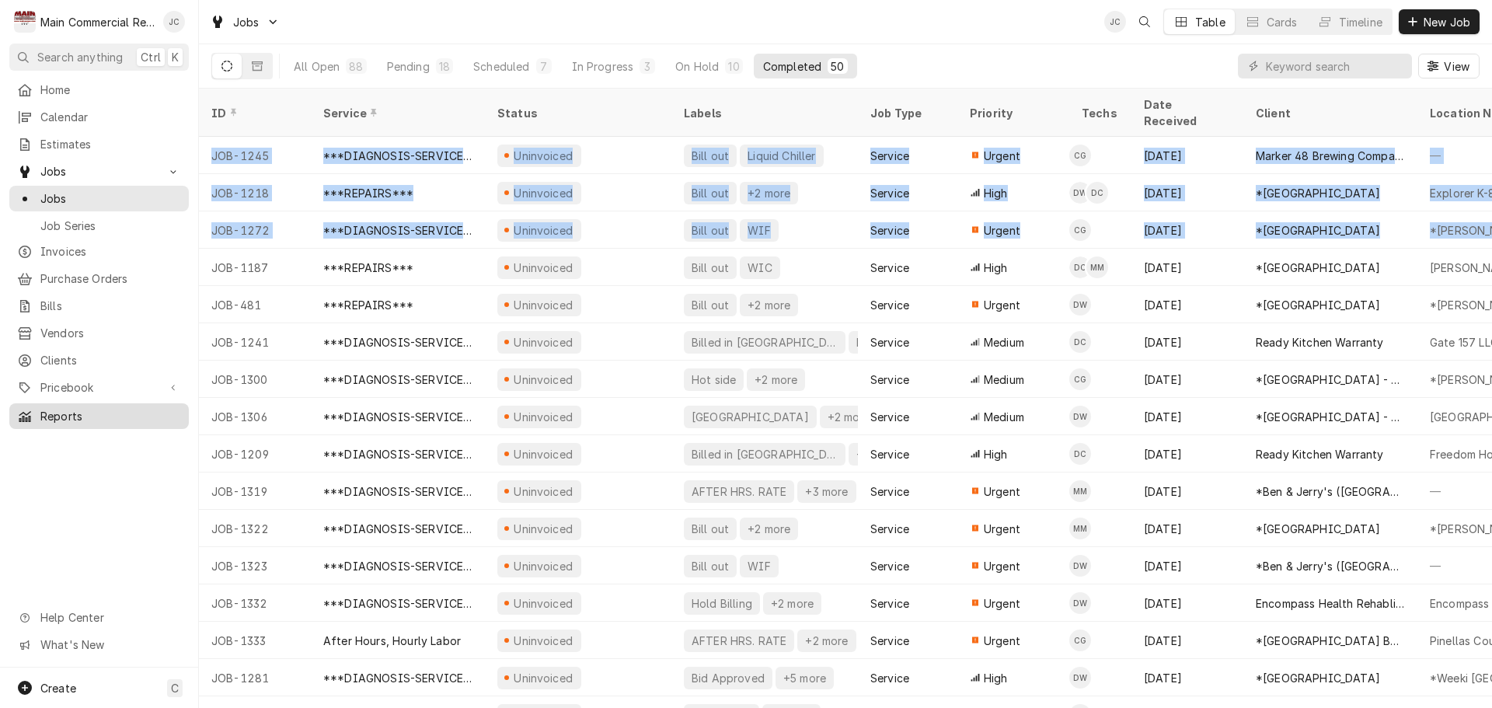
click at [40, 408] on span "Reports" at bounding box center [110, 416] width 141 height 16
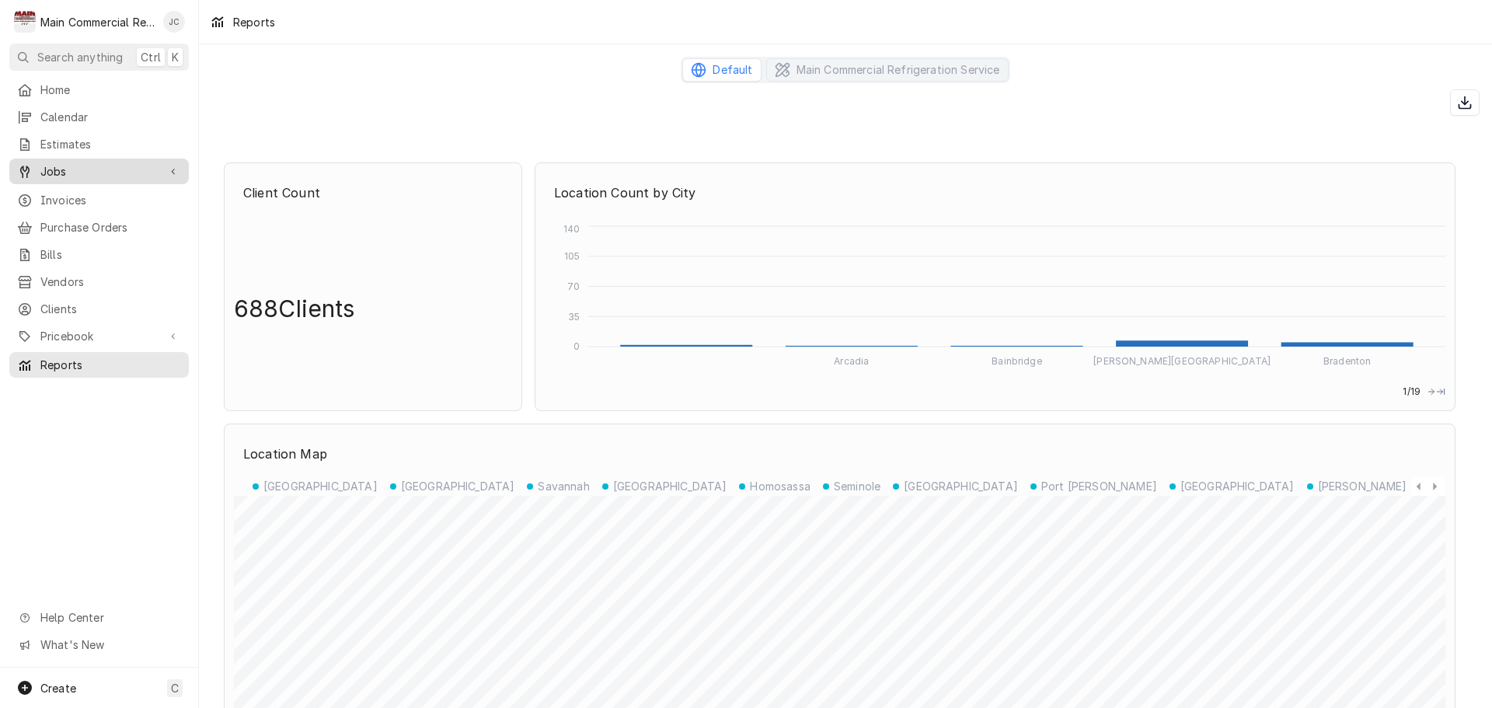
click at [70, 163] on span "Jobs" at bounding box center [98, 171] width 117 height 16
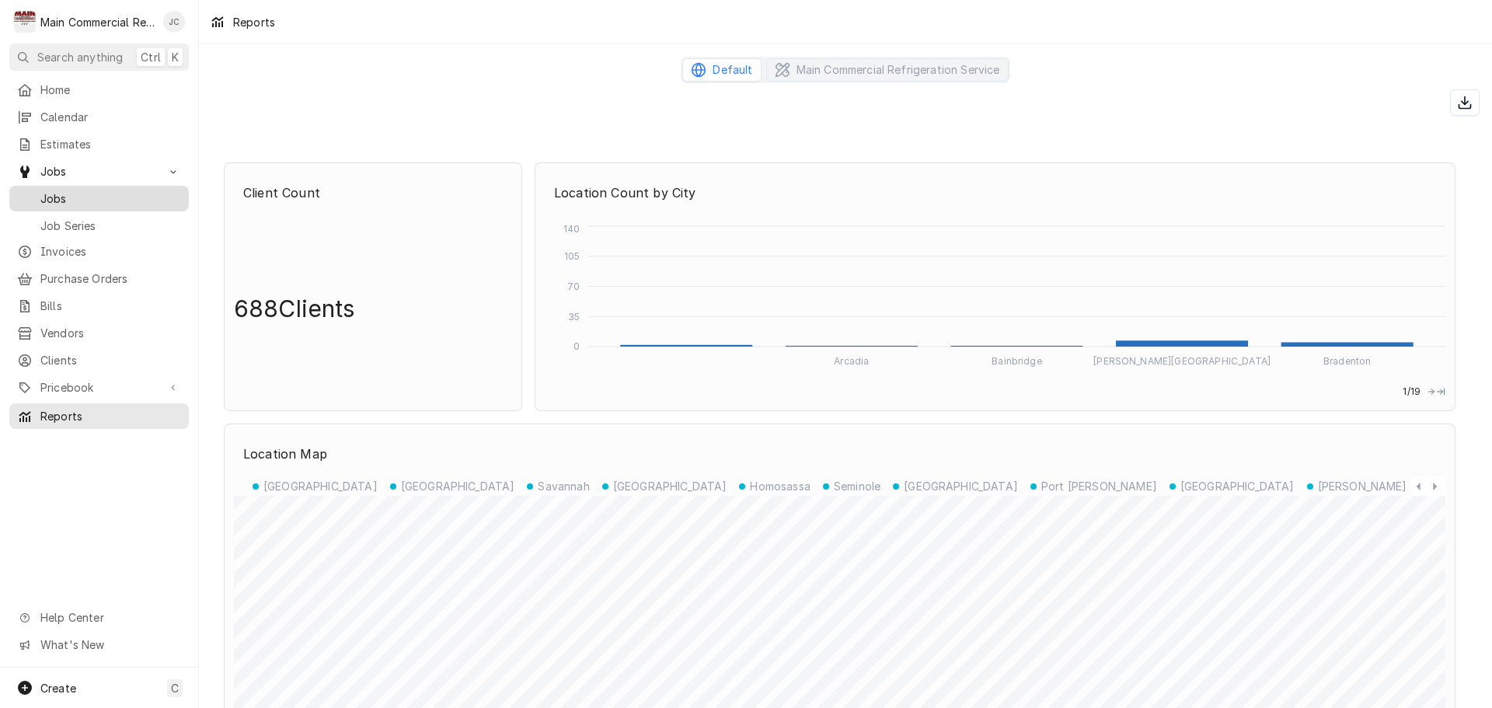
click at [61, 200] on div "Jobs" at bounding box center [98, 198] width 173 height 19
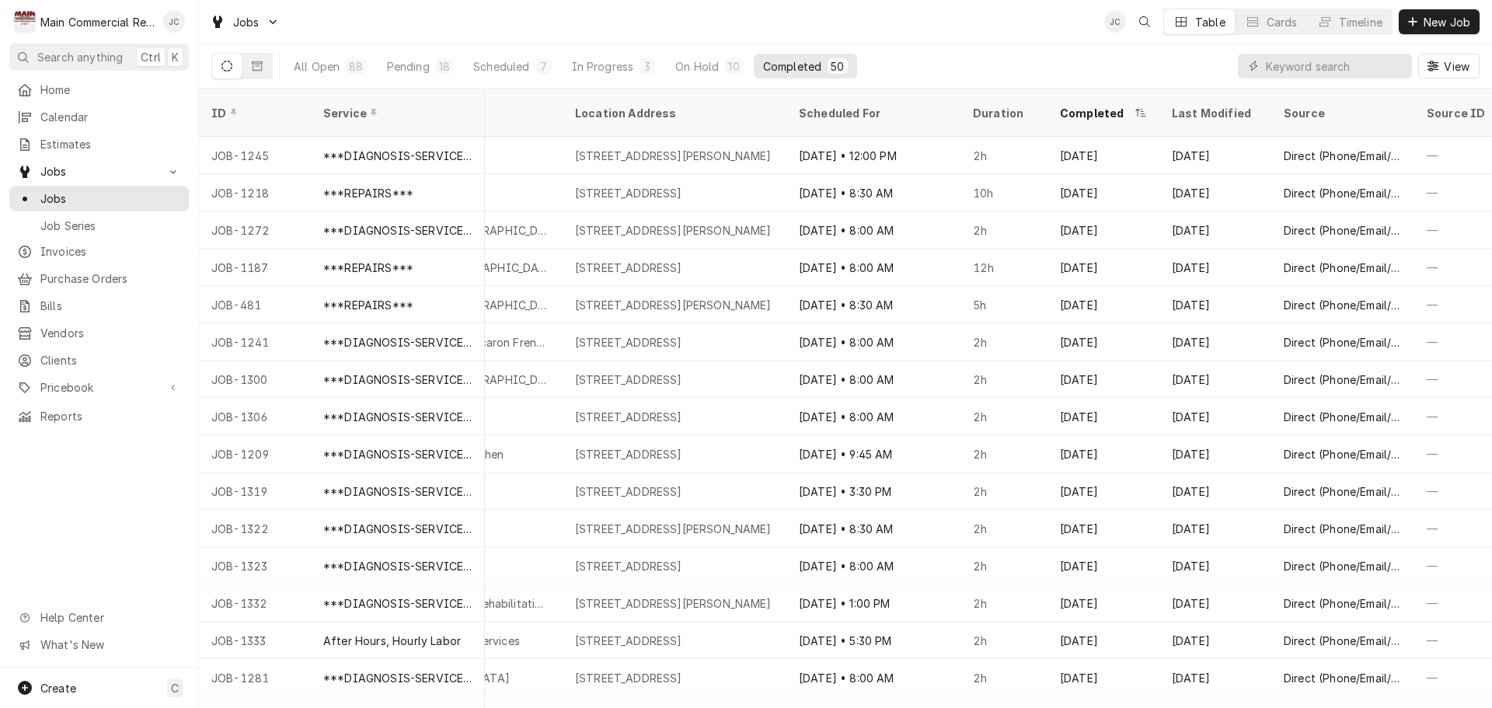
scroll to position [0, 1124]
